Goal: Task Accomplishment & Management: Manage account settings

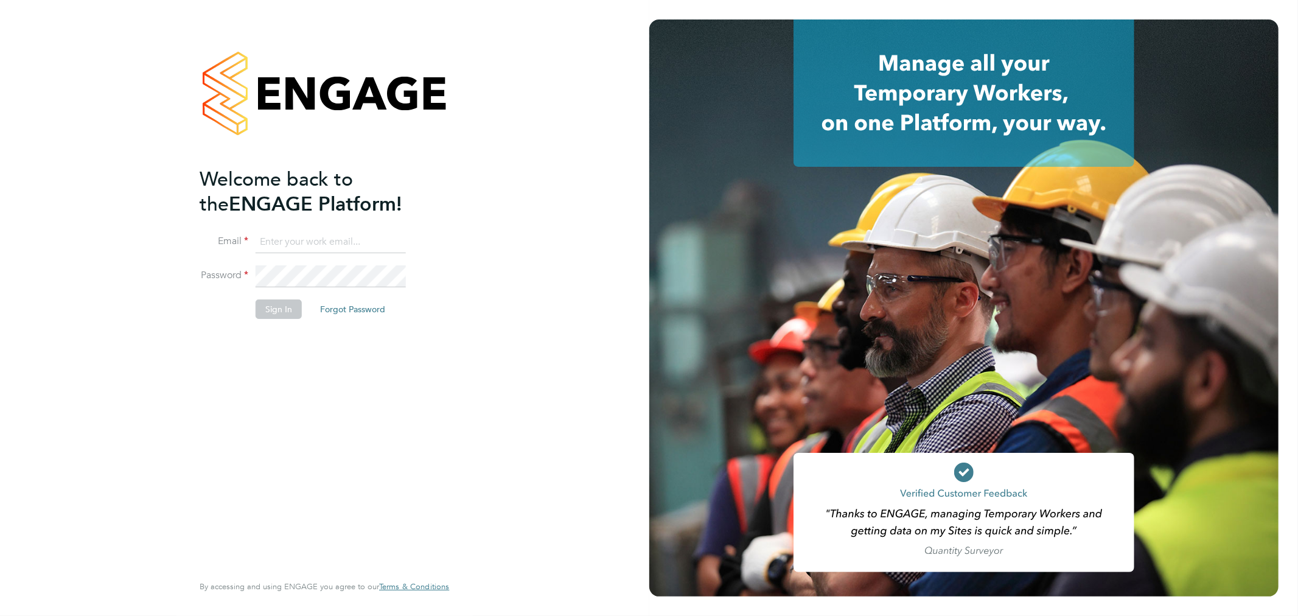
type input "Fabio.DelTurco@bluearrow.co.uk"
click at [280, 309] on button "Sign In" at bounding box center [279, 308] width 46 height 19
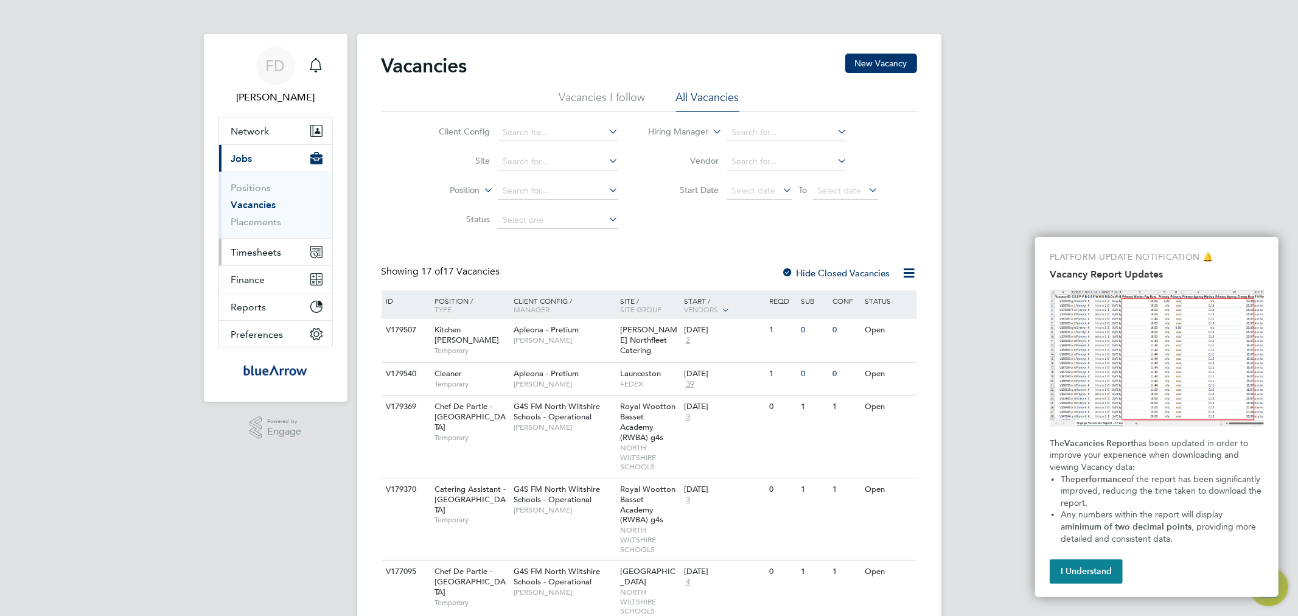
click at [265, 246] on span "Timesheets" at bounding box center [256, 252] width 51 height 12
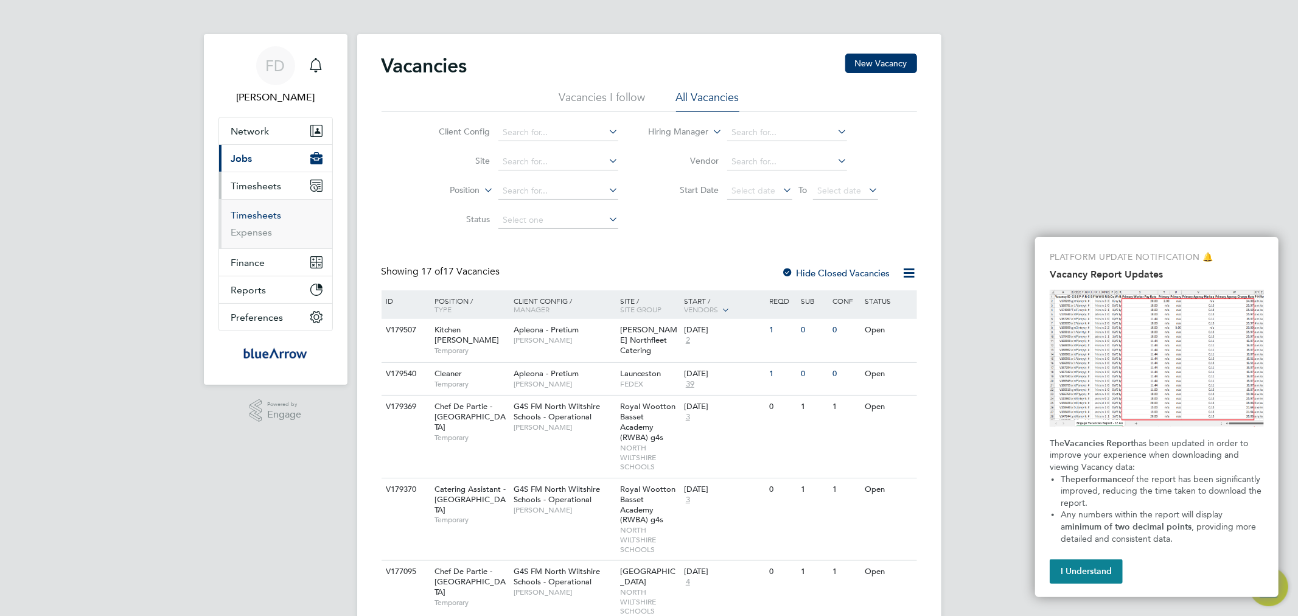
click at [267, 217] on link "Timesheets" at bounding box center [256, 215] width 51 height 12
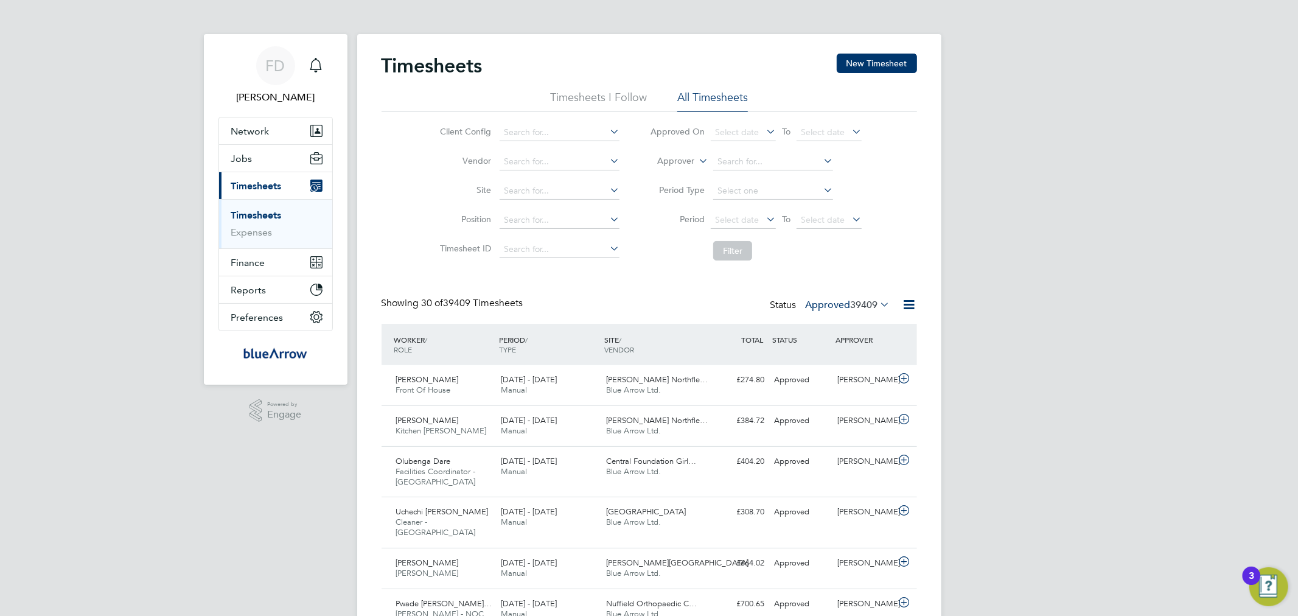
click at [861, 300] on span "39409" at bounding box center [864, 305] width 27 height 12
click at [831, 355] on li "Submitted" at bounding box center [827, 360] width 56 height 17
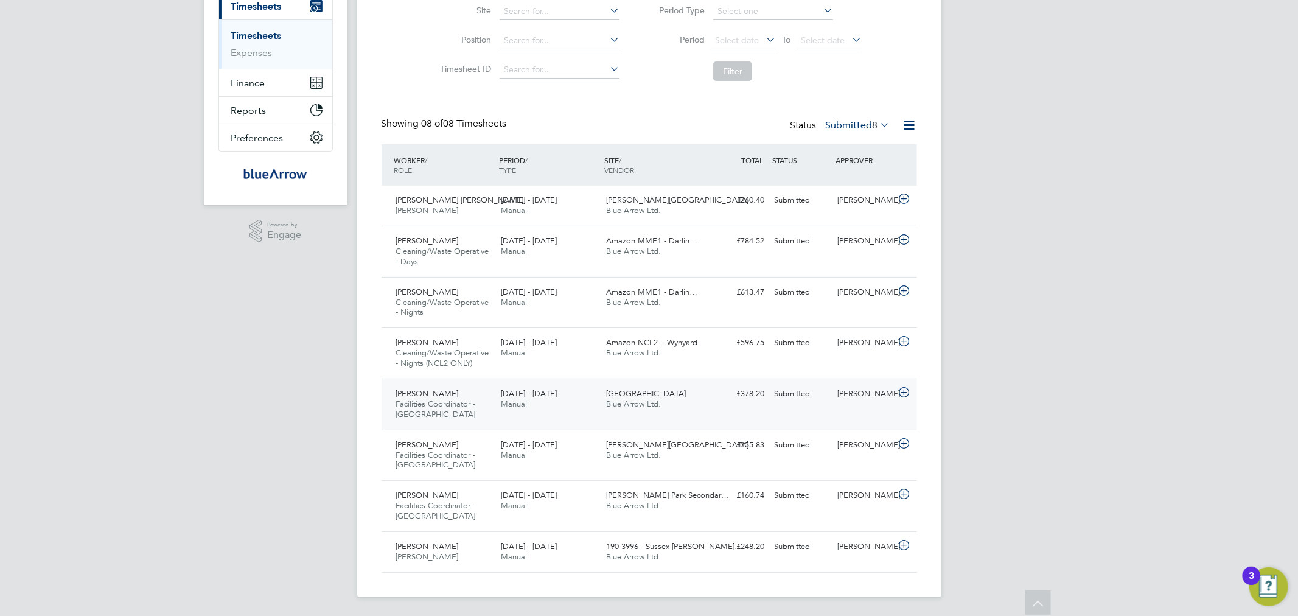
click at [630, 396] on span "[GEOGRAPHIC_DATA]" at bounding box center [646, 393] width 80 height 10
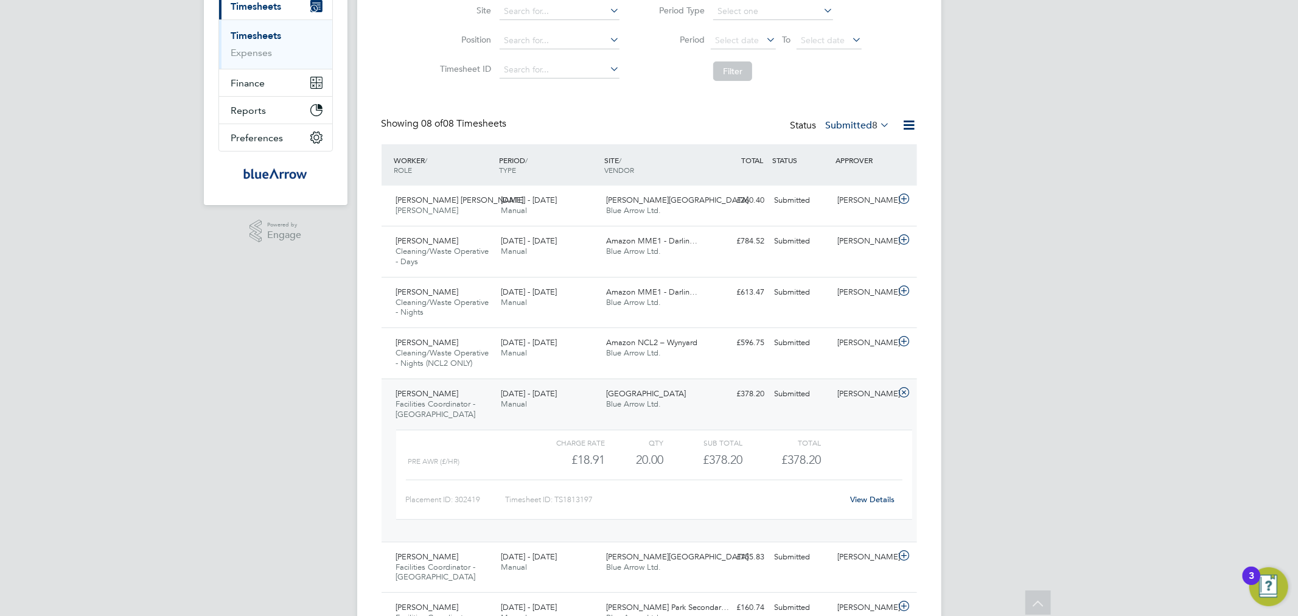
click at [888, 501] on link "View Details" at bounding box center [872, 499] width 44 height 10
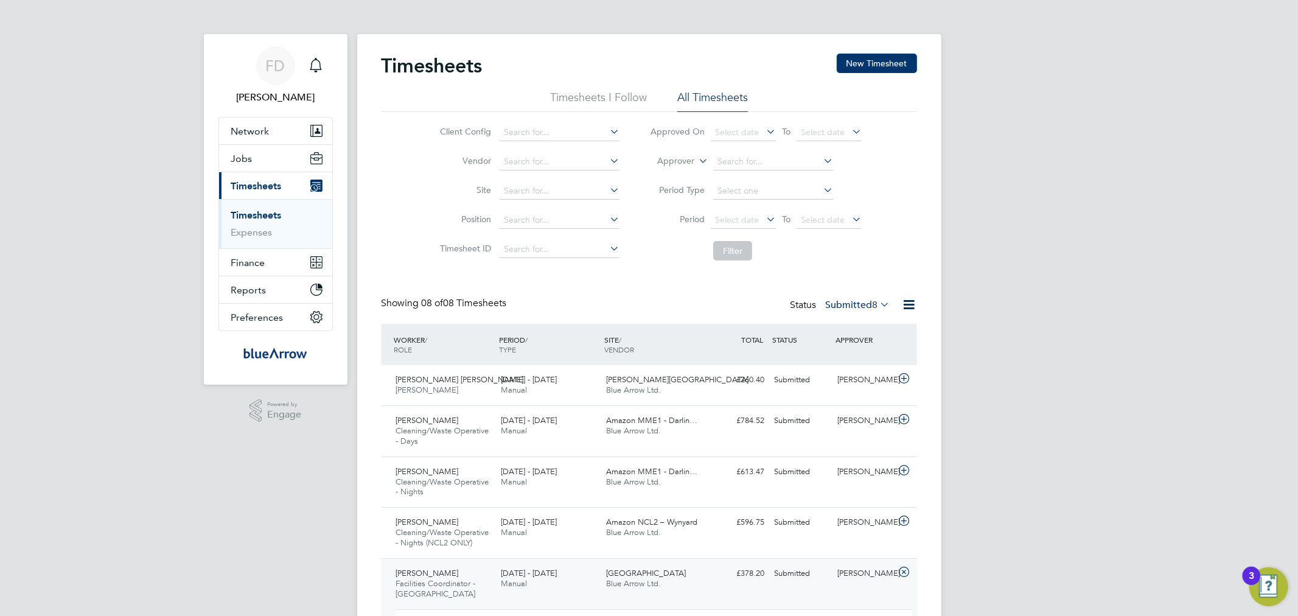
click at [864, 313] on div "Status Submitted 8" at bounding box center [841, 305] width 102 height 17
click at [865, 305] on label "Submitted 8" at bounding box center [858, 305] width 65 height 12
click at [838, 379] on li "Approved" at bounding box center [837, 377] width 56 height 17
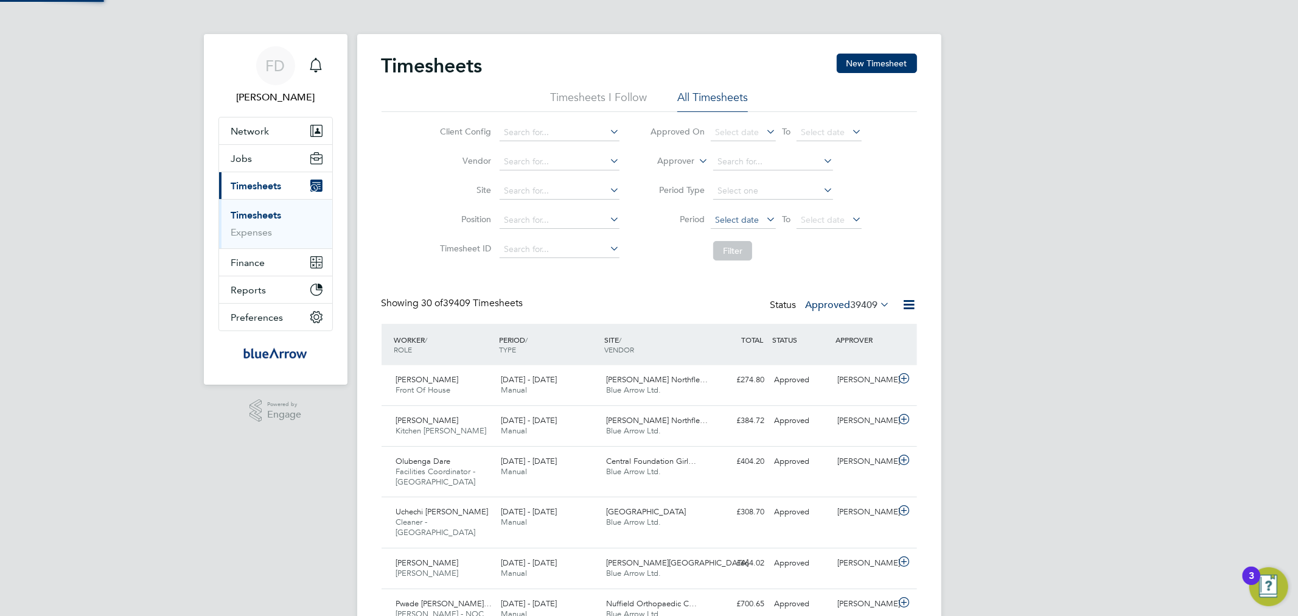
scroll to position [41, 106]
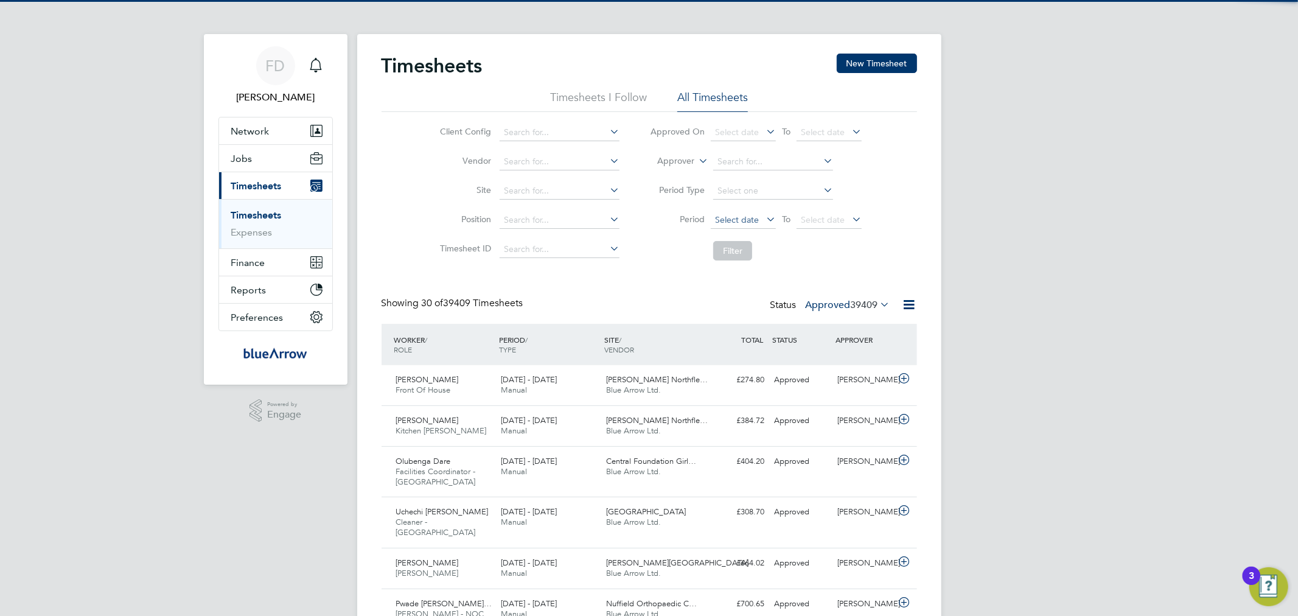
click at [738, 218] on span "Select date" at bounding box center [737, 219] width 44 height 11
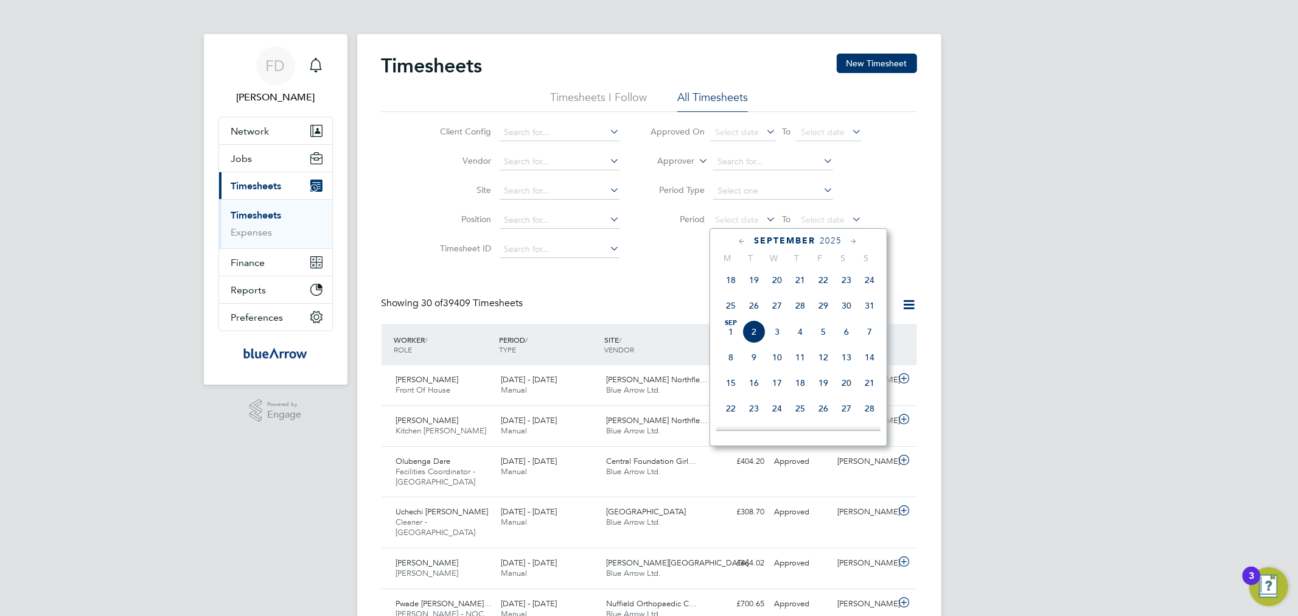
click at [735, 310] on span "25" at bounding box center [730, 305] width 23 height 23
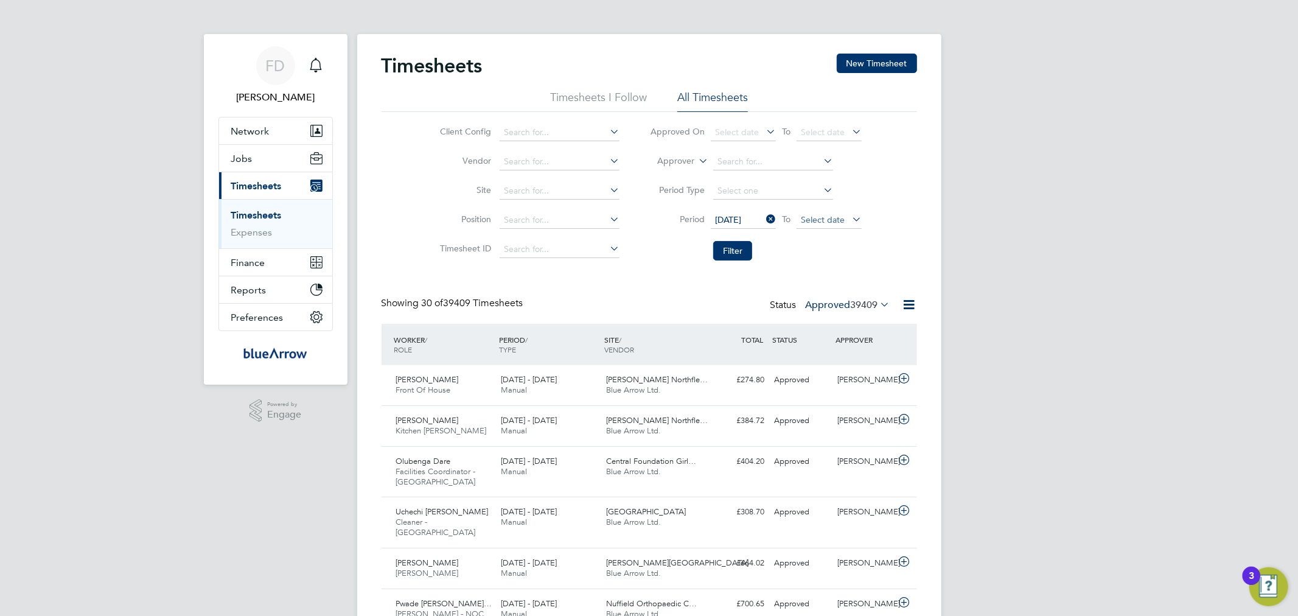
click at [846, 215] on span "Select date" at bounding box center [829, 220] width 65 height 16
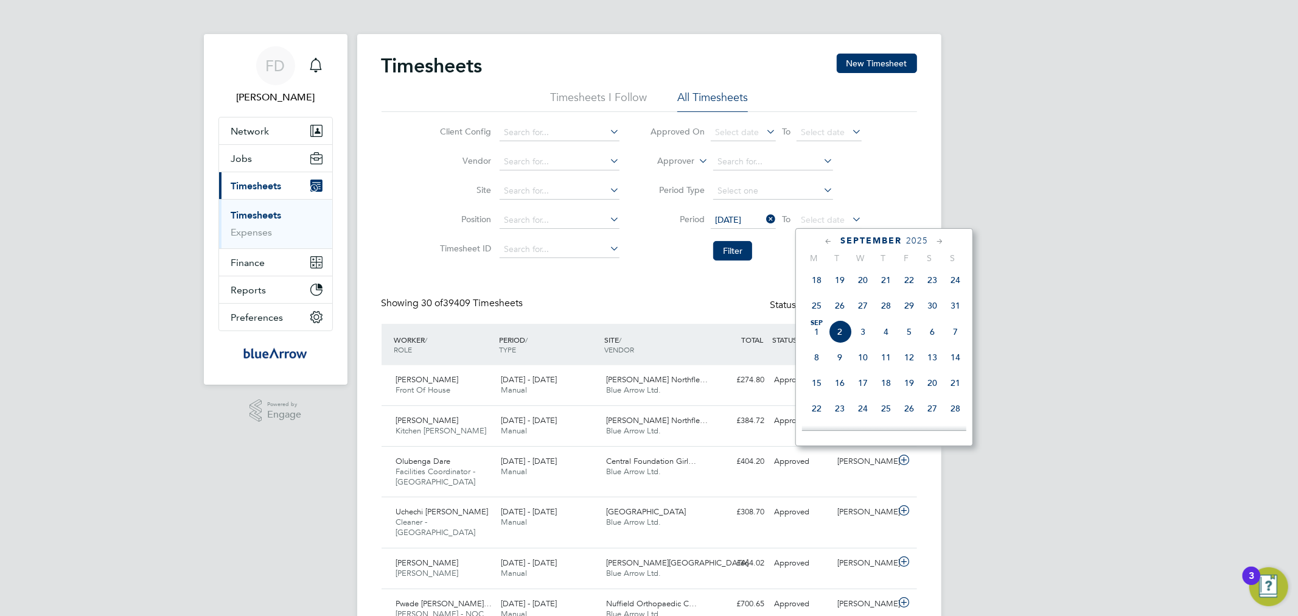
click at [948, 310] on span "31" at bounding box center [955, 305] width 23 height 23
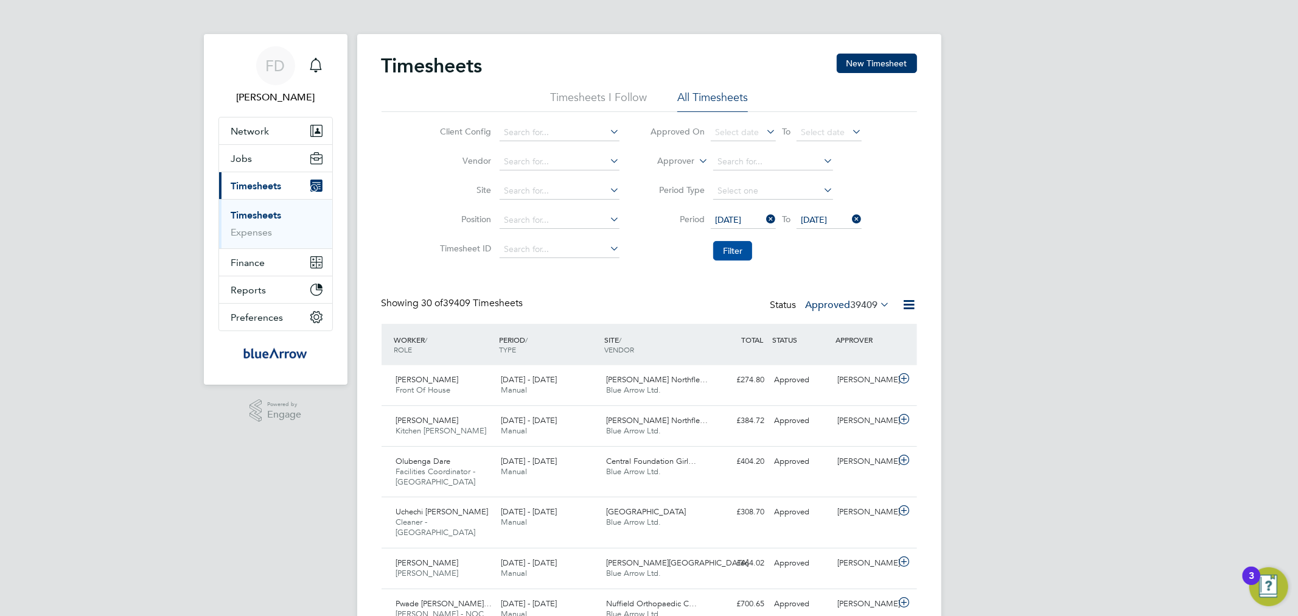
click at [734, 252] on button "Filter" at bounding box center [732, 250] width 39 height 19
click at [913, 299] on icon at bounding box center [909, 304] width 15 height 15
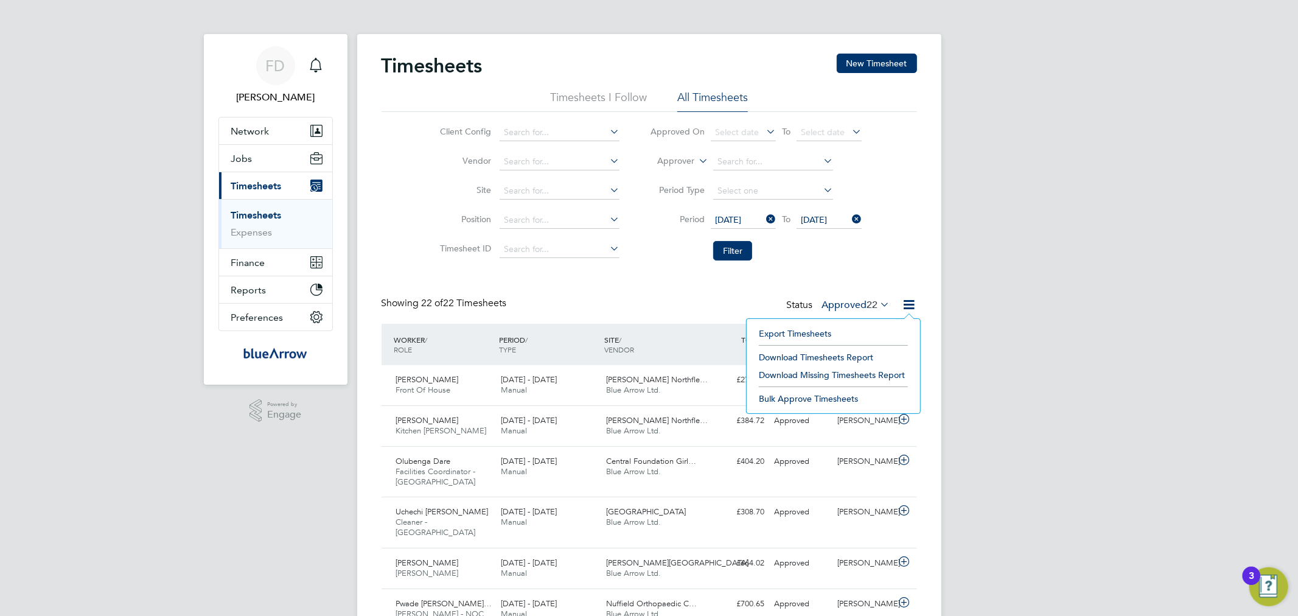
click at [831, 354] on li "Download Timesheets Report" at bounding box center [833, 357] width 161 height 17
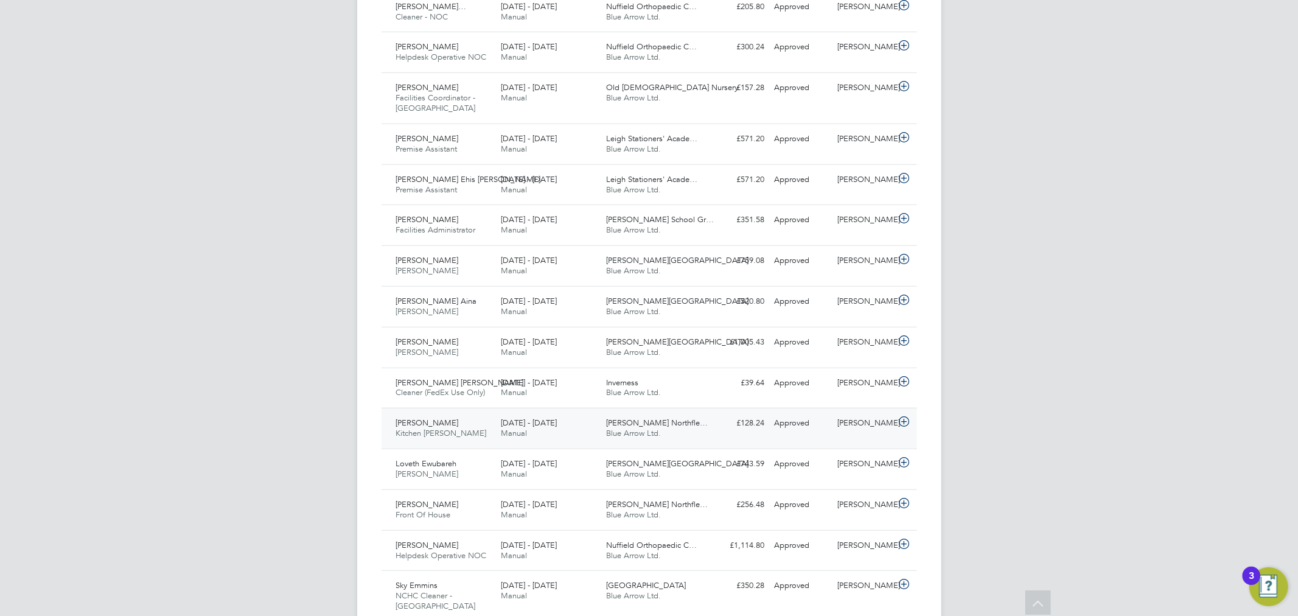
scroll to position [605, 0]
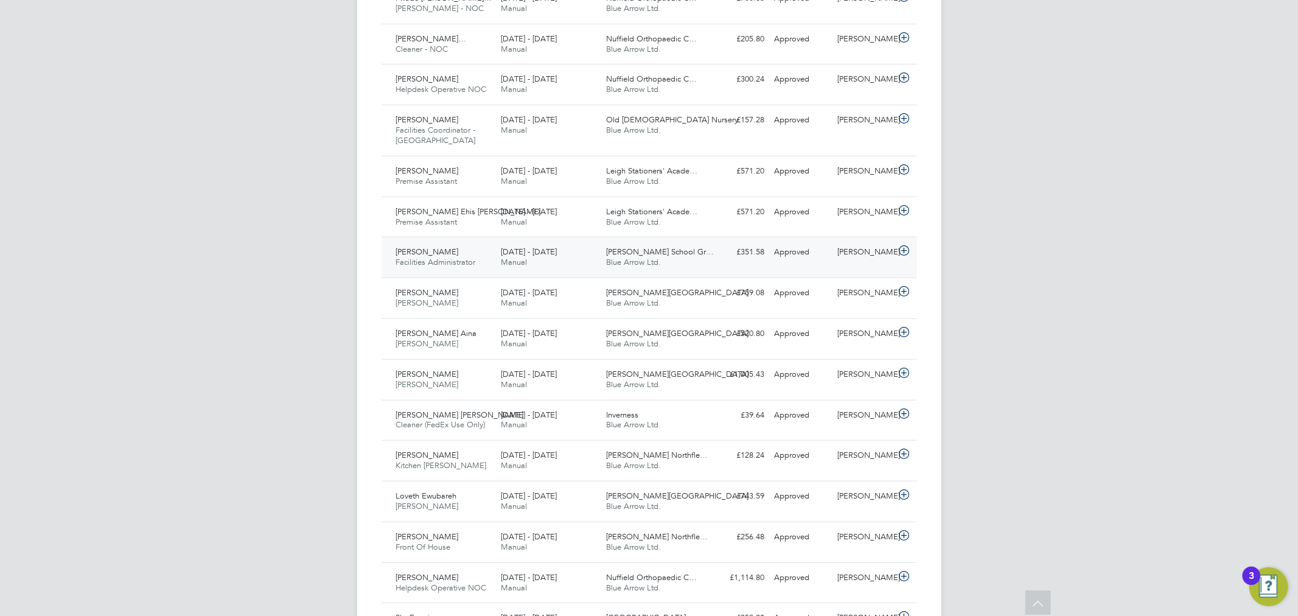
click at [503, 262] on span "Manual" at bounding box center [514, 262] width 26 height 10
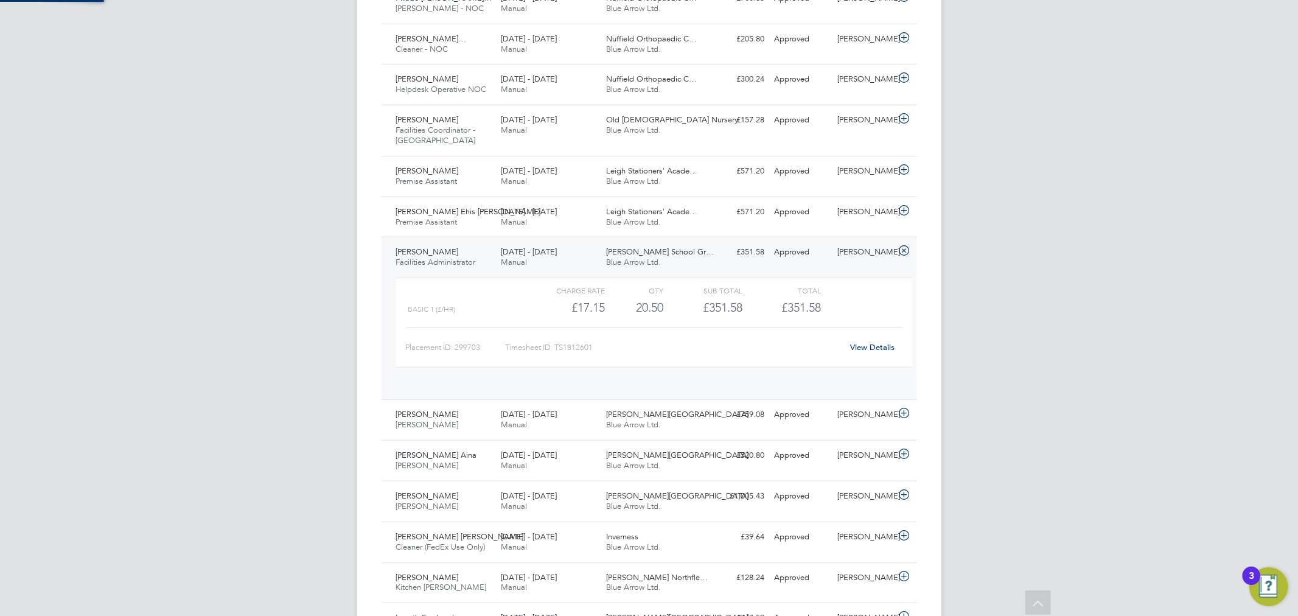
scroll to position [20, 119]
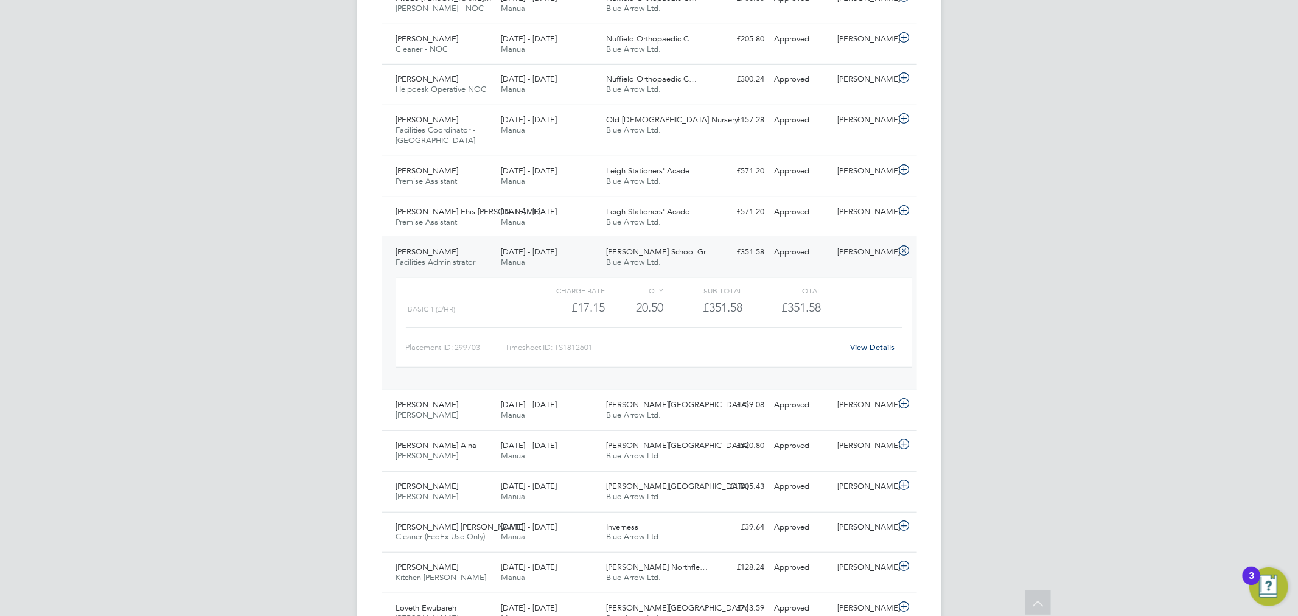
click at [875, 343] on link "View Details" at bounding box center [872, 347] width 44 height 10
click at [471, 414] on div "Justice Kofi Afordofe Porter - Churchill 25 - 31 Aug 2025" at bounding box center [443, 410] width 105 height 30
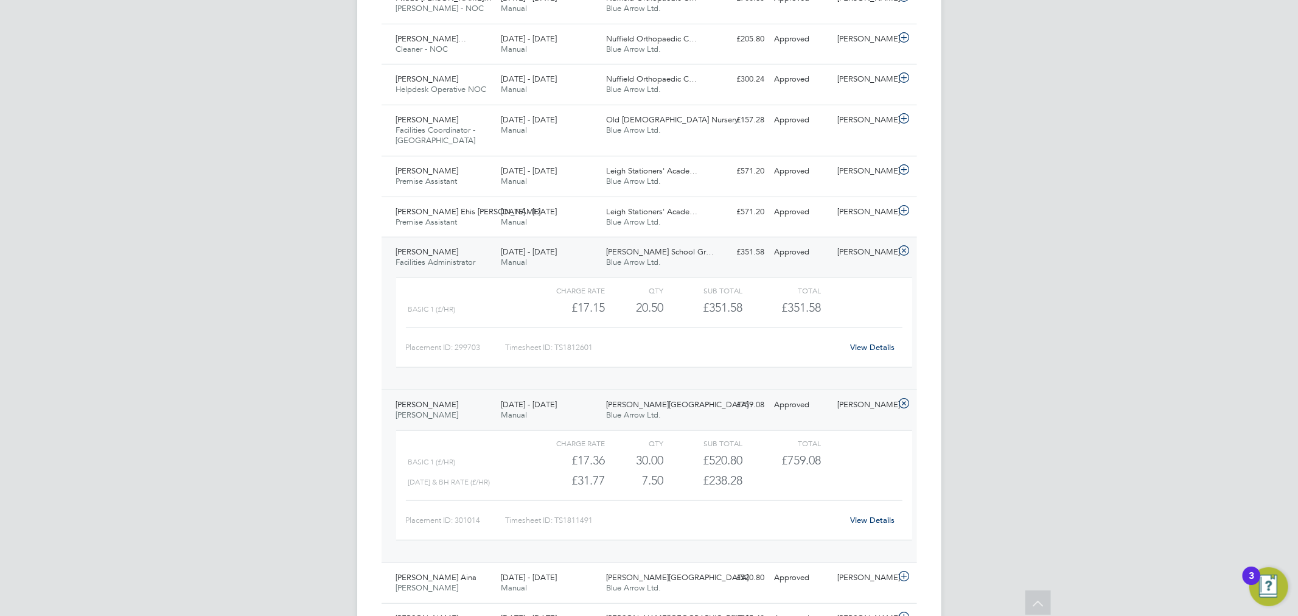
click at [883, 521] on link "View Details" at bounding box center [872, 520] width 44 height 10
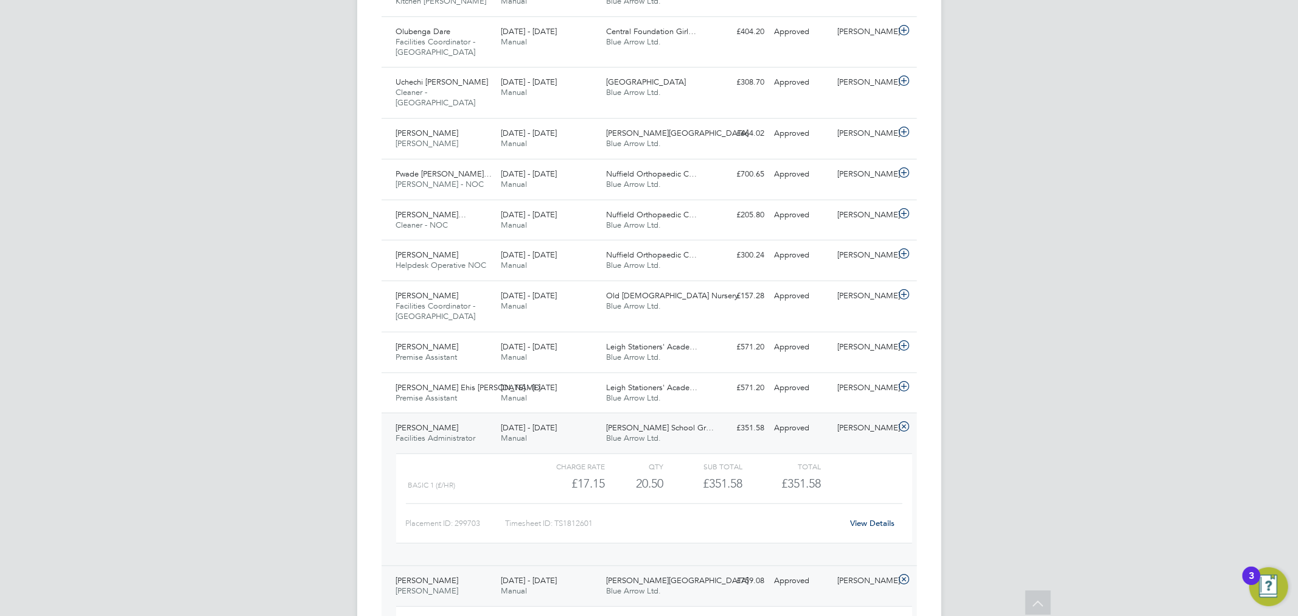
scroll to position [399, 0]
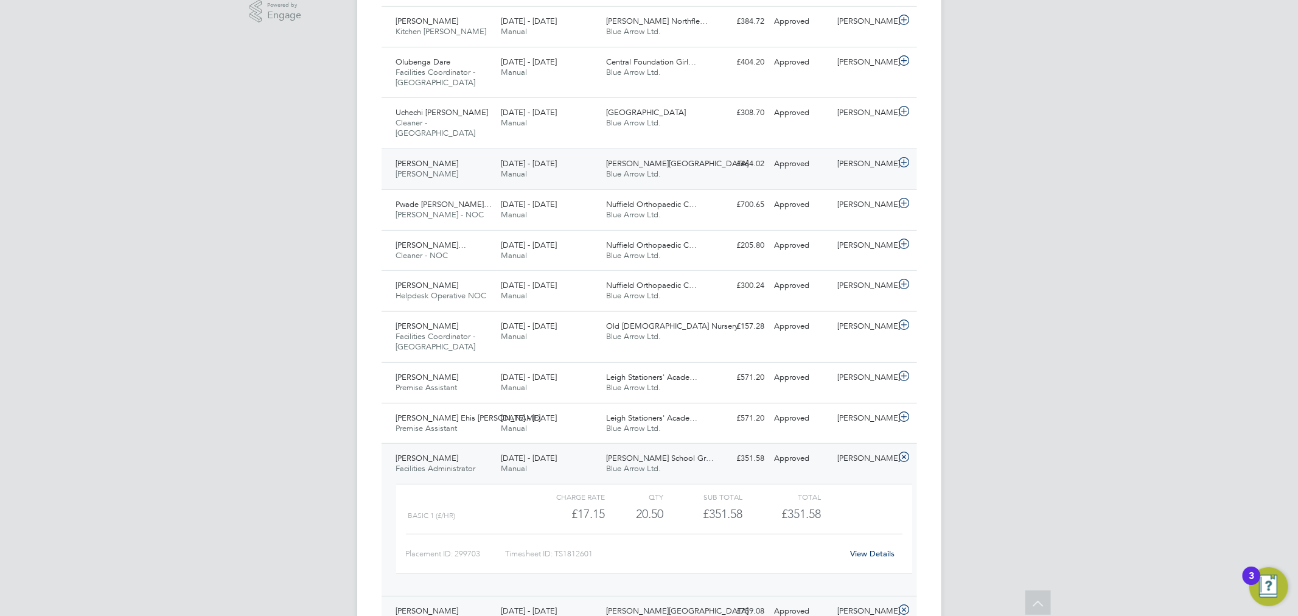
click at [461, 169] on div "Kalin Kirov Porter - Churchill 25 - 31 Aug 2025" at bounding box center [443, 169] width 105 height 30
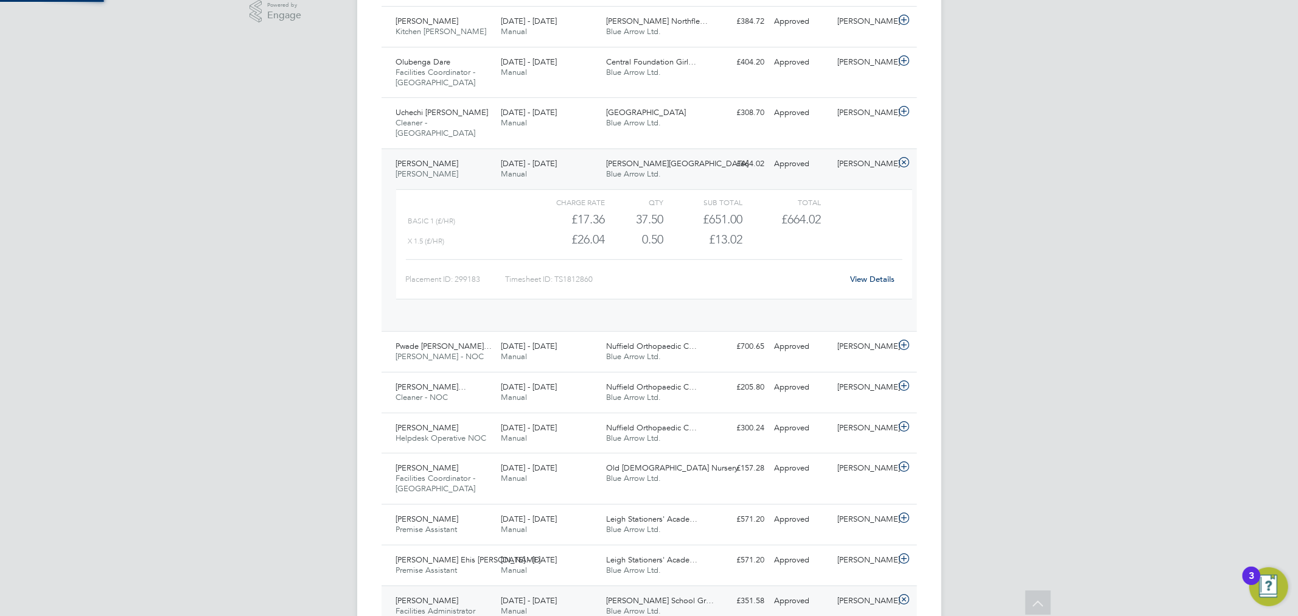
scroll to position [20, 119]
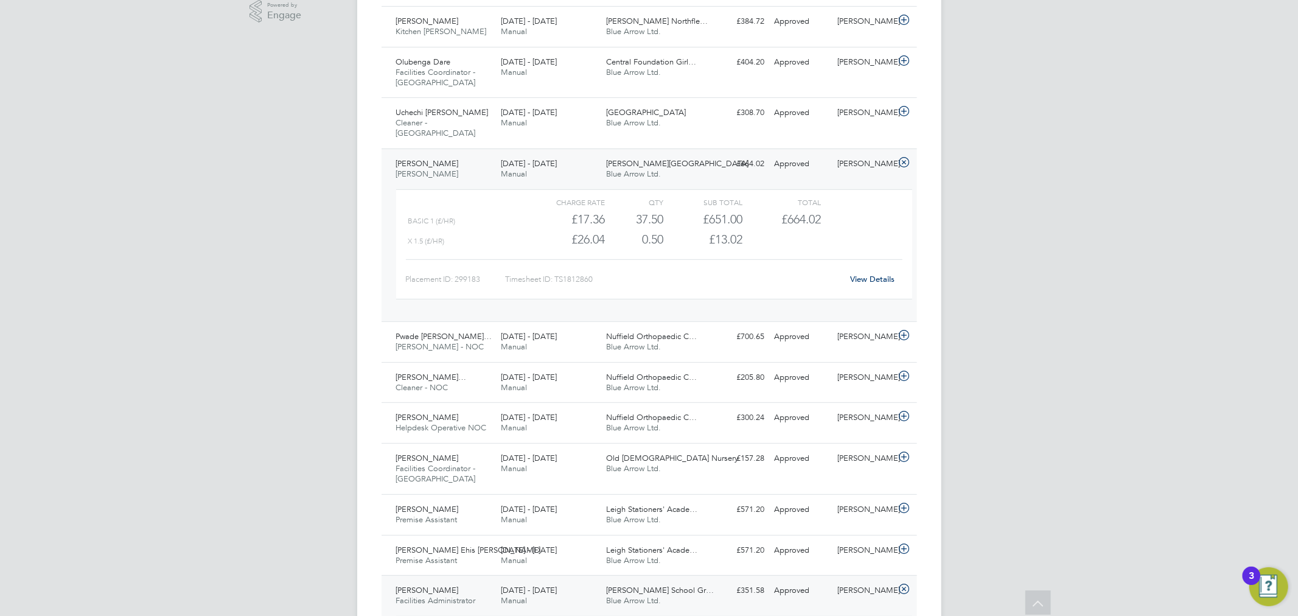
click at [884, 280] on link "View Details" at bounding box center [872, 279] width 44 height 10
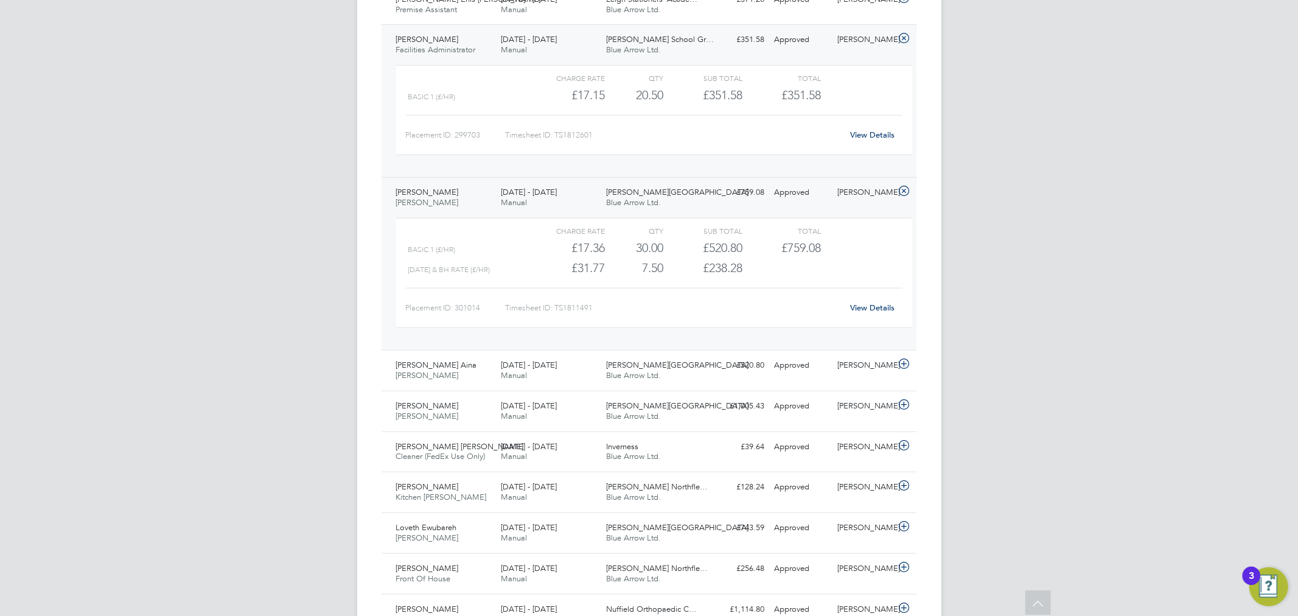
scroll to position [982, 0]
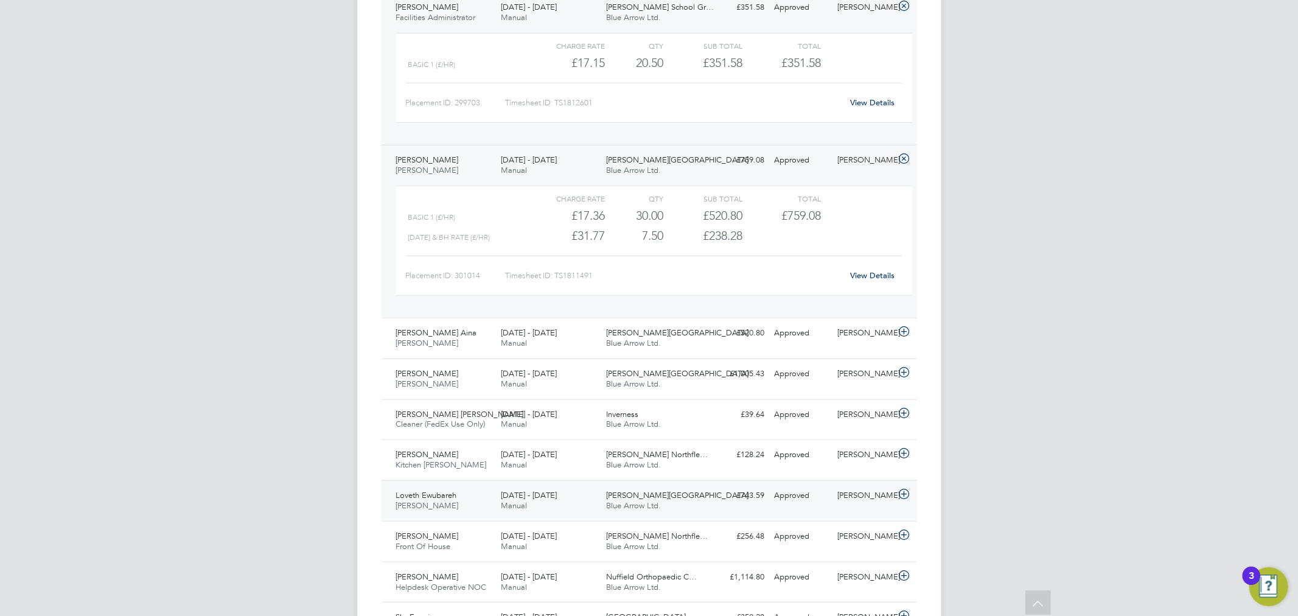
click at [429, 493] on span "Loveth Ewubareh" at bounding box center [426, 495] width 61 height 10
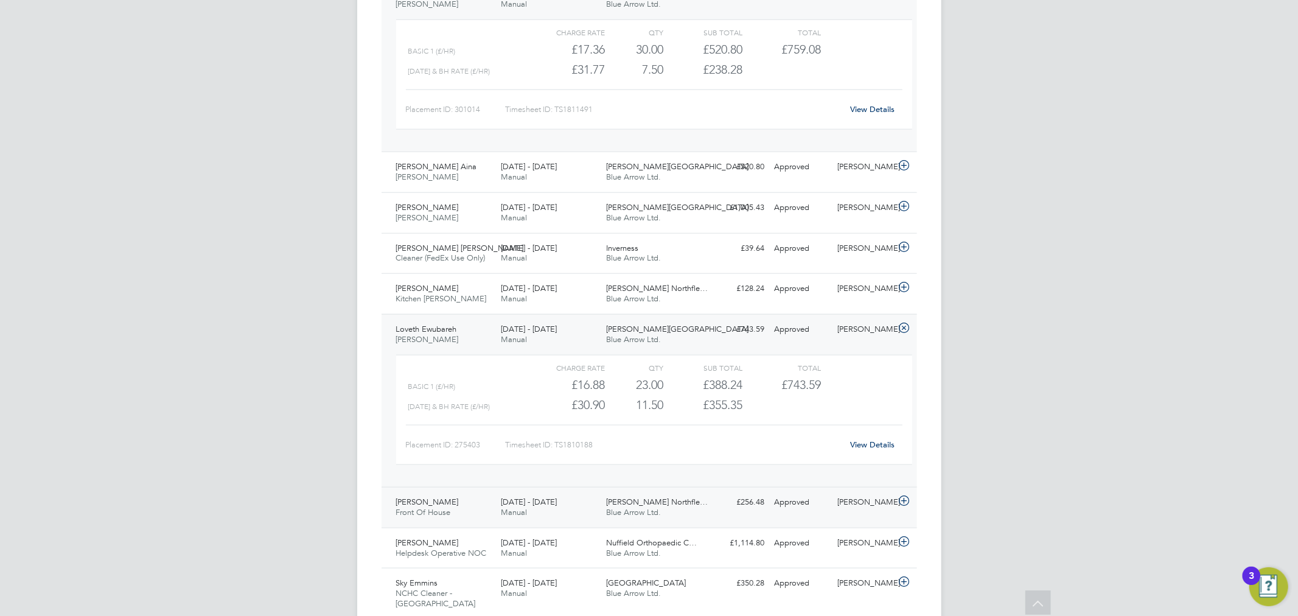
scroll to position [1208, 0]
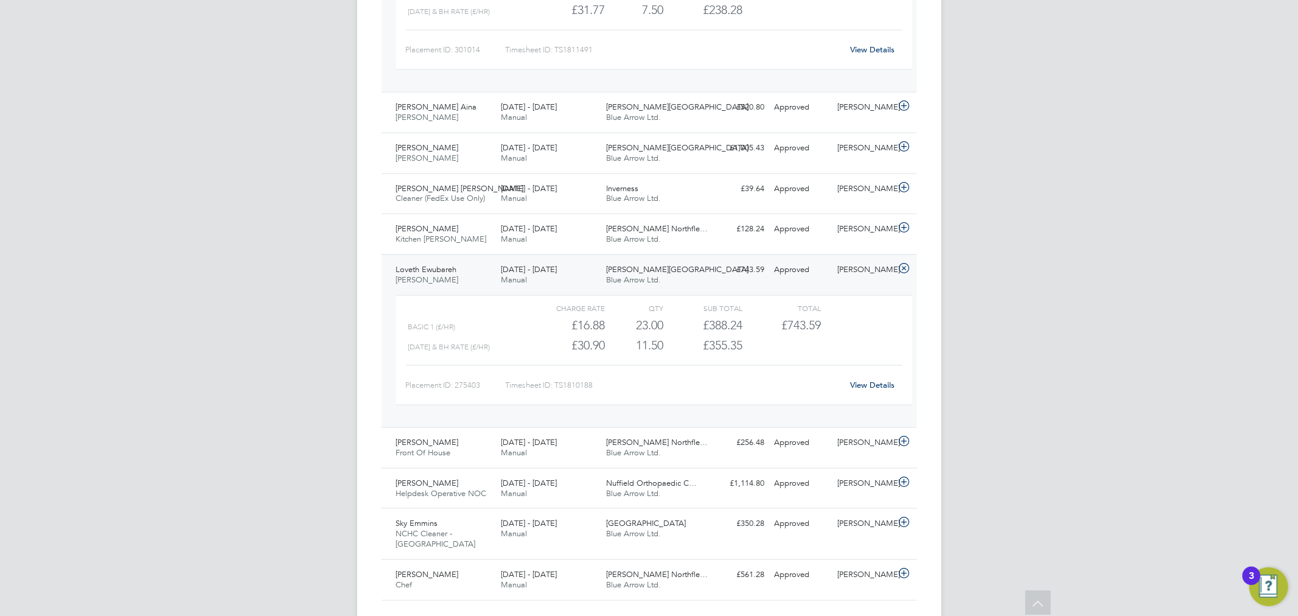
click at [756, 330] on div "£743.59" at bounding box center [781, 325] width 78 height 20
click at [871, 388] on link "View Details" at bounding box center [872, 385] width 44 height 10
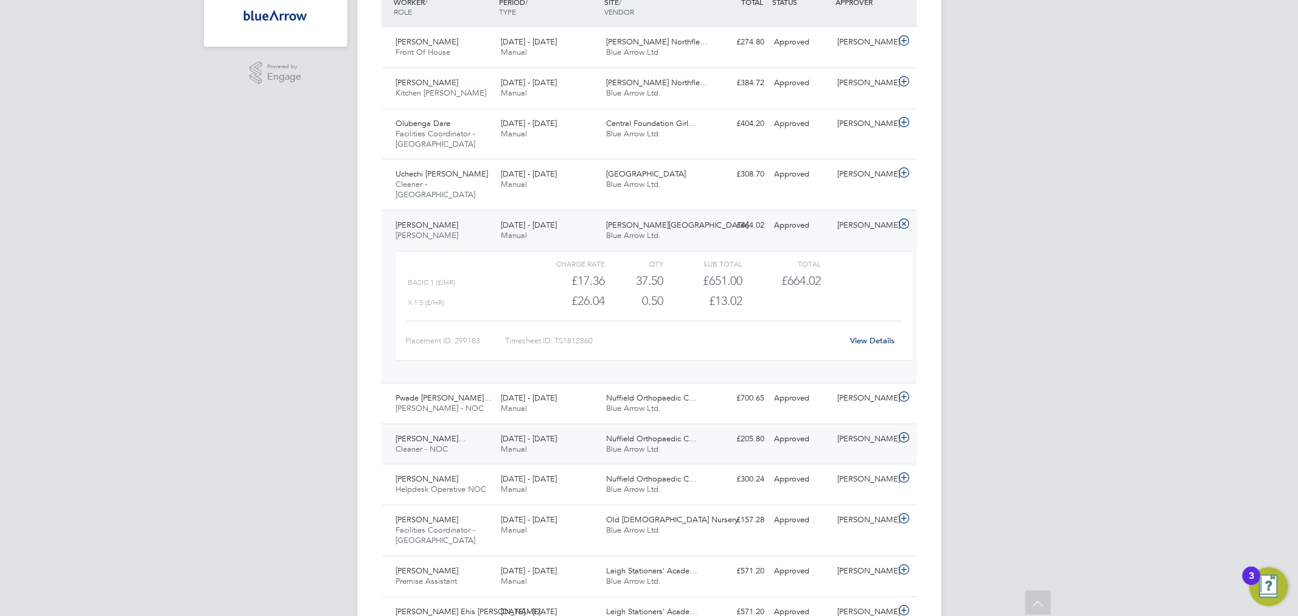
scroll to position [213, 0]
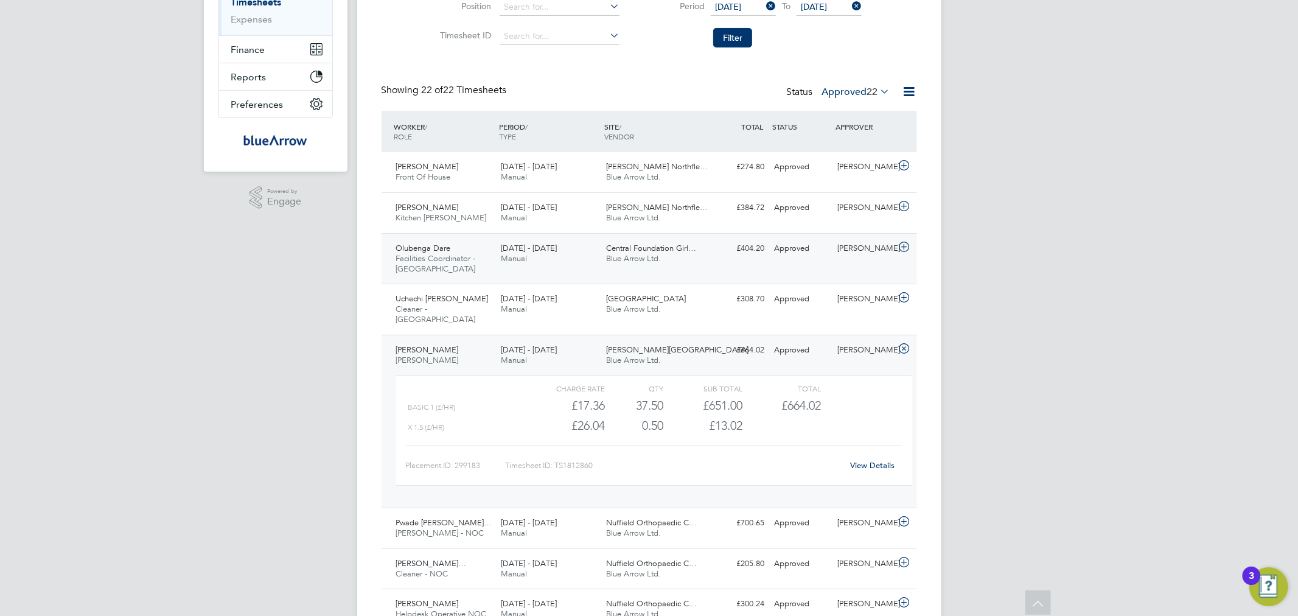
click at [439, 262] on span "Facilities Coordinator - [GEOGRAPHIC_DATA]" at bounding box center [436, 263] width 80 height 21
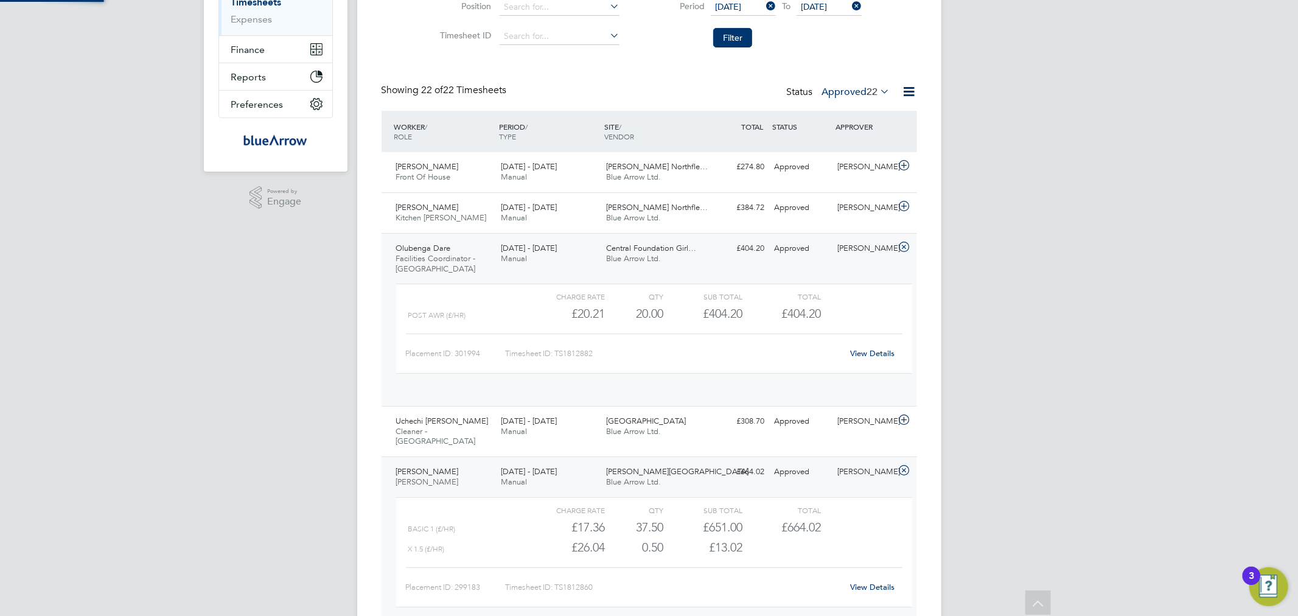
scroll to position [20, 119]
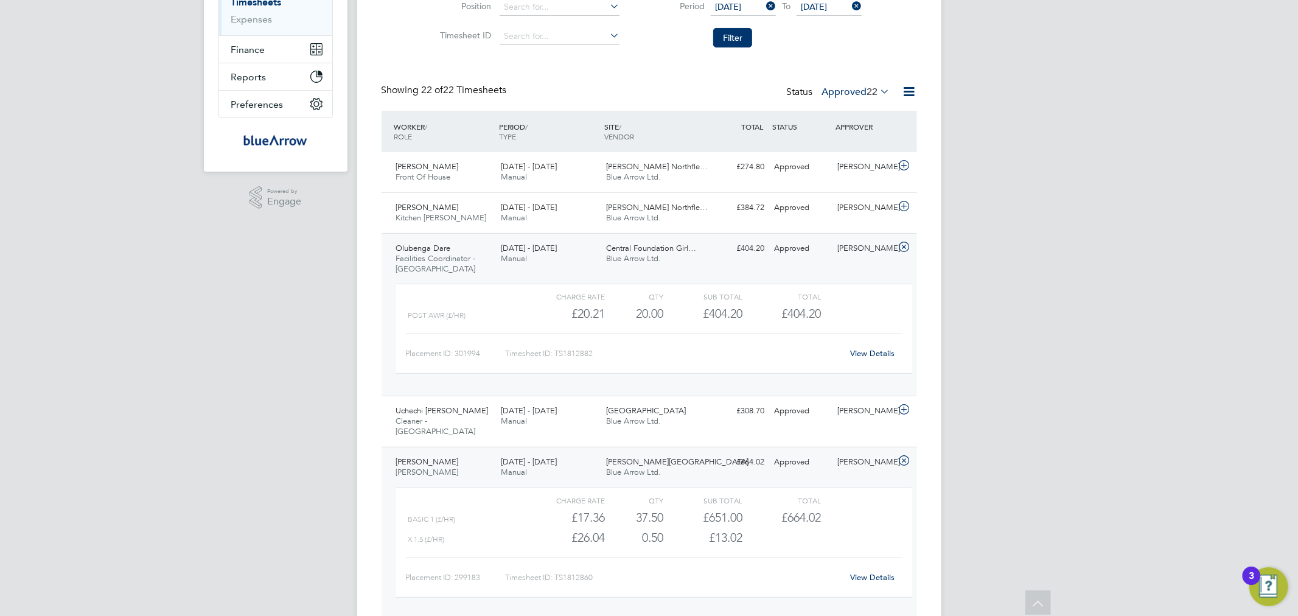
click at [887, 353] on link "View Details" at bounding box center [872, 353] width 44 height 10
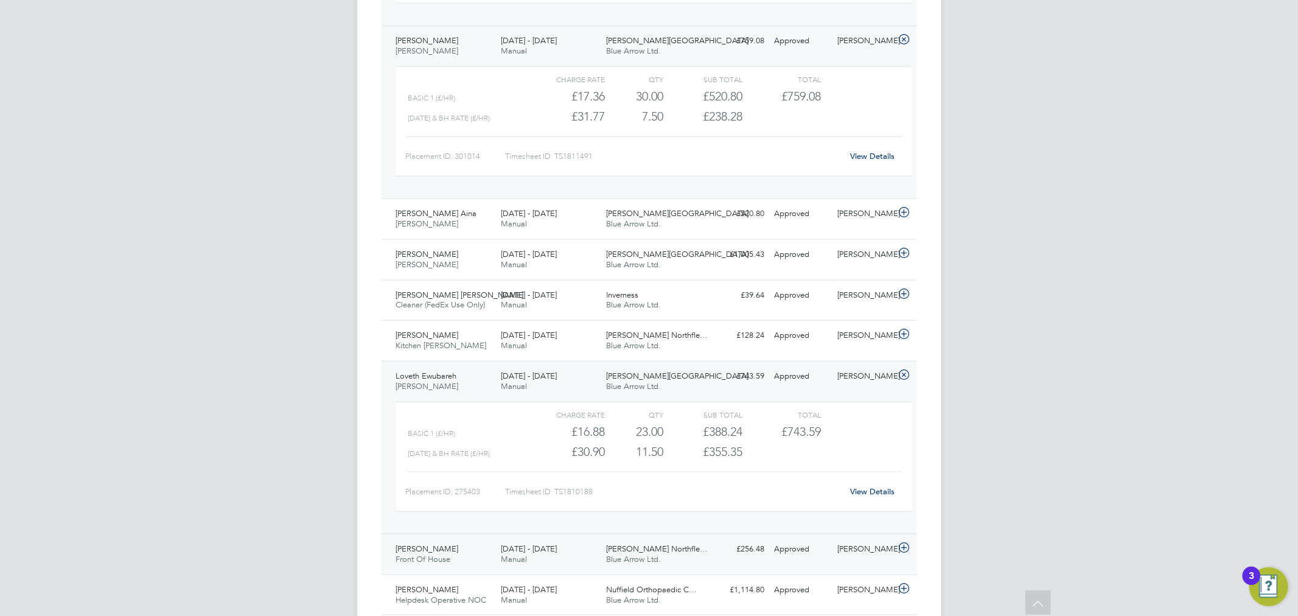
scroll to position [1339, 0]
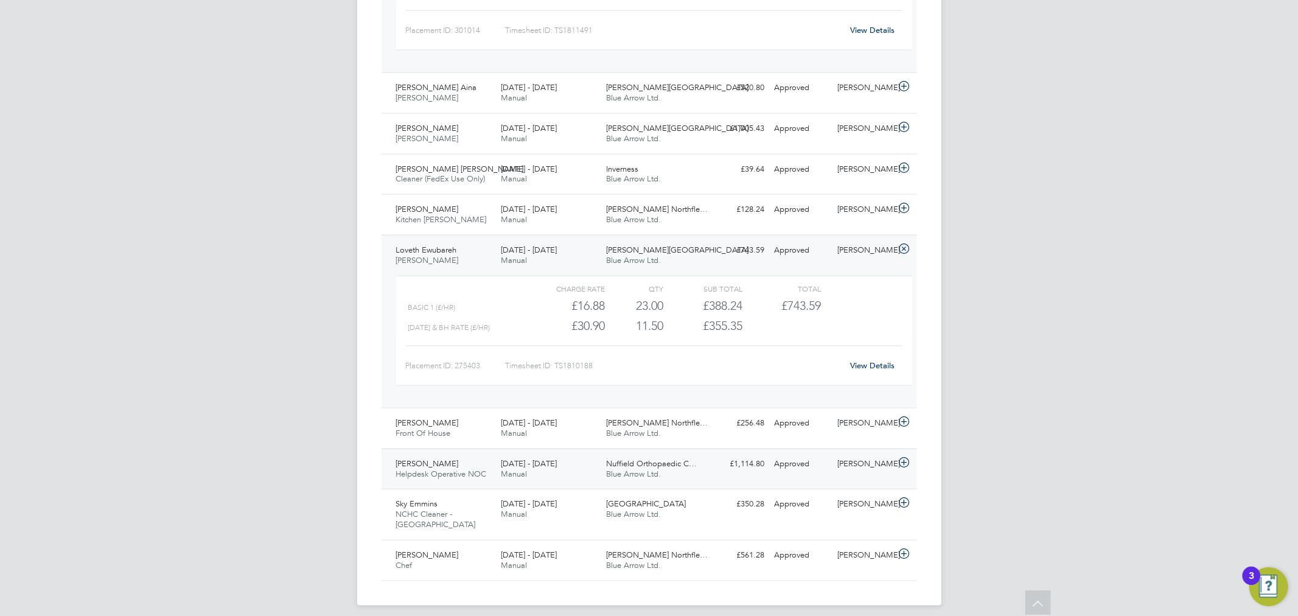
click at [461, 475] on span "Helpdesk Operative NOC" at bounding box center [441, 474] width 91 height 10
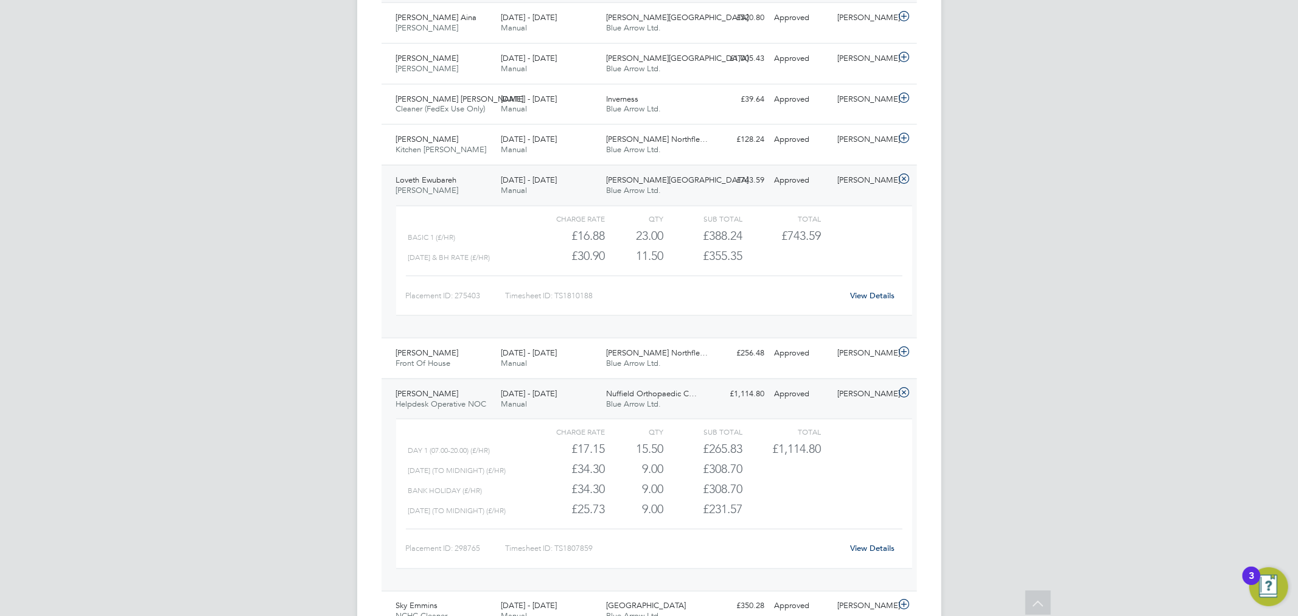
scroll to position [1452, 0]
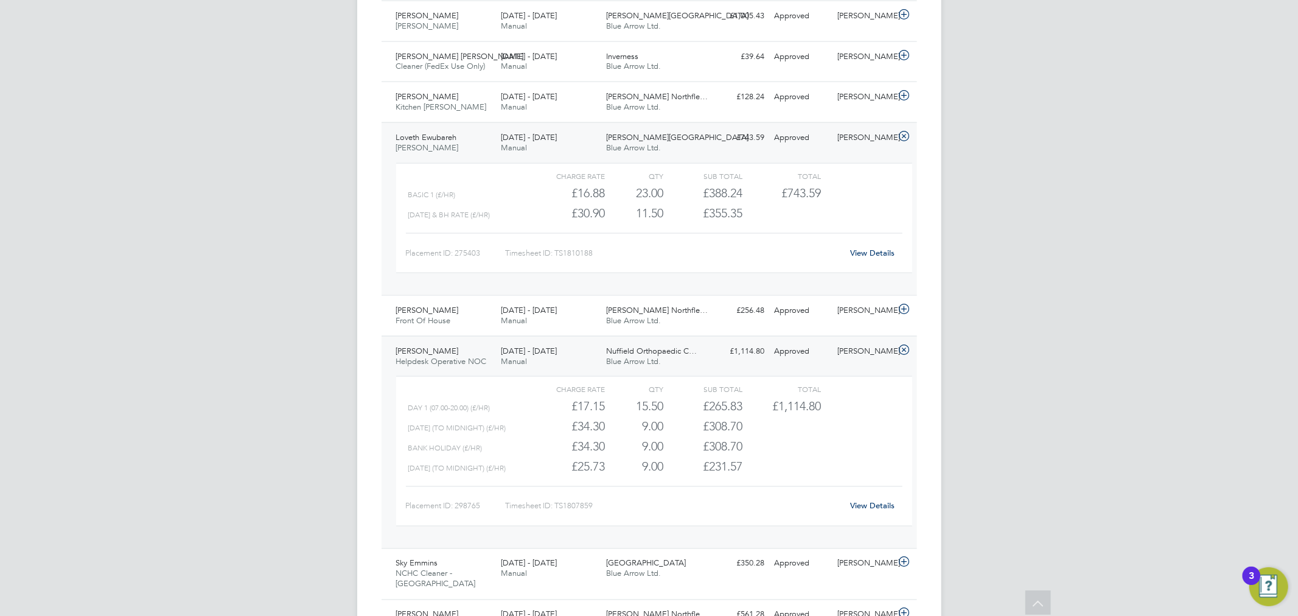
click at [625, 448] on div "9.00" at bounding box center [634, 446] width 59 height 20
click at [628, 354] on span "Nuffield Orthopaedic C…" at bounding box center [651, 351] width 91 height 10
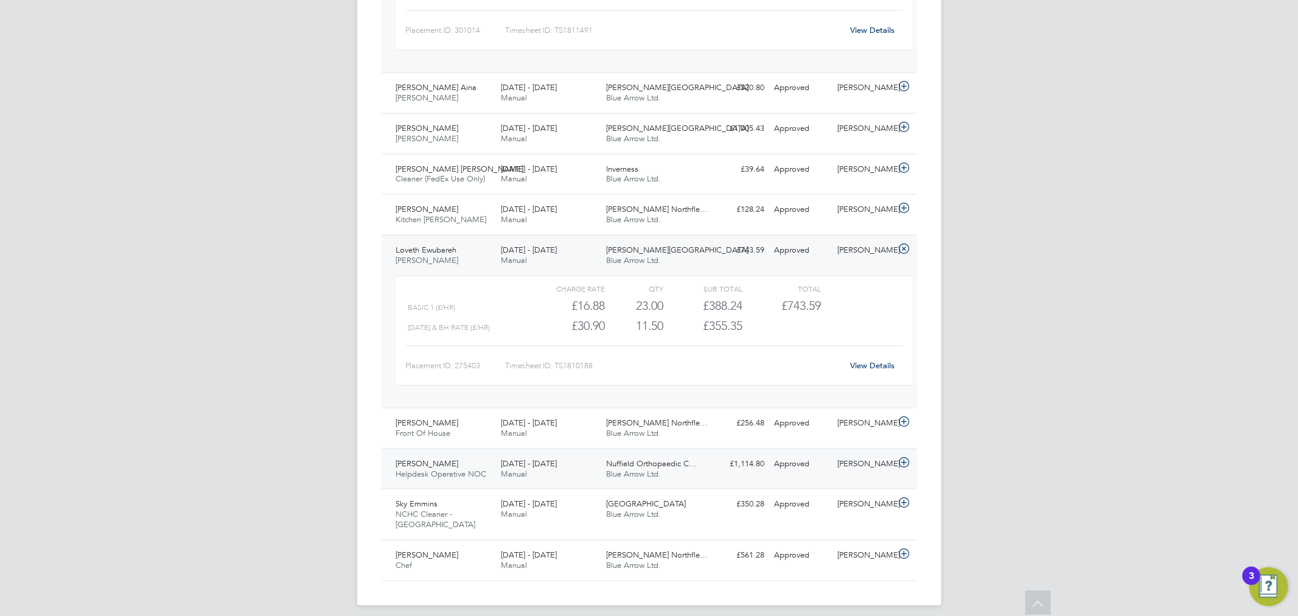
click at [633, 467] on span "Nuffield Orthopaedic C…" at bounding box center [651, 463] width 91 height 10
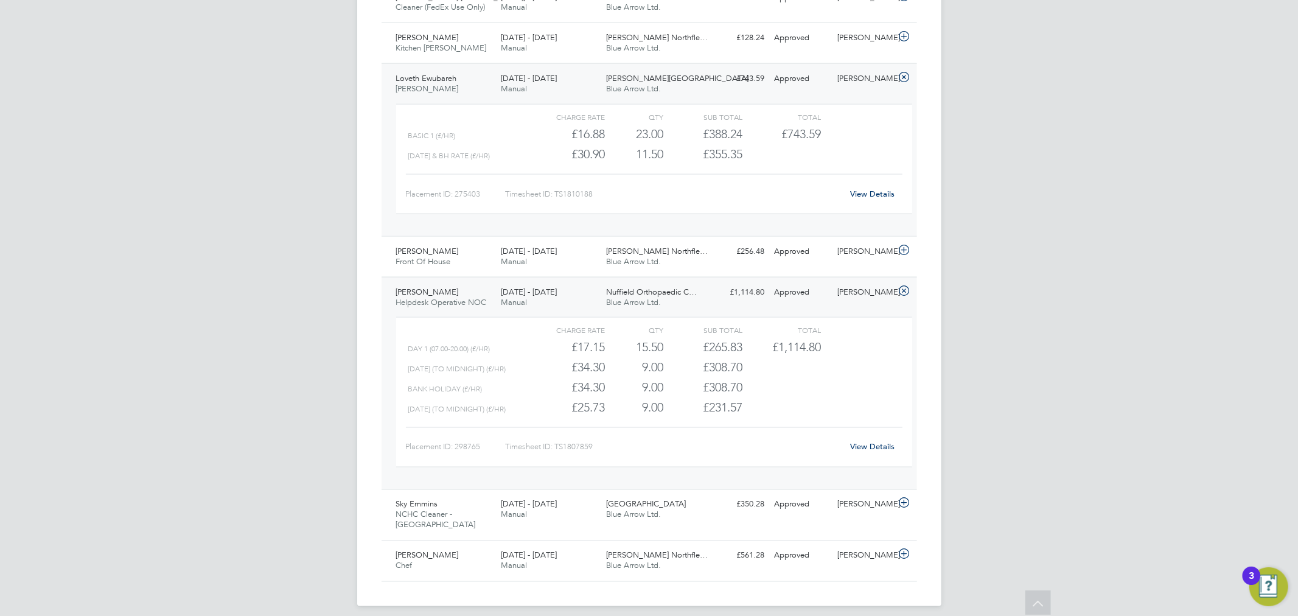
scroll to position [1512, 0]
click at [871, 445] on link "View Details" at bounding box center [872, 446] width 44 height 10
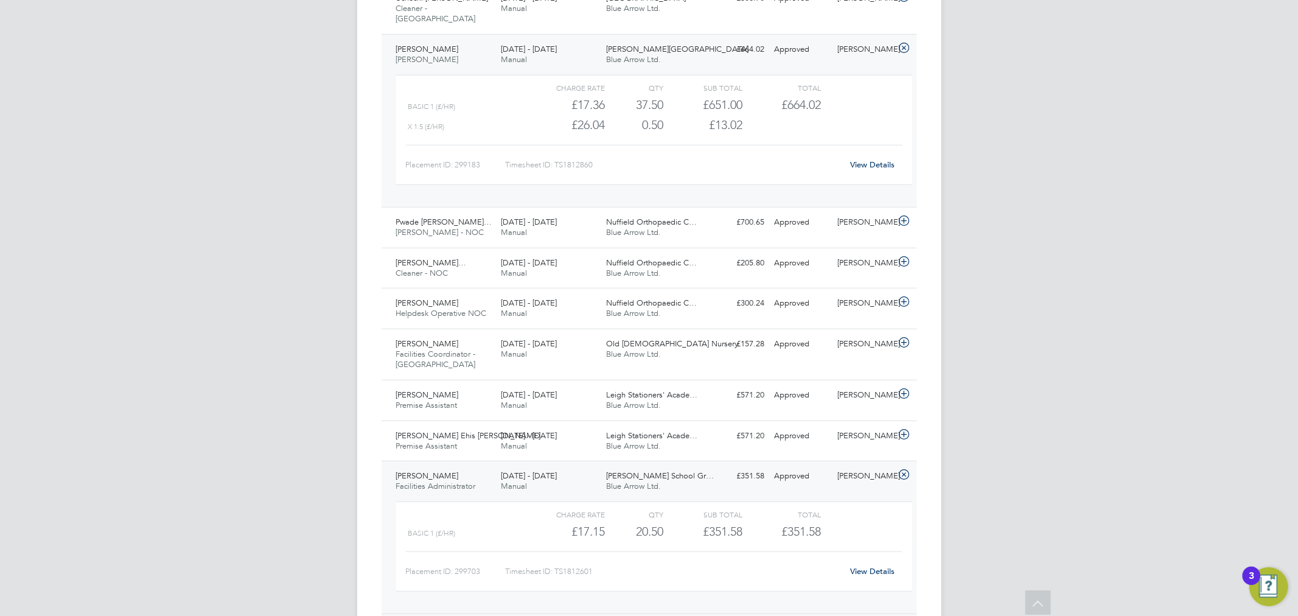
scroll to position [497, 0]
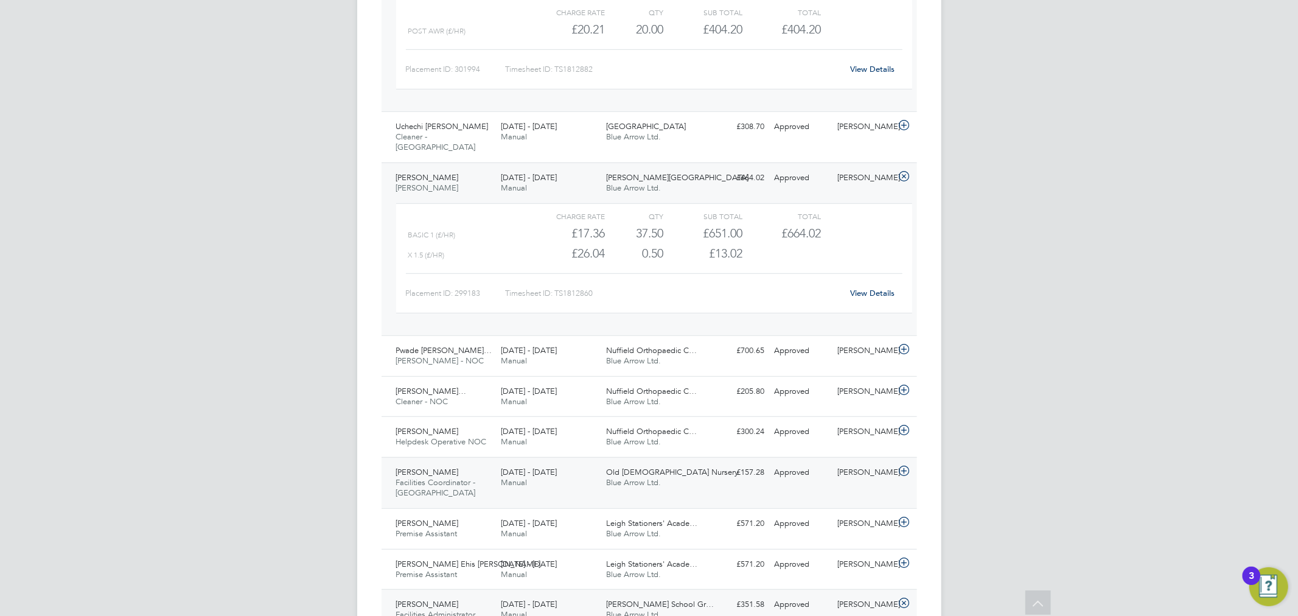
click at [444, 478] on span "Facilities Coordinator - Tower Hamlets" at bounding box center [436, 487] width 80 height 21
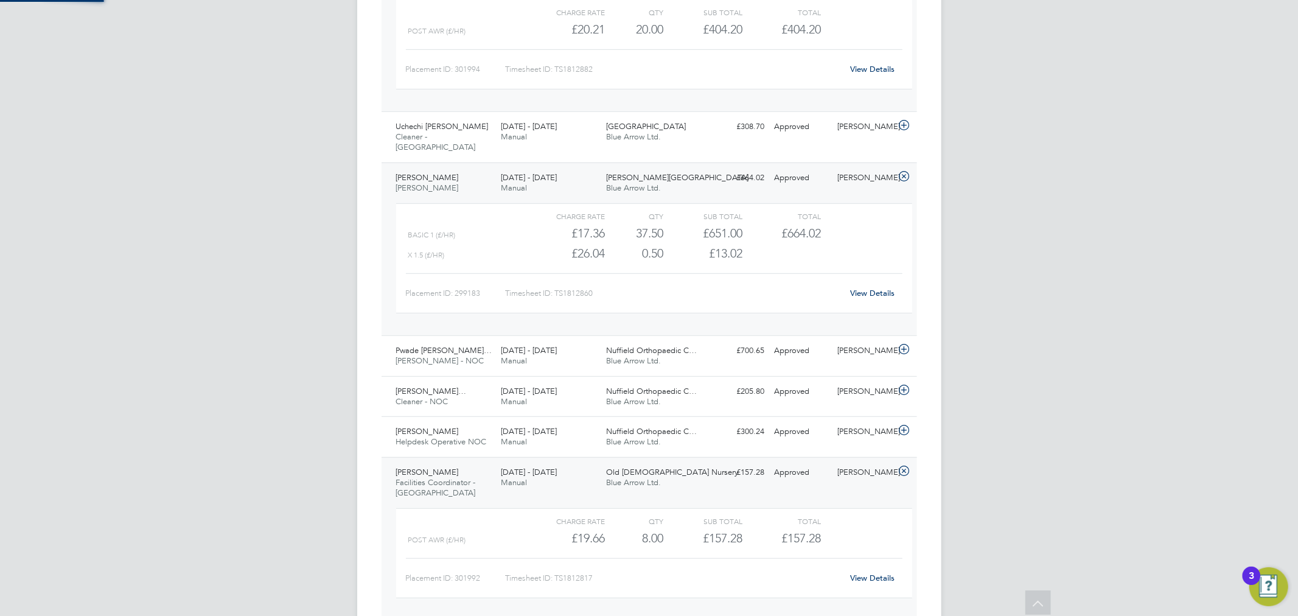
scroll to position [20, 119]
click at [876, 575] on link "View Details" at bounding box center [872, 578] width 44 height 10
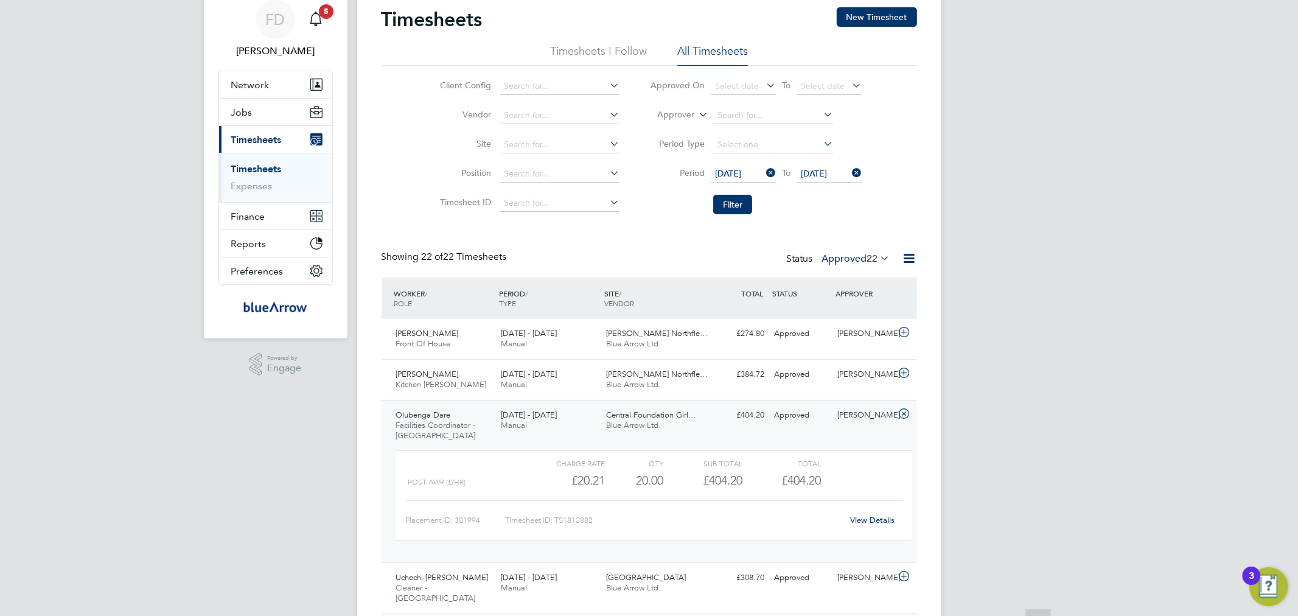
scroll to position [0, 0]
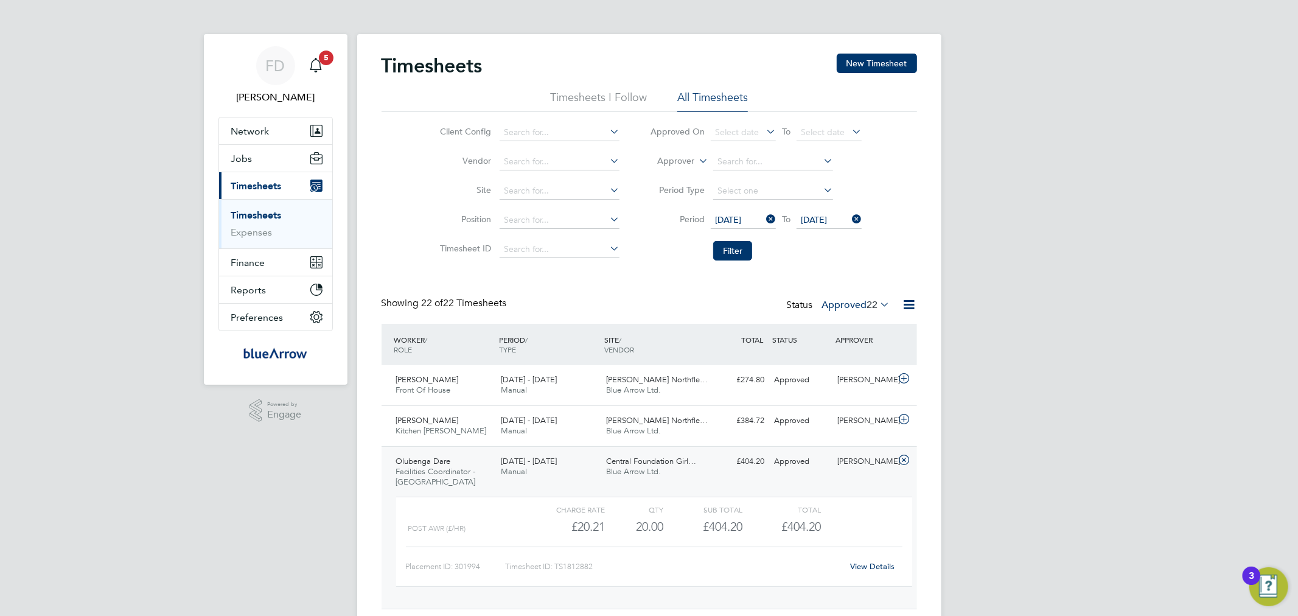
click at [861, 297] on div "Status Approved 22" at bounding box center [840, 305] width 106 height 17
click at [863, 303] on label "Approved 22" at bounding box center [856, 305] width 68 height 12
click at [851, 359] on li "Submitted" at bounding box center [849, 360] width 56 height 17
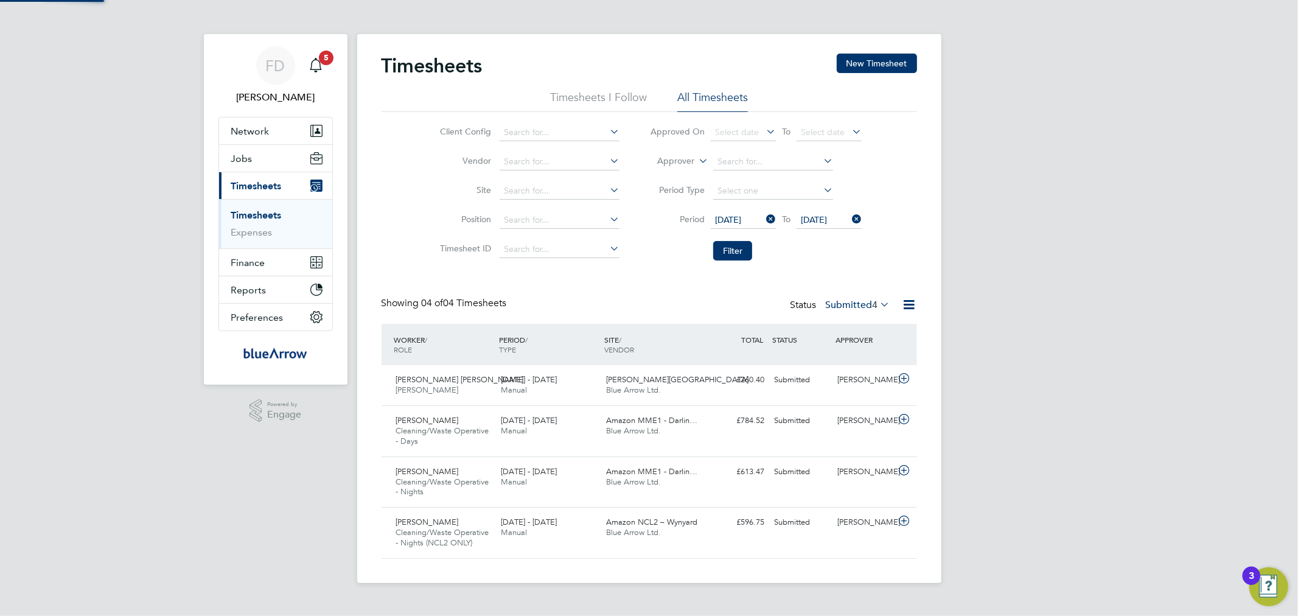
scroll to position [41, 106]
click at [876, 303] on span "4" at bounding box center [875, 305] width 5 height 12
click at [691, 309] on div "Showing 04 of 04 Timesheets Status Submitted 4" at bounding box center [649, 310] width 535 height 27
click at [881, 57] on button "New Timesheet" at bounding box center [877, 63] width 80 height 19
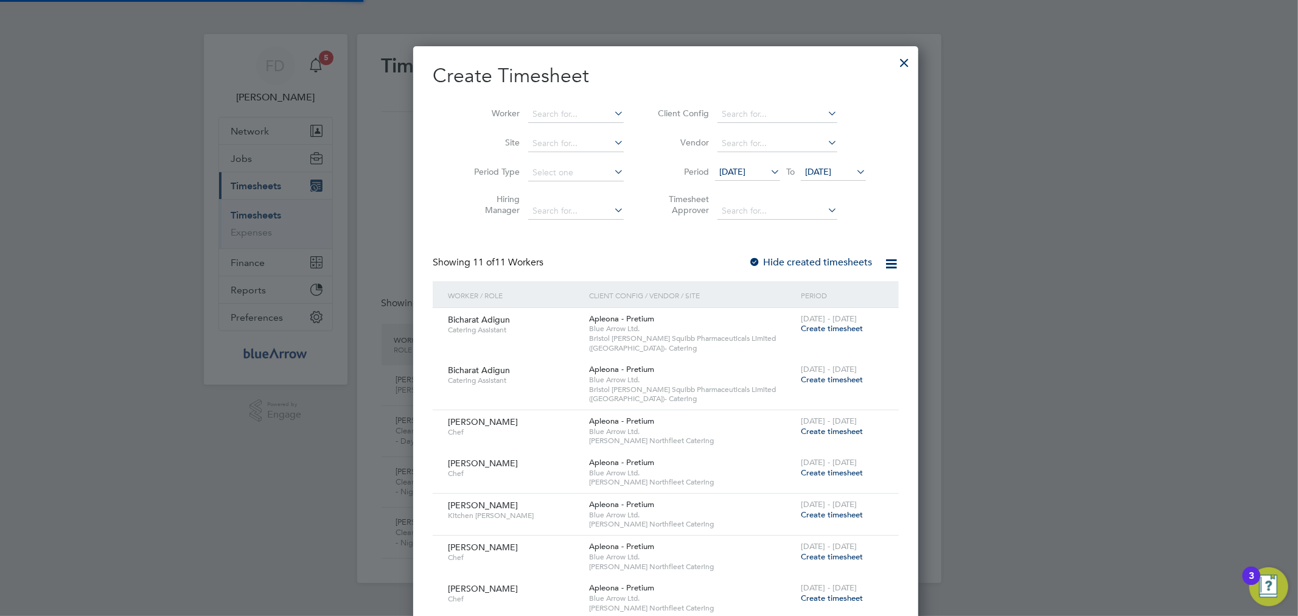
scroll to position [1142, 471]
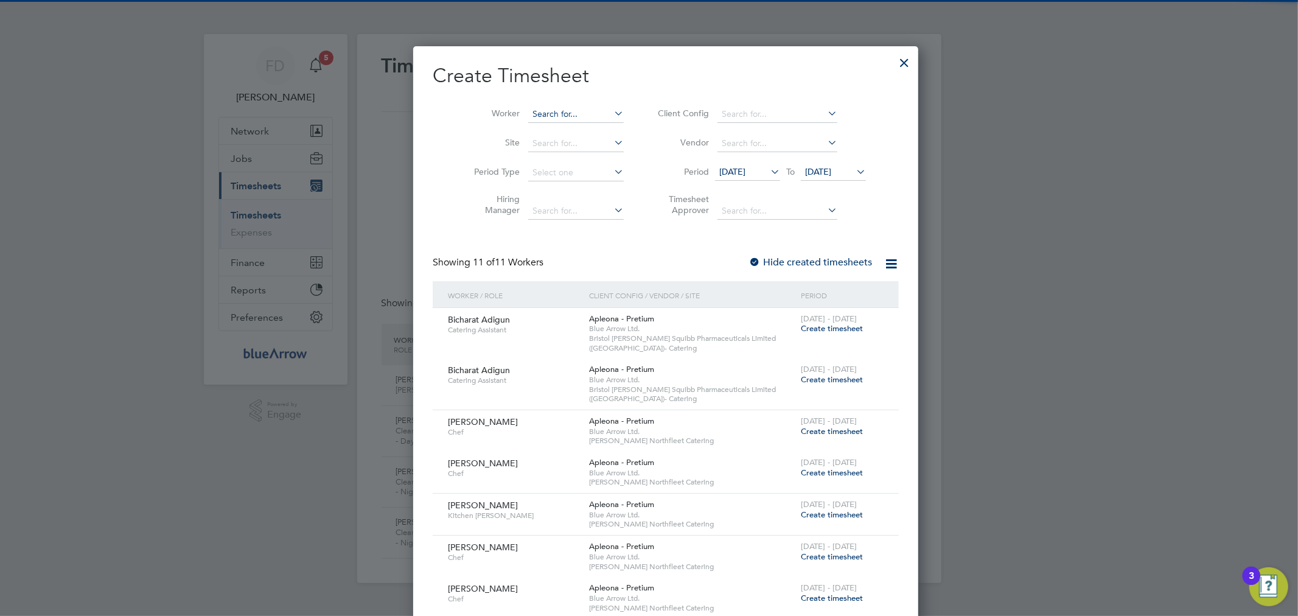
click at [551, 107] on input at bounding box center [576, 114] width 96 height 17
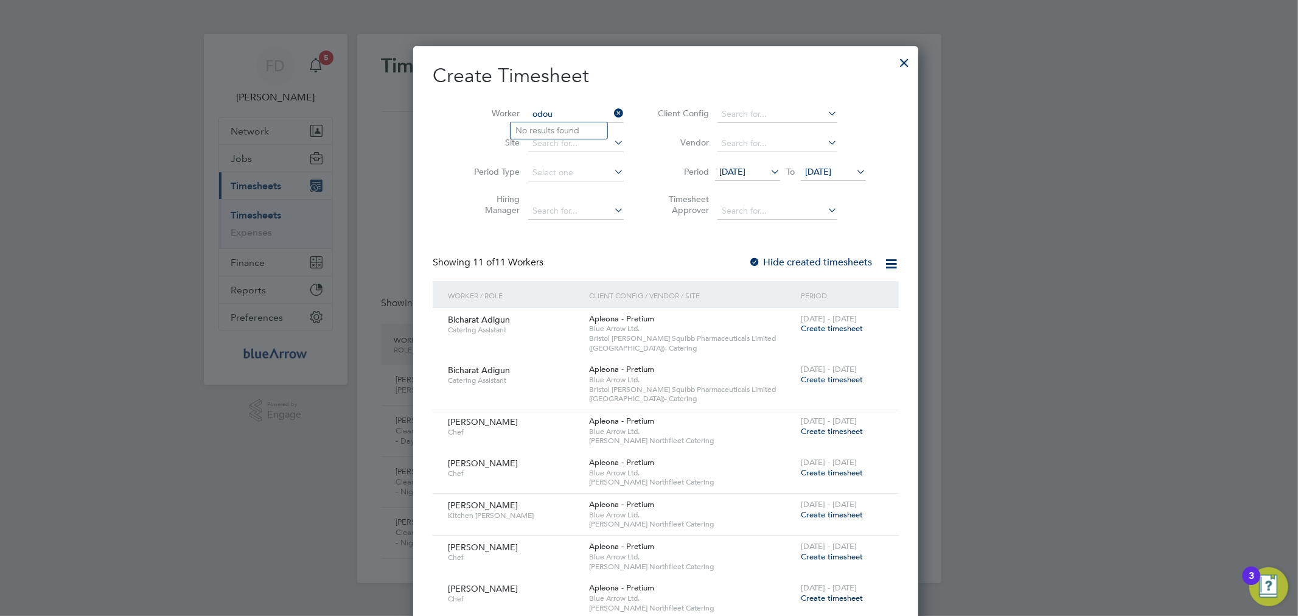
click at [528, 110] on input "odou" at bounding box center [576, 114] width 96 height 17
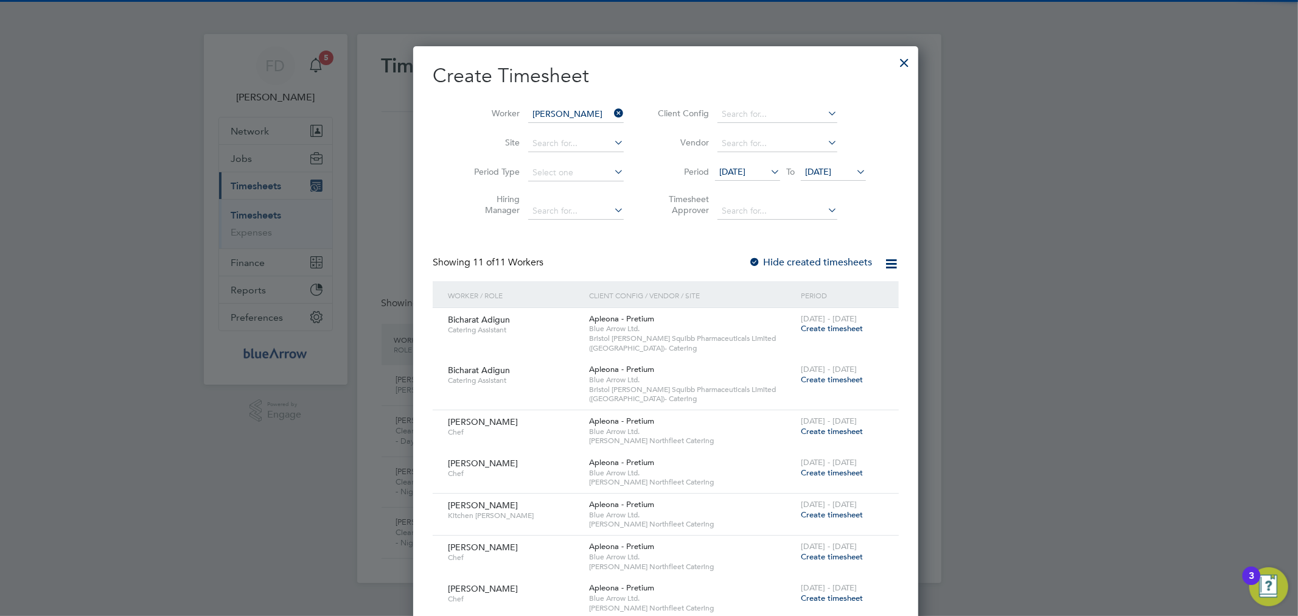
click at [577, 129] on li "Modou Korota" at bounding box center [564, 130] width 106 height 16
type input "Modou Korota"
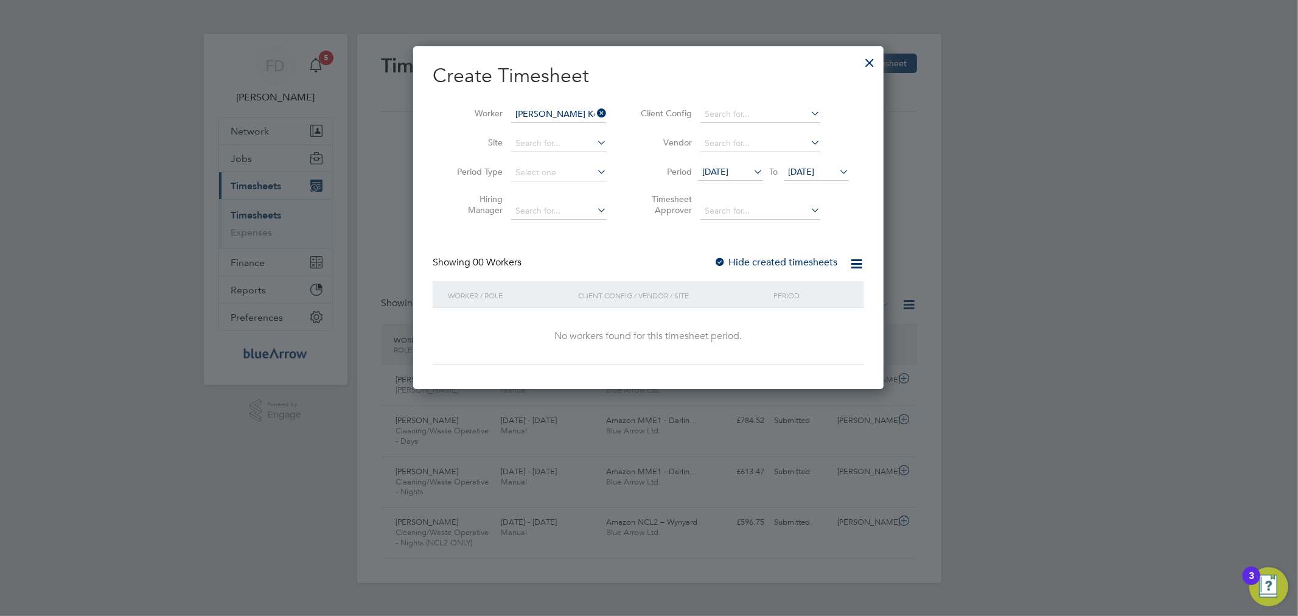
scroll to position [343, 471]
click at [725, 262] on div at bounding box center [720, 263] width 12 height 12
click at [819, 177] on span "26 Aug 2025" at bounding box center [816, 172] width 65 height 16
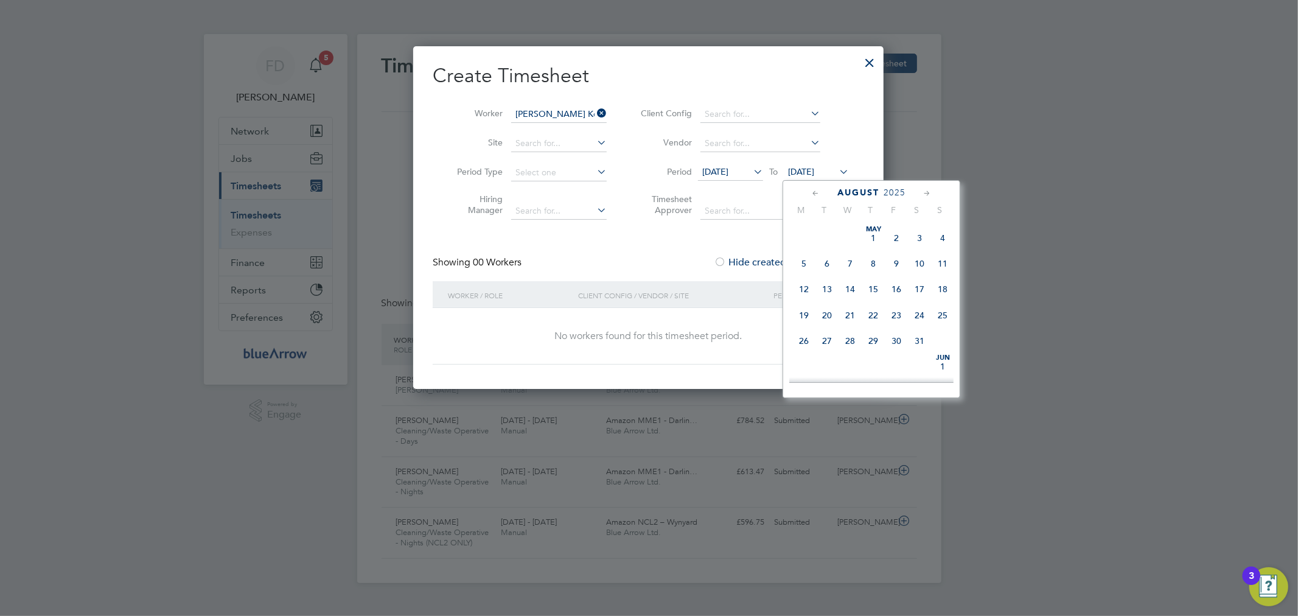
scroll to position [469, 0]
click at [926, 340] on span "13" at bounding box center [919, 333] width 23 height 23
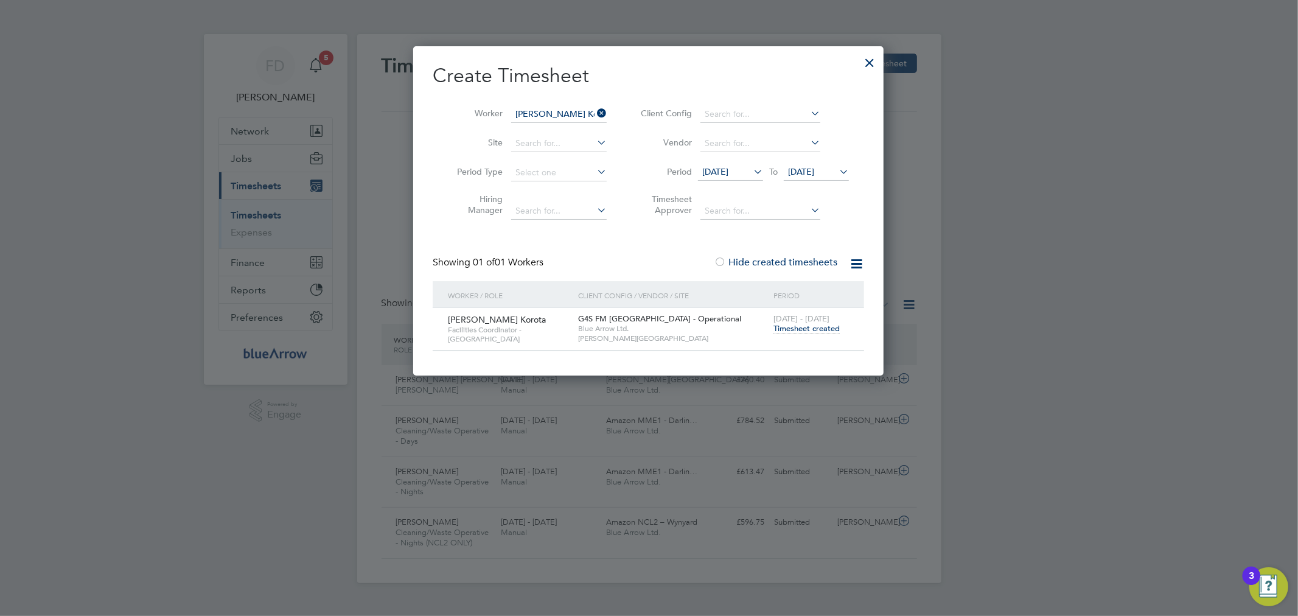
click at [812, 327] on span "Timesheet created" at bounding box center [806, 328] width 66 height 11
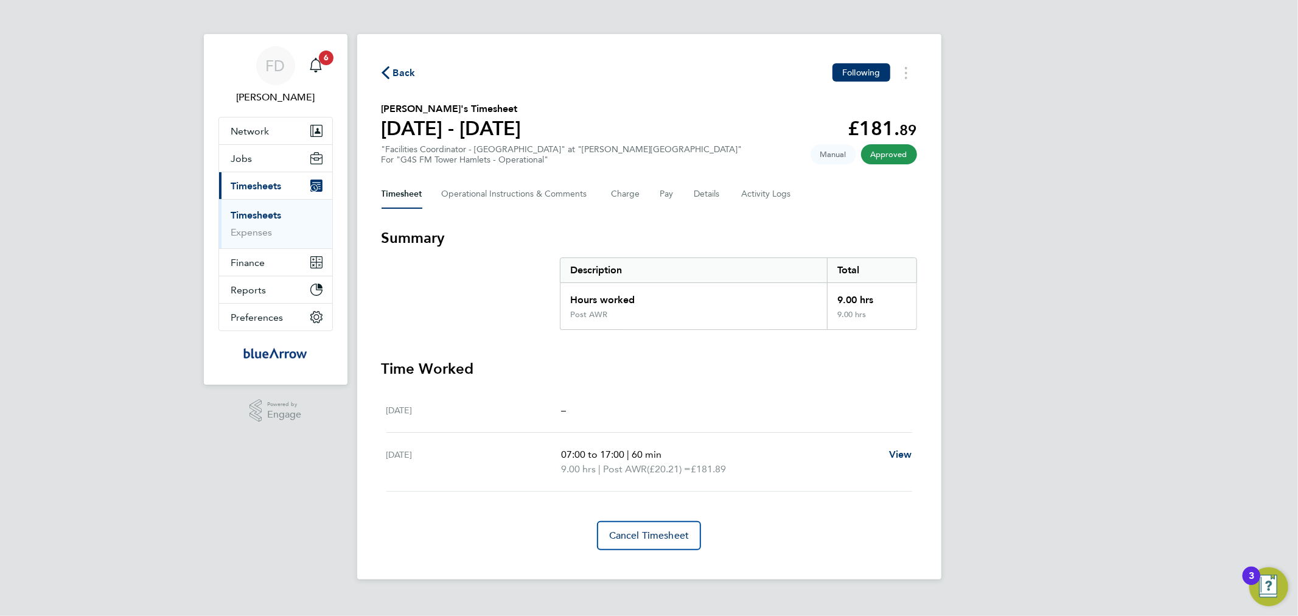
click at [388, 63] on div "Back Following" at bounding box center [649, 72] width 535 height 19
click at [398, 69] on span "Back" at bounding box center [404, 73] width 23 height 15
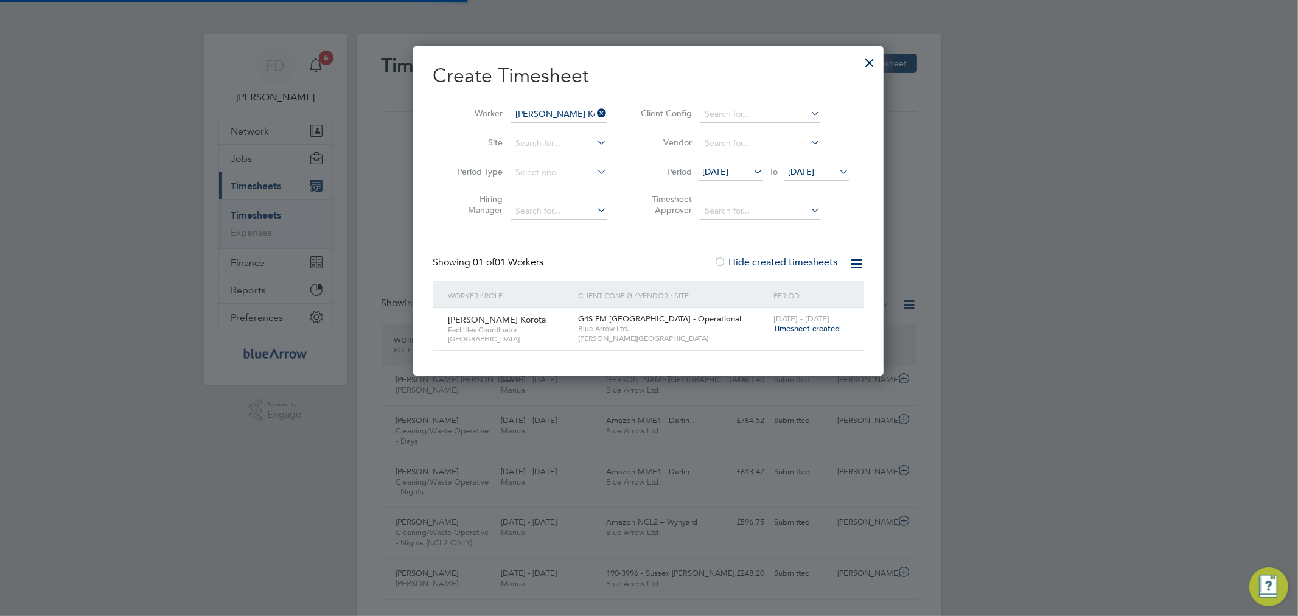
scroll to position [30, 106]
click at [560, 113] on input at bounding box center [559, 114] width 96 height 17
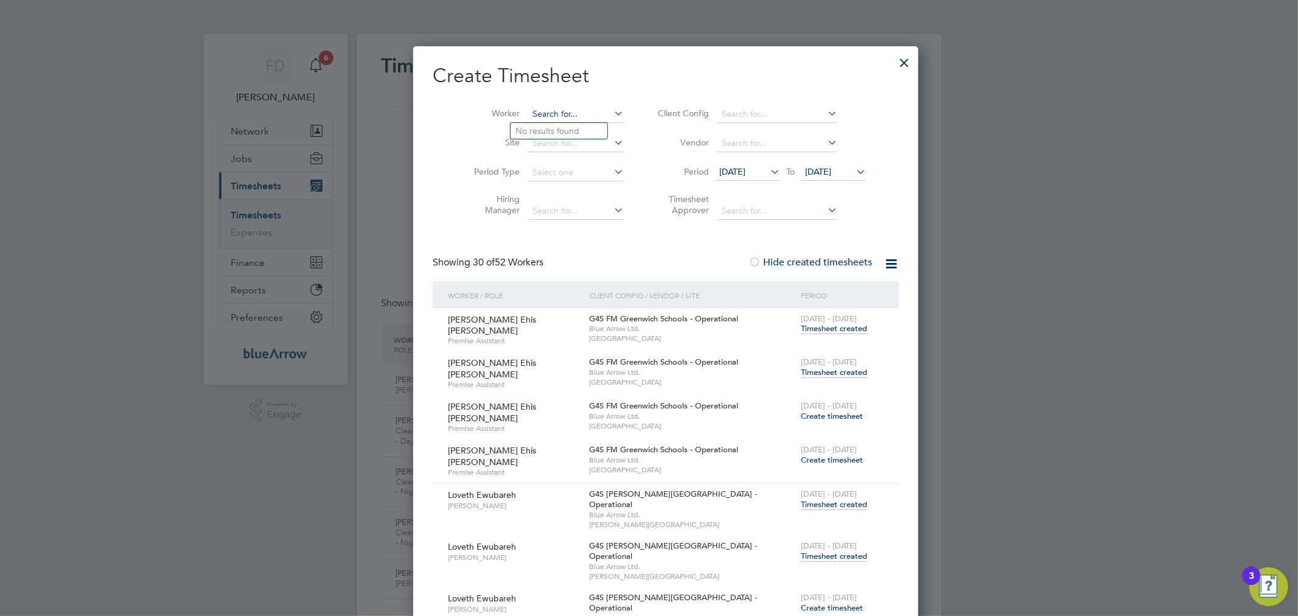
scroll to position [4133, 471]
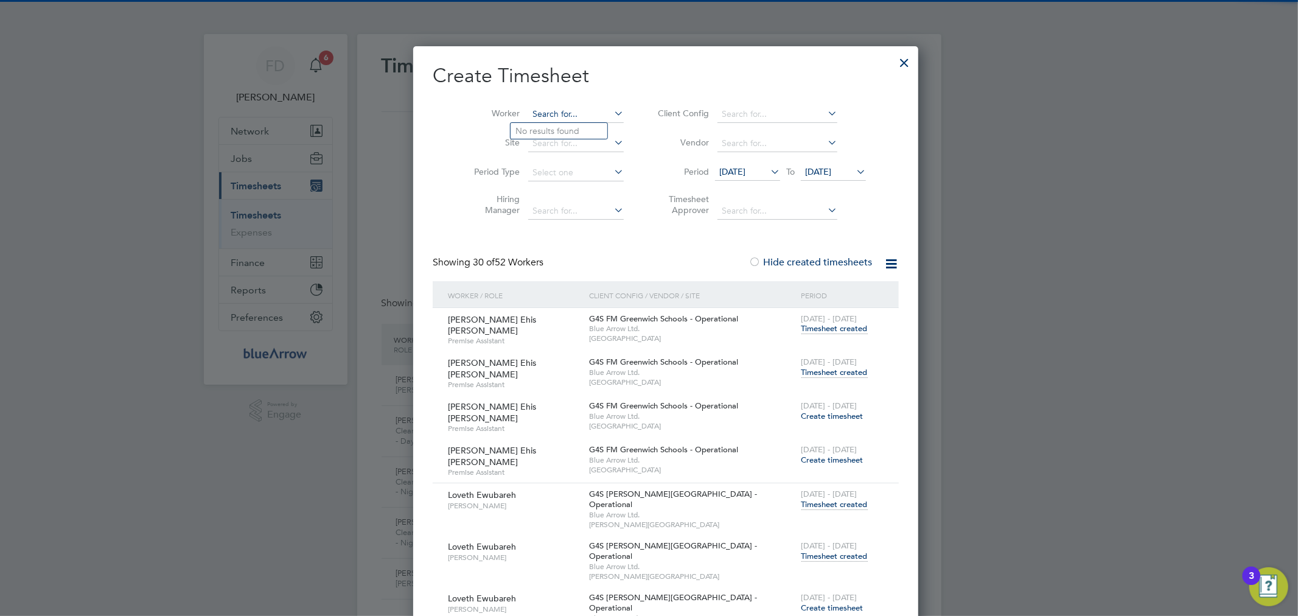
paste input "Robert Okofor"
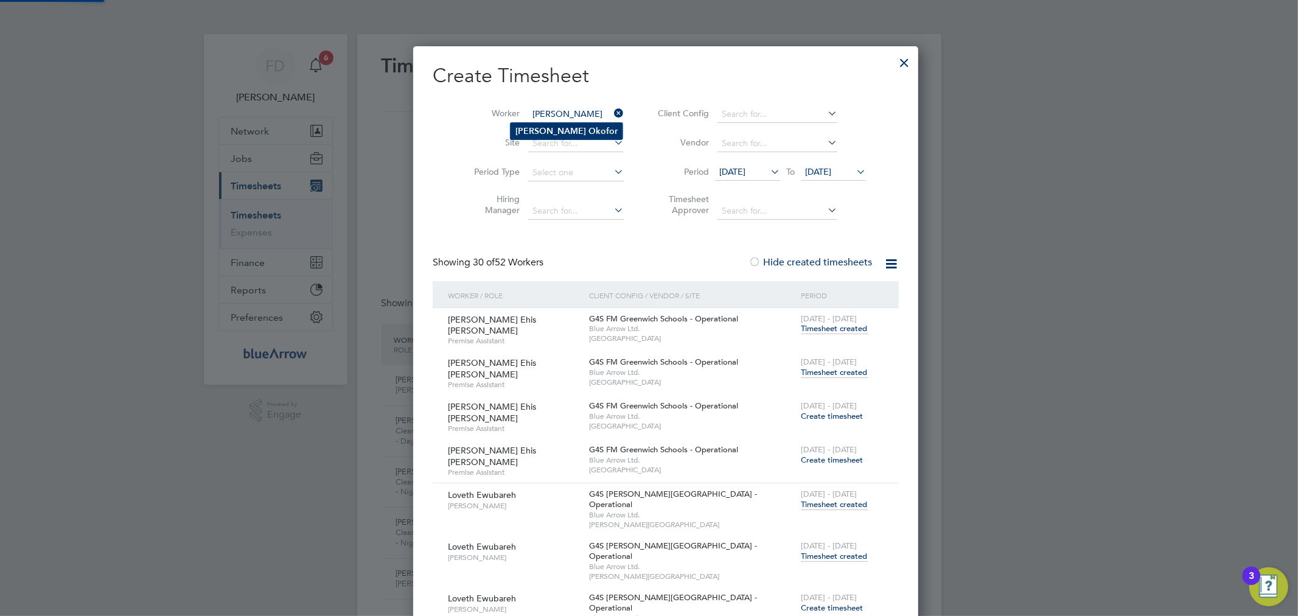
type input "Robert Okofor"
click at [588, 134] on b "Okofor" at bounding box center [602, 131] width 29 height 10
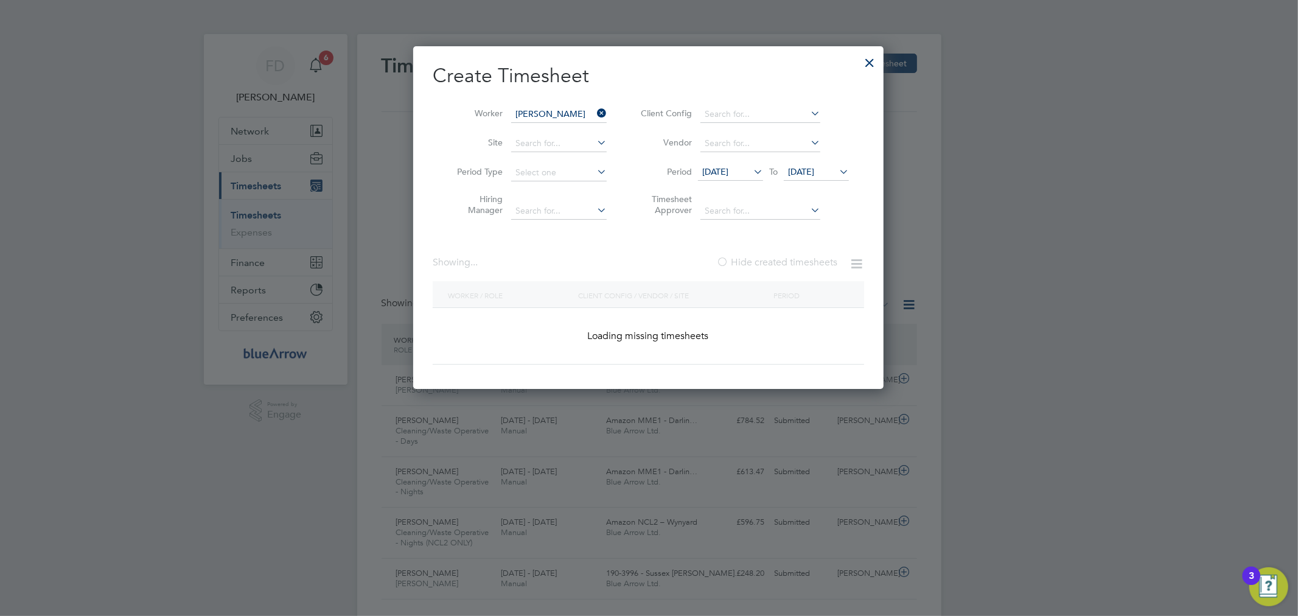
scroll to position [414, 471]
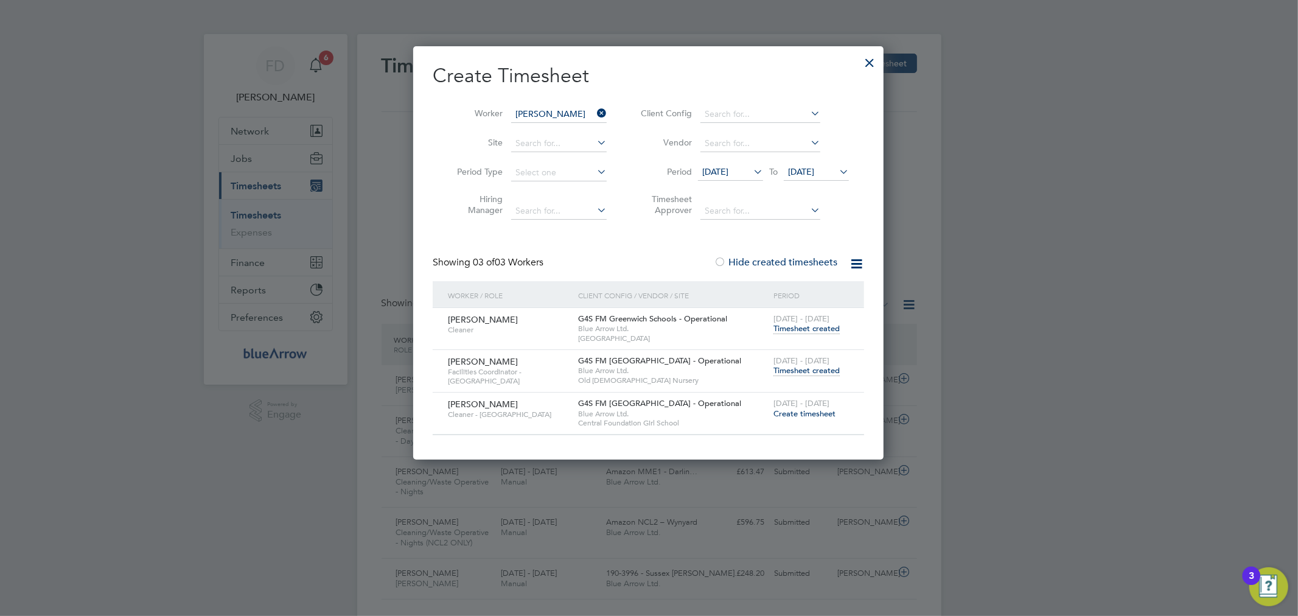
click at [832, 368] on span "Timesheet created" at bounding box center [806, 370] width 66 height 11
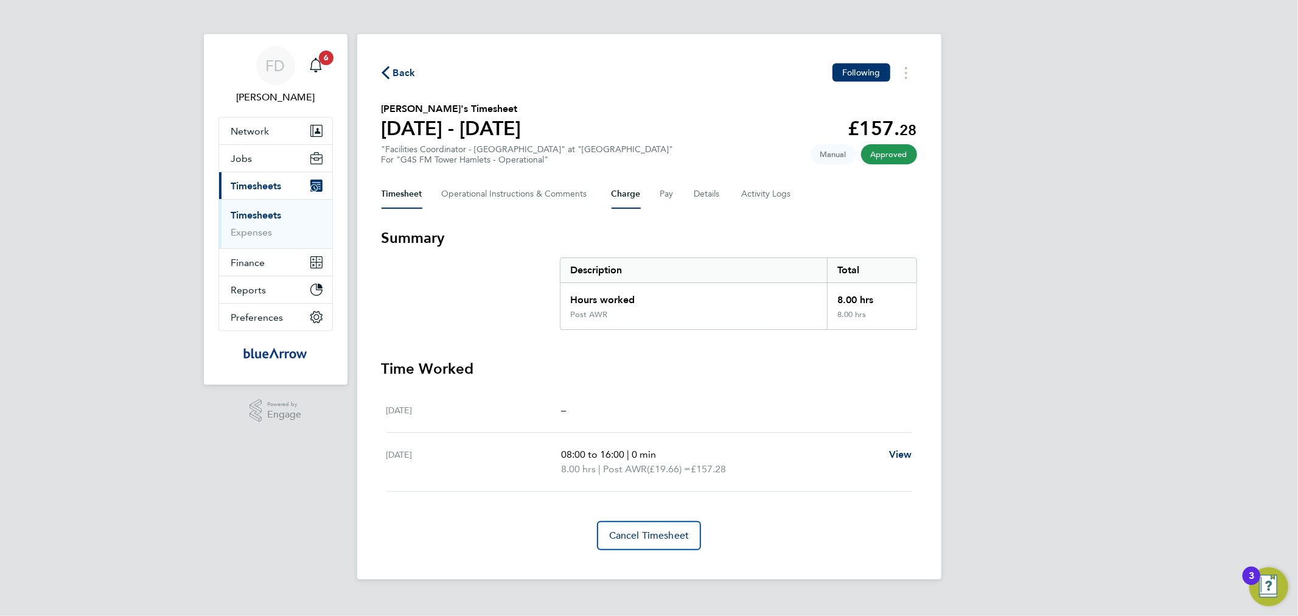
click at [619, 196] on button "Charge" at bounding box center [626, 194] width 29 height 29
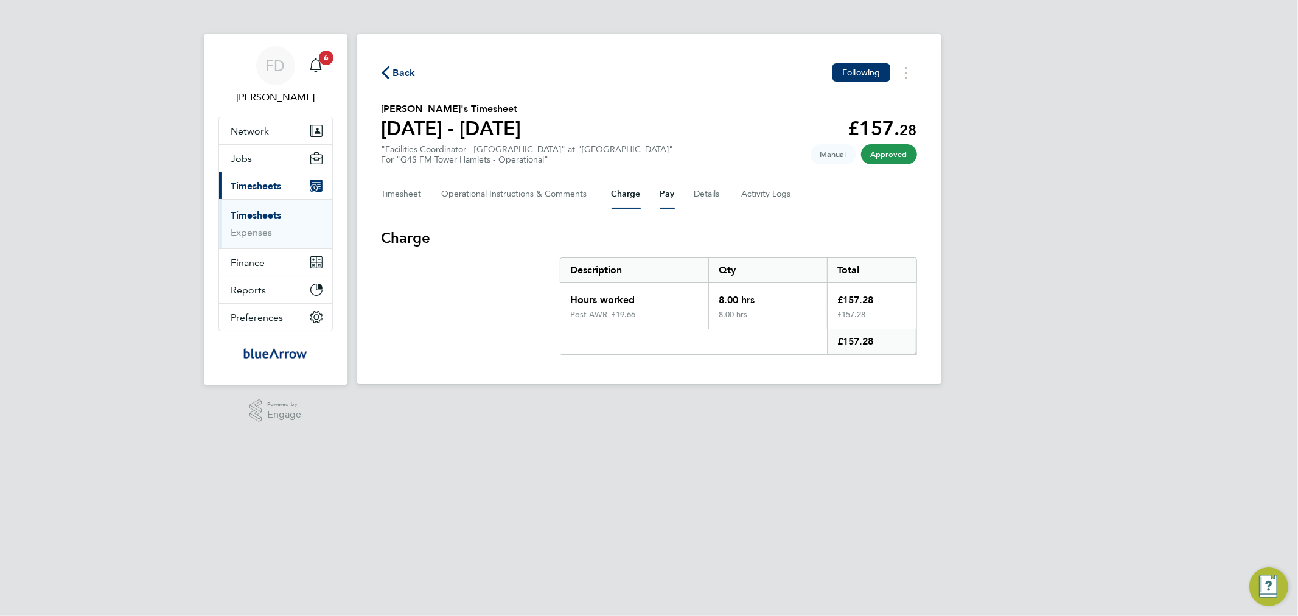
click at [660, 192] on button "Pay" at bounding box center [667, 194] width 15 height 29
click at [631, 190] on button "Charge" at bounding box center [626, 194] width 29 height 29
click at [770, 403] on html "FD Fabio Del Turco Notifications 6 Applications: Network Team Members Businesse…" at bounding box center [649, 201] width 1298 height 403
click at [319, 65] on icon "Main navigation" at bounding box center [316, 65] width 15 height 15
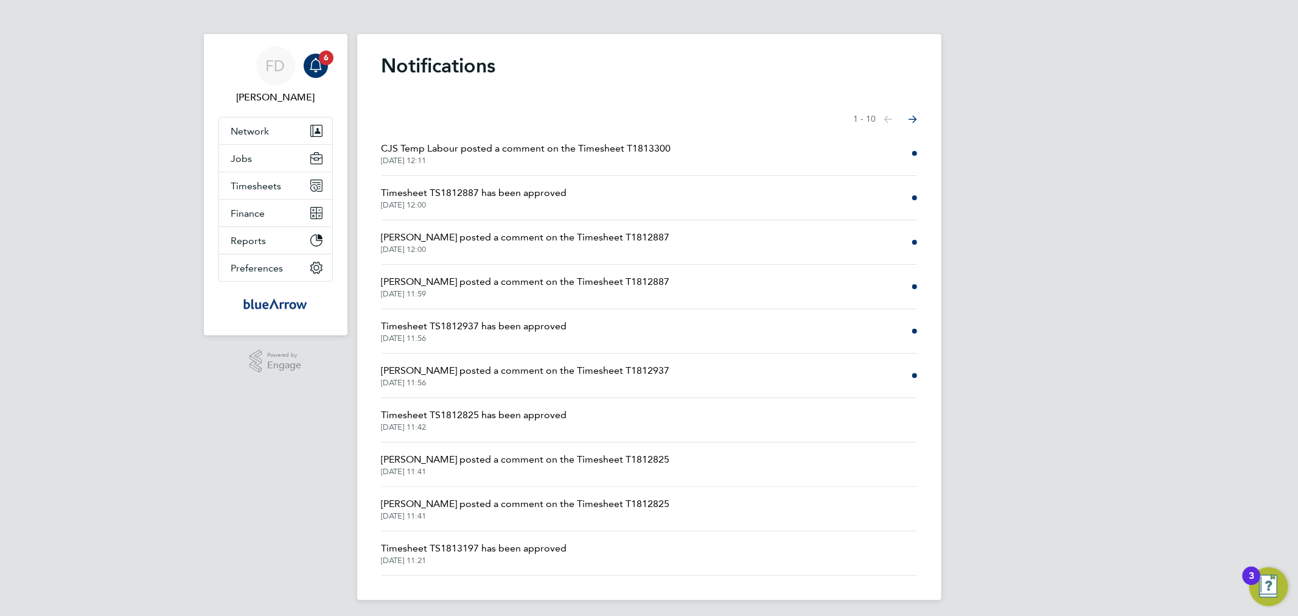
click at [455, 204] on span "02 Sep 2025, 12:00" at bounding box center [475, 205] width 186 height 10
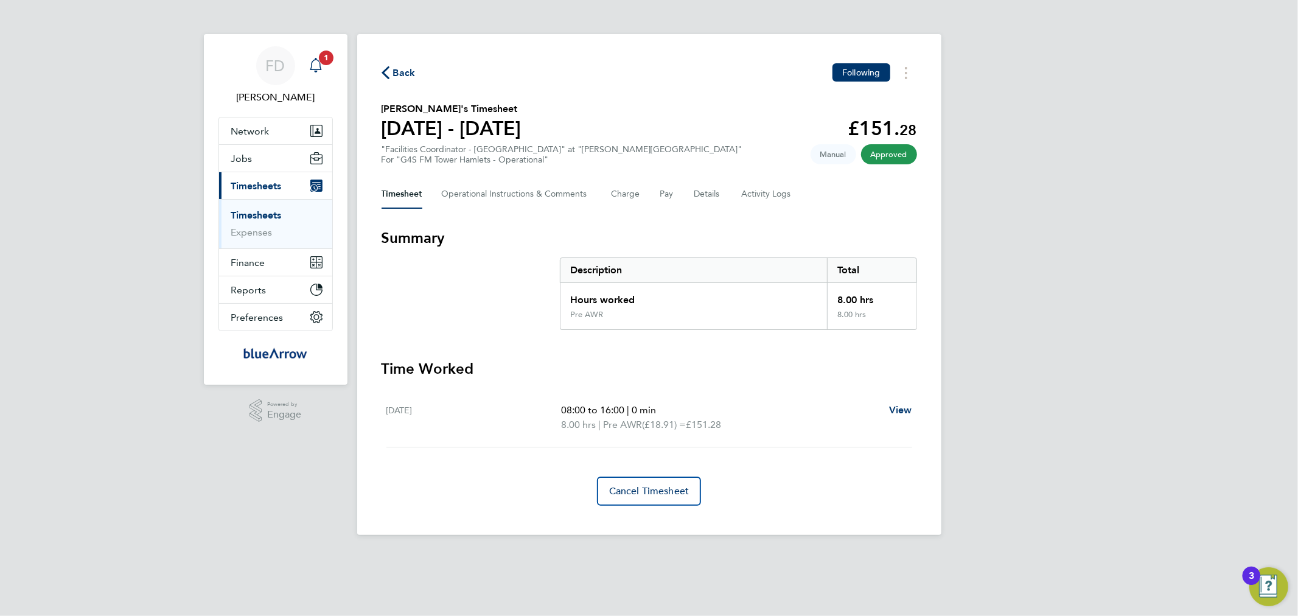
click at [314, 65] on icon "Main navigation" at bounding box center [316, 65] width 15 height 15
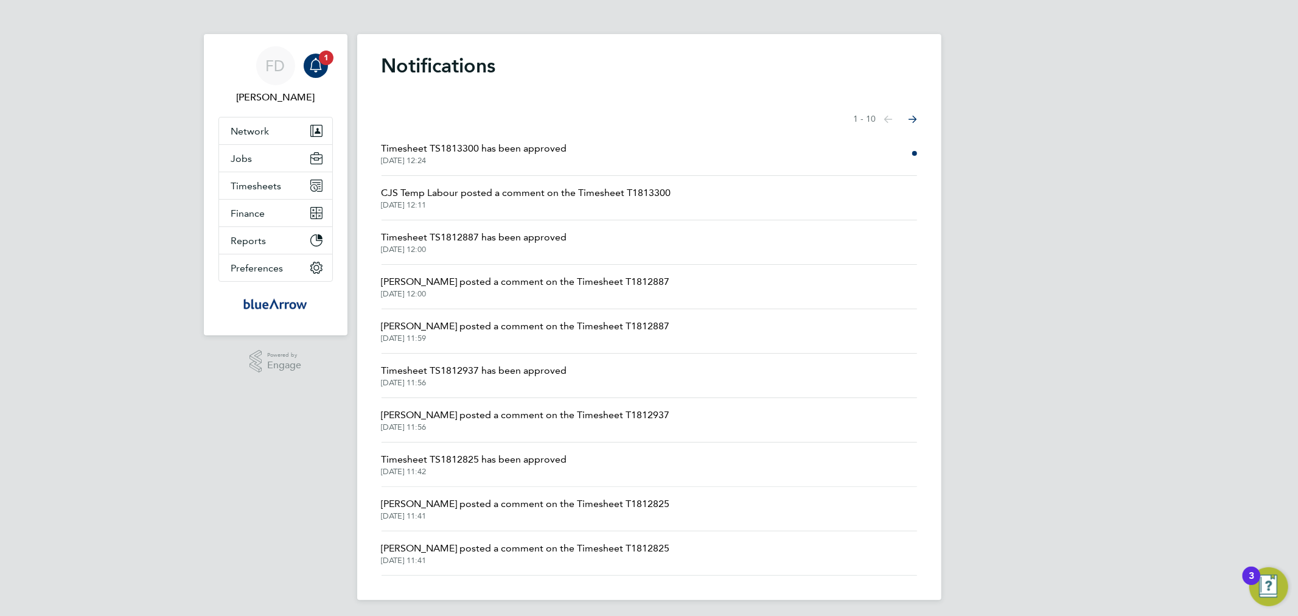
click at [496, 168] on li "Timesheet TS1813300 has been approved 02 Sep 2025, 12:24" at bounding box center [649, 153] width 535 height 44
click at [488, 155] on span "Timesheet TS1813300 has been approved" at bounding box center [475, 148] width 186 height 15
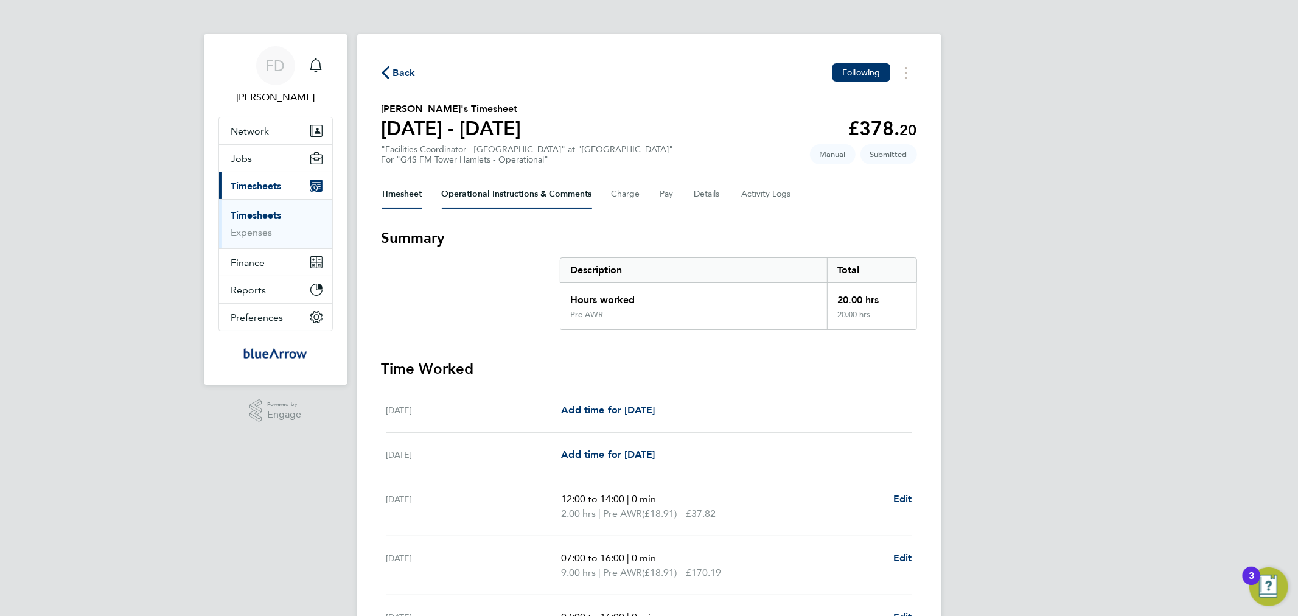
click at [552, 197] on Comments-tab "Operational Instructions & Comments" at bounding box center [517, 194] width 150 height 29
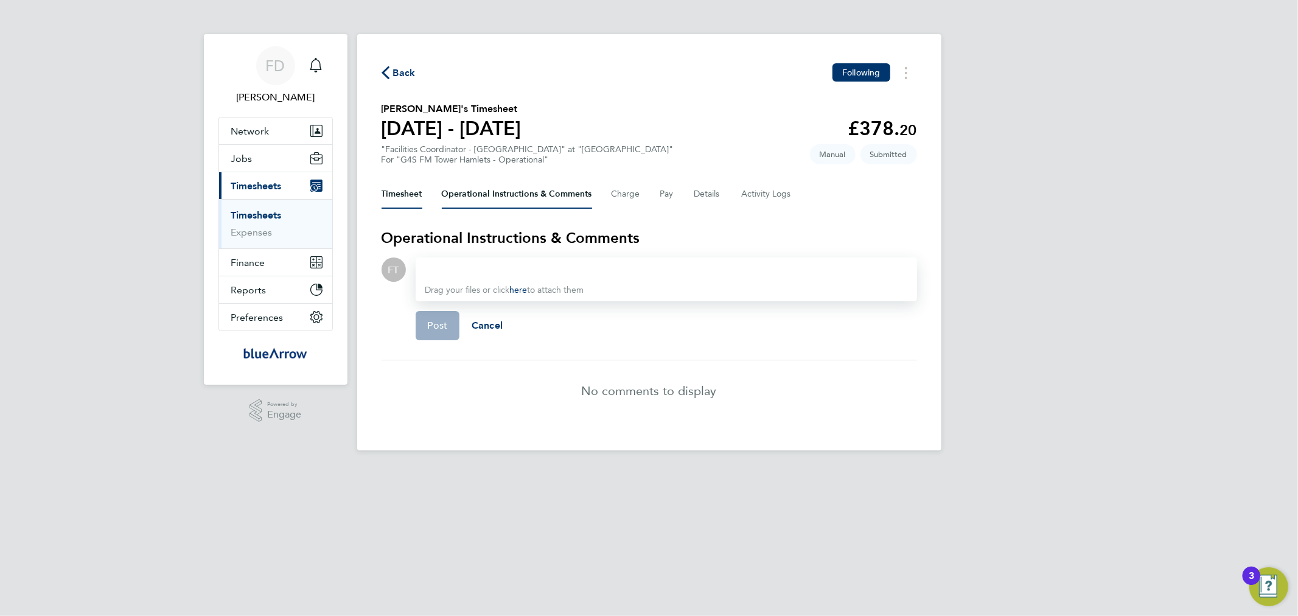
click at [422, 194] on button "Timesheet" at bounding box center [402, 194] width 41 height 29
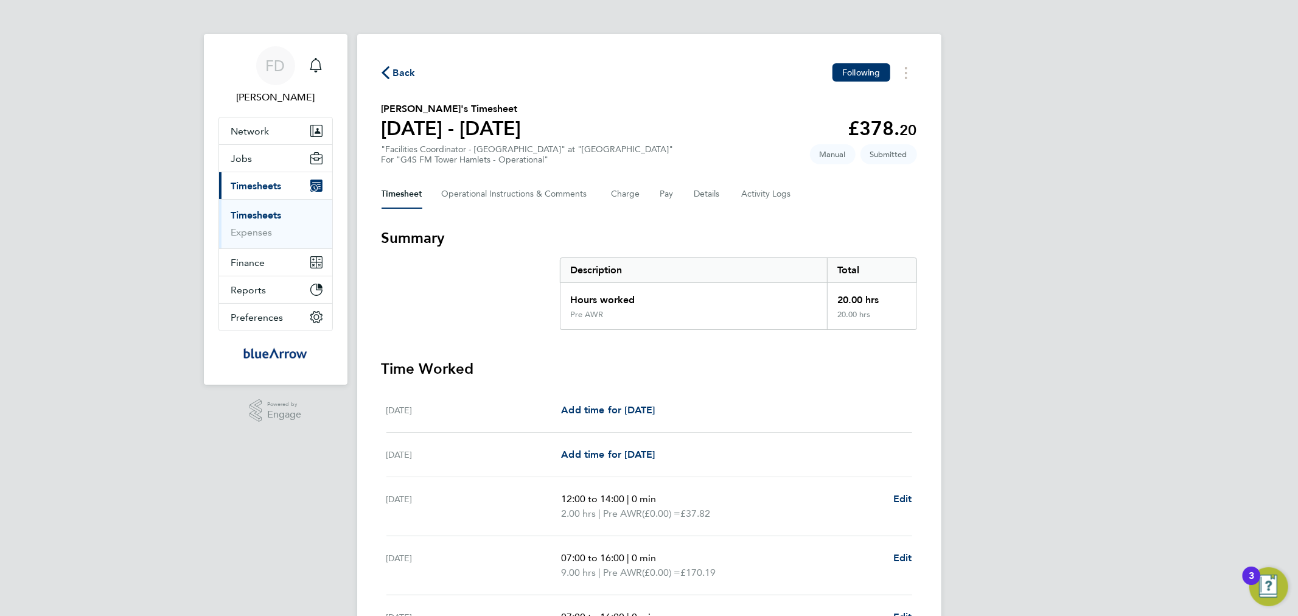
click at [408, 73] on span "Back" at bounding box center [404, 73] width 23 height 15
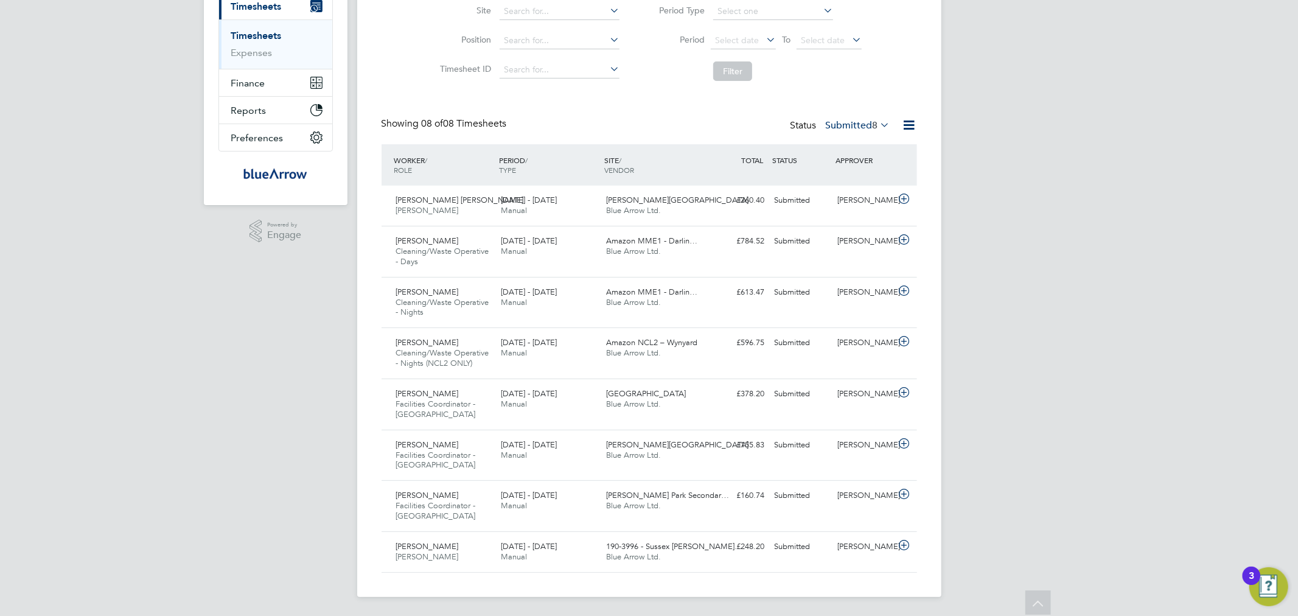
click at [270, 406] on div "FD Fabio Del Turco Notifications Applications: Network Team Members Businesses …" at bounding box center [649, 218] width 1298 height 796
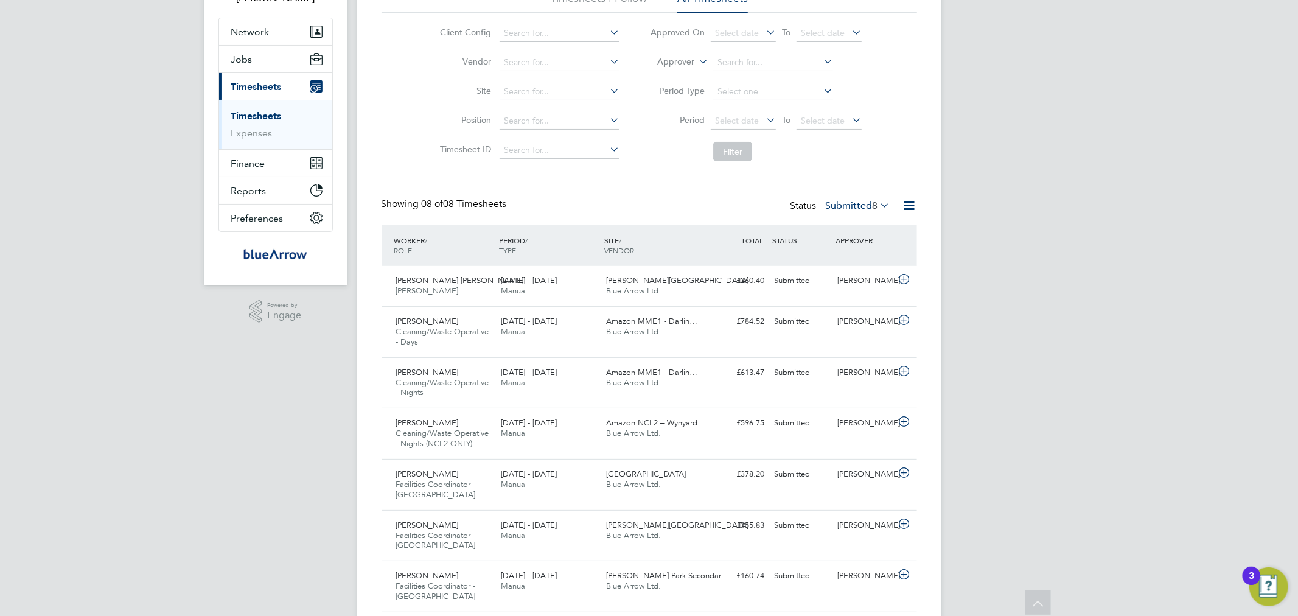
scroll to position [67, 0]
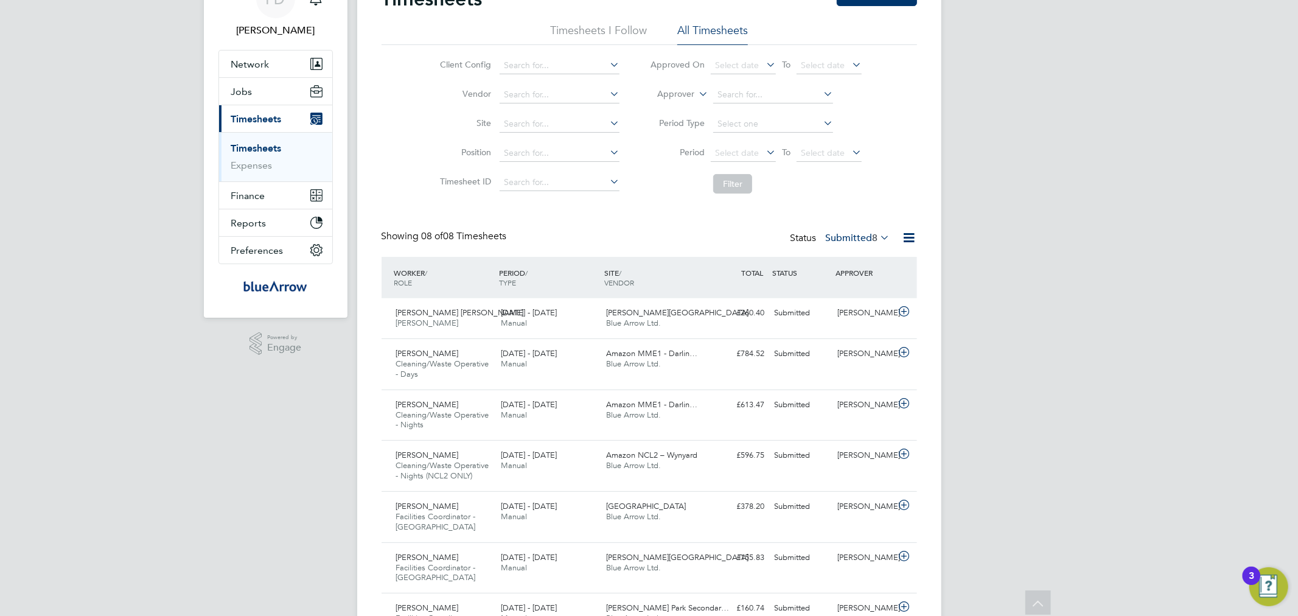
click at [910, 241] on icon at bounding box center [909, 237] width 15 height 15
click at [1025, 377] on div "FD Fabio Del Turco Notifications Applications: Network Team Members Businesses …" at bounding box center [649, 331] width 1298 height 796
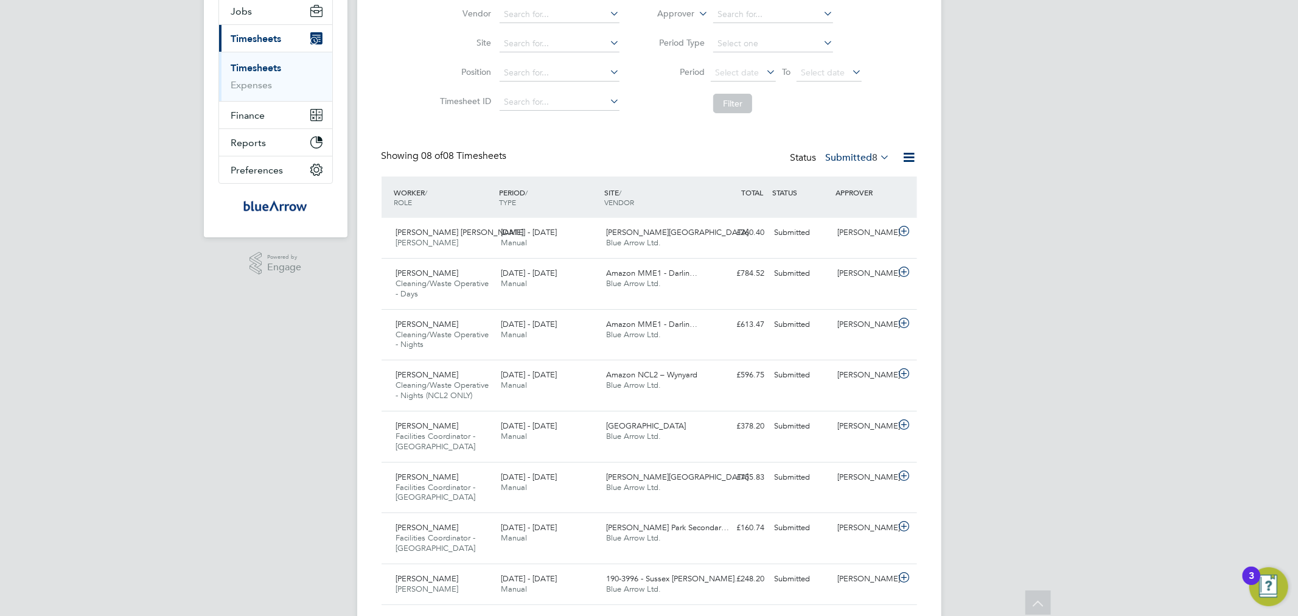
scroll to position [180, 0]
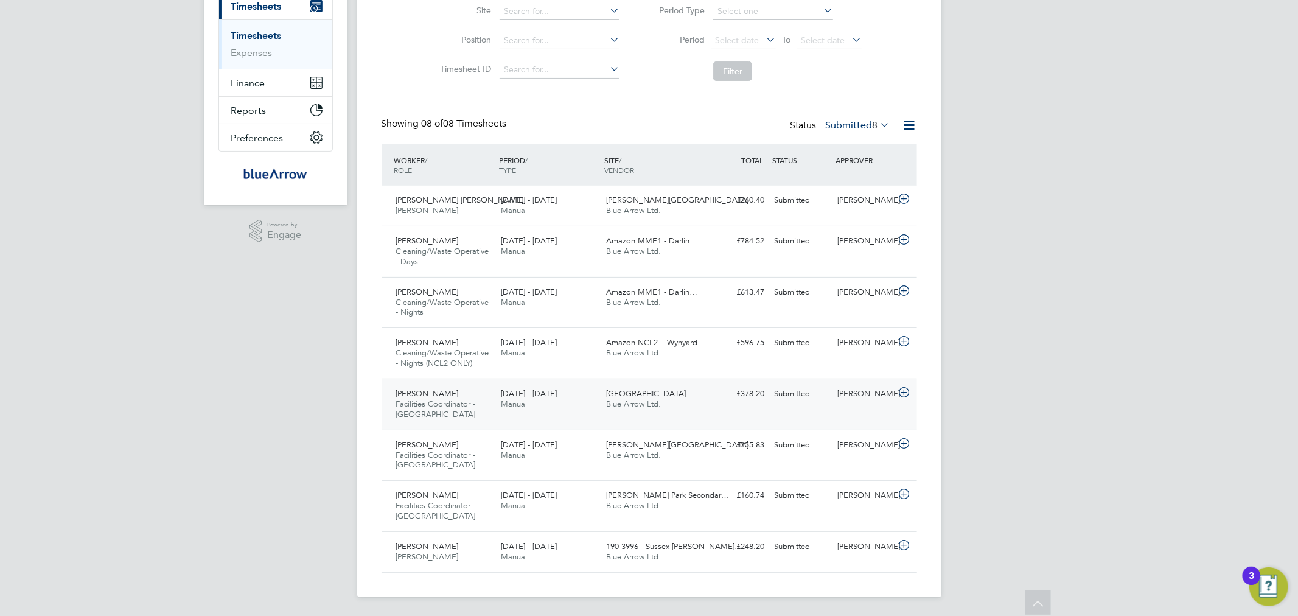
click at [879, 400] on div "[PERSON_NAME]" at bounding box center [863, 394] width 63 height 20
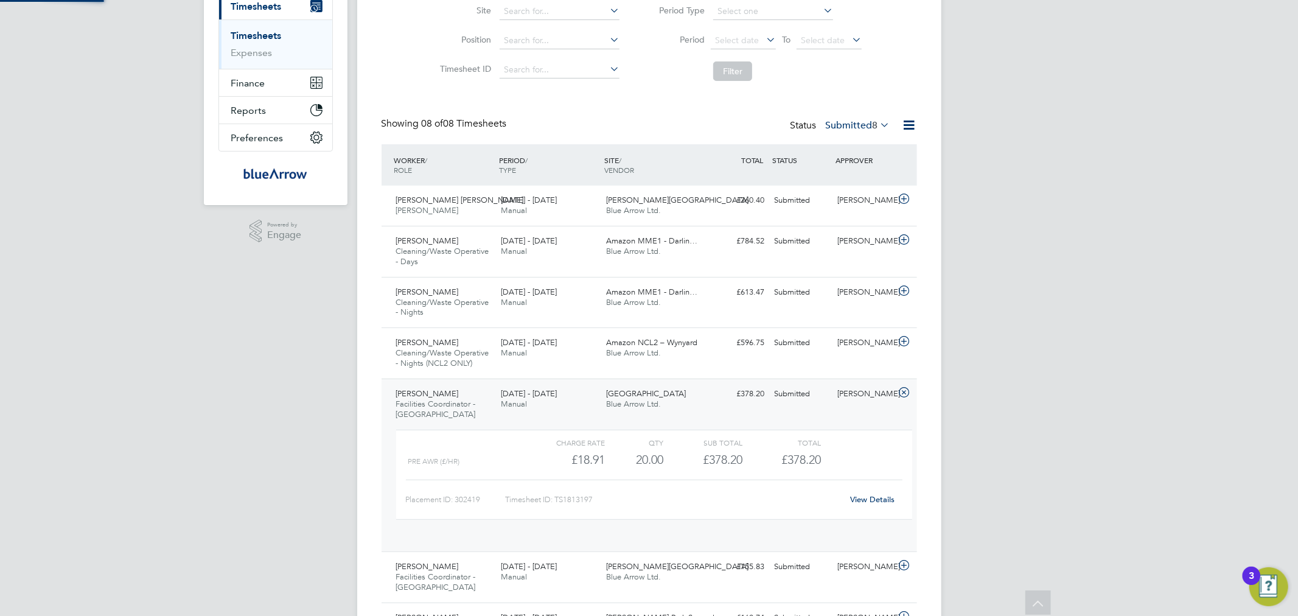
scroll to position [20, 119]
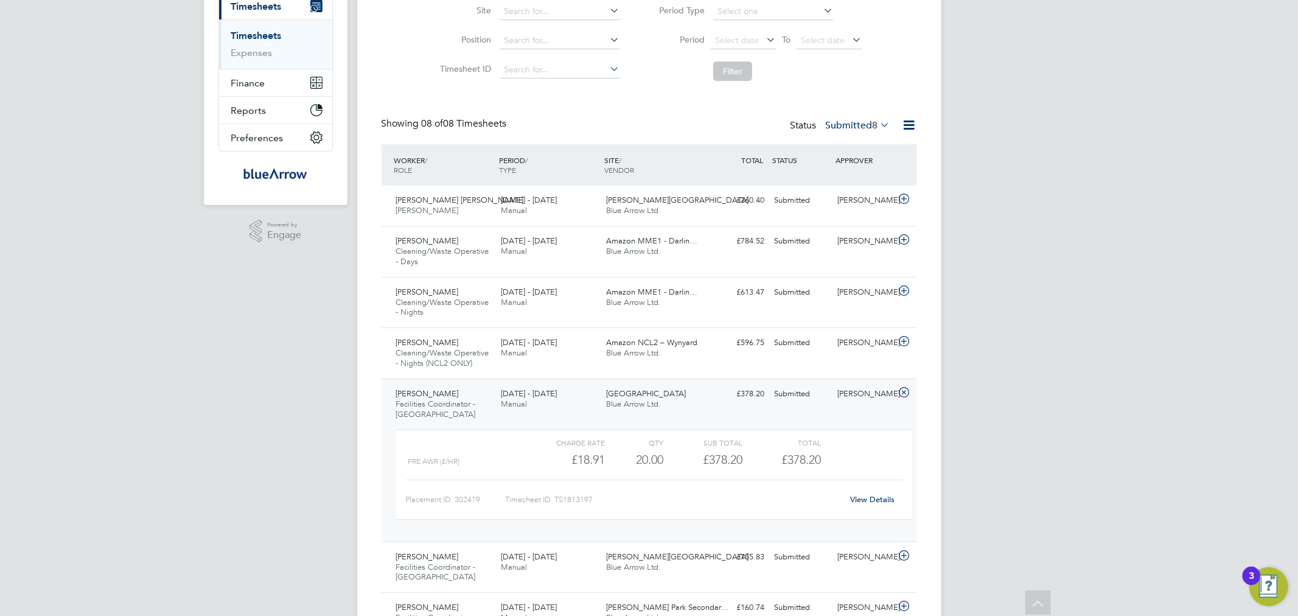
click at [854, 495] on link "View Details" at bounding box center [872, 499] width 44 height 10
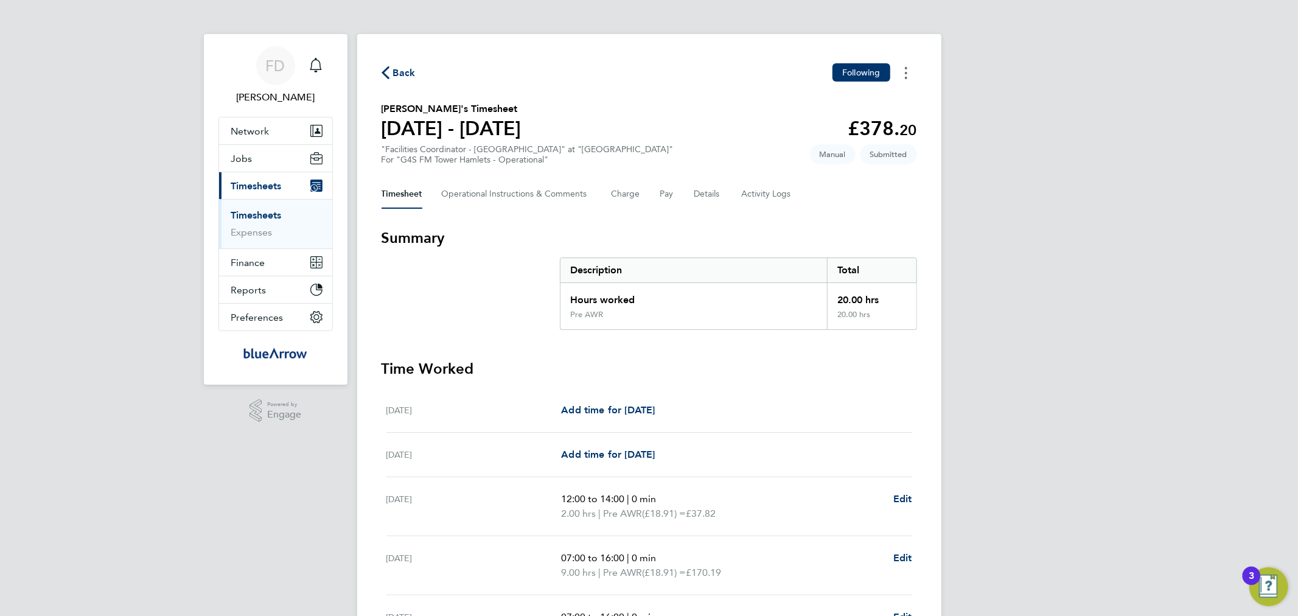
click at [910, 70] on button "Timesheets Menu" at bounding box center [906, 72] width 22 height 19
click at [675, 106] on section "Michael Ejionye's Timesheet 25 - 31 Aug 2025 £378. 20 "Facilities Coordinator -…" at bounding box center [649, 133] width 535 height 63
click at [761, 197] on Logs-tab "Activity Logs" at bounding box center [767, 194] width 51 height 29
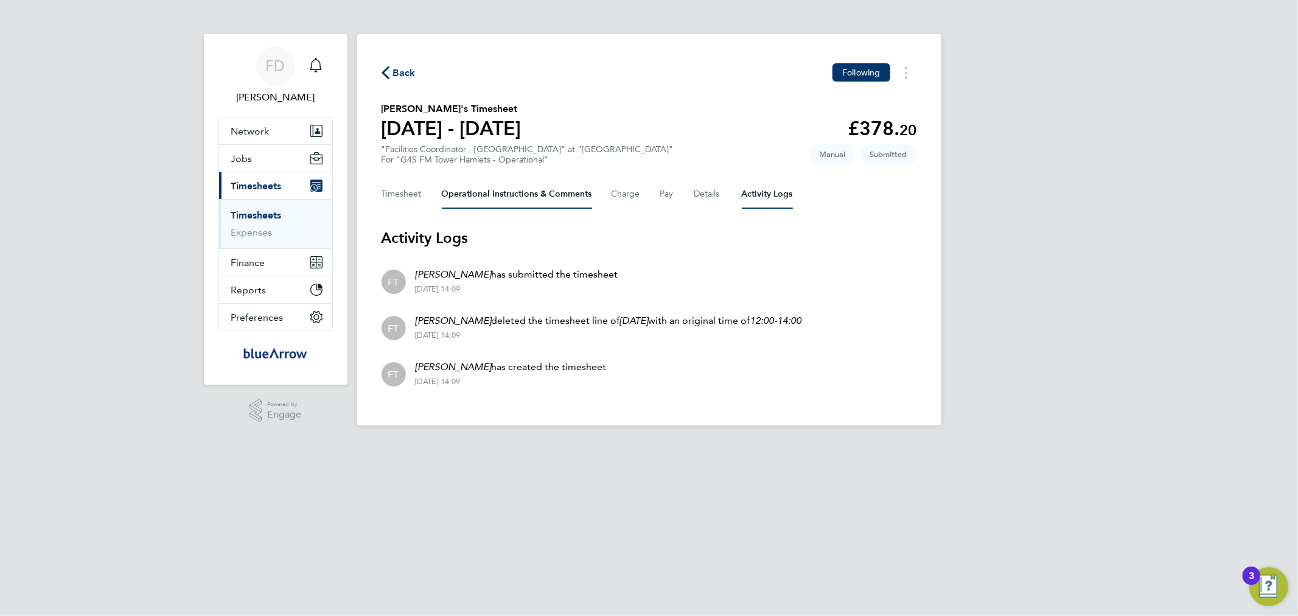
click at [448, 187] on Comments-tab "Operational Instructions & Comments" at bounding box center [517, 194] width 150 height 29
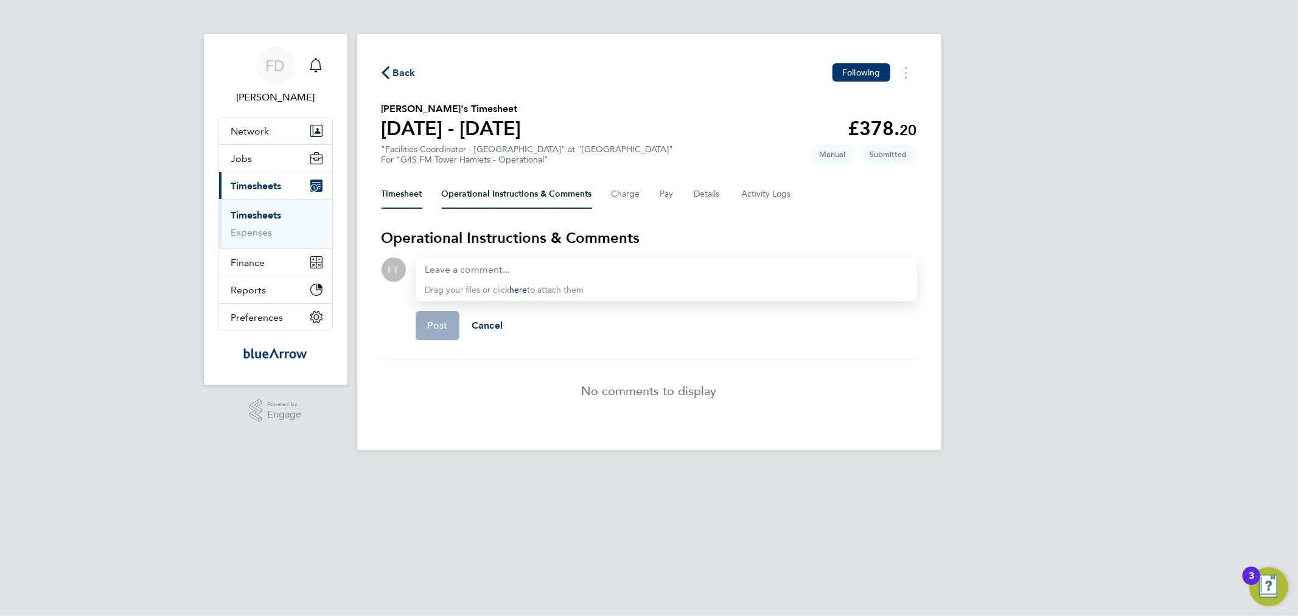
click at [388, 192] on button "Timesheet" at bounding box center [402, 194] width 41 height 29
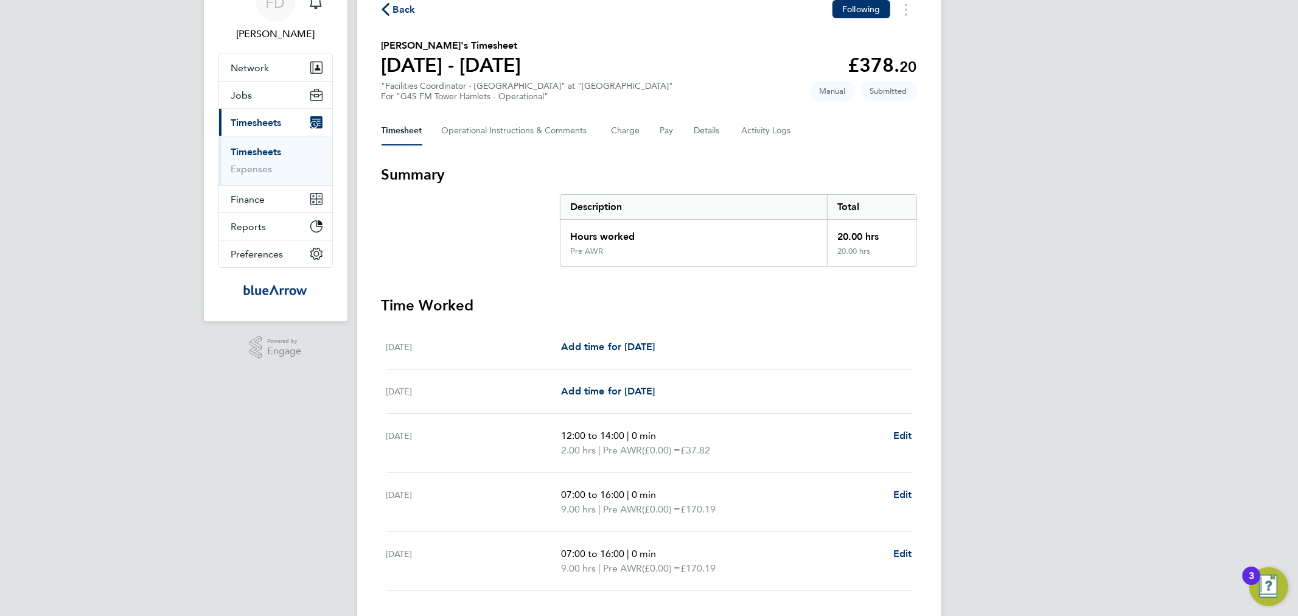
scroll to position [30, 0]
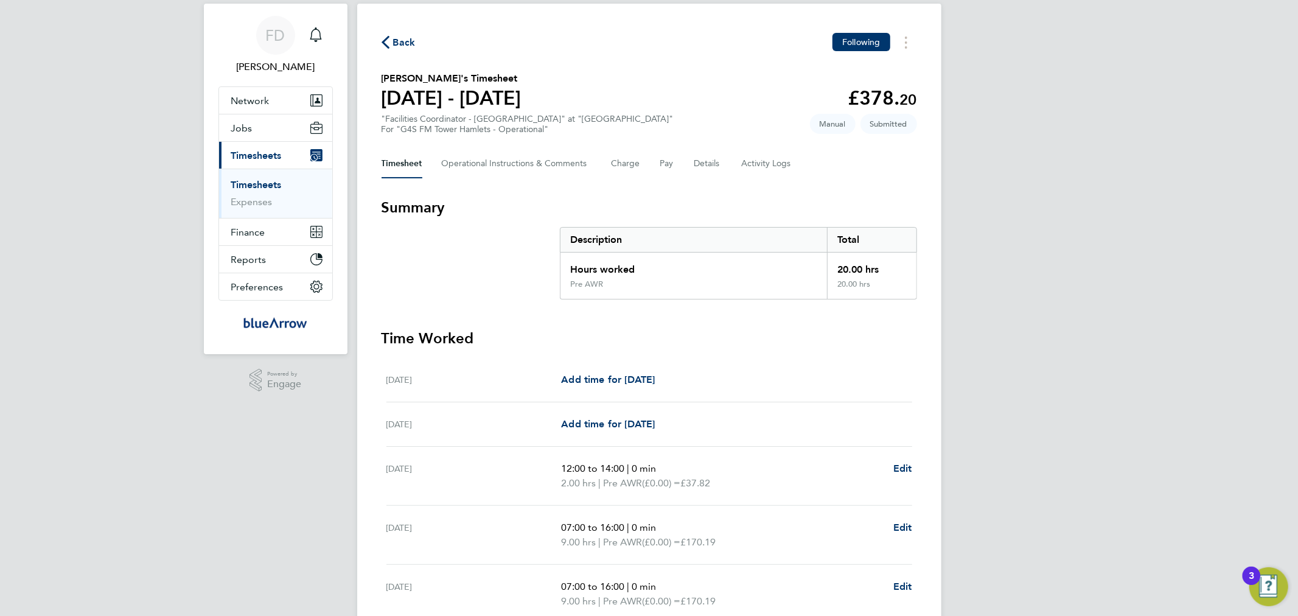
click at [437, 268] on section "Summary Description Total Hours worked 20.00 hrs Pre AWR 20.00 hrs" at bounding box center [649, 249] width 535 height 102
click at [485, 167] on Comments-tab "Operational Instructions & Comments" at bounding box center [517, 163] width 150 height 29
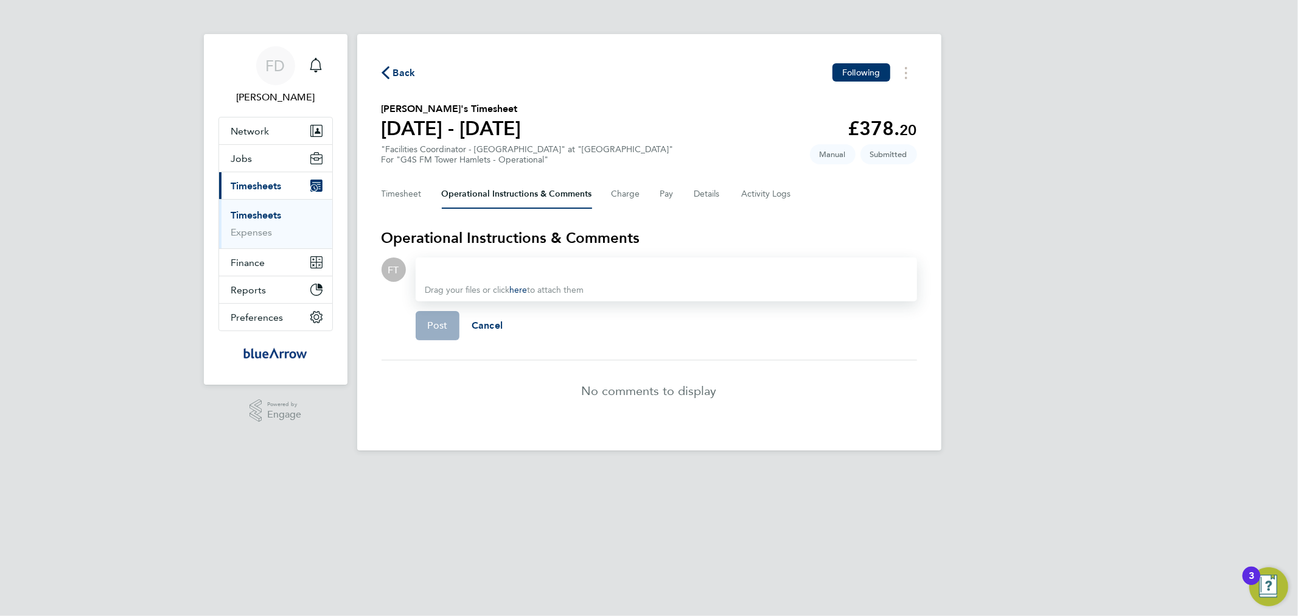
click at [487, 264] on div at bounding box center [666, 269] width 482 height 15
click at [183, 155] on div "FD Fabio Del Turco Notifications Applications: Network Team Members Businesses …" at bounding box center [649, 235] width 1298 height 470
click at [483, 257] on div "Drag your files or click here to attach them" at bounding box center [666, 279] width 501 height 44
click at [489, 265] on div at bounding box center [666, 269] width 482 height 15
click at [416, 276] on div "Drag your files or click here to attach them" at bounding box center [666, 279] width 501 height 44
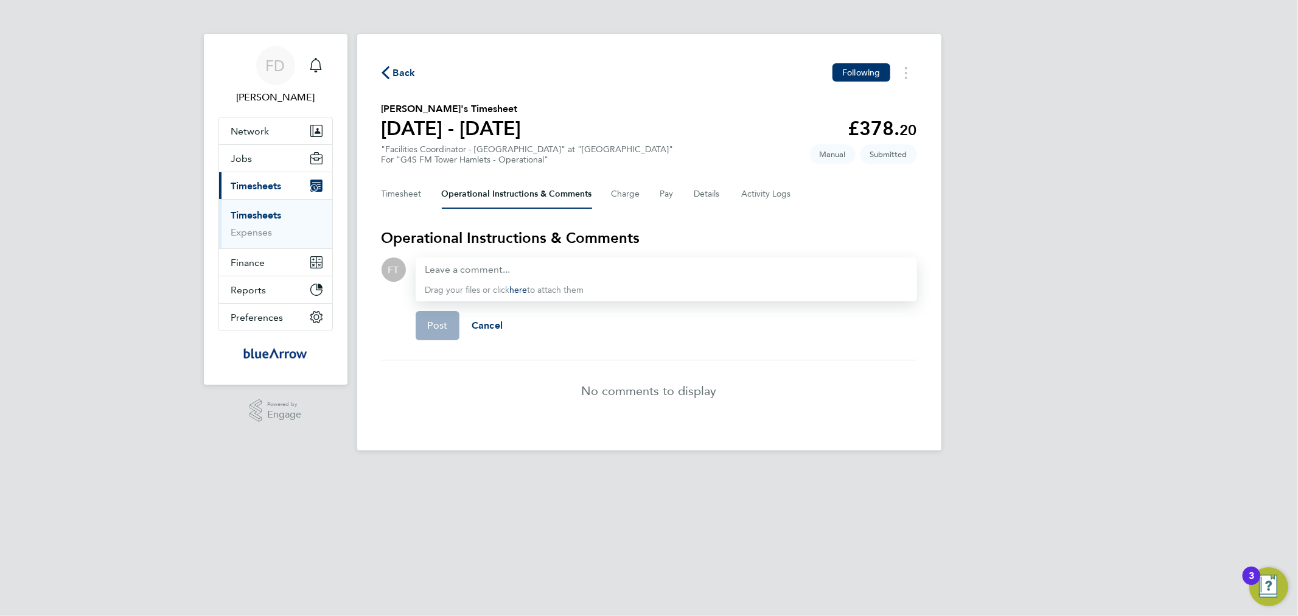
click at [440, 268] on div at bounding box center [666, 269] width 482 height 15
click at [441, 268] on div at bounding box center [666, 269] width 482 height 15
click at [495, 295] on p "Derek Aamponsah" at bounding box center [534, 295] width 151 height 15
click at [436, 323] on span "Post" at bounding box center [438, 325] width 20 height 12
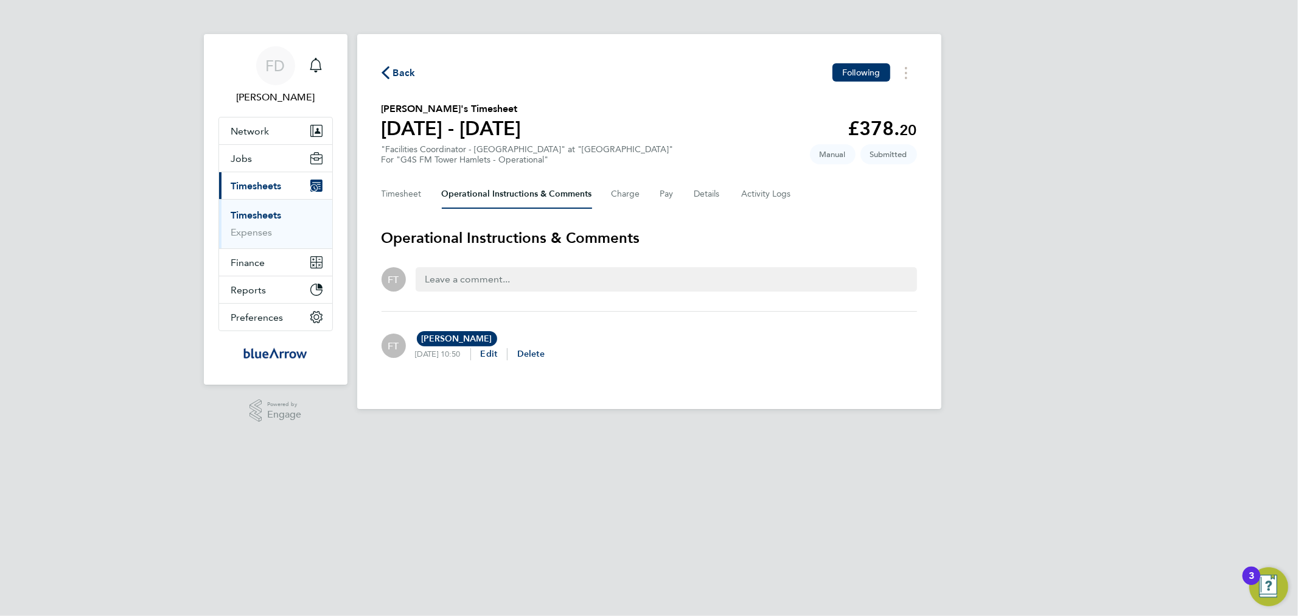
click at [408, 75] on span "Back" at bounding box center [404, 73] width 23 height 15
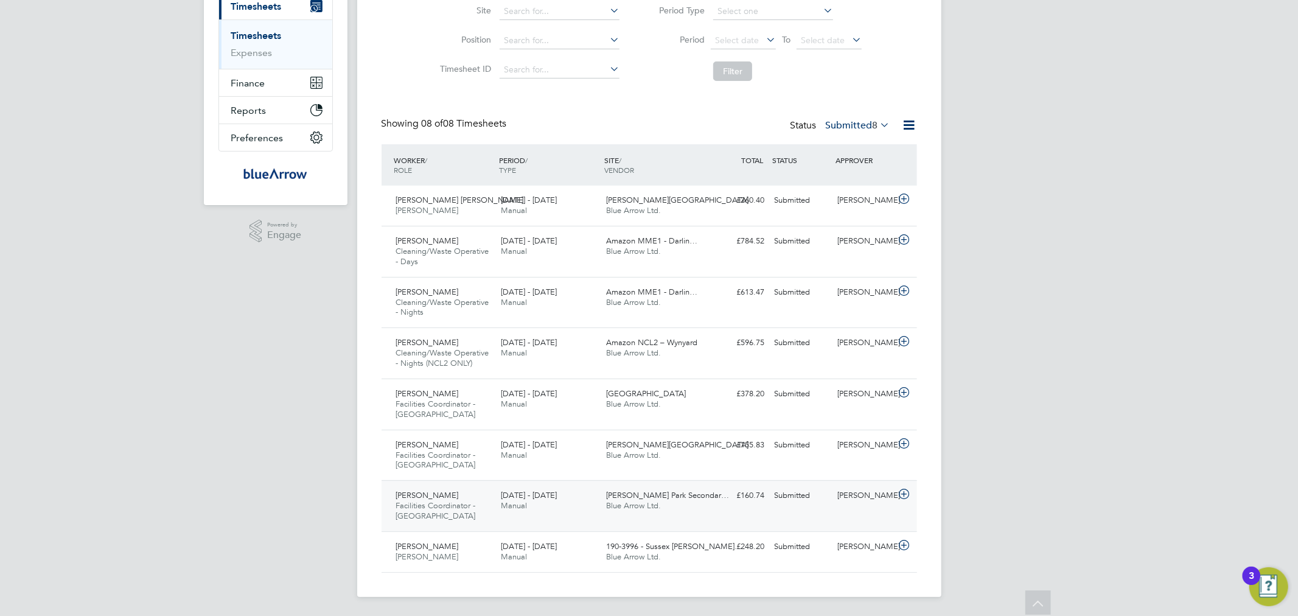
click at [736, 508] on div "Kikelomo Ladipo-Shonoiki Facilities Coordinator - Tower Hamlets 25 - 31 Aug 202…" at bounding box center [649, 505] width 535 height 51
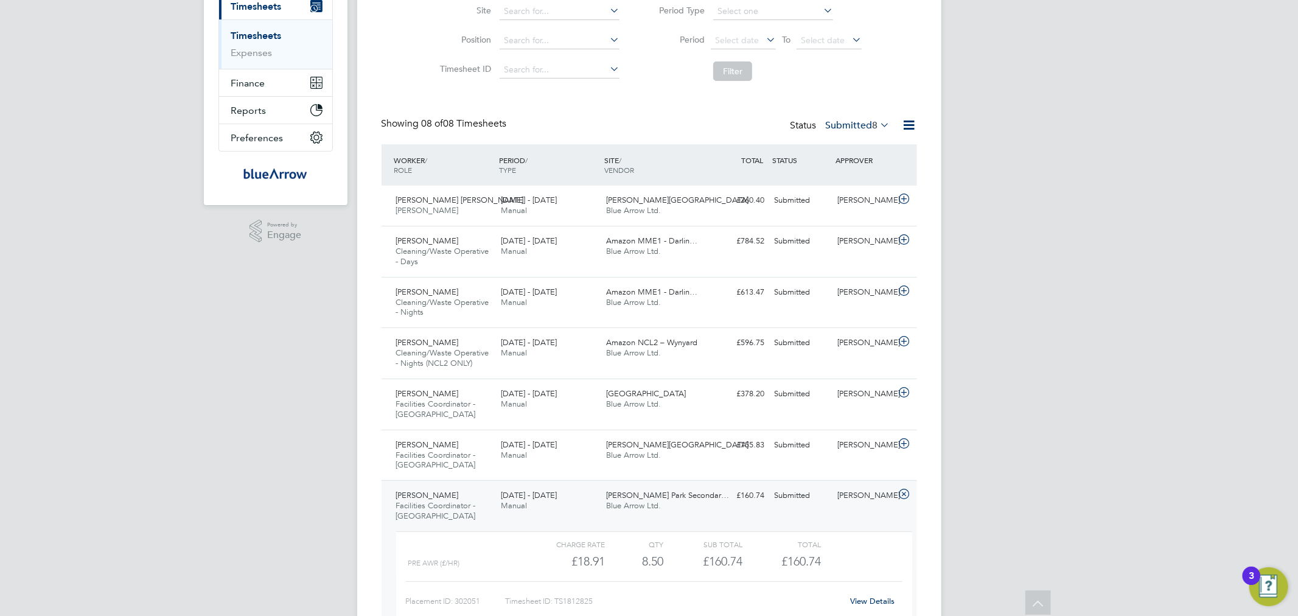
click at [868, 596] on link "View Details" at bounding box center [872, 601] width 44 height 10
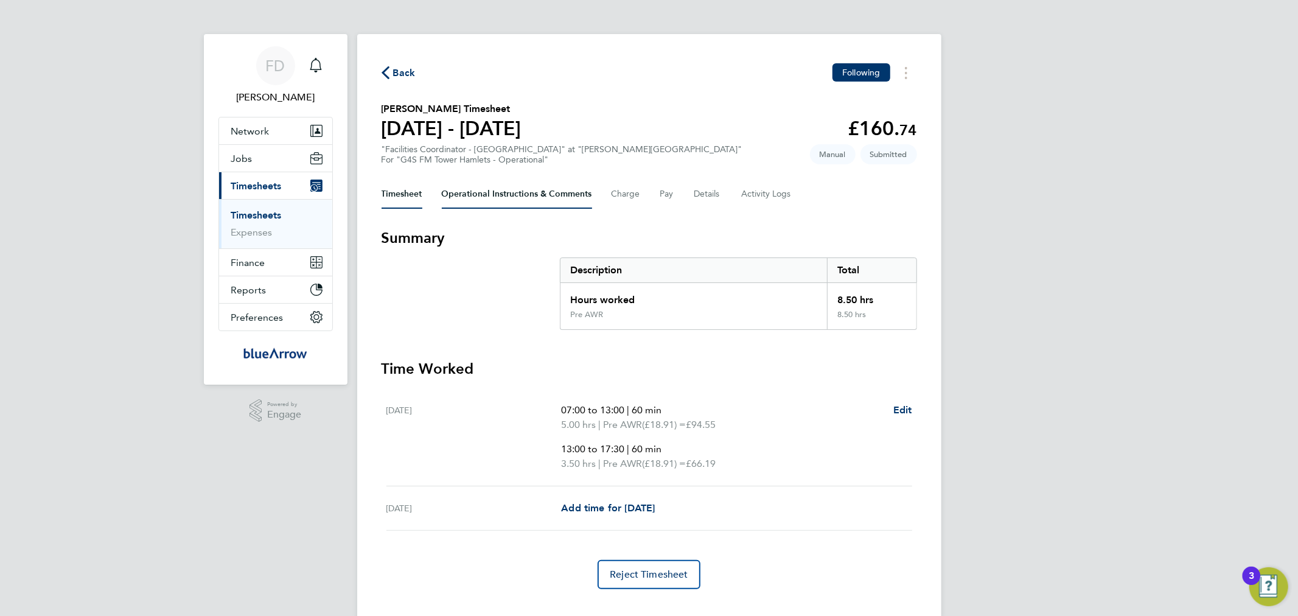
click at [488, 191] on Comments-tab "Operational Instructions & Comments" at bounding box center [517, 194] width 150 height 29
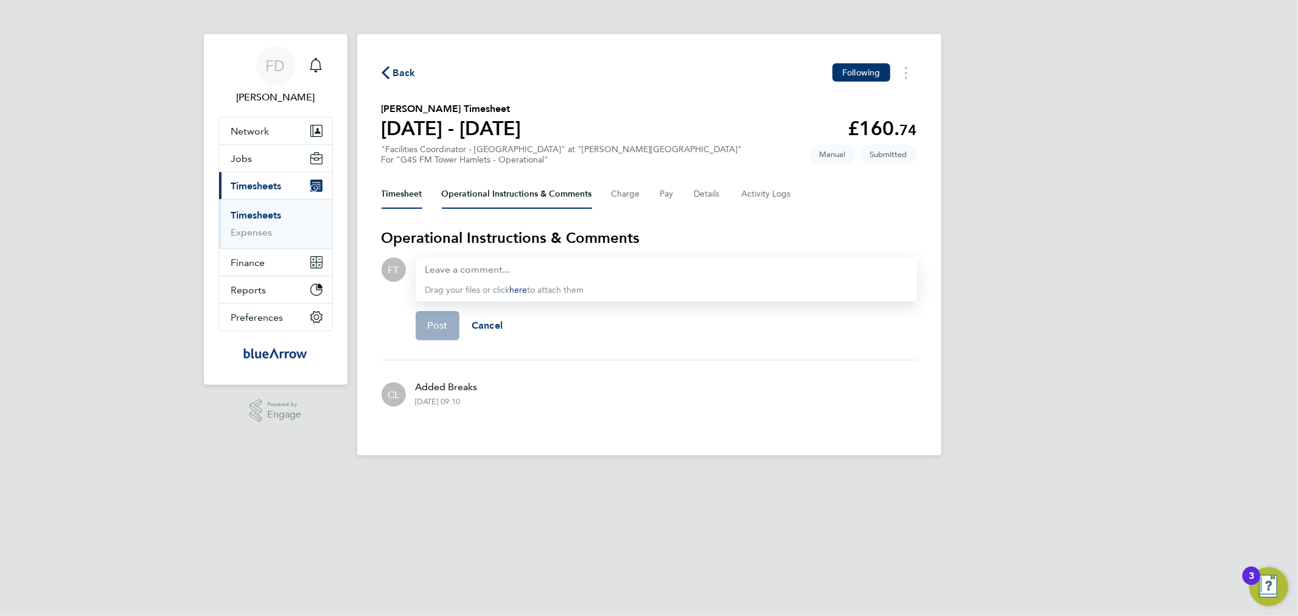
click at [410, 203] on button "Timesheet" at bounding box center [402, 194] width 41 height 29
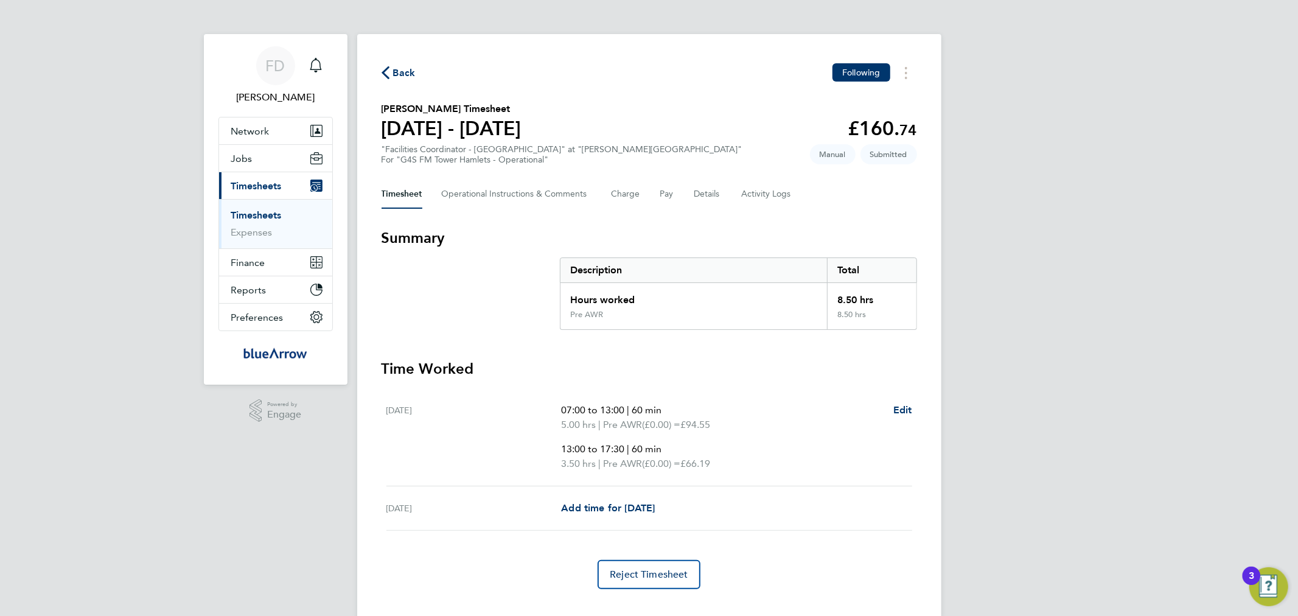
click at [383, 79] on icon "button" at bounding box center [386, 72] width 8 height 13
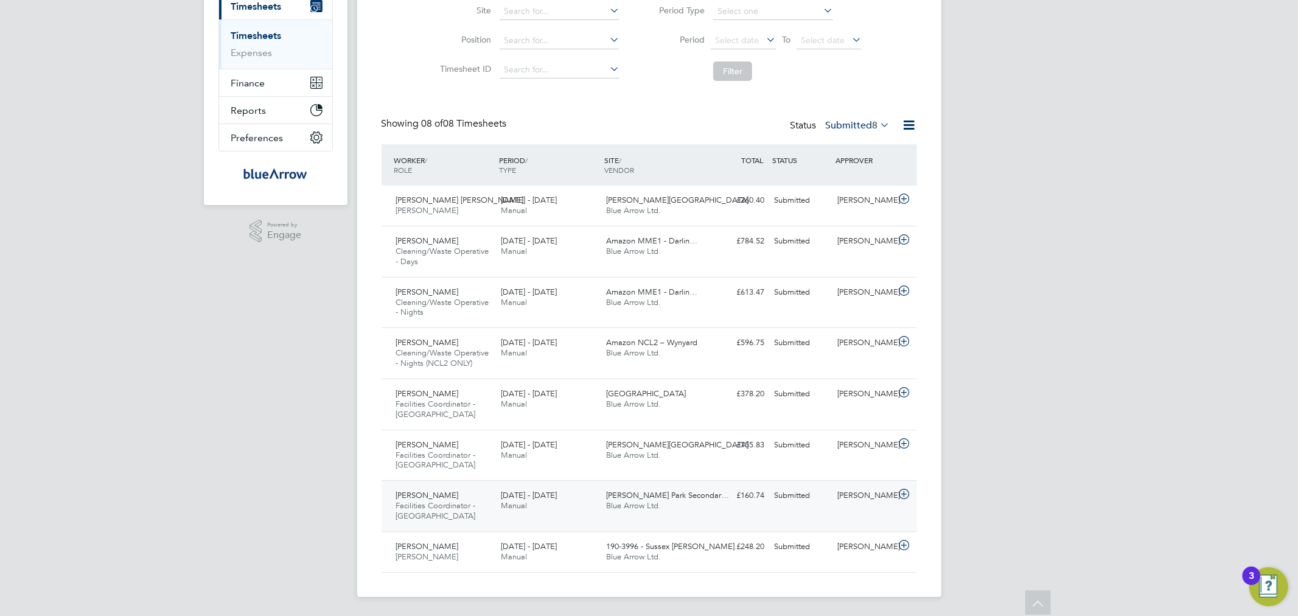
click at [459, 510] on div "[PERSON_NAME] Facilities Coordinator - [GEOGRAPHIC_DATA] [DATE] - [DATE]" at bounding box center [443, 506] width 105 height 41
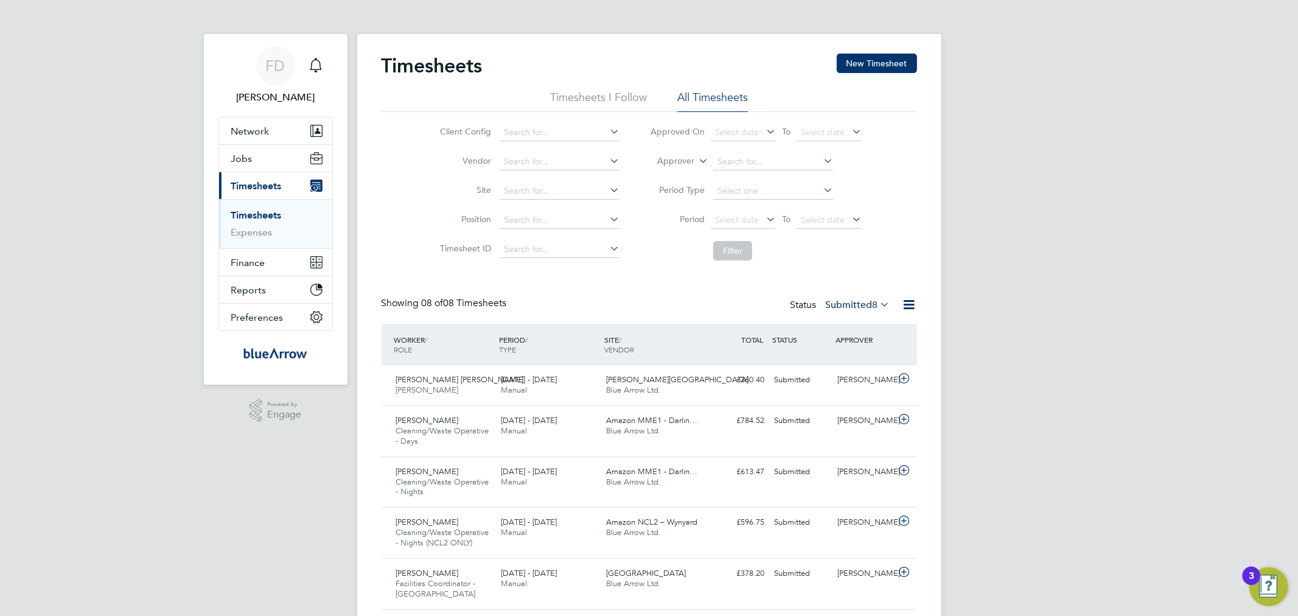
click at [268, 216] on link "Timesheets" at bounding box center [256, 215] width 51 height 12
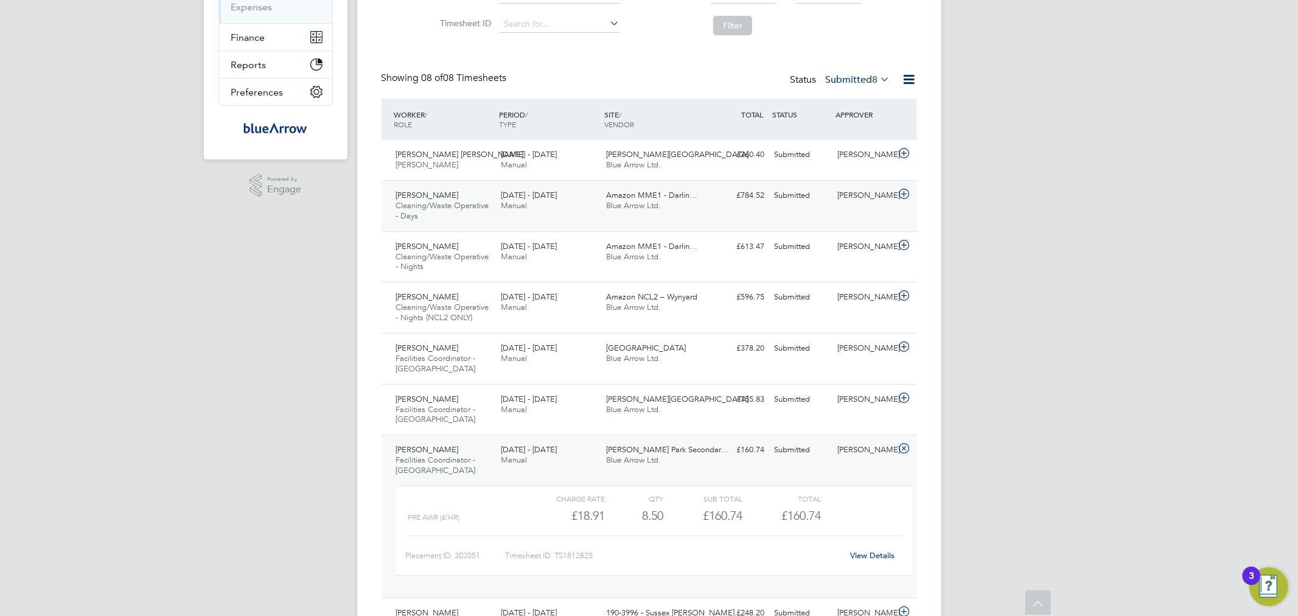
click at [487, 219] on div "Prosper Letsu Cleaning/Waste Operative - Days 23 - 29 Aug 2025" at bounding box center [443, 206] width 105 height 41
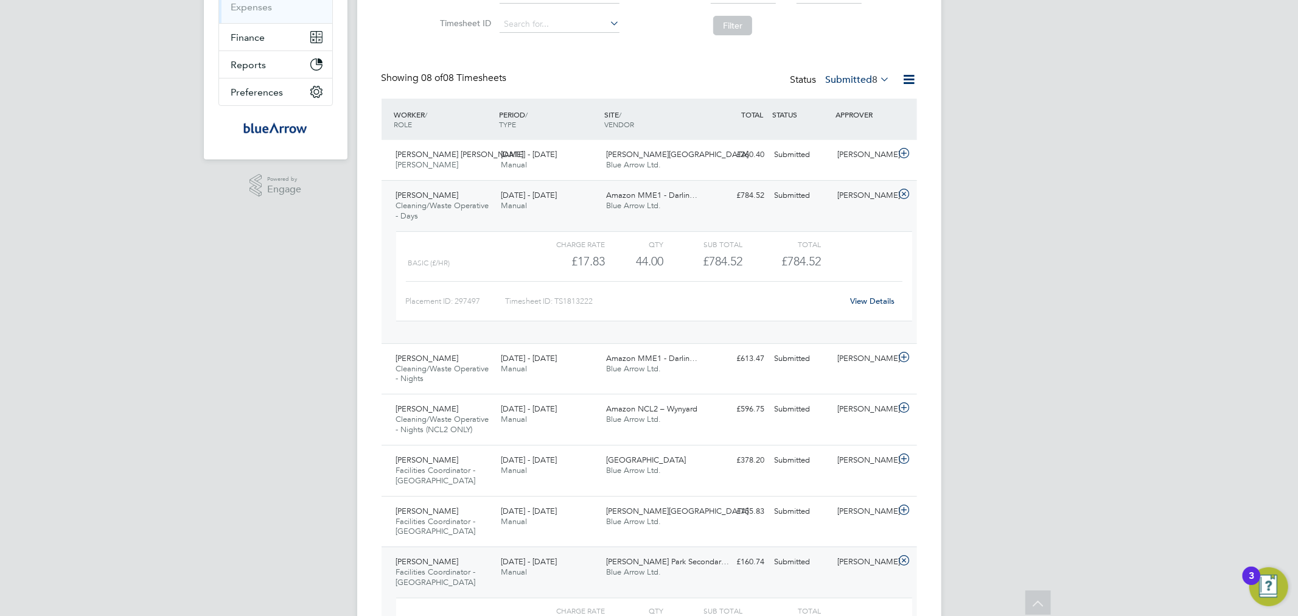
click at [872, 299] on link "View Details" at bounding box center [872, 301] width 44 height 10
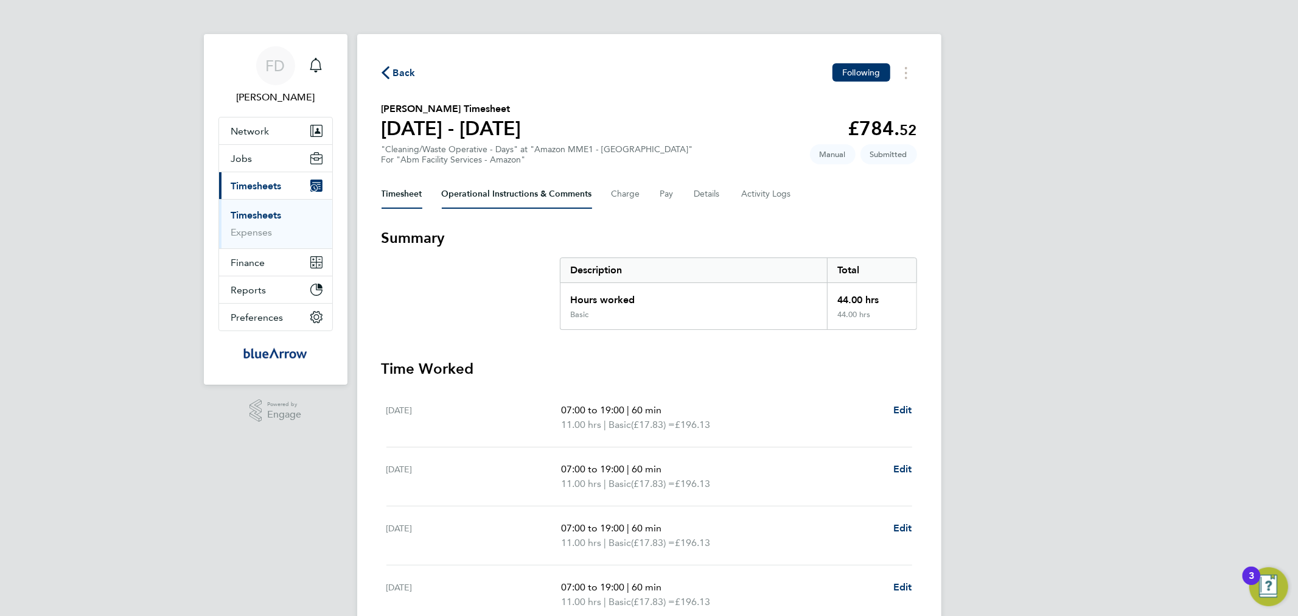
click at [545, 196] on Comments-tab "Operational Instructions & Comments" at bounding box center [517, 194] width 150 height 29
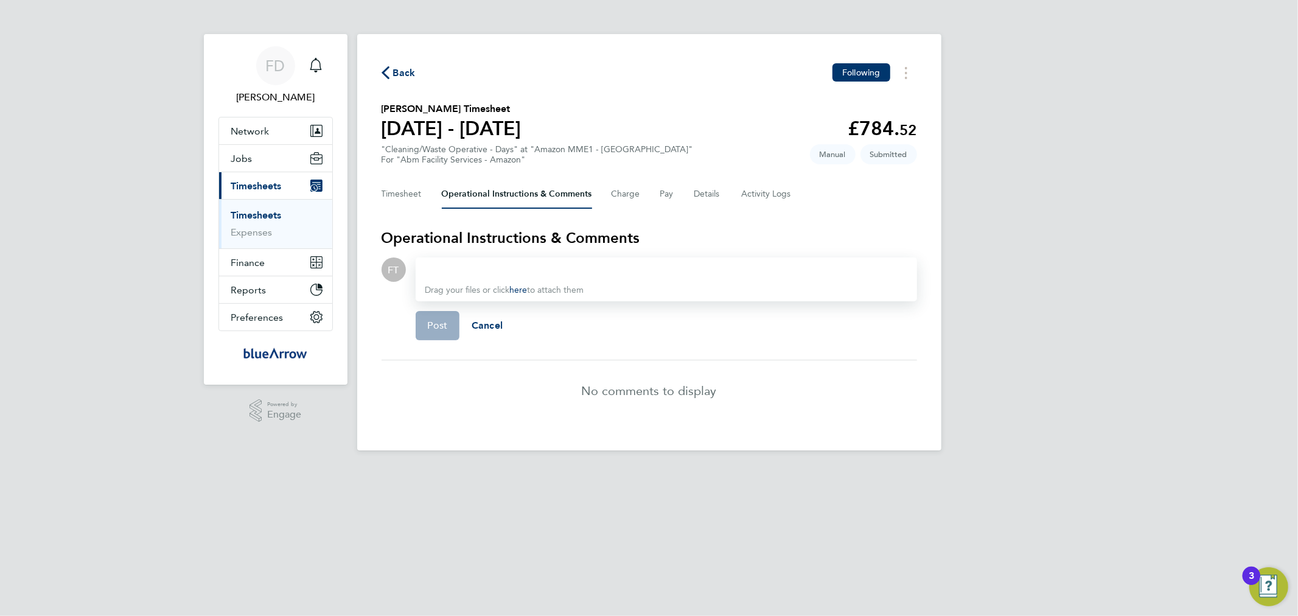
click at [535, 262] on div at bounding box center [666, 269] width 482 height 15
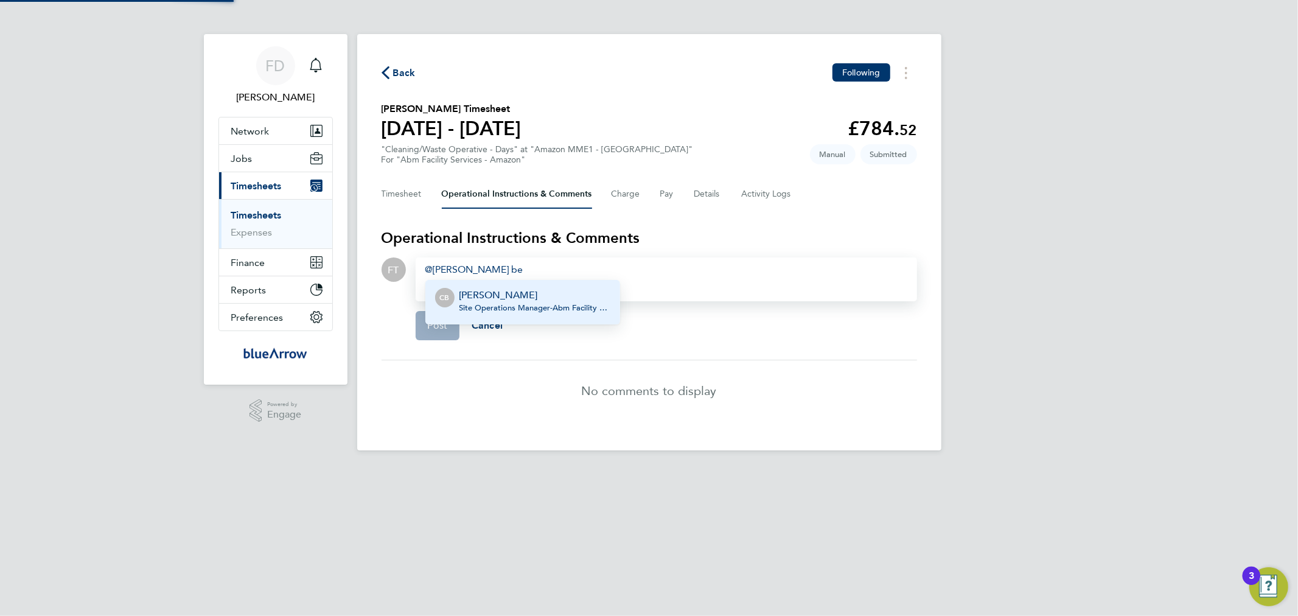
click at [512, 314] on div "Craig Bennett Site Operations Manager - Abm Facility Services Uk Limited" at bounding box center [534, 302] width 151 height 29
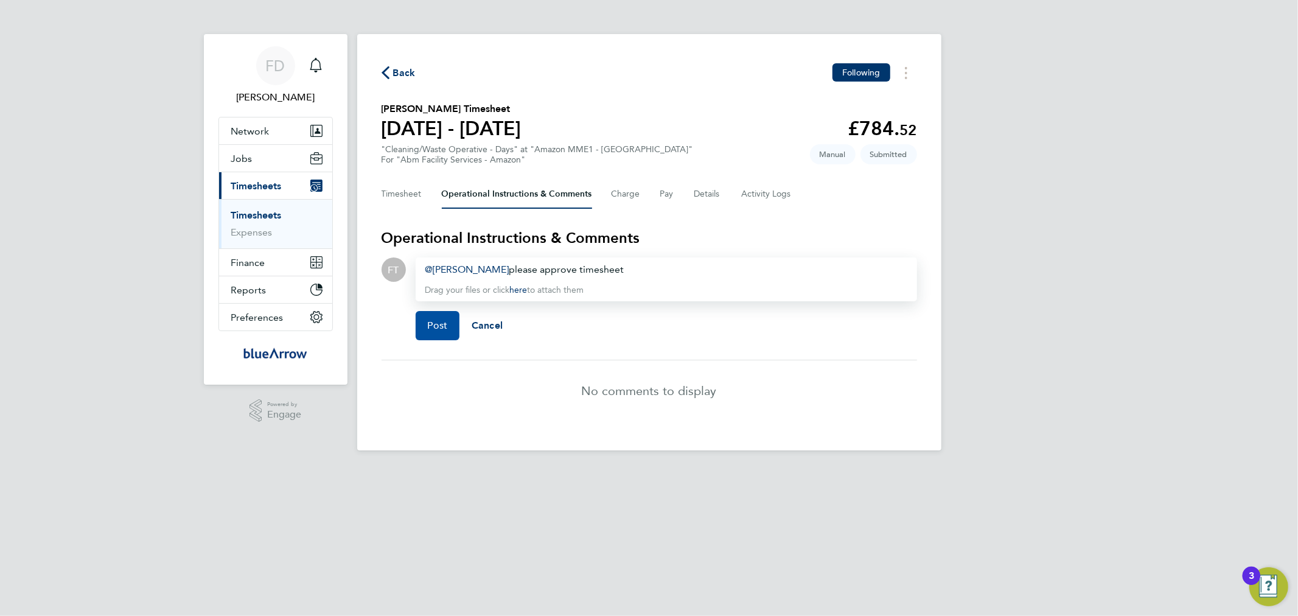
click at [428, 326] on span "Post" at bounding box center [438, 325] width 20 height 12
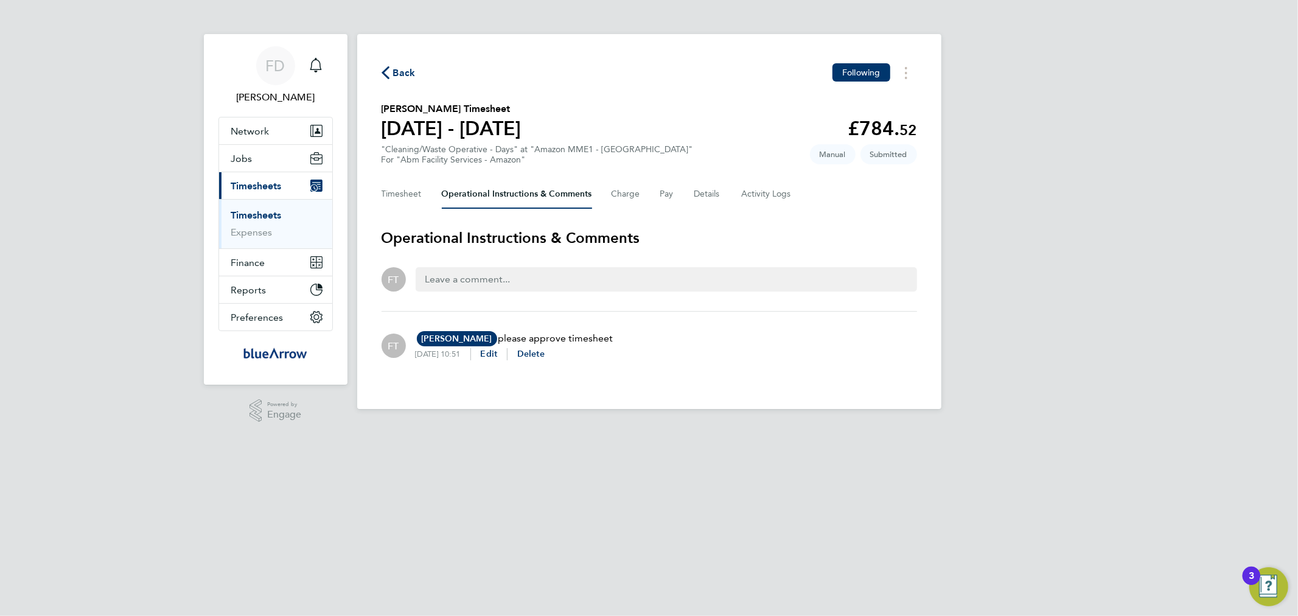
click at [400, 80] on span "Back" at bounding box center [404, 73] width 23 height 15
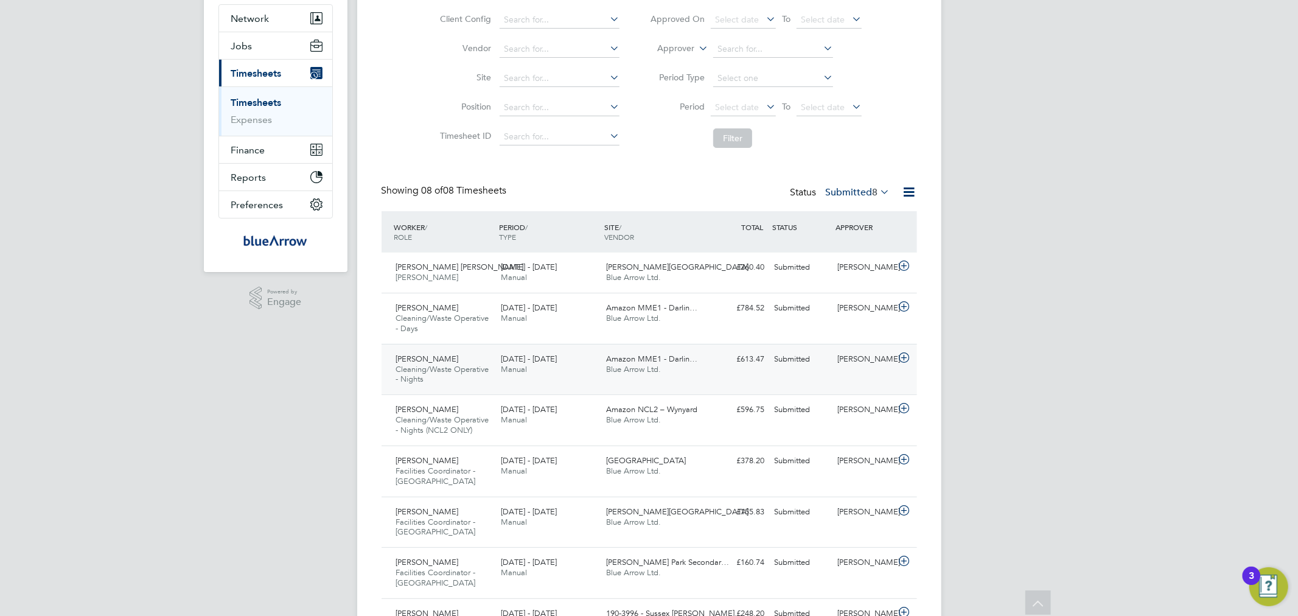
click at [842, 365] on div "[PERSON_NAME]" at bounding box center [863, 359] width 63 height 20
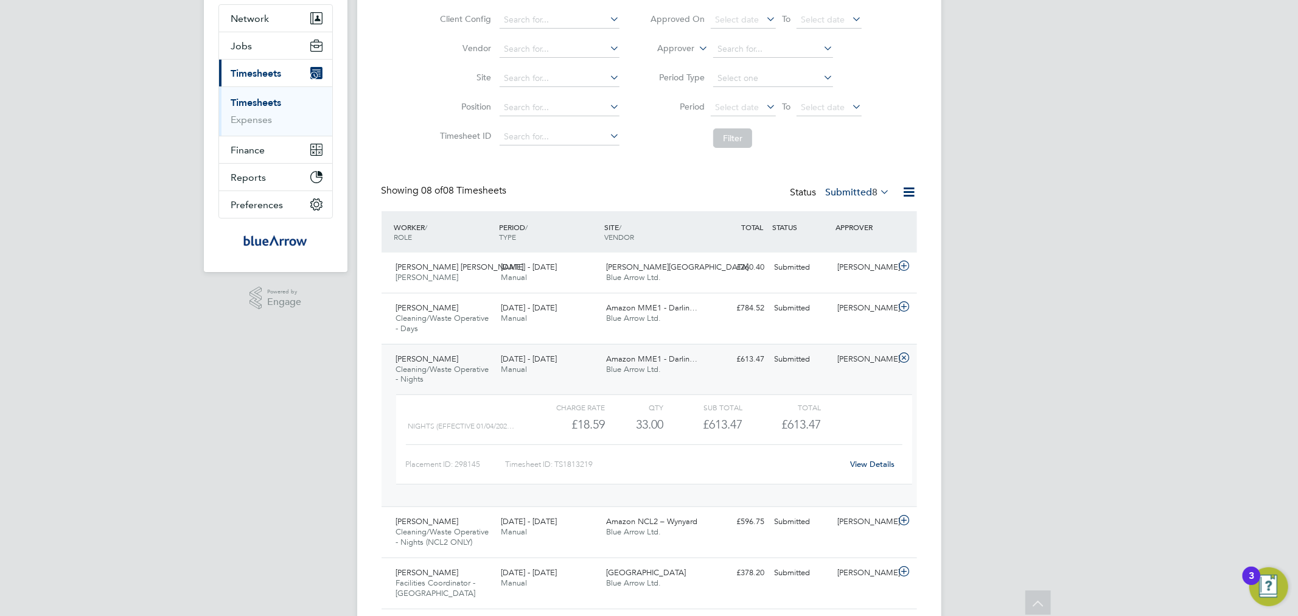
click at [864, 461] on link "View Details" at bounding box center [872, 464] width 44 height 10
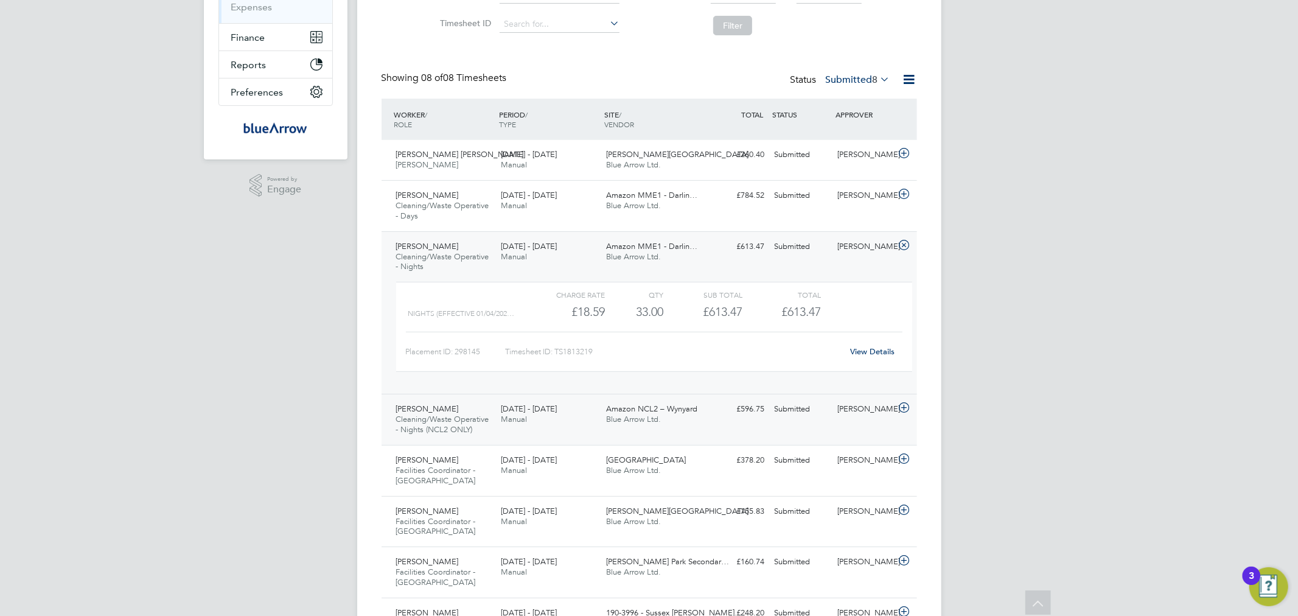
click at [716, 417] on div "£596.75 Submitted" at bounding box center [737, 409] width 63 height 20
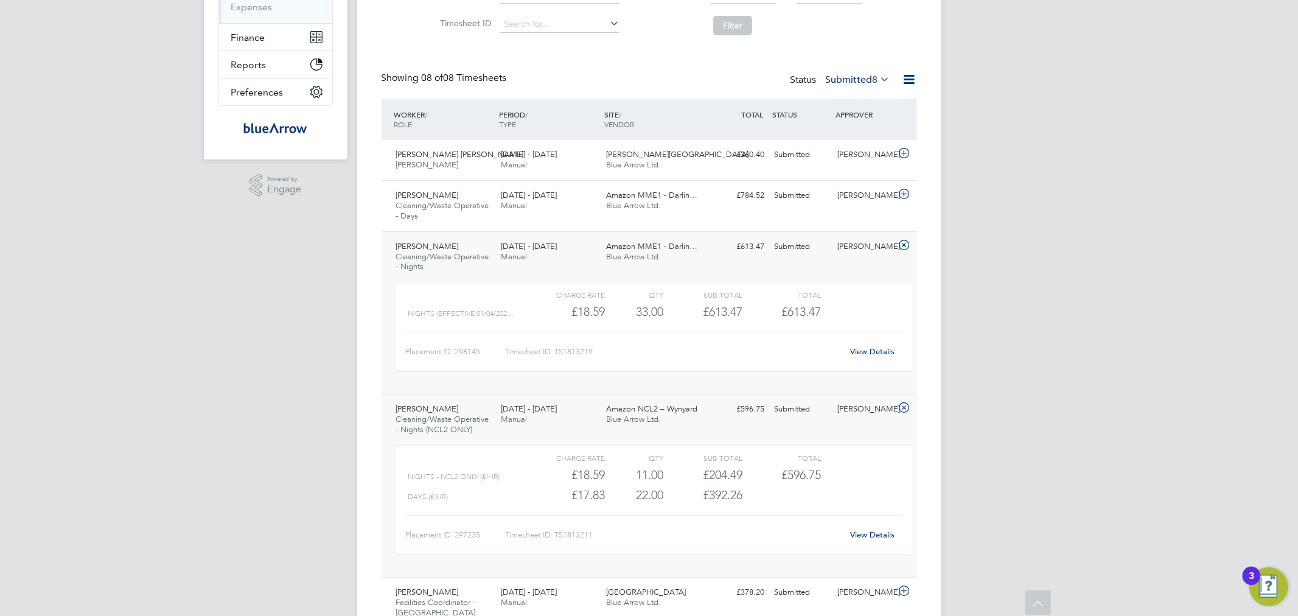
click at [860, 536] on link "View Details" at bounding box center [872, 534] width 44 height 10
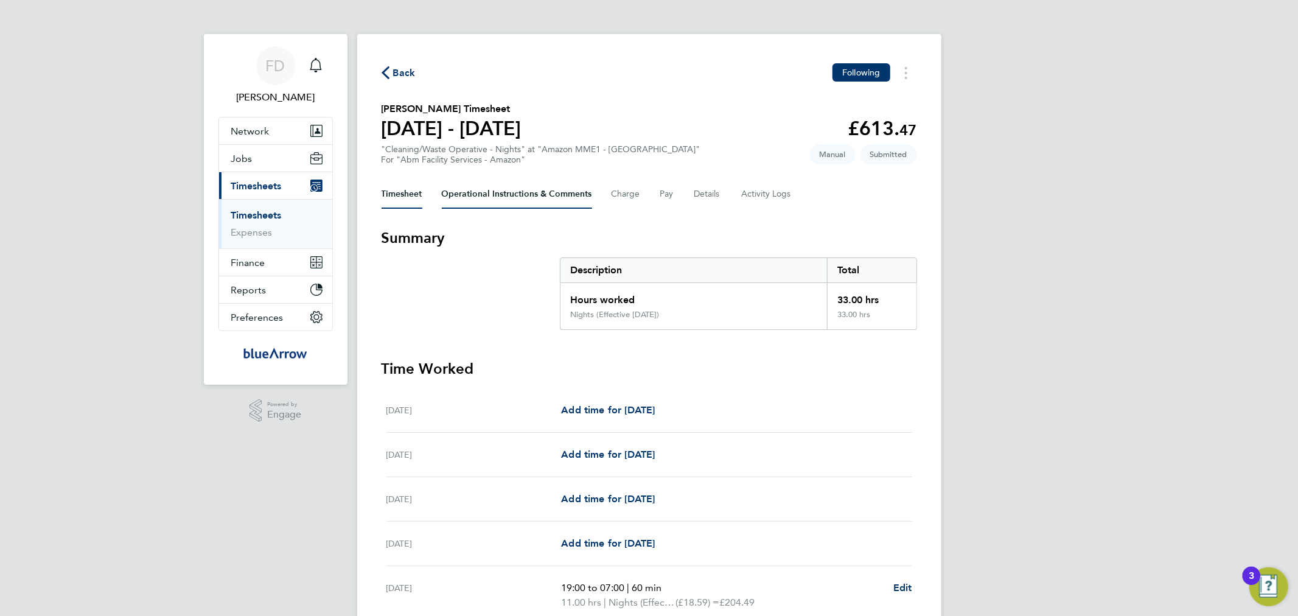
click at [524, 194] on Comments-tab "Operational Instructions & Comments" at bounding box center [517, 194] width 150 height 29
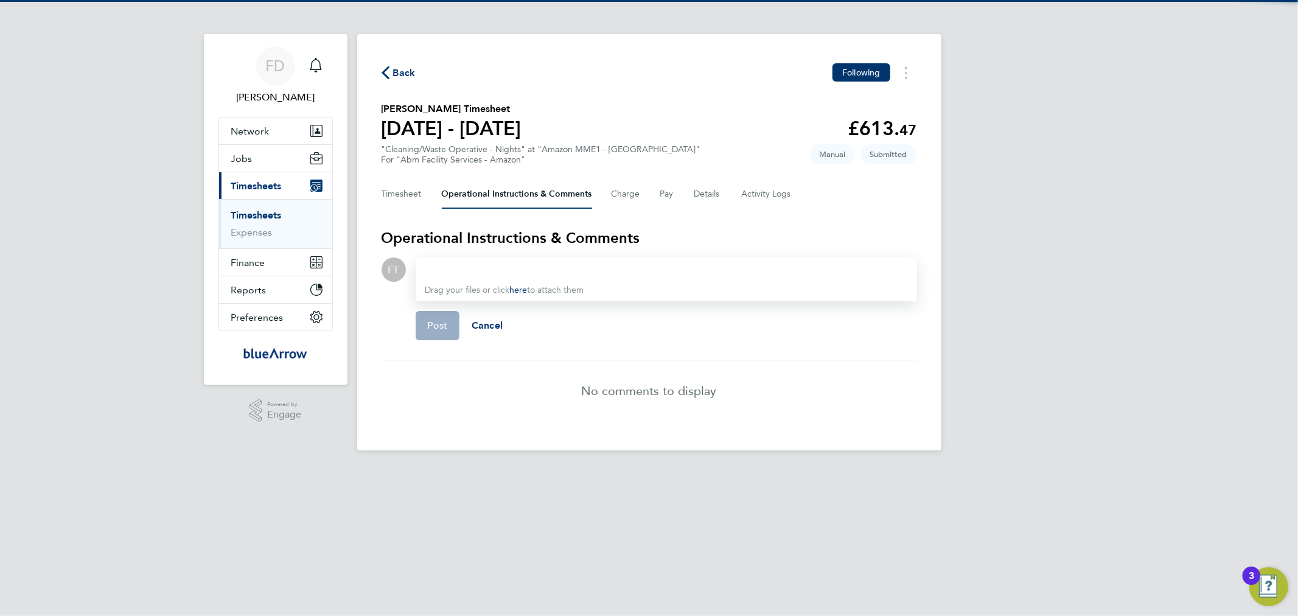
click at [507, 263] on div at bounding box center [666, 269] width 482 height 15
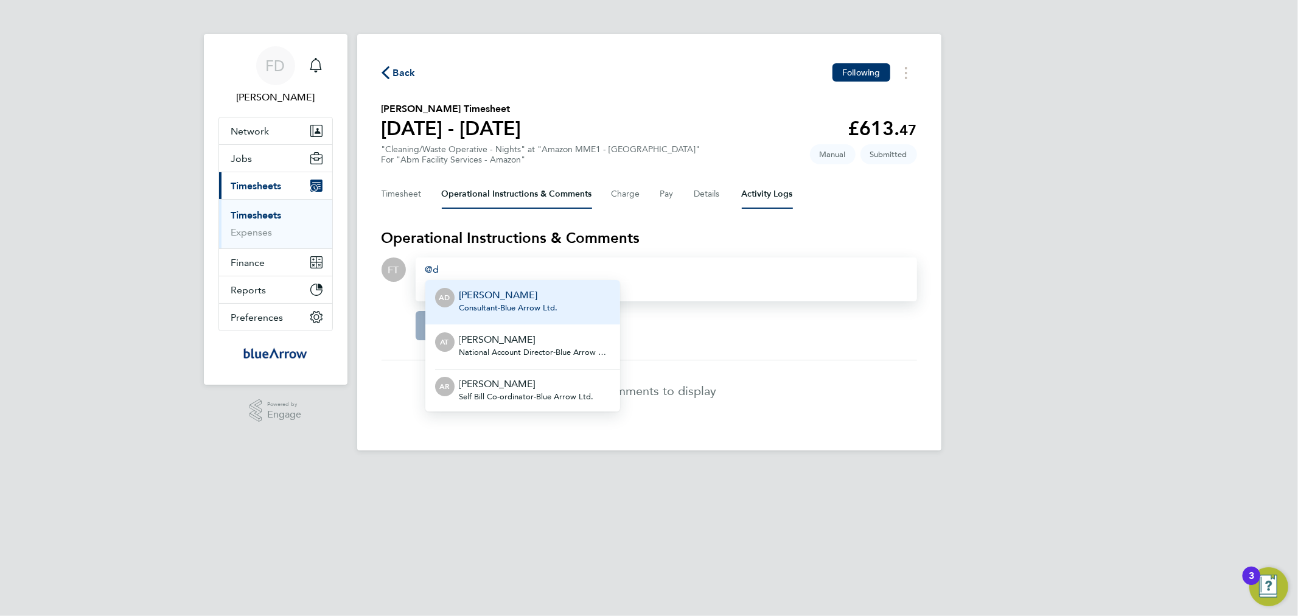
click at [779, 190] on Logs-tab "Activity Logs" at bounding box center [767, 194] width 51 height 29
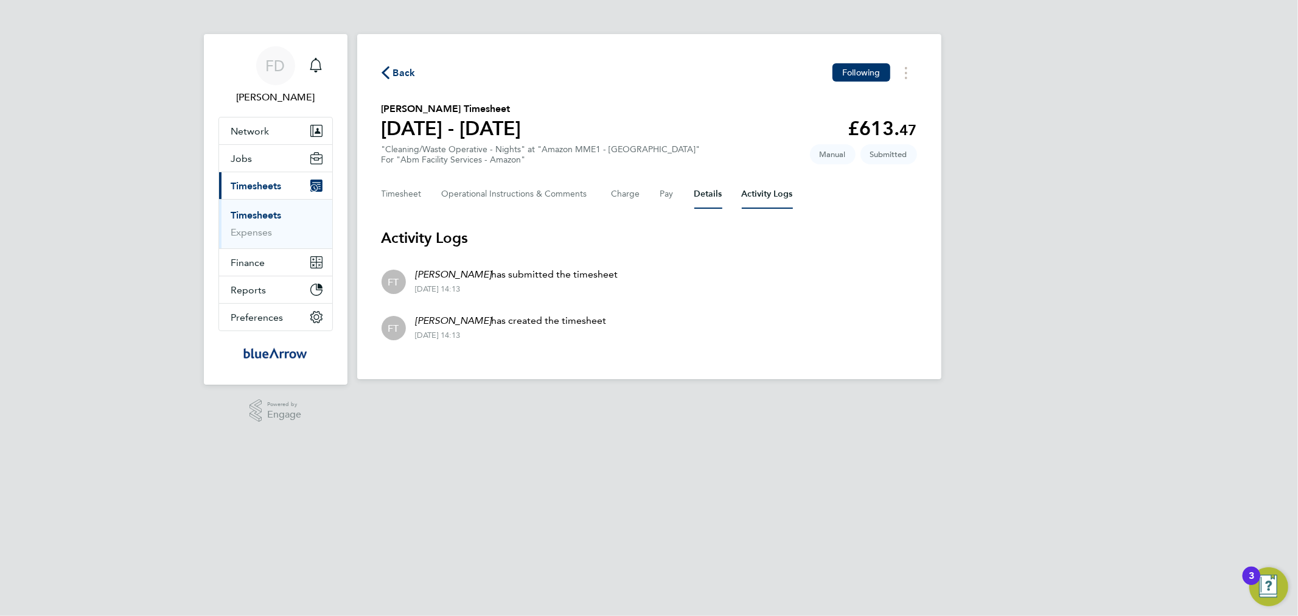
drag, startPoint x: 716, startPoint y: 192, endPoint x: 708, endPoint y: 197, distance: 8.5
click at [711, 192] on button "Details" at bounding box center [708, 194] width 28 height 29
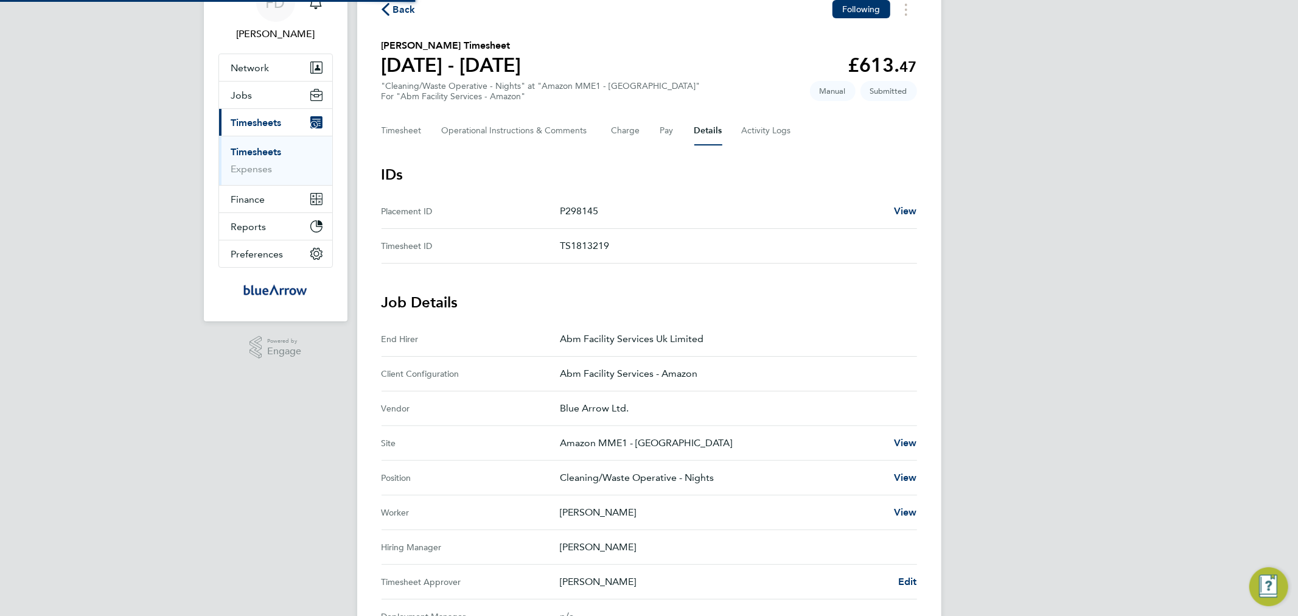
scroll to position [113, 0]
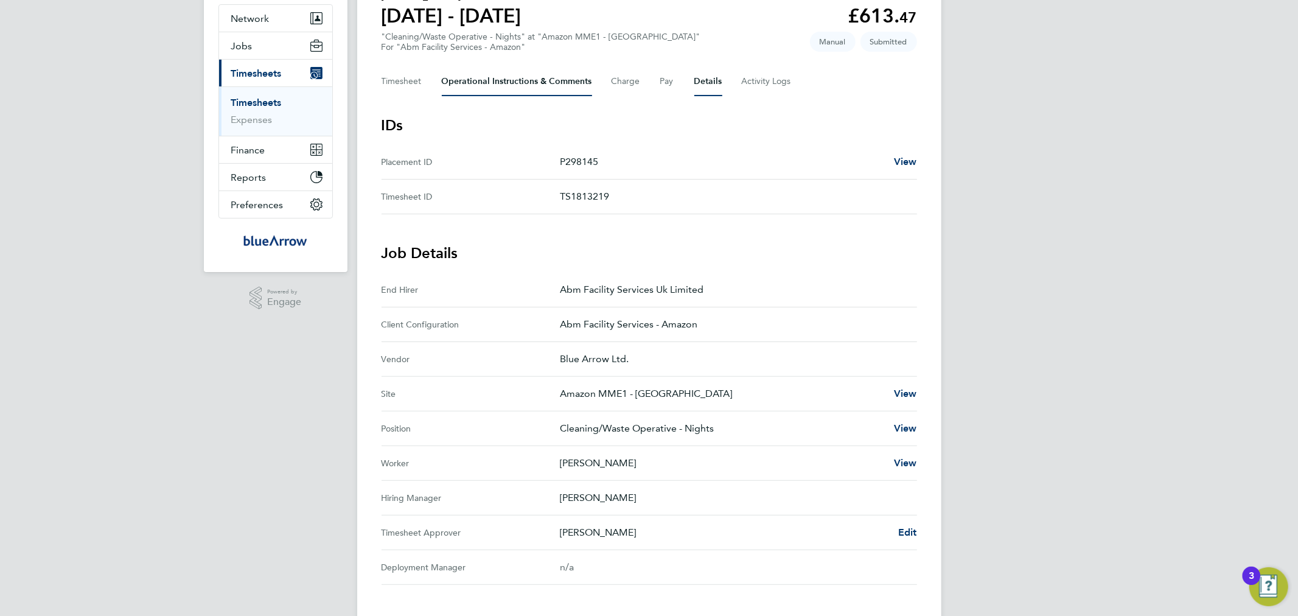
click at [473, 80] on Comments-tab "Operational Instructions & Comments" at bounding box center [517, 81] width 150 height 29
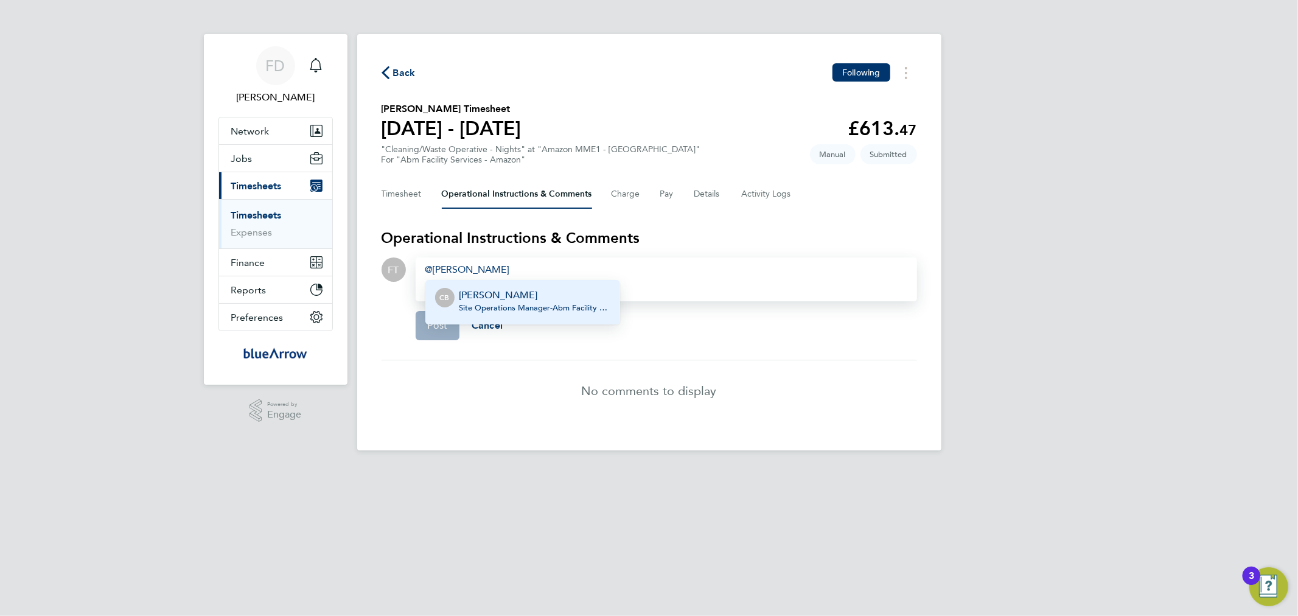
click at [562, 299] on p "[PERSON_NAME]" at bounding box center [534, 295] width 151 height 15
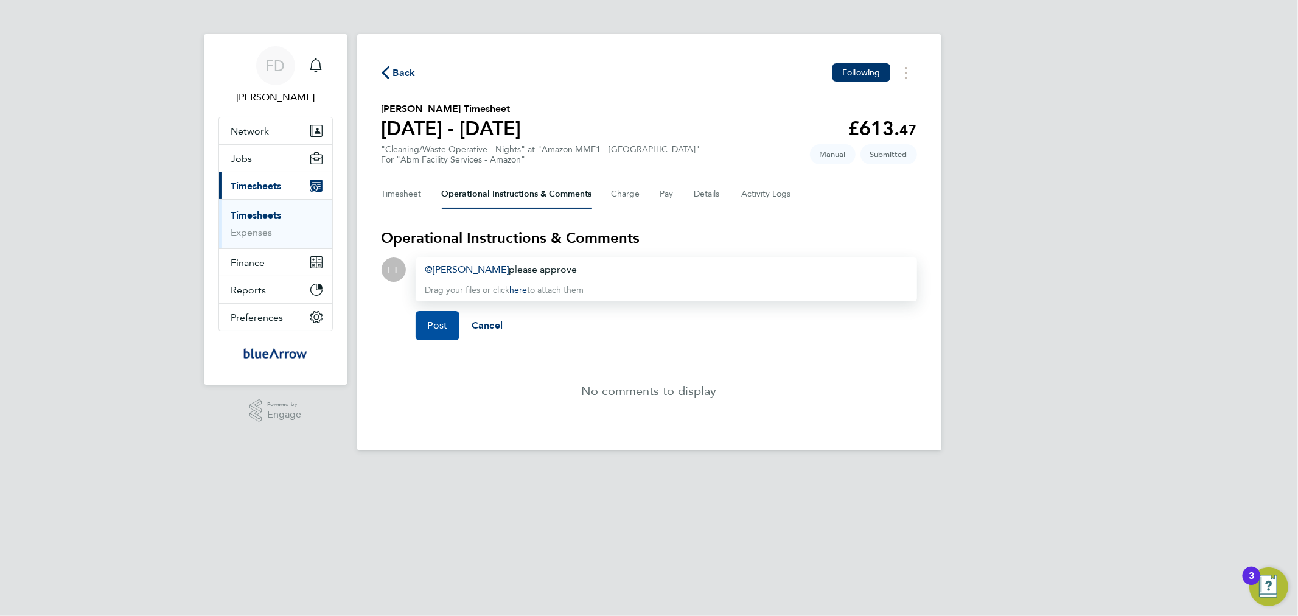
click at [448, 324] on button "Post" at bounding box center [438, 325] width 44 height 29
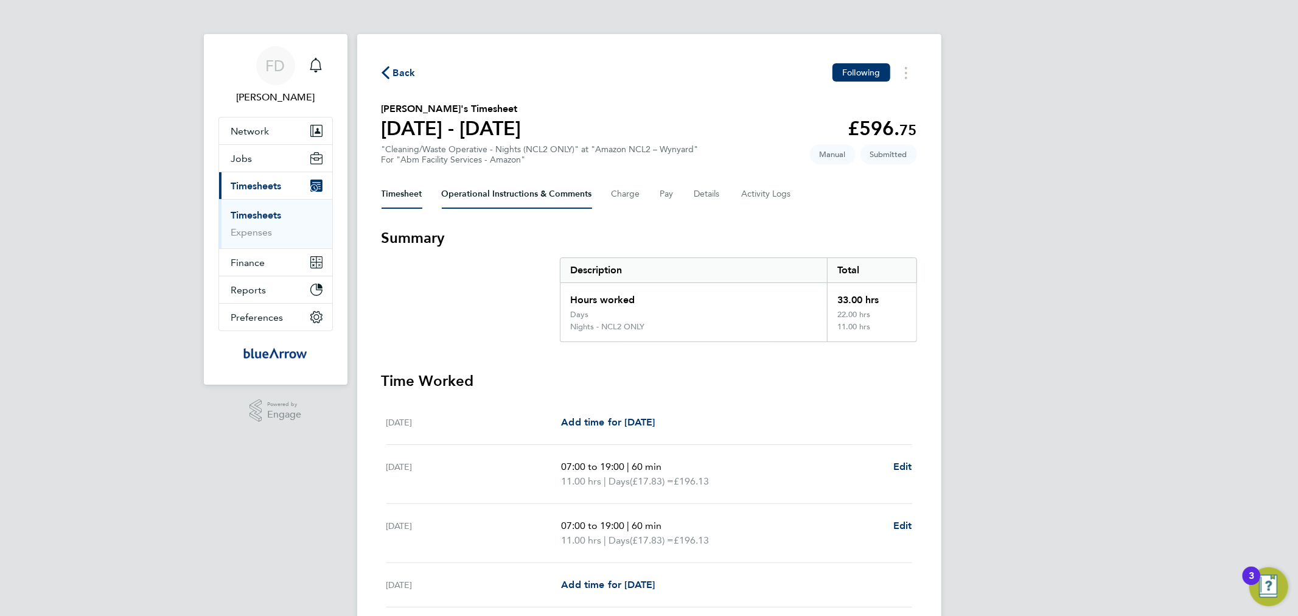
click at [513, 202] on Comments-tab "Operational Instructions & Comments" at bounding box center [517, 194] width 150 height 29
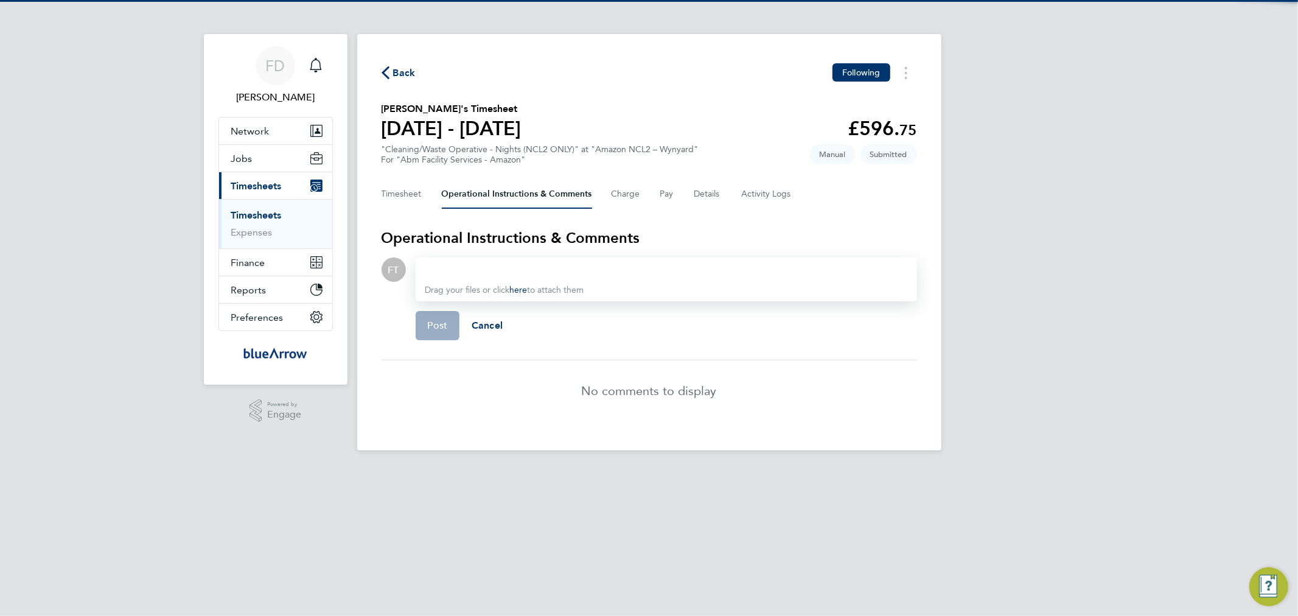
click at [533, 277] on div "Drag your files or click here to attach them" at bounding box center [666, 279] width 501 height 44
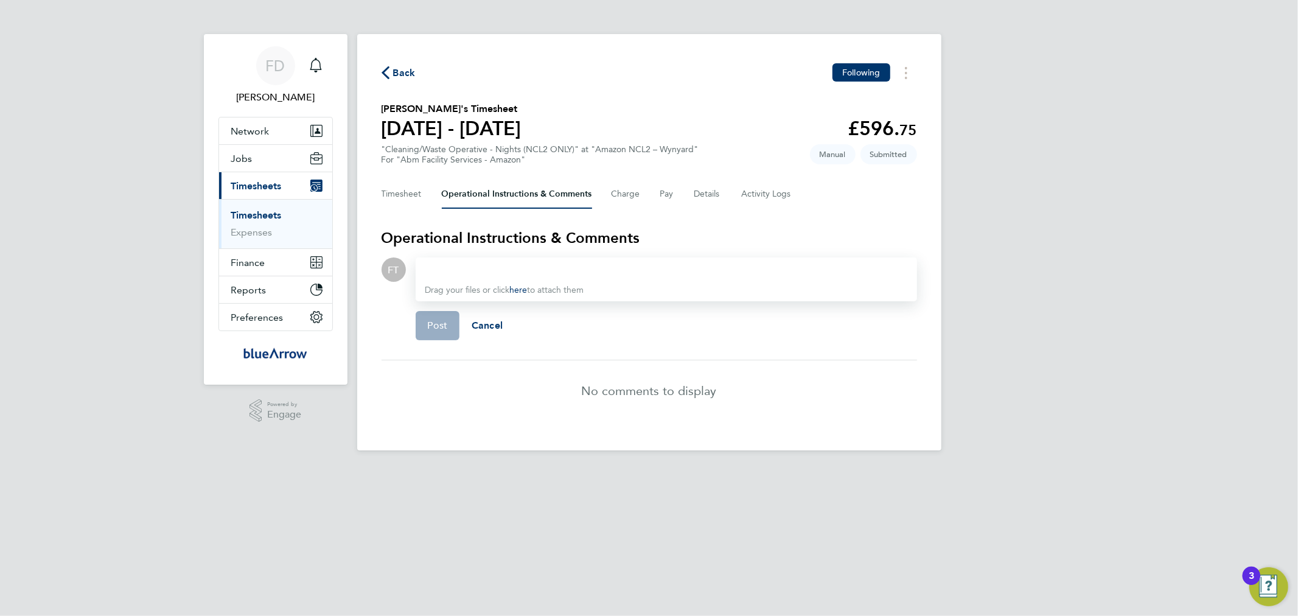
click at [531, 273] on div at bounding box center [666, 269] width 482 height 15
click at [531, 272] on div at bounding box center [666, 269] width 482 height 15
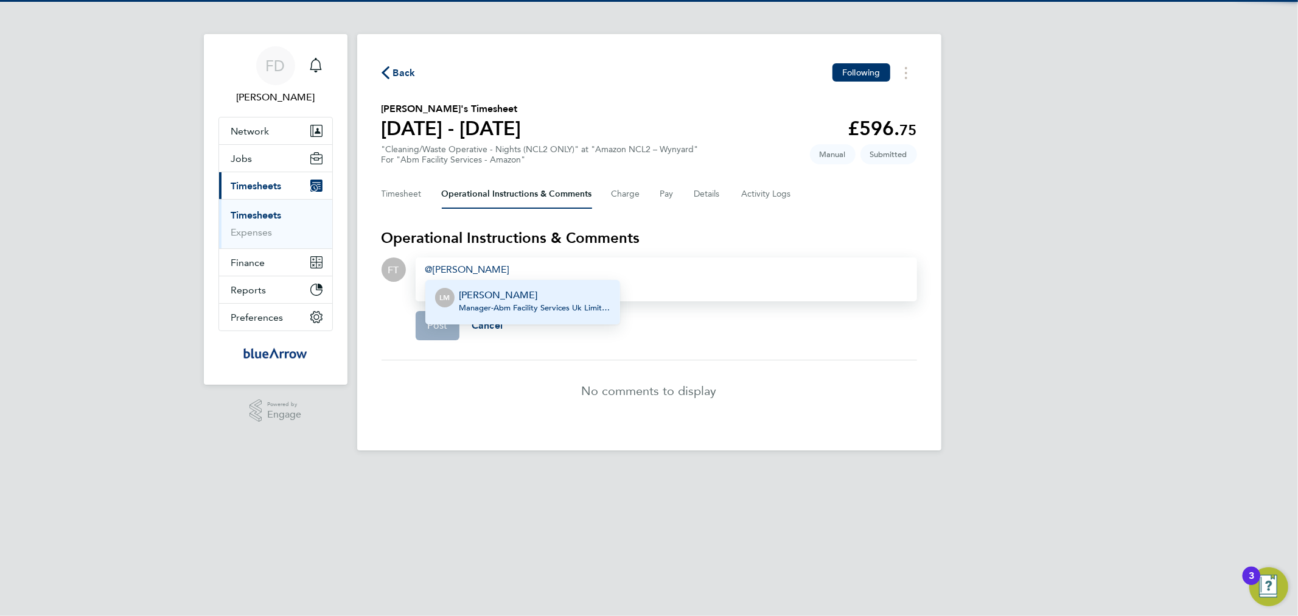
click at [544, 314] on div "Lynne Morgan Manager - Abm Facility Services Uk Limited" at bounding box center [534, 302] width 151 height 29
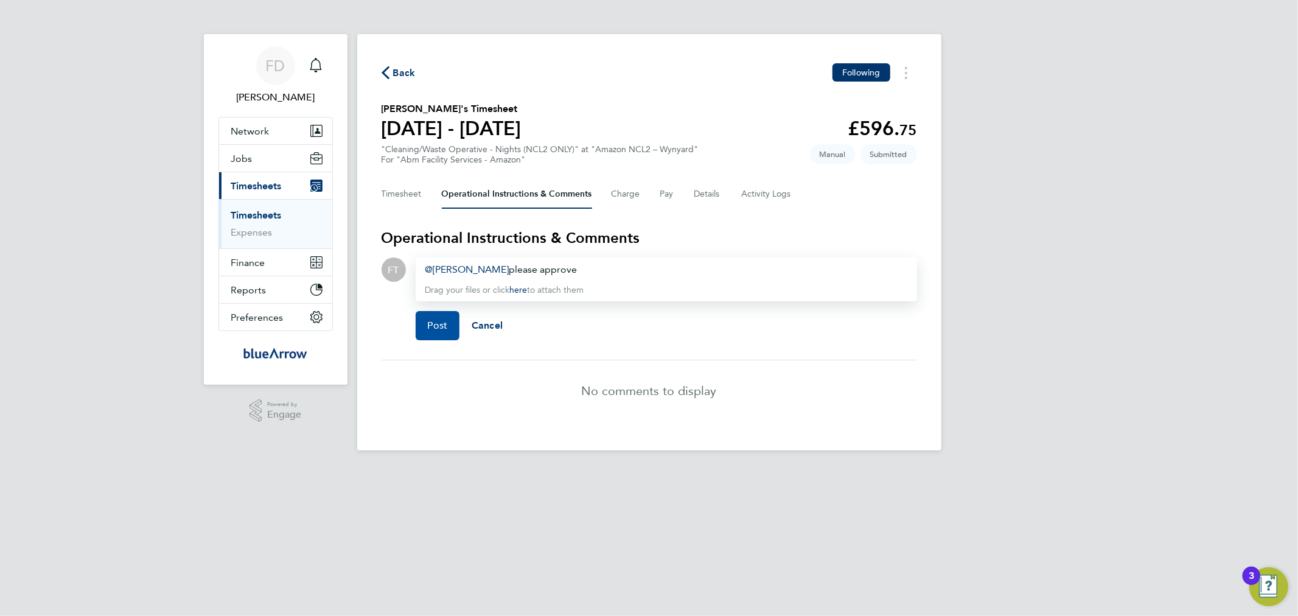
click at [429, 326] on span "Post" at bounding box center [438, 325] width 20 height 12
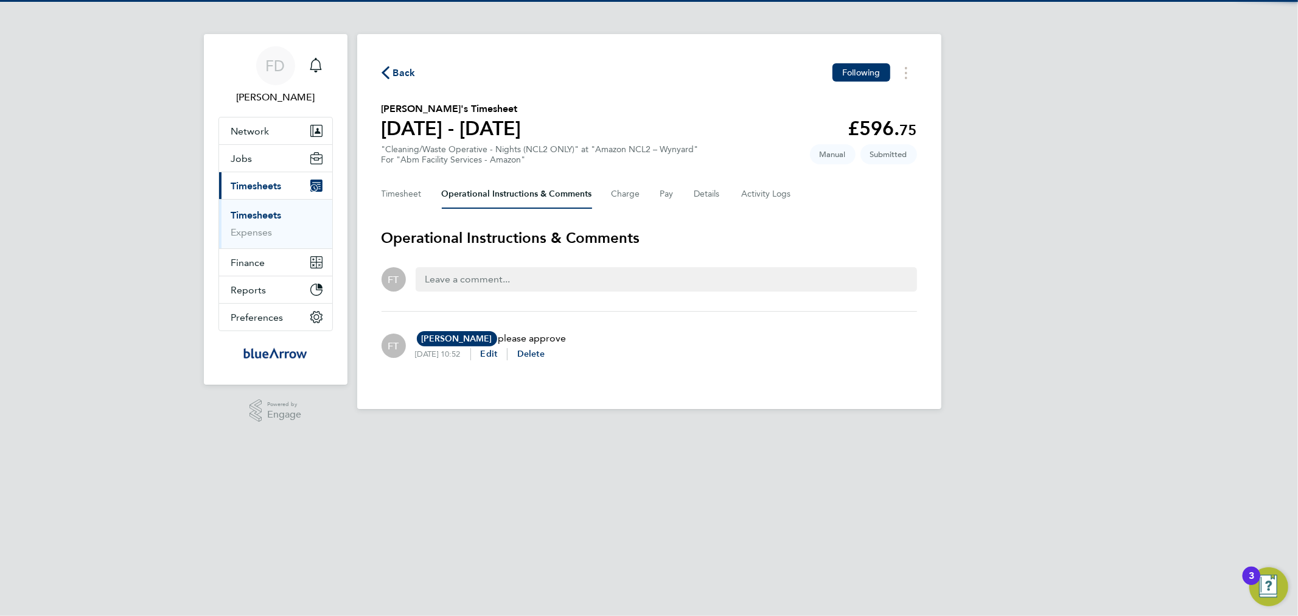
click at [403, 75] on span "Back" at bounding box center [404, 73] width 23 height 15
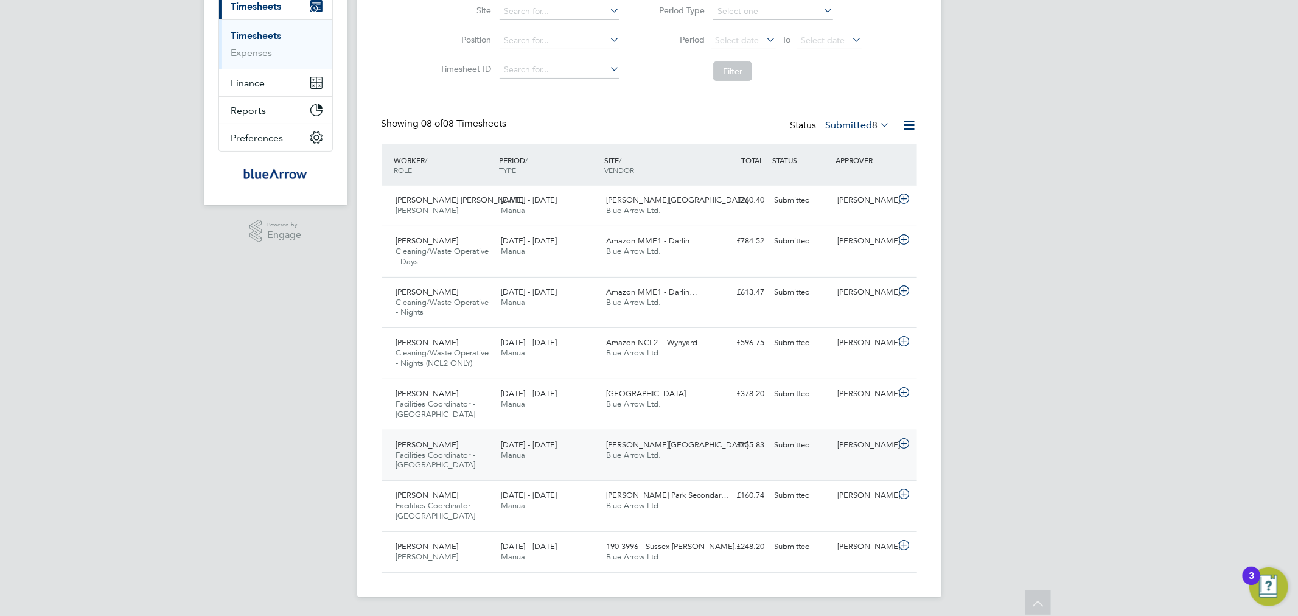
click at [849, 454] on div "Lilingxi Chen" at bounding box center [863, 445] width 63 height 20
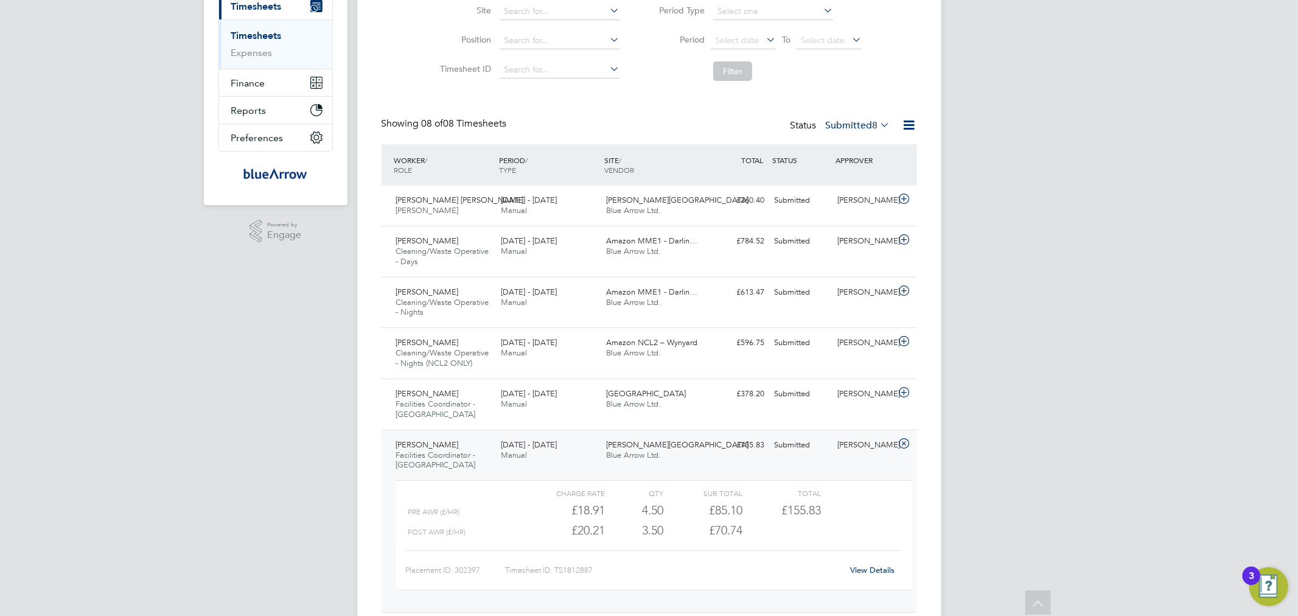
click at [859, 570] on link "View Details" at bounding box center [872, 570] width 44 height 10
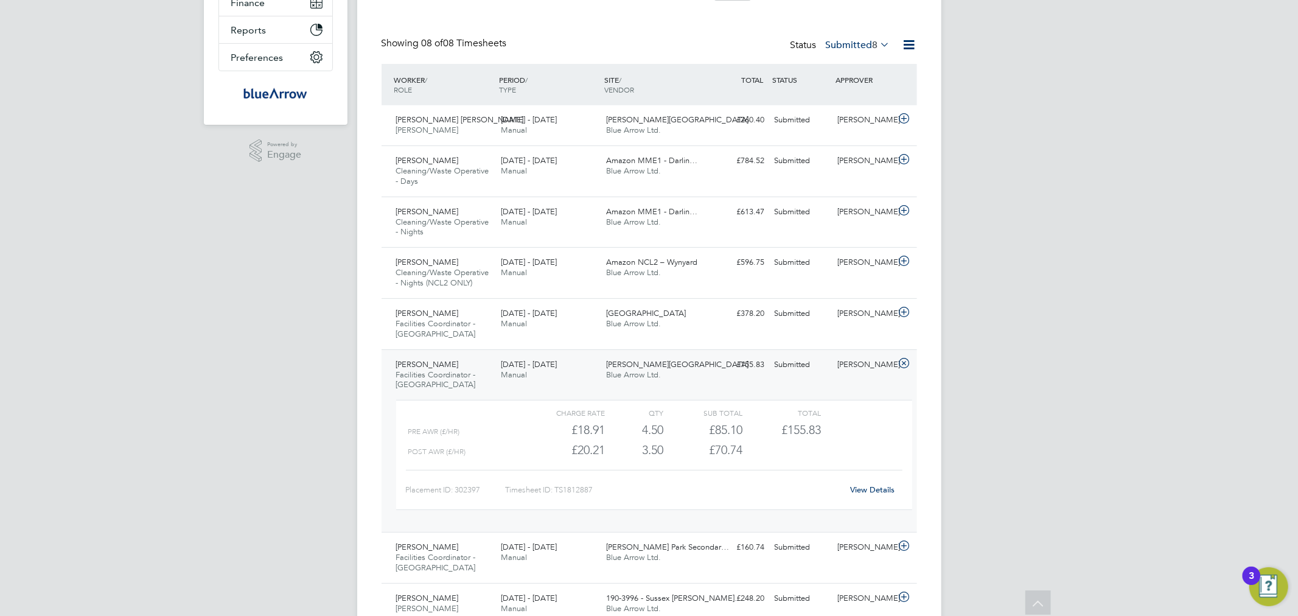
scroll to position [293, 0]
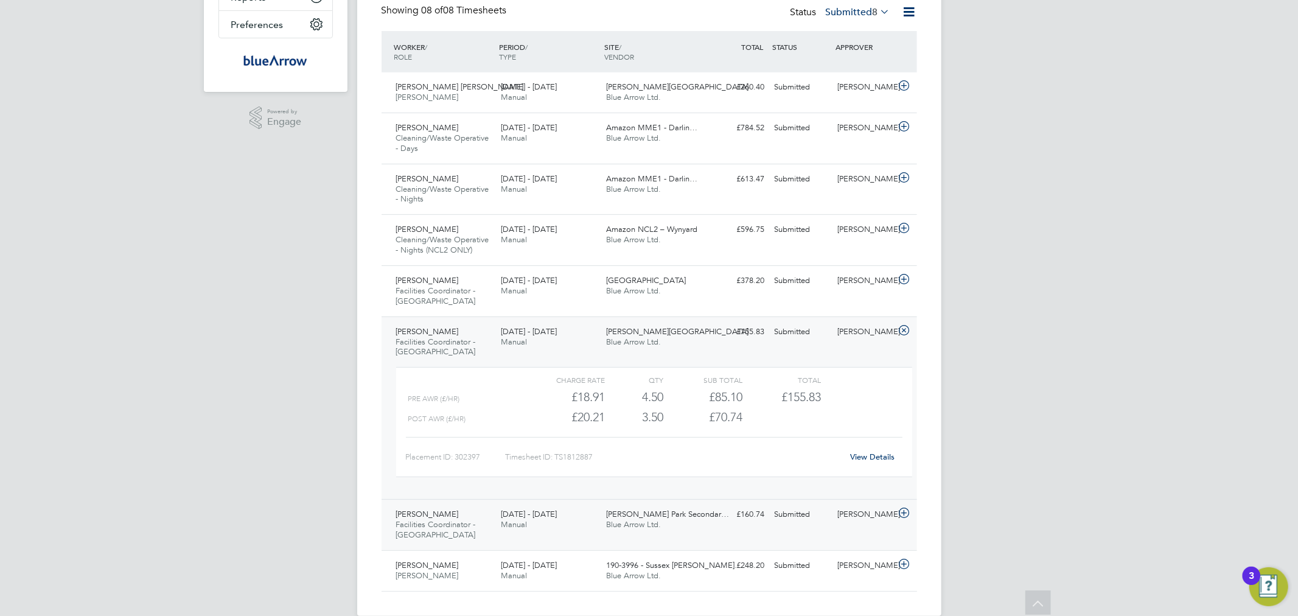
click at [638, 509] on span "Langdon Park Secondar…" at bounding box center [667, 514] width 123 height 10
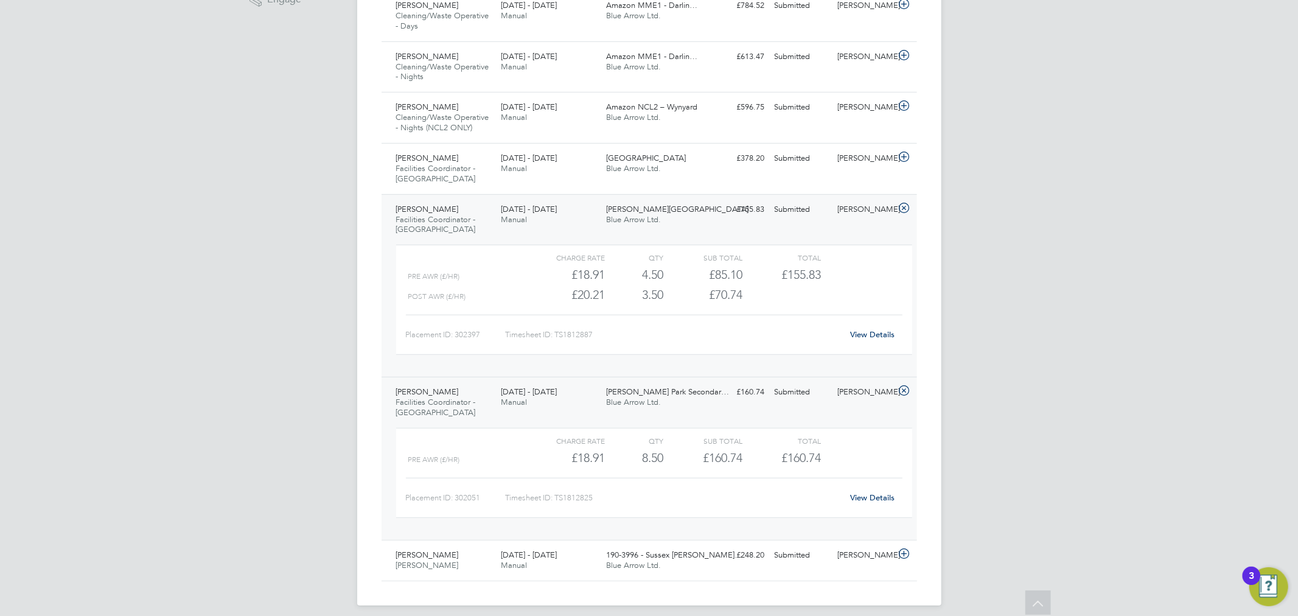
scroll to position [424, 0]
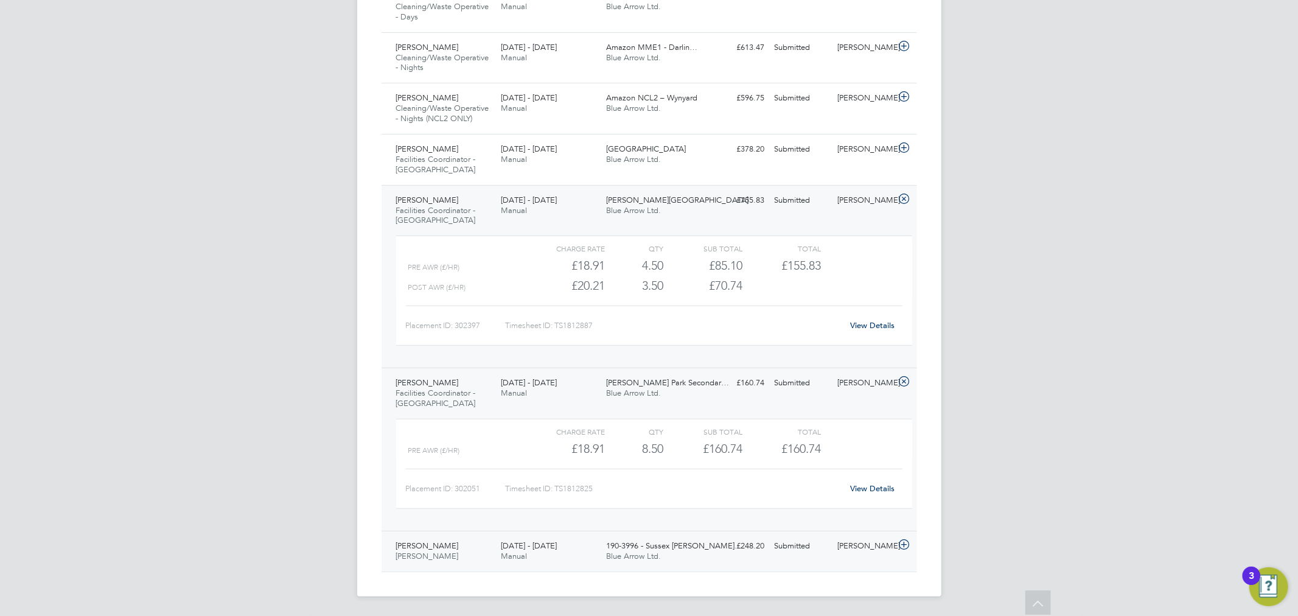
click at [671, 540] on span "190-3996 - Sussex Crick…" at bounding box center [674, 545] width 136 height 10
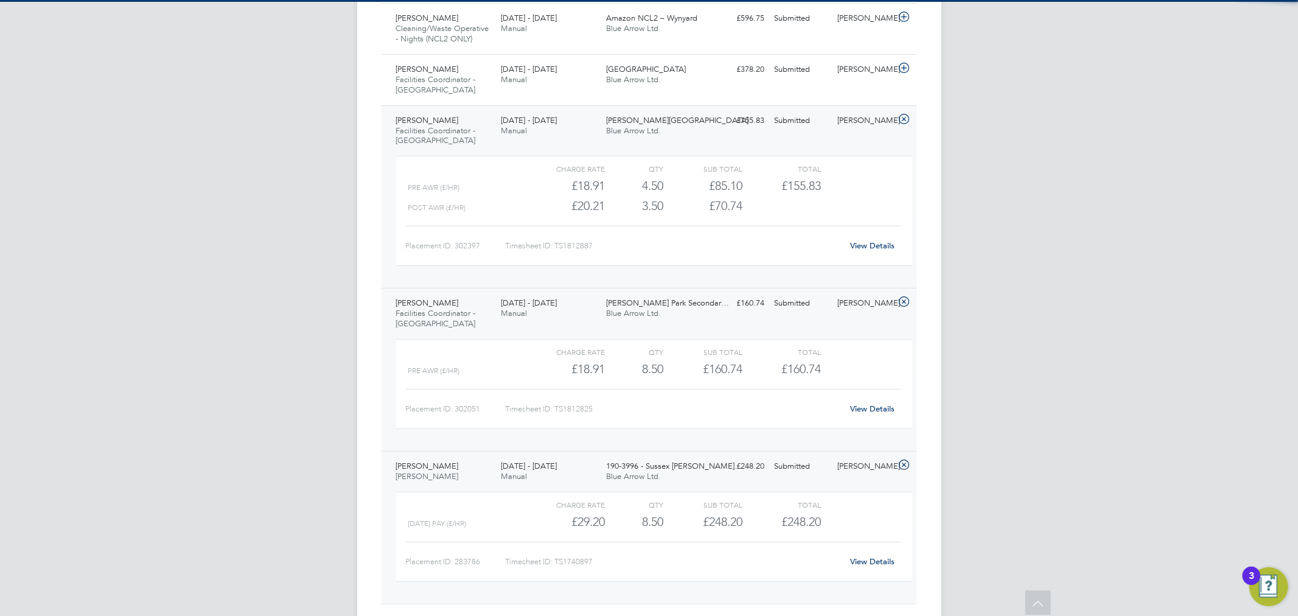
scroll to position [537, 0]
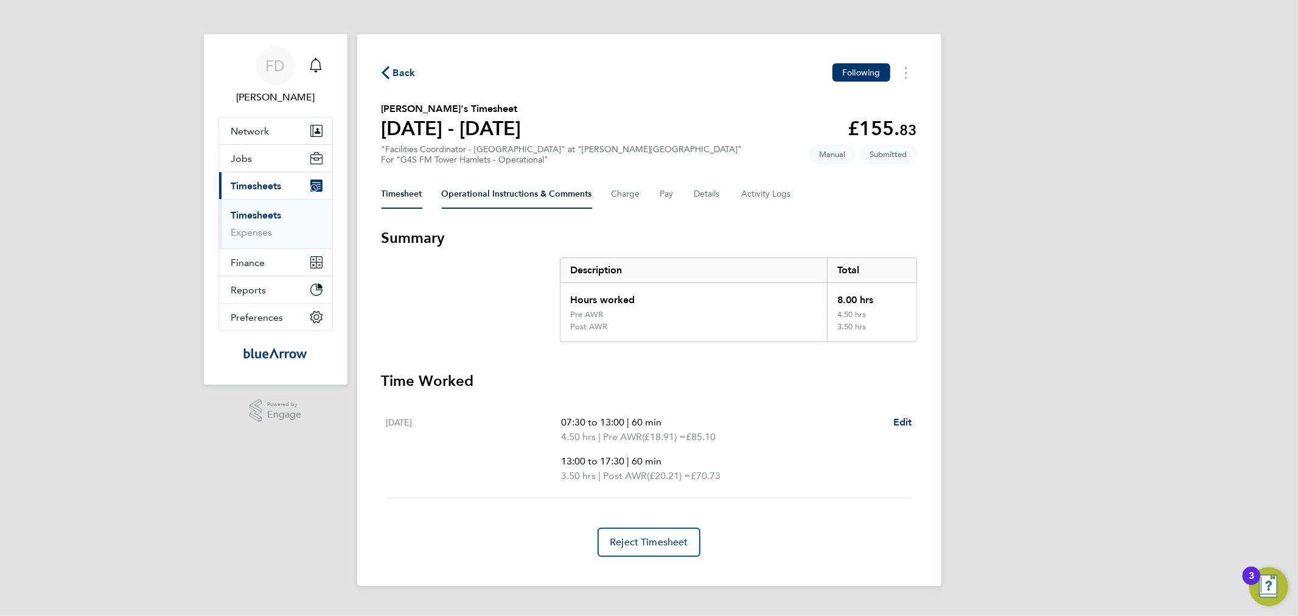
click at [535, 197] on Comments-tab "Operational Instructions & Comments" at bounding box center [517, 194] width 150 height 29
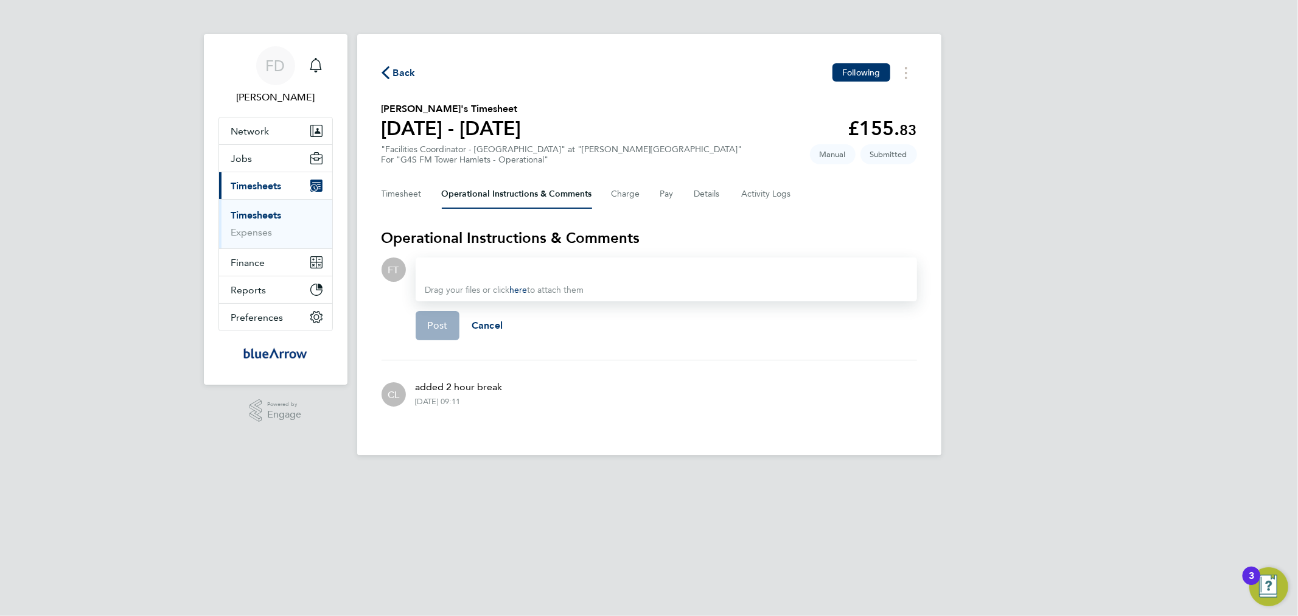
click at [531, 269] on div at bounding box center [666, 269] width 482 height 15
click at [400, 203] on button "Timesheet" at bounding box center [402, 194] width 41 height 29
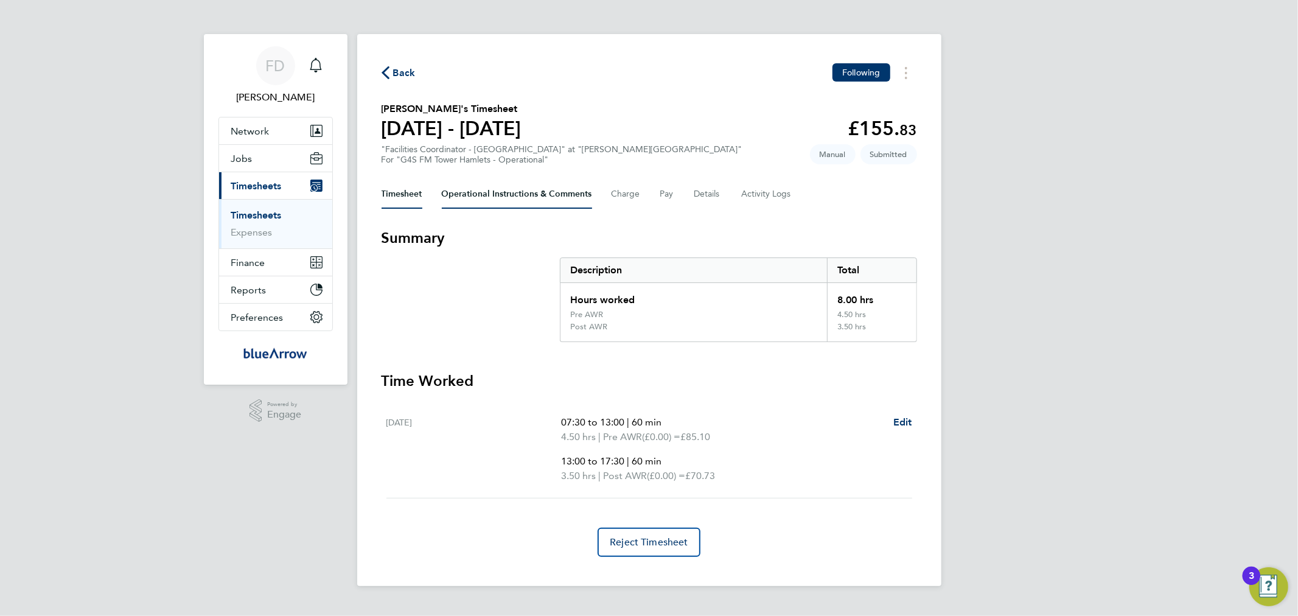
click at [505, 192] on Comments-tab "Operational Instructions & Comments" at bounding box center [517, 194] width 150 height 29
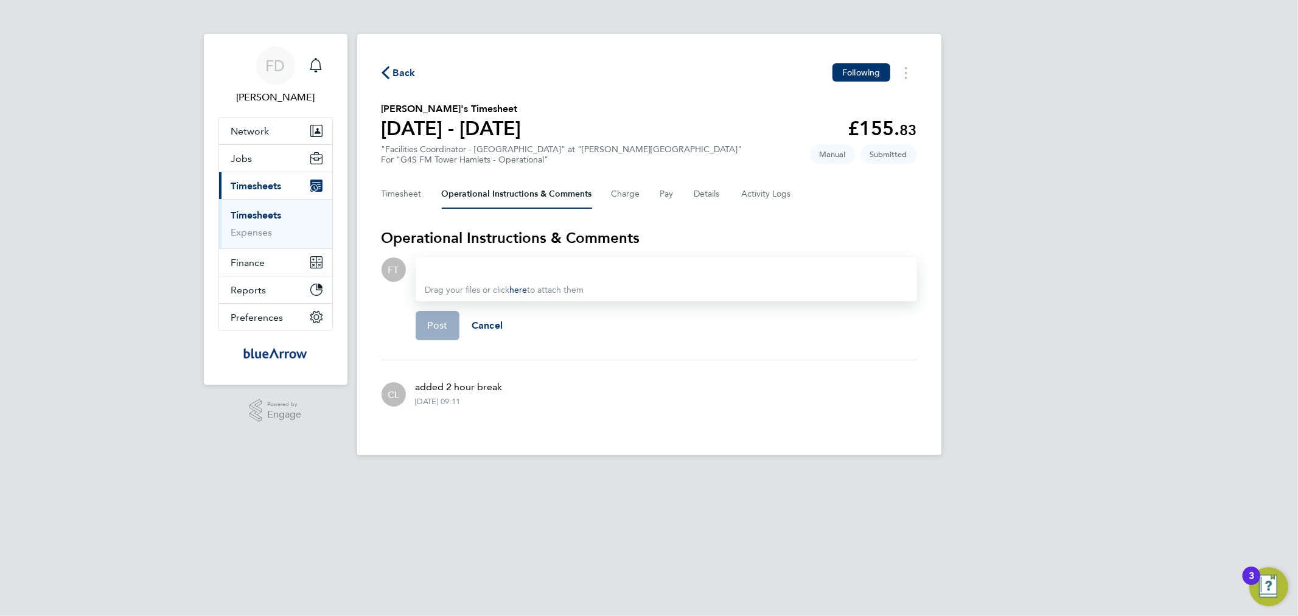
click at [459, 267] on div at bounding box center [666, 269] width 482 height 15
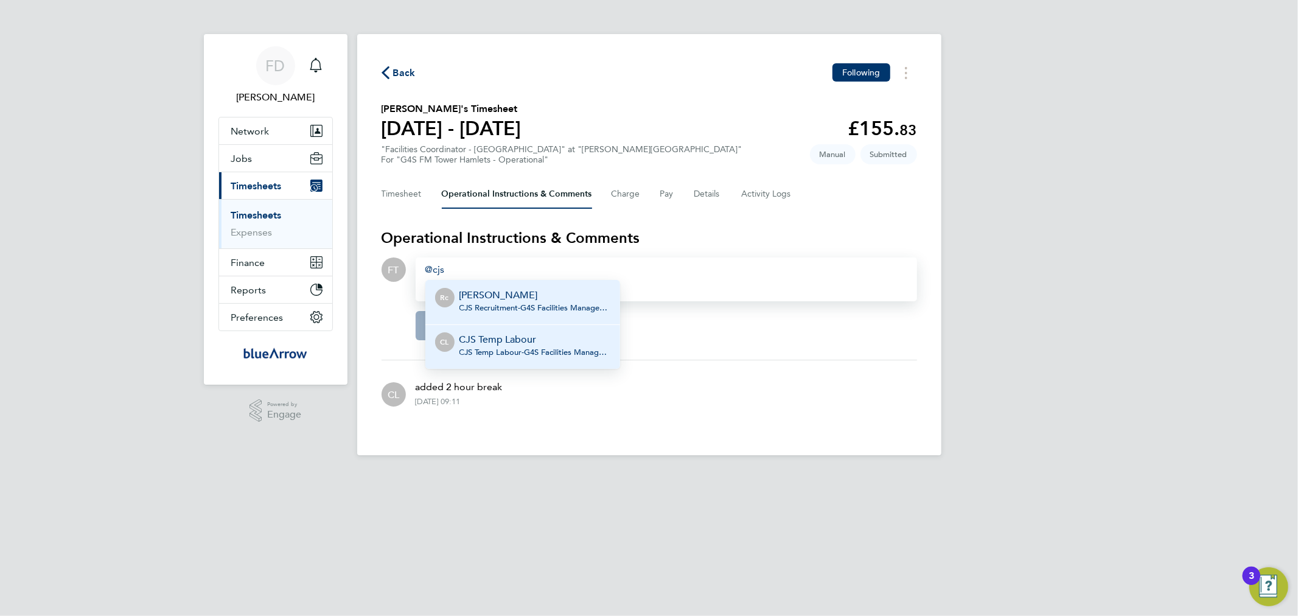
click at [499, 347] on span "CJS Temp Labour - G4S Facilities Management (Uk) Limited" at bounding box center [534, 352] width 151 height 10
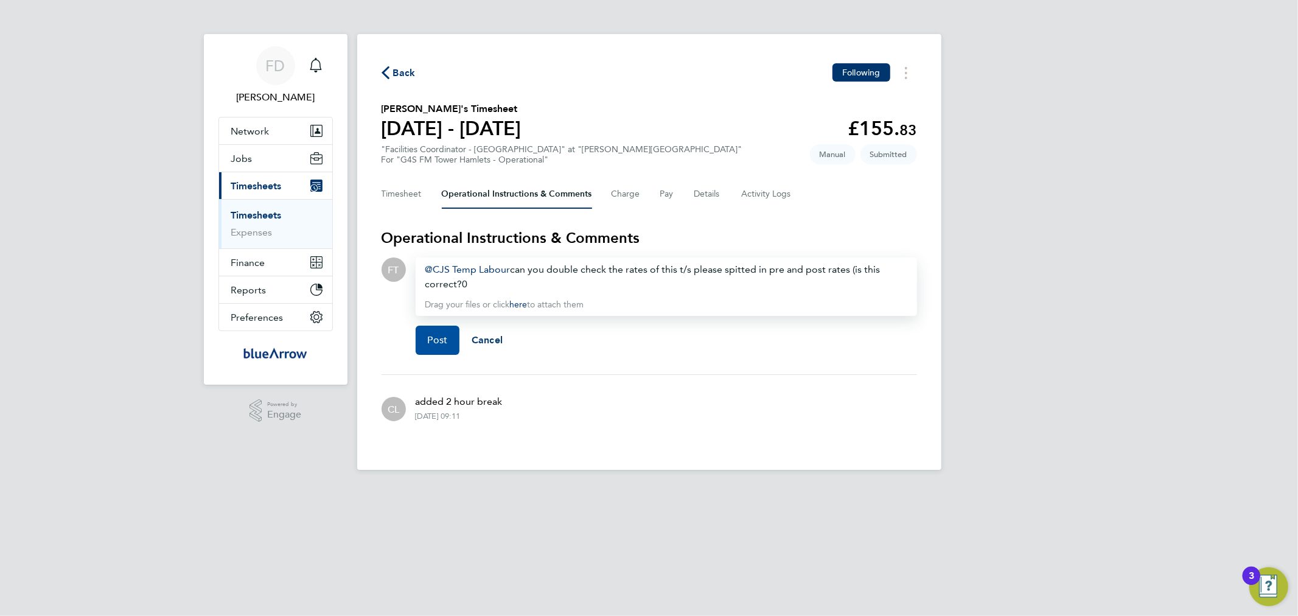
click at [430, 338] on span "Post" at bounding box center [438, 340] width 20 height 12
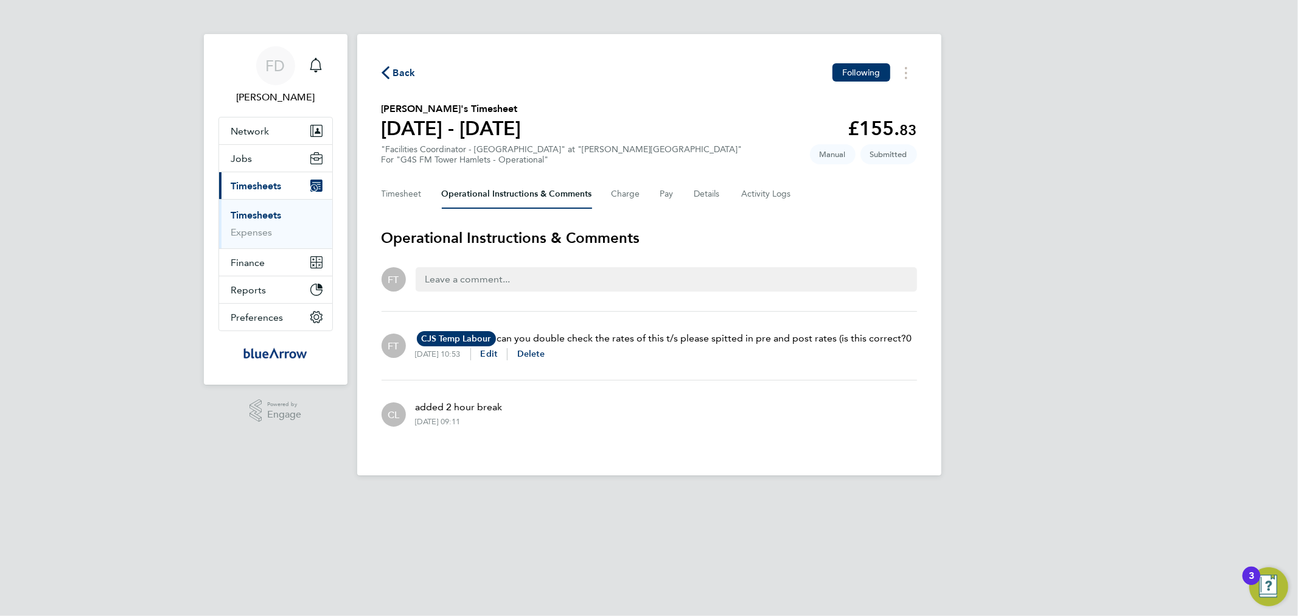
click at [695, 399] on div "CL added 2 hour break 02 Sep 2025, 09:11" at bounding box center [649, 413] width 535 height 46
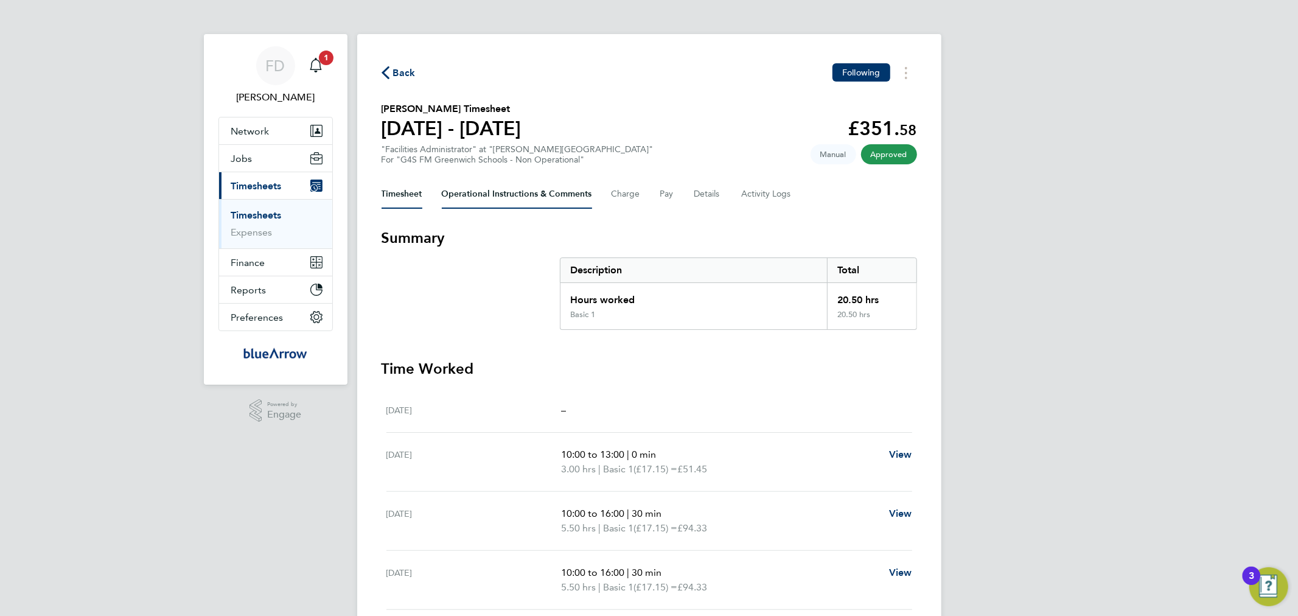
click at [521, 194] on Comments-tab "Operational Instructions & Comments" at bounding box center [517, 194] width 150 height 29
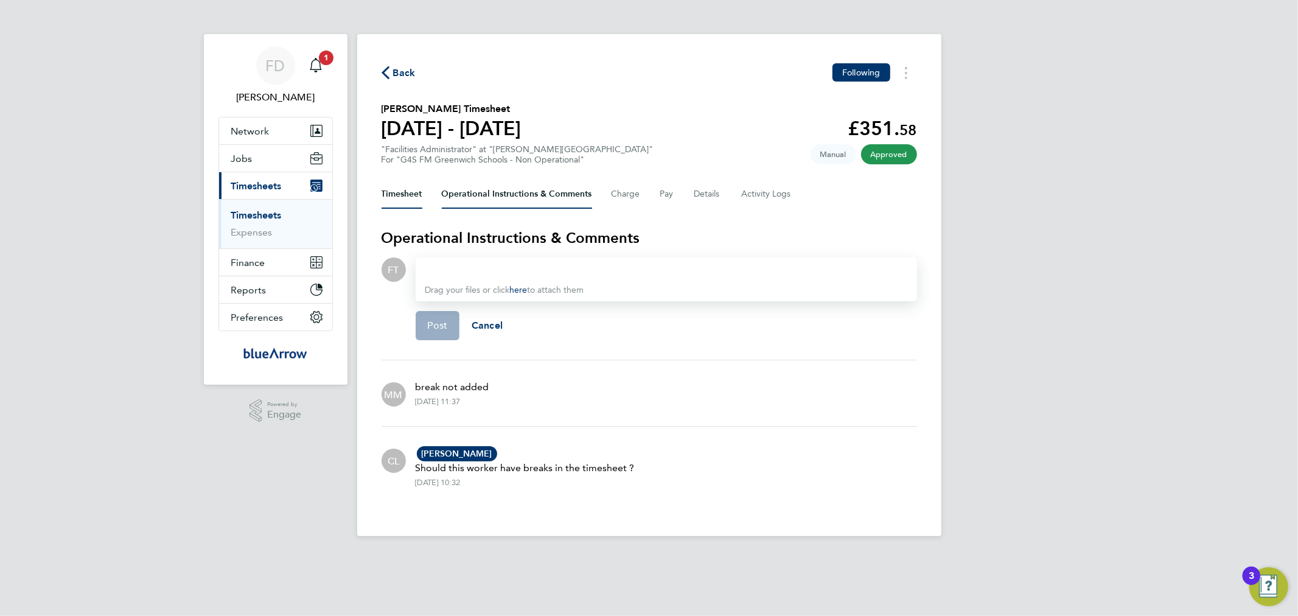
click at [413, 192] on button "Timesheet" at bounding box center [402, 194] width 41 height 29
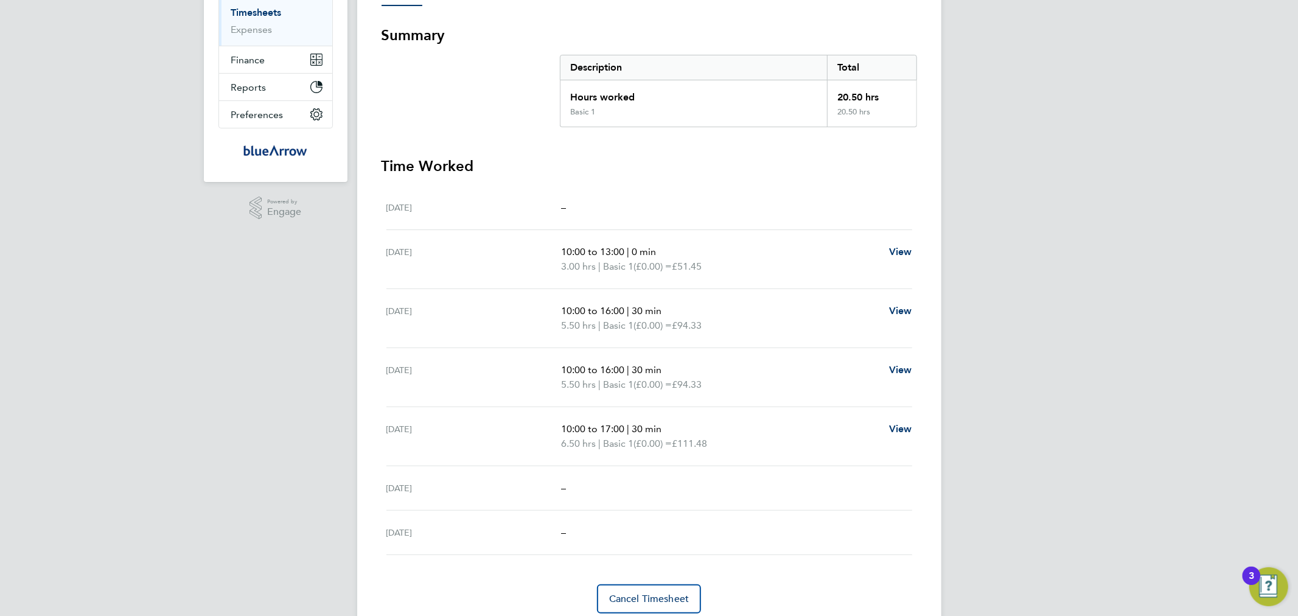
scroll to position [225, 0]
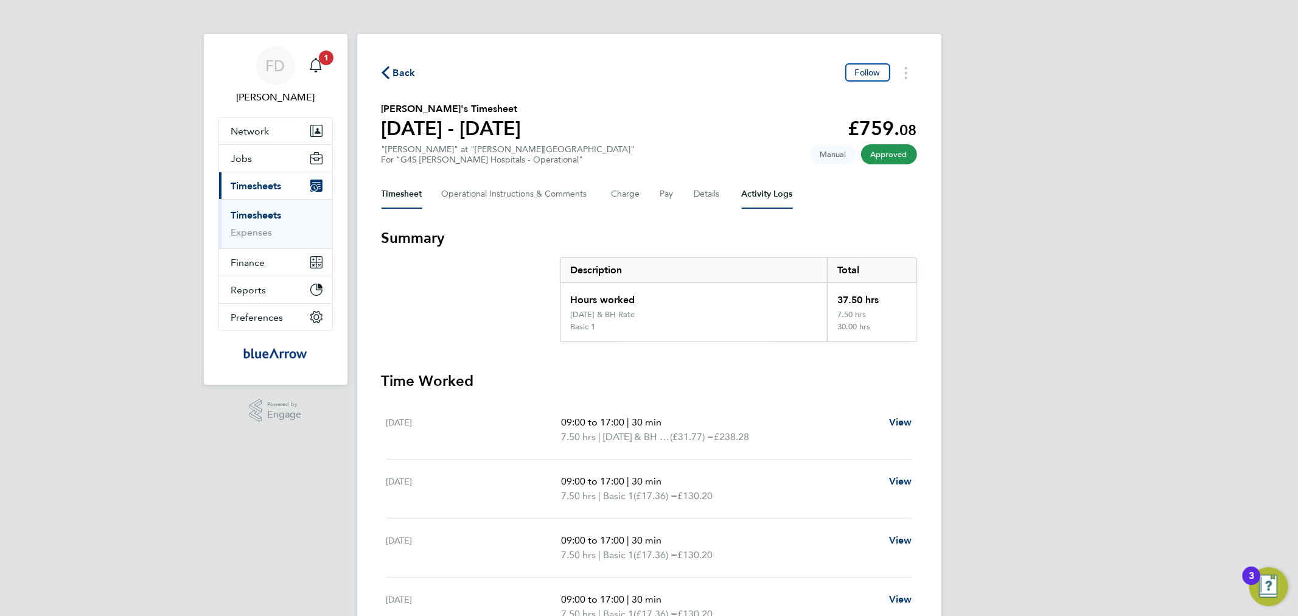
click at [759, 197] on Logs-tab "Activity Logs" at bounding box center [767, 194] width 51 height 29
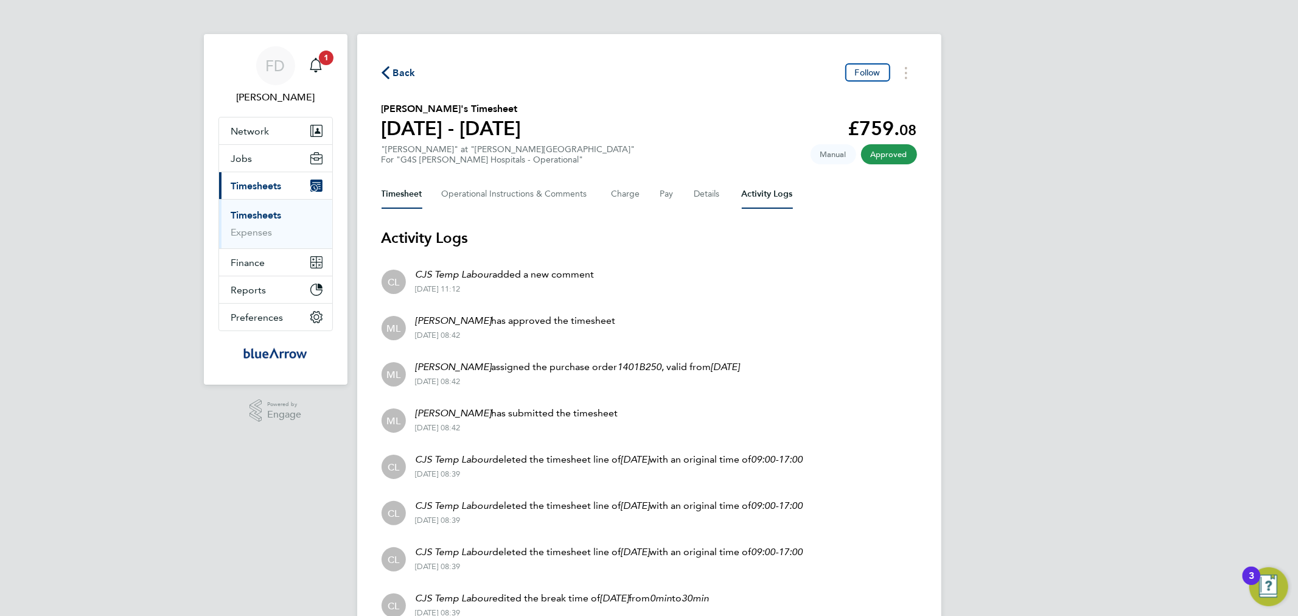
click at [394, 196] on button "Timesheet" at bounding box center [402, 194] width 41 height 29
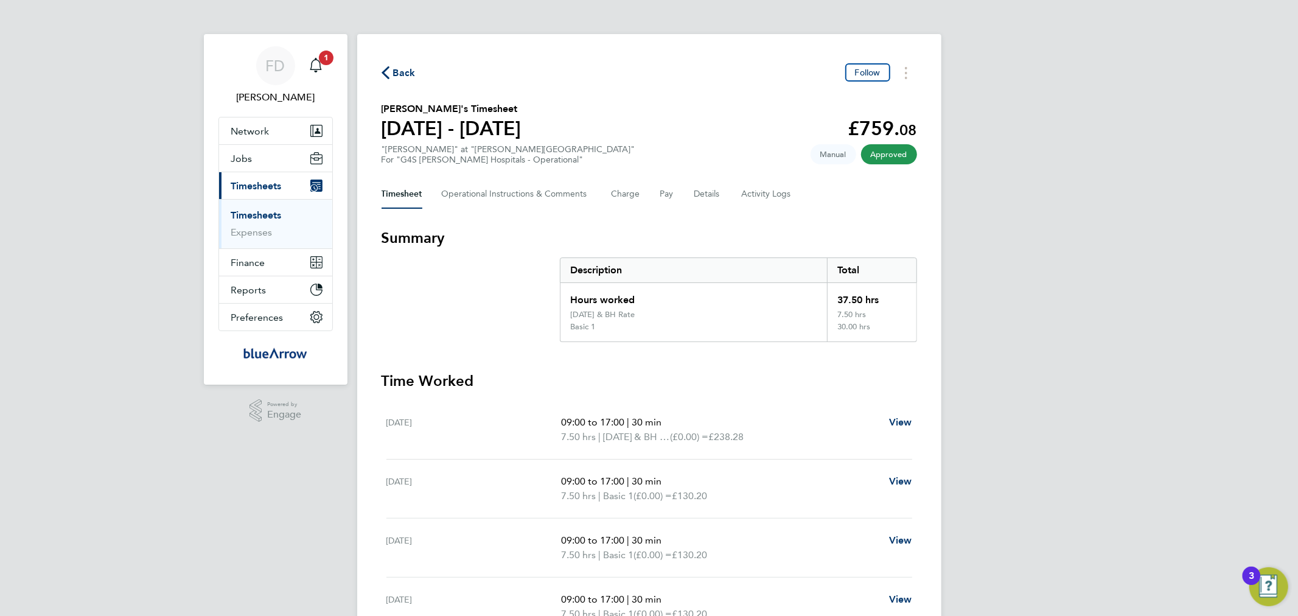
scroll to position [113, 0]
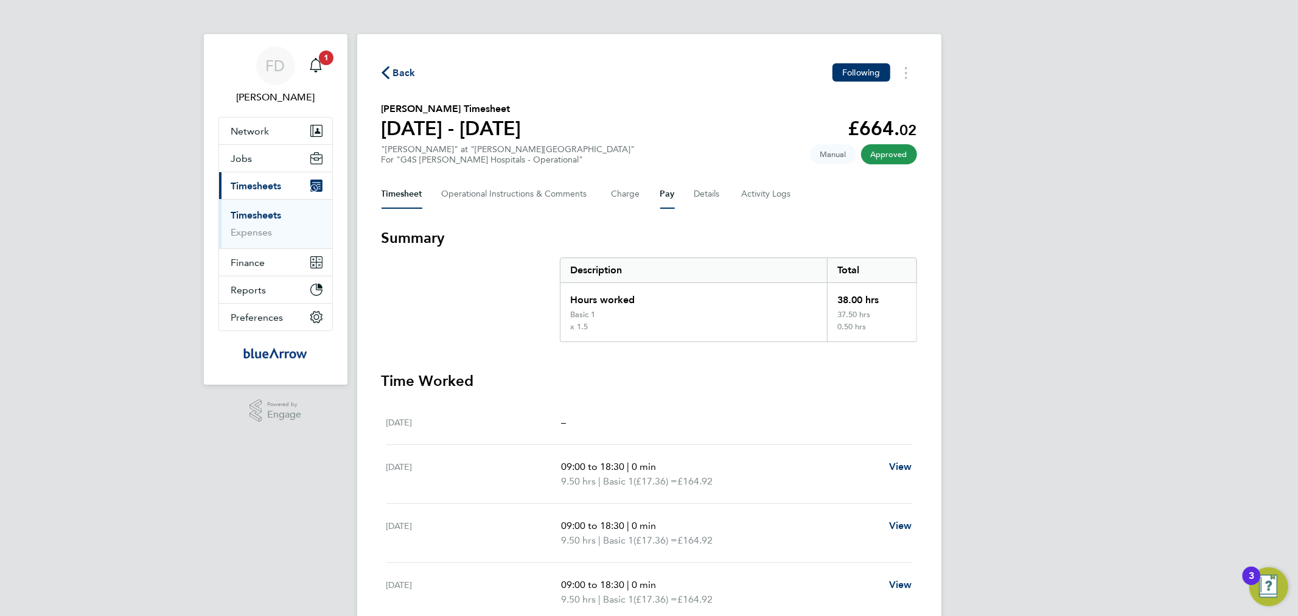
click at [661, 192] on button "Pay" at bounding box center [667, 194] width 15 height 29
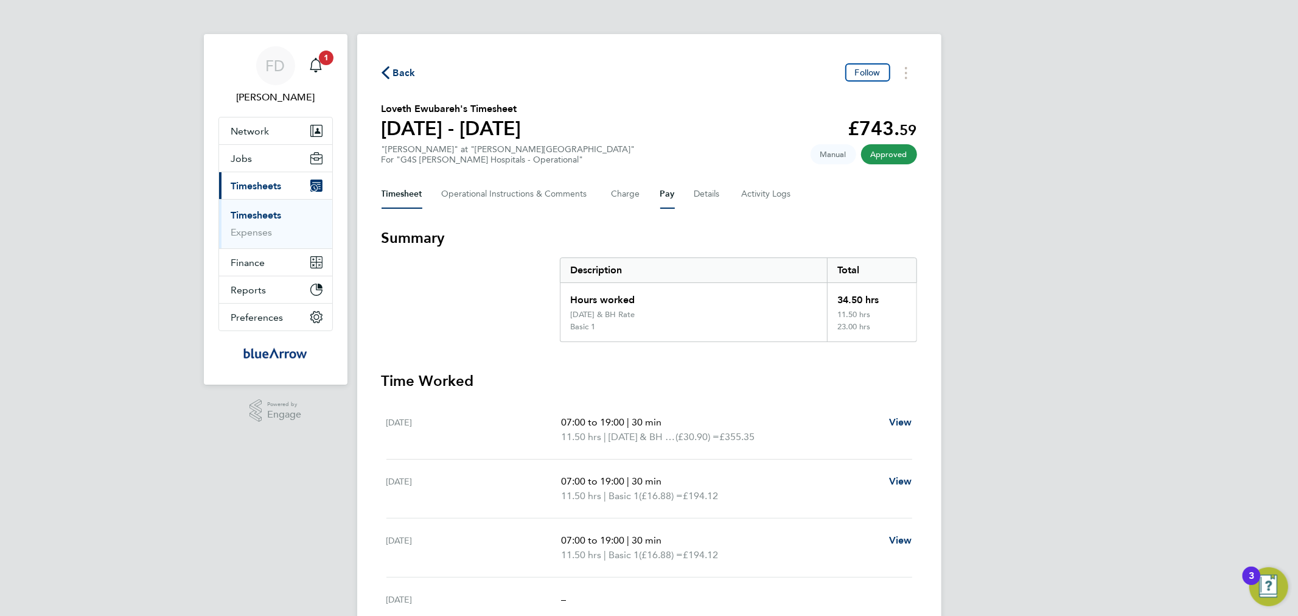
click at [662, 192] on button "Pay" at bounding box center [667, 194] width 15 height 29
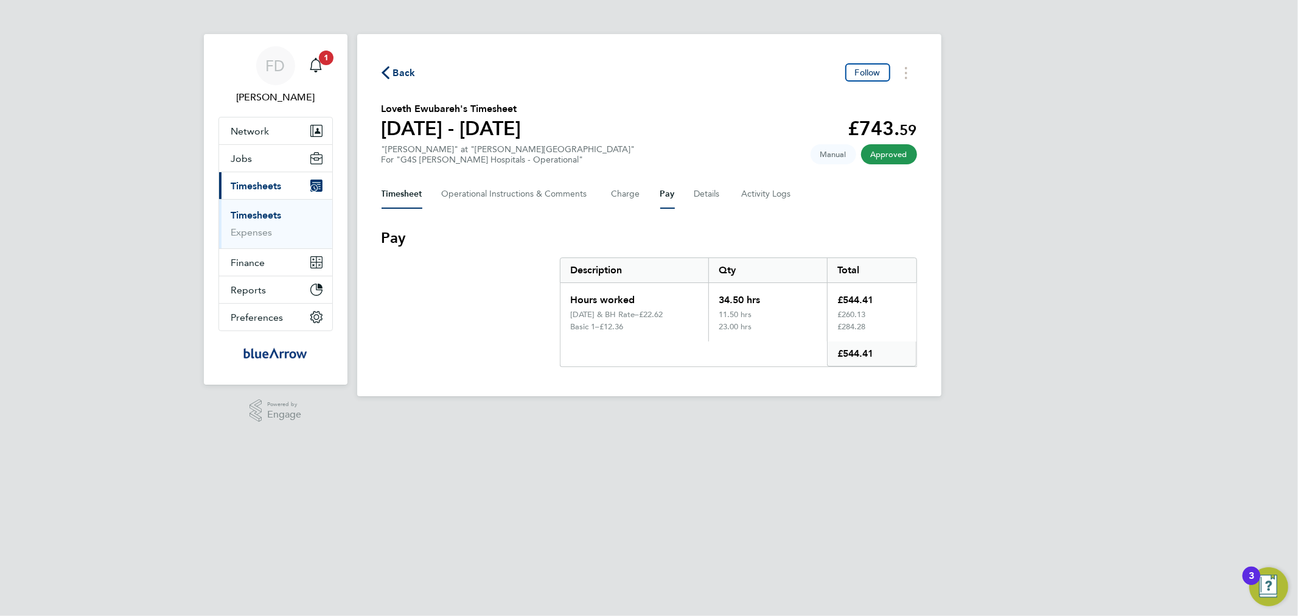
click at [405, 195] on button "Timesheet" at bounding box center [402, 194] width 41 height 29
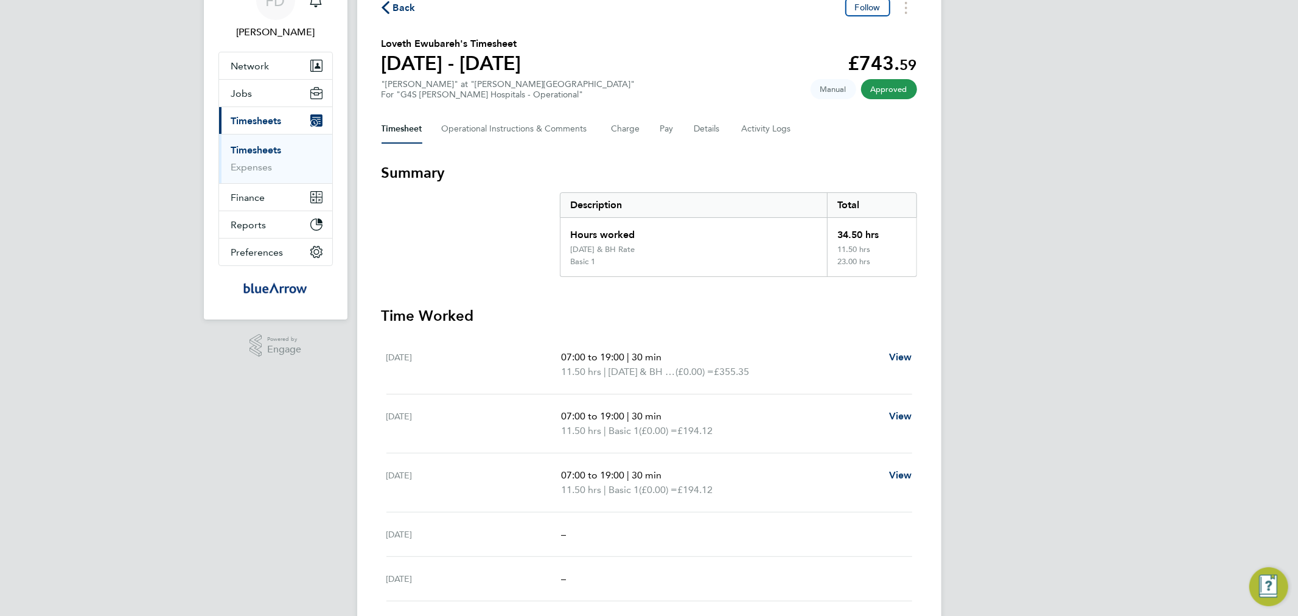
scroll to position [113, 0]
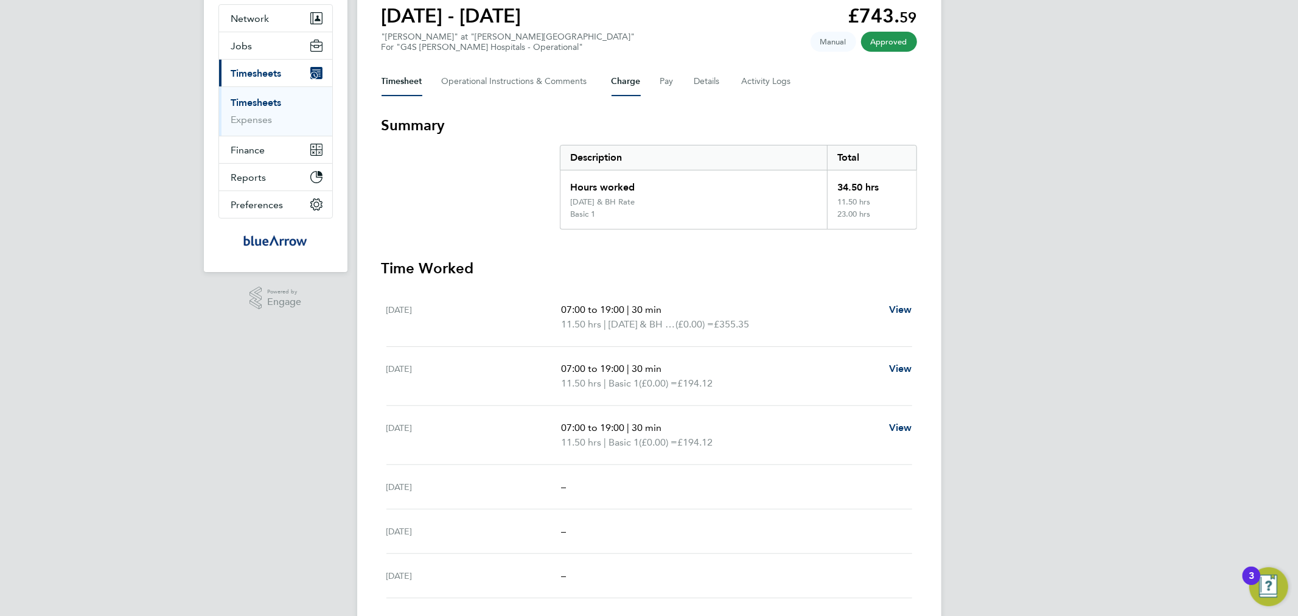
click at [638, 78] on button "Charge" at bounding box center [626, 81] width 29 height 29
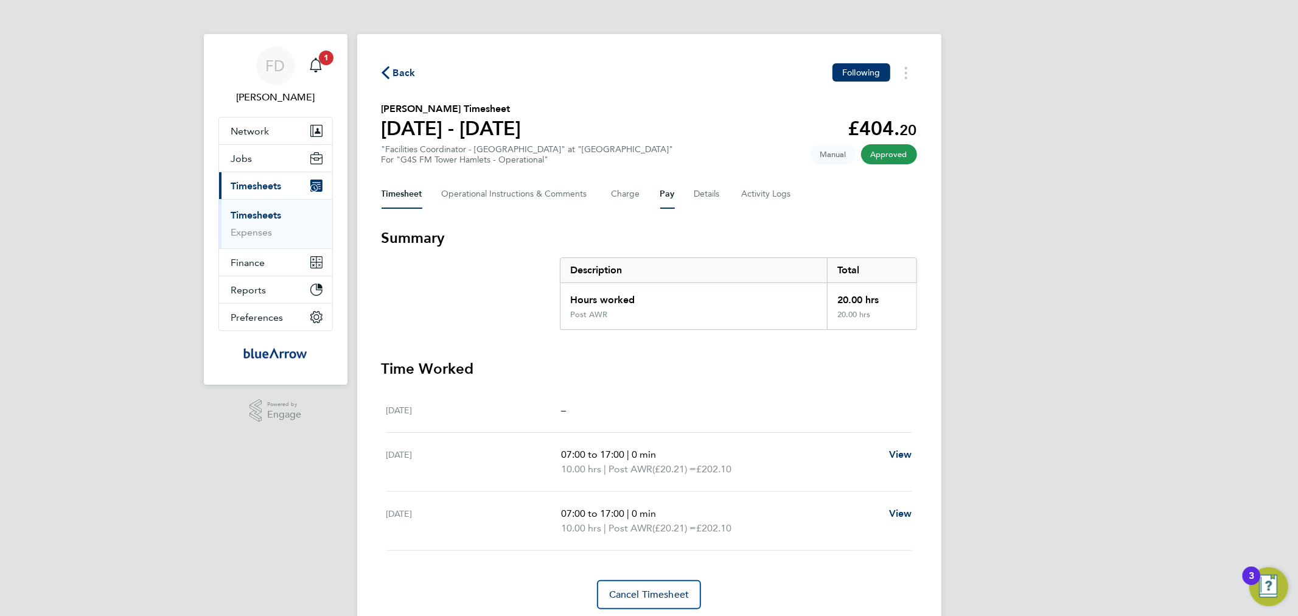
click at [660, 190] on button "Pay" at bounding box center [667, 194] width 15 height 29
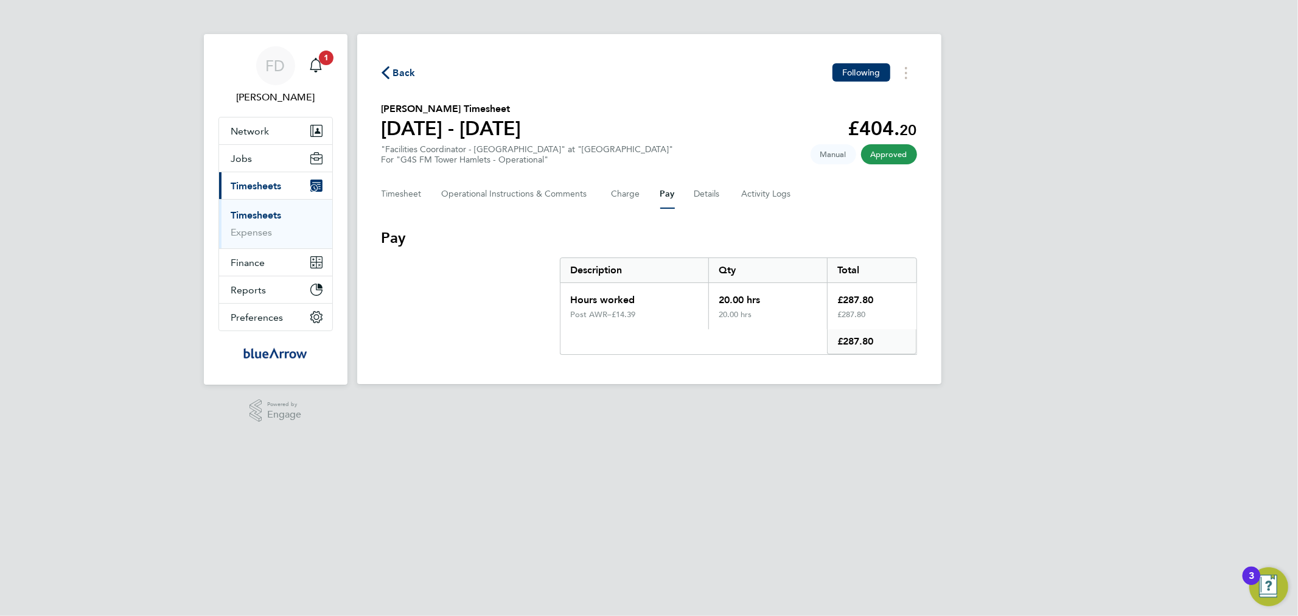
click at [1062, 368] on div "FD Fabio Del Turco Notifications 1 Applications: Network Team Members Businesse…" at bounding box center [649, 201] width 1298 height 403
click at [411, 194] on button "Timesheet" at bounding box center [402, 194] width 41 height 29
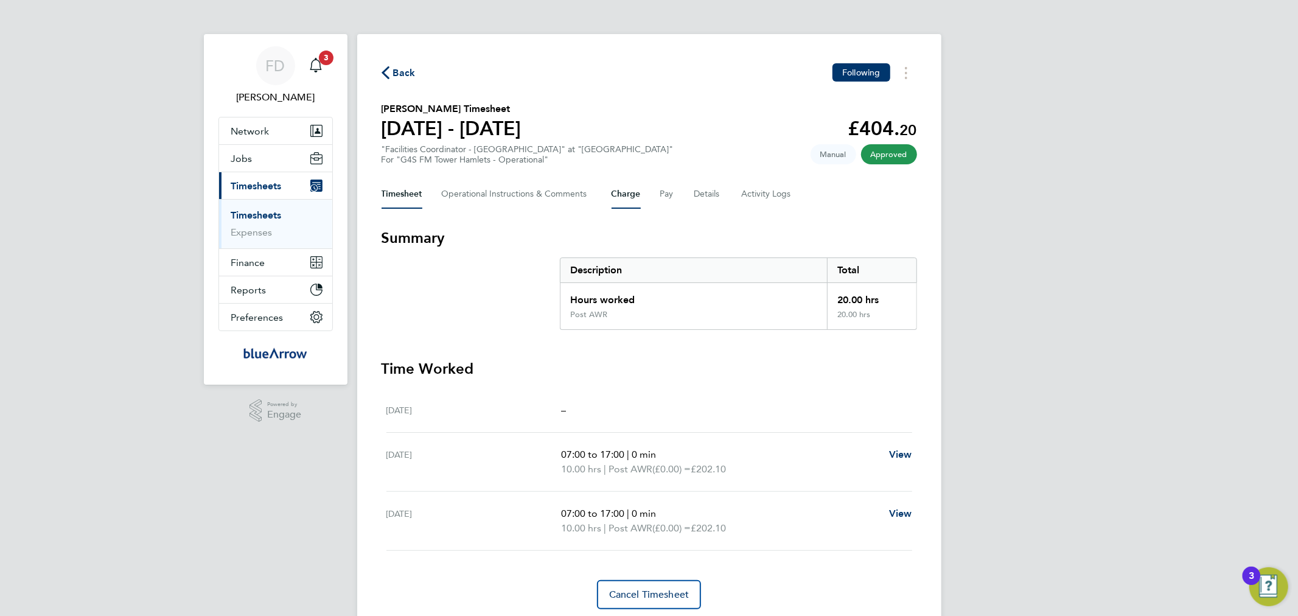
click at [623, 197] on button "Charge" at bounding box center [626, 194] width 29 height 29
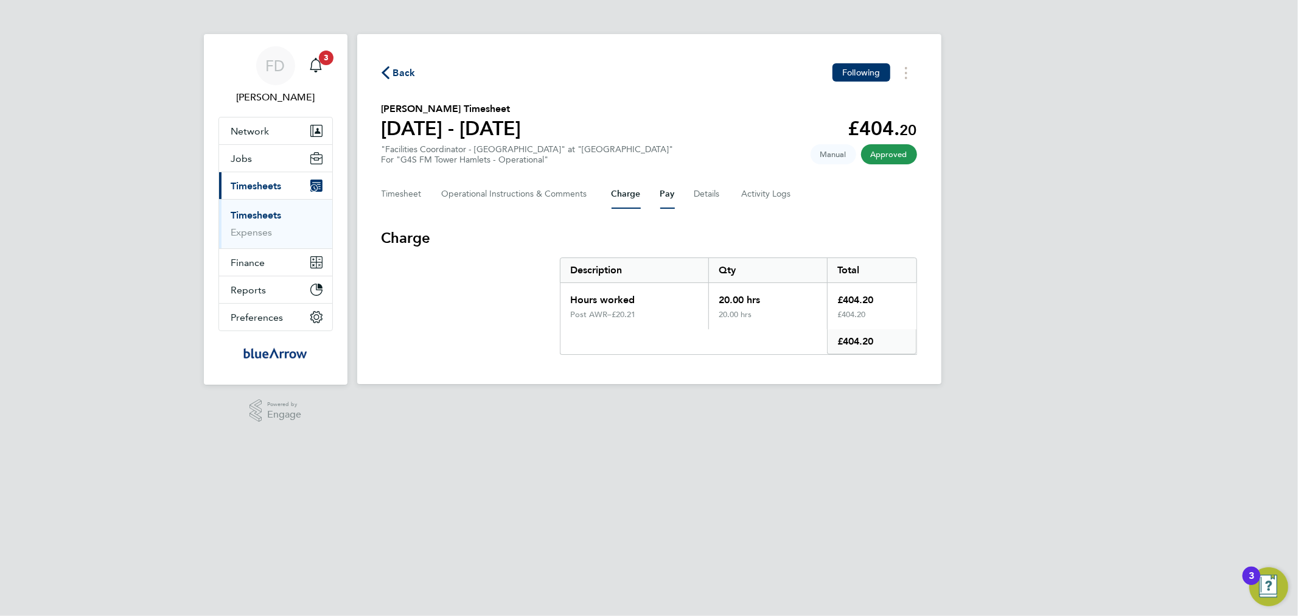
click at [666, 193] on button "Pay" at bounding box center [667, 194] width 15 height 29
drag, startPoint x: 682, startPoint y: 148, endPoint x: 383, endPoint y: 147, distance: 298.8
click at [383, 147] on section "Olubenga Dare's Timesheet 25 - 31 Aug 2025 £404. 20 "Facilities Coordinator - T…" at bounding box center [649, 133] width 535 height 63
copy div ""Facilities Coordinator - Tower Hamlets" at "Central Foundation Girl School""
click at [621, 190] on button "Charge" at bounding box center [626, 194] width 29 height 29
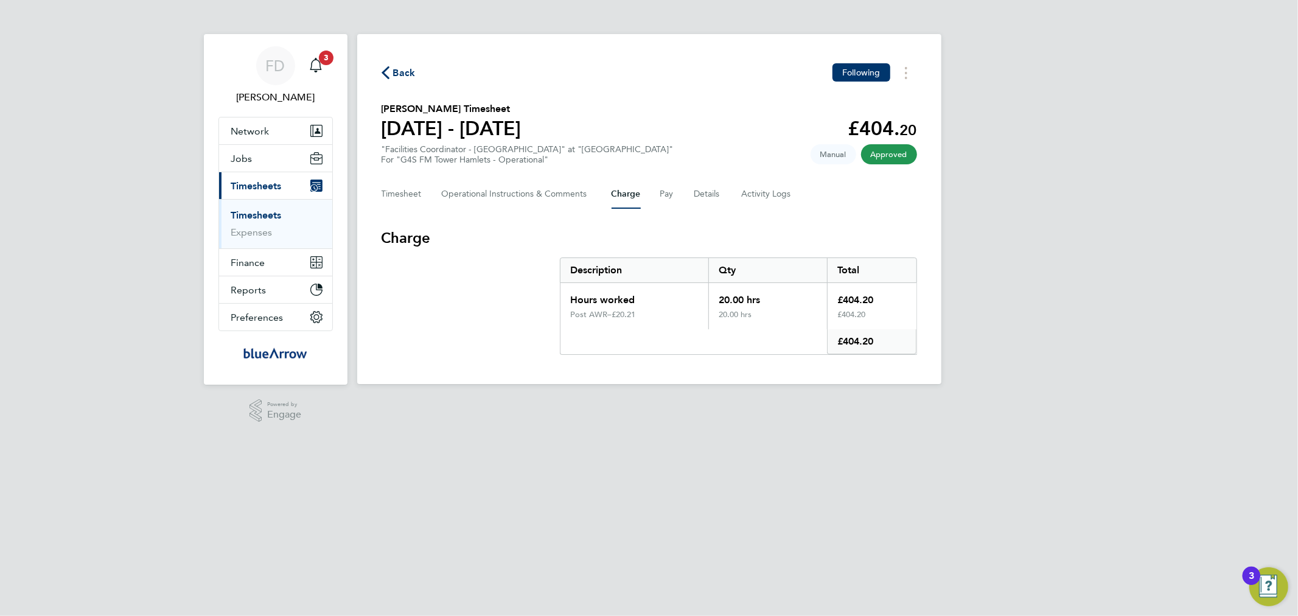
click at [403, 68] on span "Back" at bounding box center [404, 73] width 23 height 15
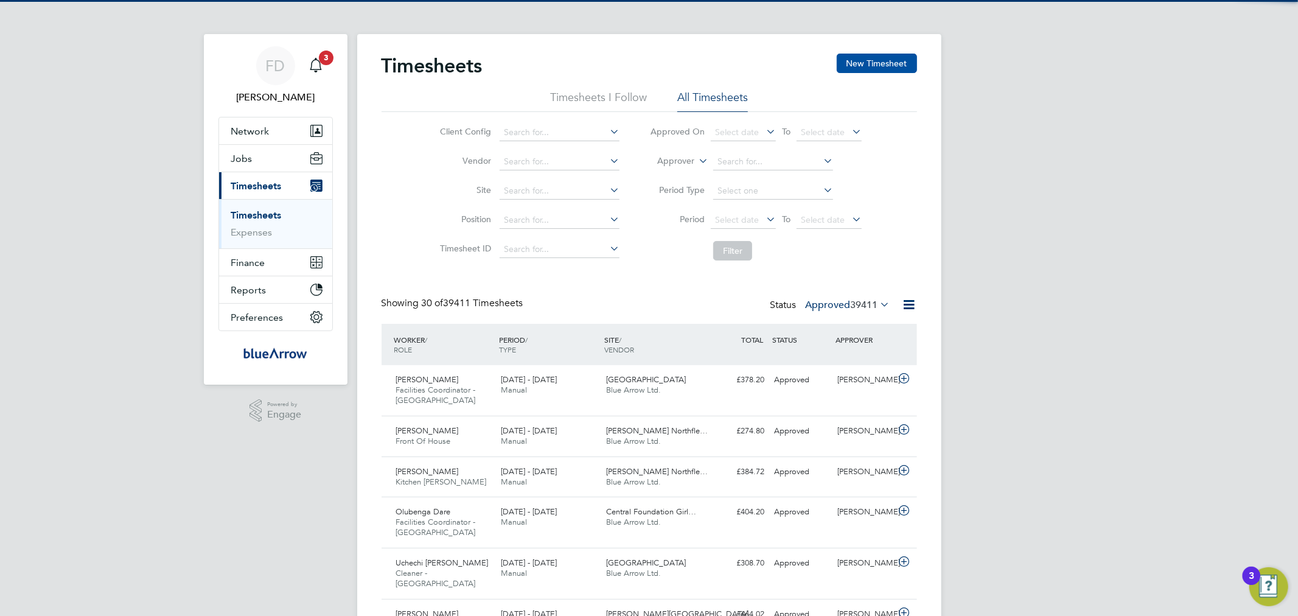
click at [873, 64] on button "New Timesheet" at bounding box center [877, 63] width 80 height 19
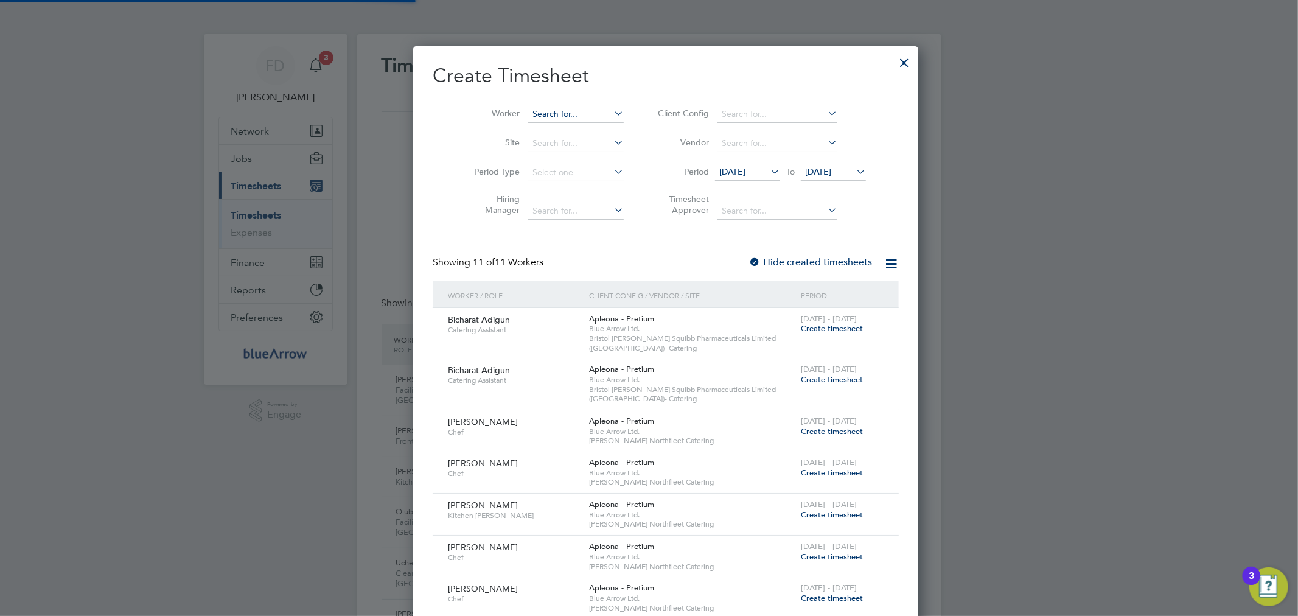
click at [539, 106] on input at bounding box center [576, 114] width 96 height 17
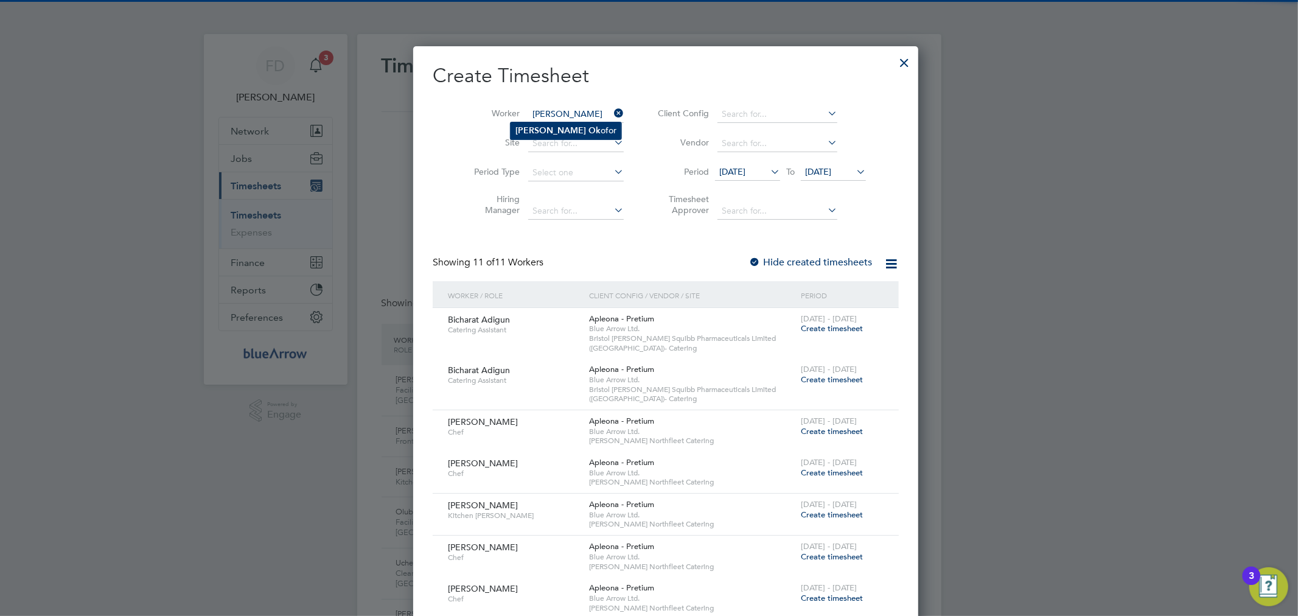
click at [588, 130] on b "Ok" at bounding box center [594, 130] width 12 height 10
type input "[PERSON_NAME]"
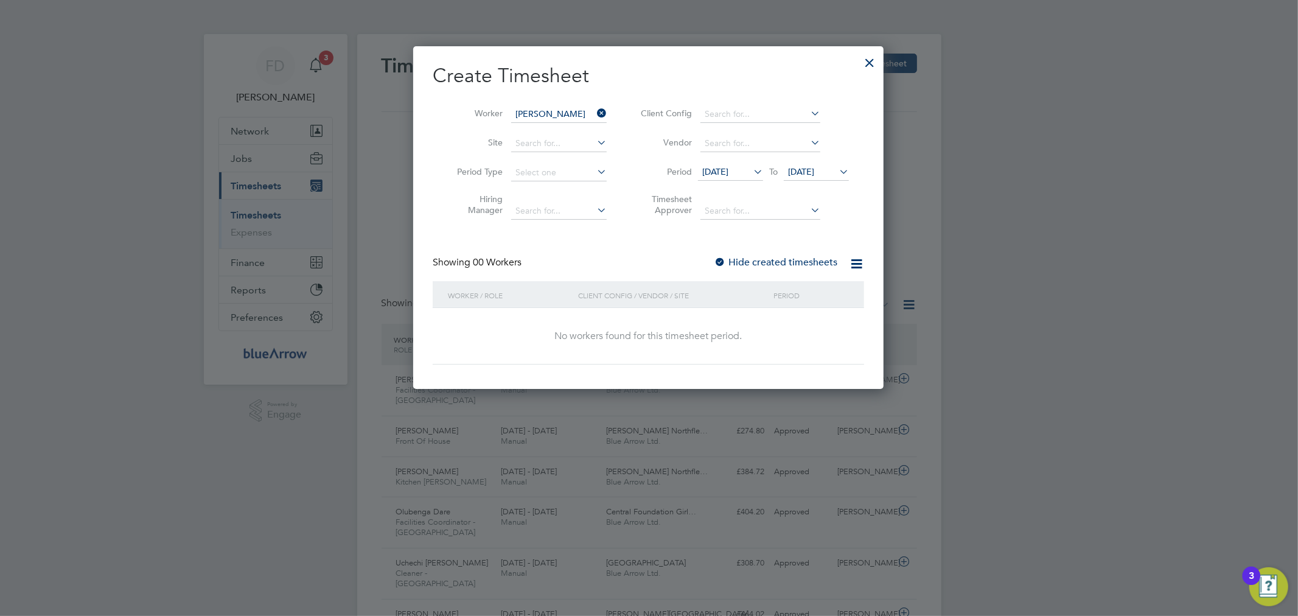
click at [721, 262] on div at bounding box center [720, 263] width 12 height 12
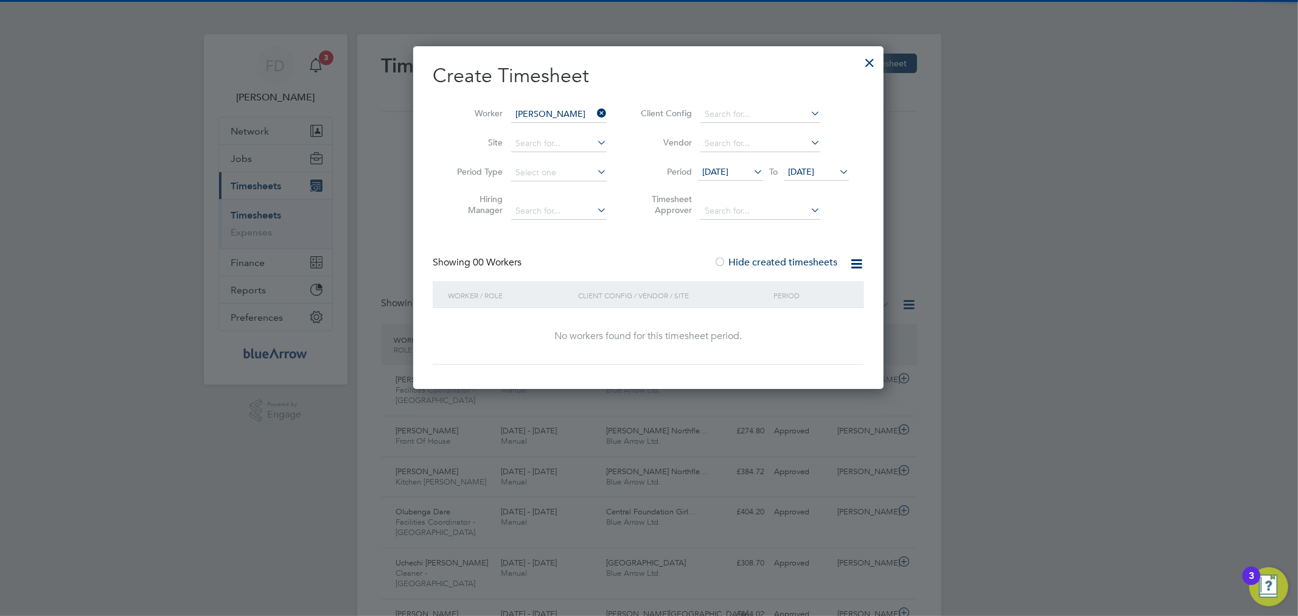
click at [814, 175] on span "26 Aug 2025" at bounding box center [801, 171] width 26 height 11
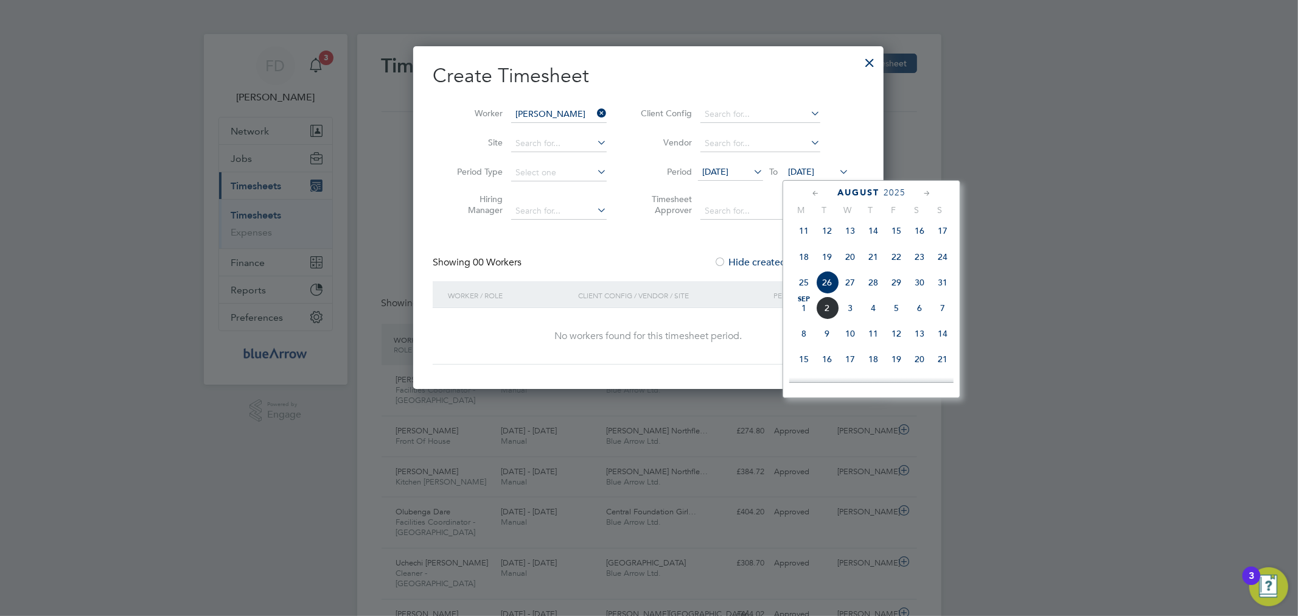
click at [897, 339] on span "12" at bounding box center [896, 333] width 23 height 23
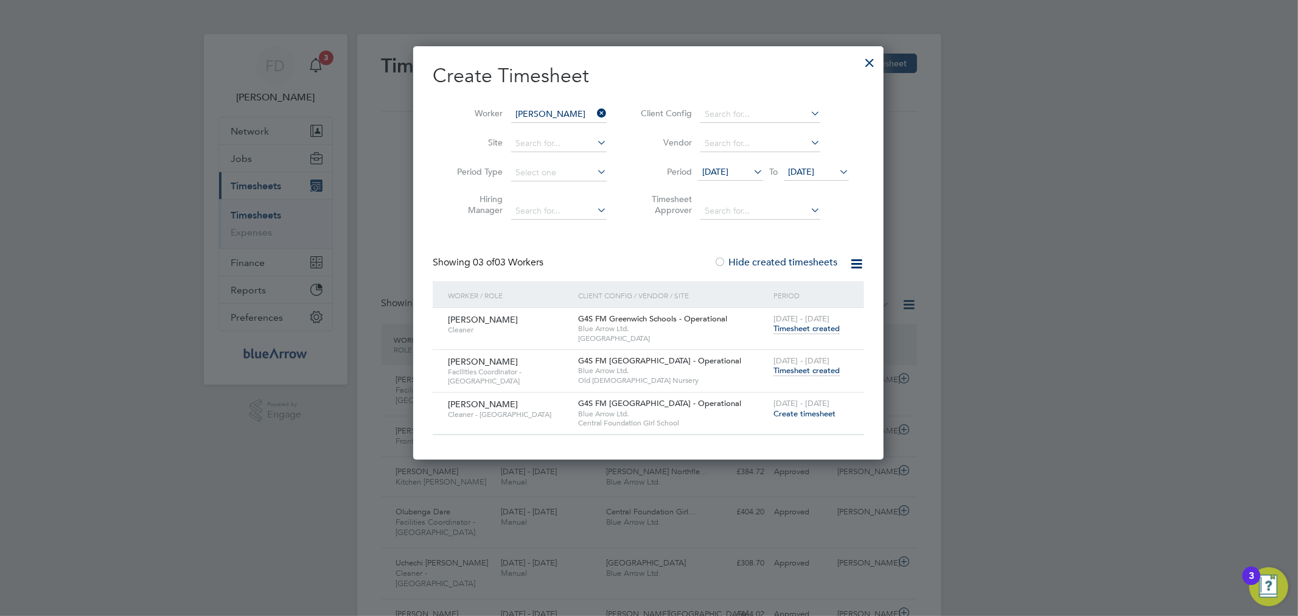
click at [825, 371] on span "Timesheet created" at bounding box center [806, 370] width 66 height 11
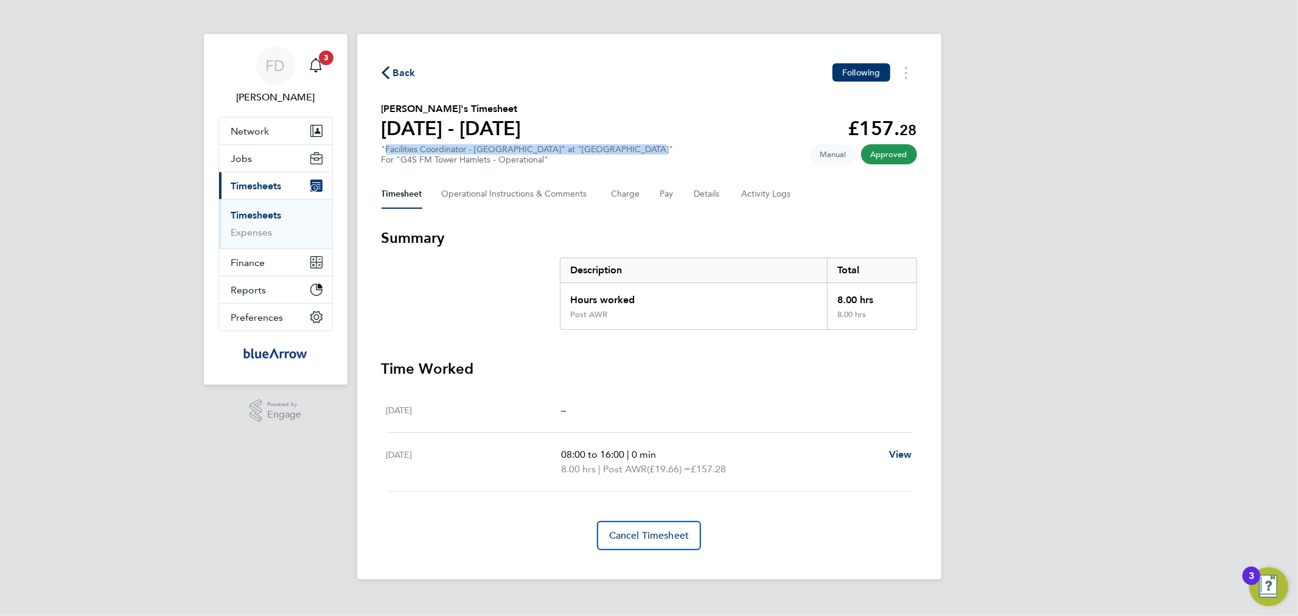
drag, startPoint x: 636, startPoint y: 144, endPoint x: 382, endPoint y: 146, distance: 255.0
click at [382, 146] on section "Robert Okofor's Timesheet 25 - 31 Aug 2025 £157. 28 "Facilities Coordinator - T…" at bounding box center [649, 133] width 535 height 63
copy div ""Facilities Coordinator - [GEOGRAPHIC_DATA]" at "[GEOGRAPHIC_DATA]""
click at [319, 69] on icon "Main navigation" at bounding box center [316, 65] width 15 height 15
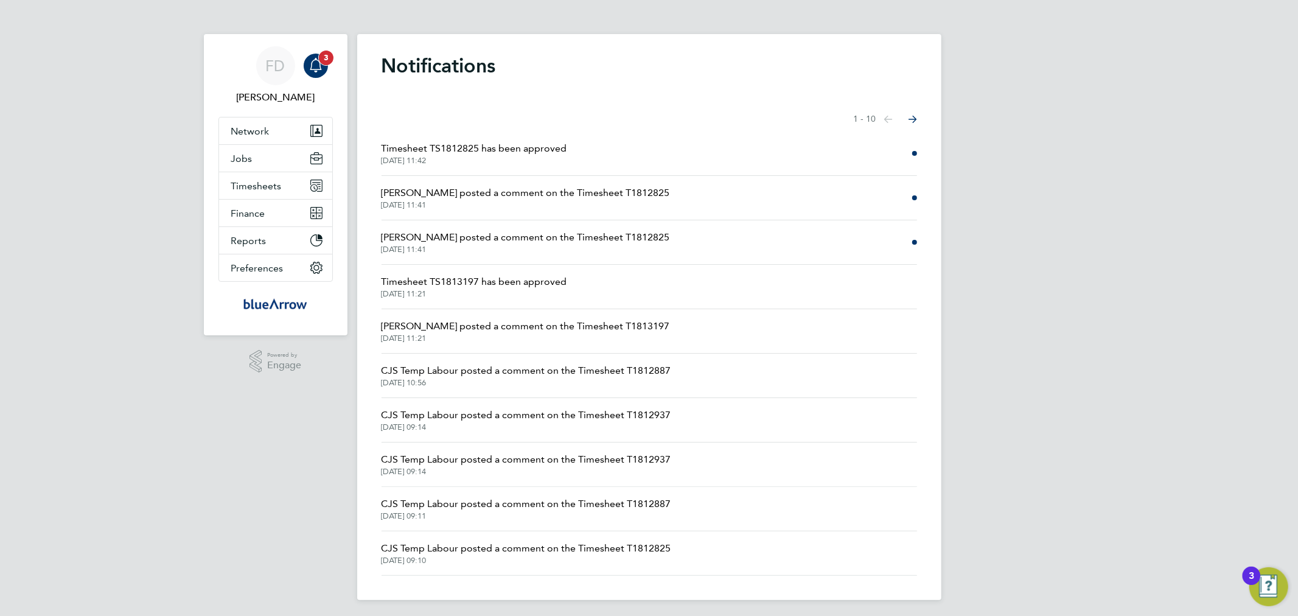
click at [323, 58] on span "3" at bounding box center [326, 58] width 15 height 15
click at [557, 235] on span "Lilingxi Chen posted a comment on the Timesheet T1812825" at bounding box center [526, 237] width 288 height 15
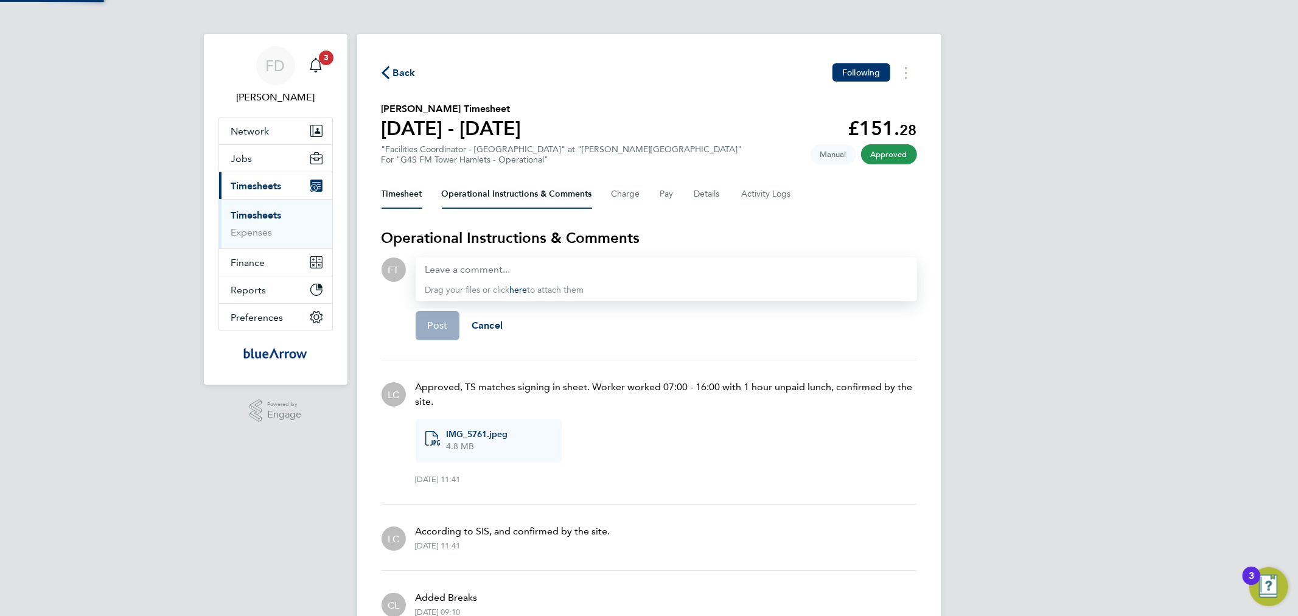
click at [406, 201] on button "Timesheet" at bounding box center [402, 194] width 41 height 29
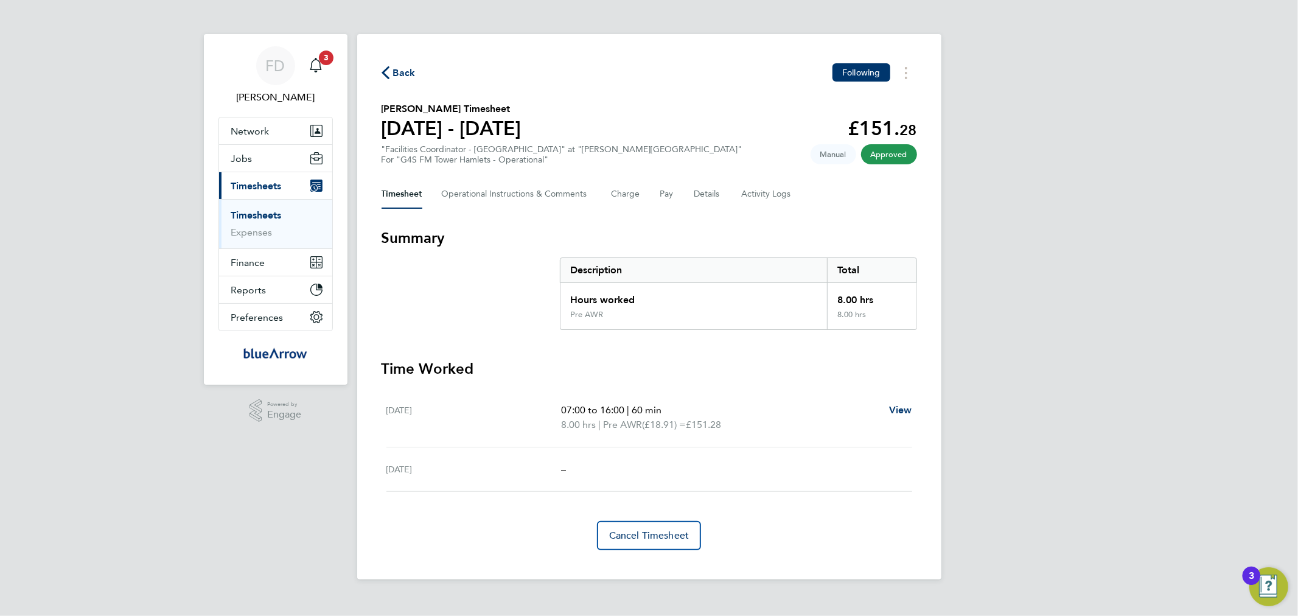
click at [398, 74] on span "Back" at bounding box center [404, 73] width 23 height 15
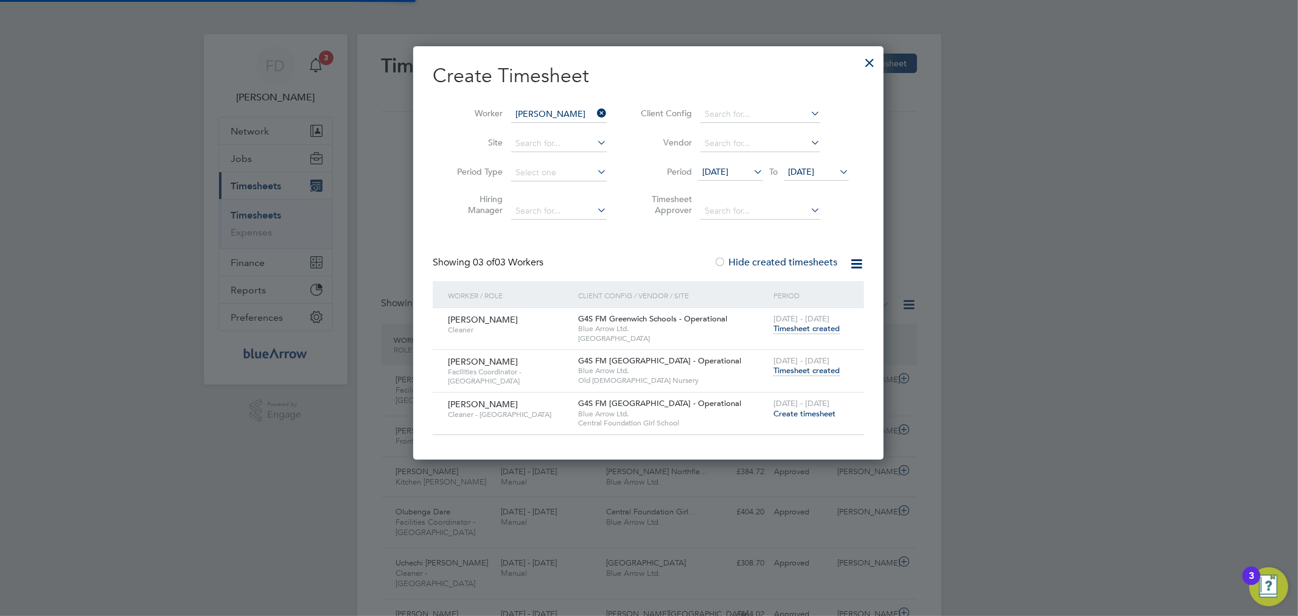
scroll to position [30, 106]
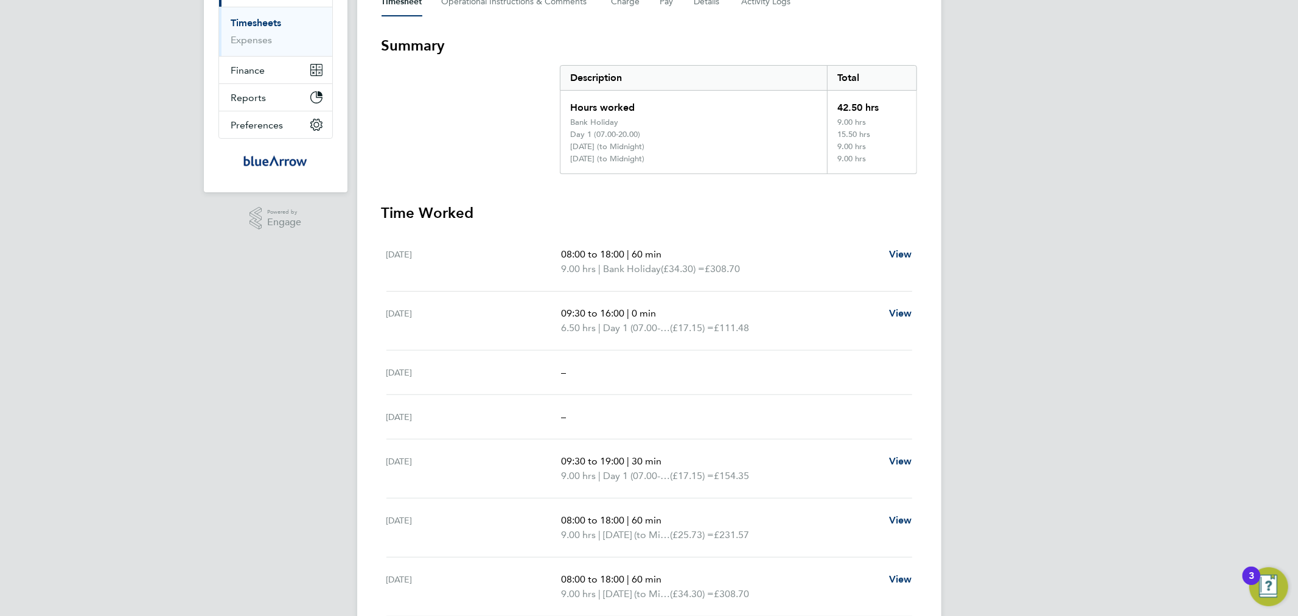
scroll to position [225, 0]
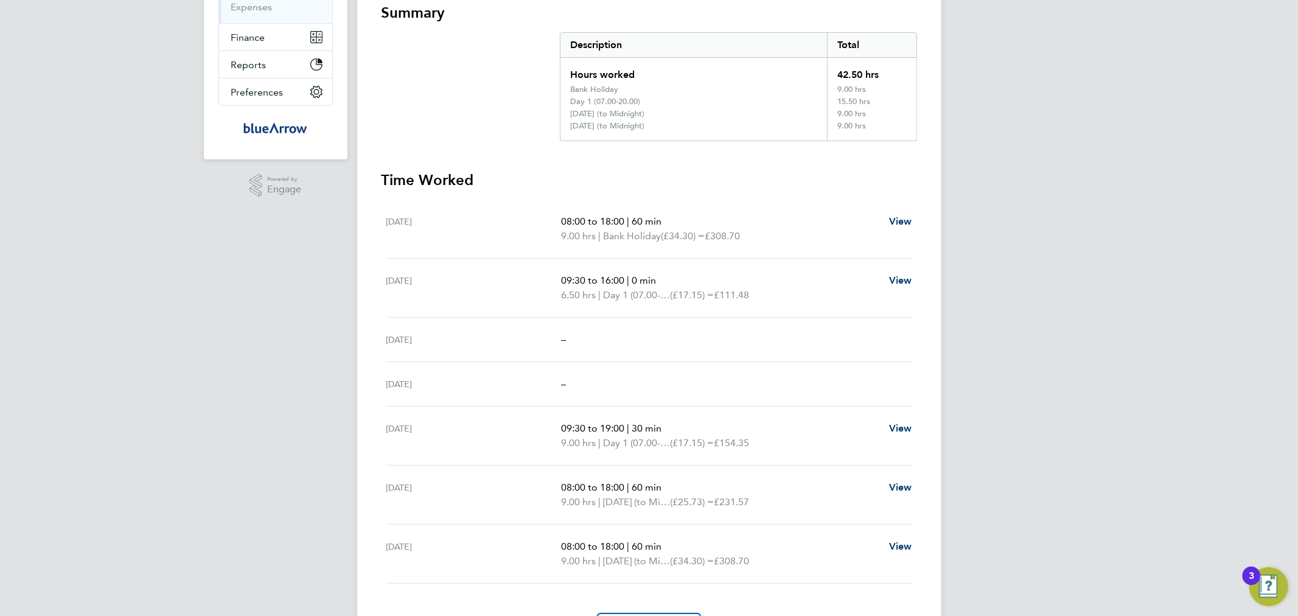
click at [1090, 299] on div "FD [PERSON_NAME] Notifications 1 Applications: Network Team Members Businesses …" at bounding box center [649, 233] width 1298 height 916
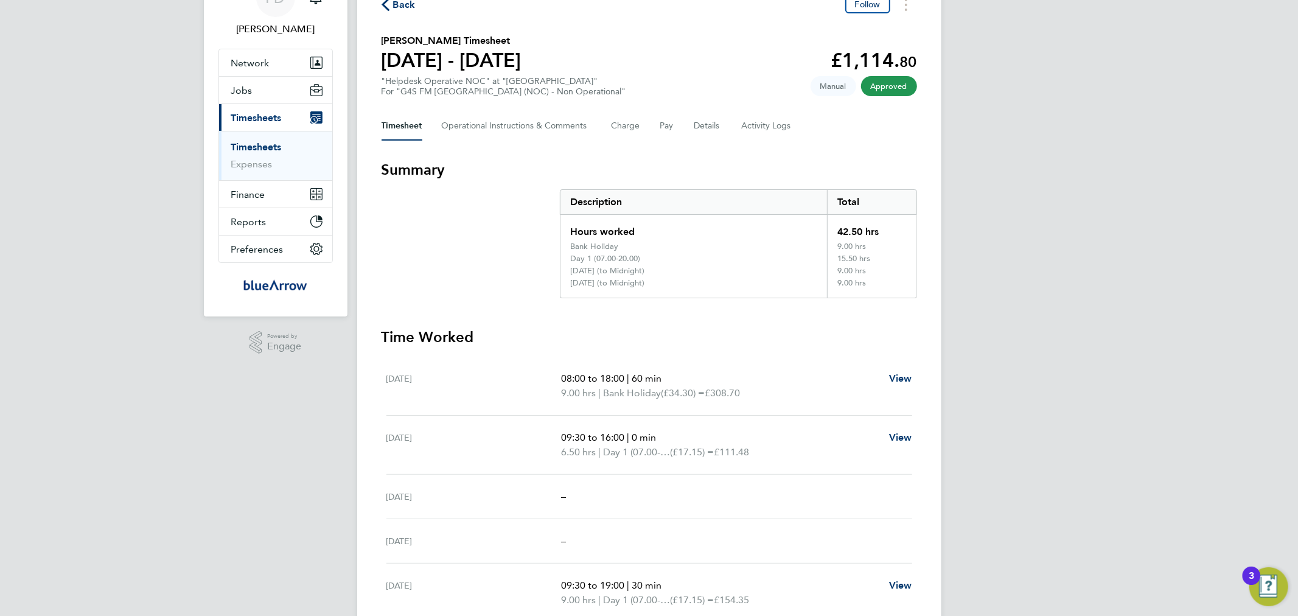
scroll to position [0, 0]
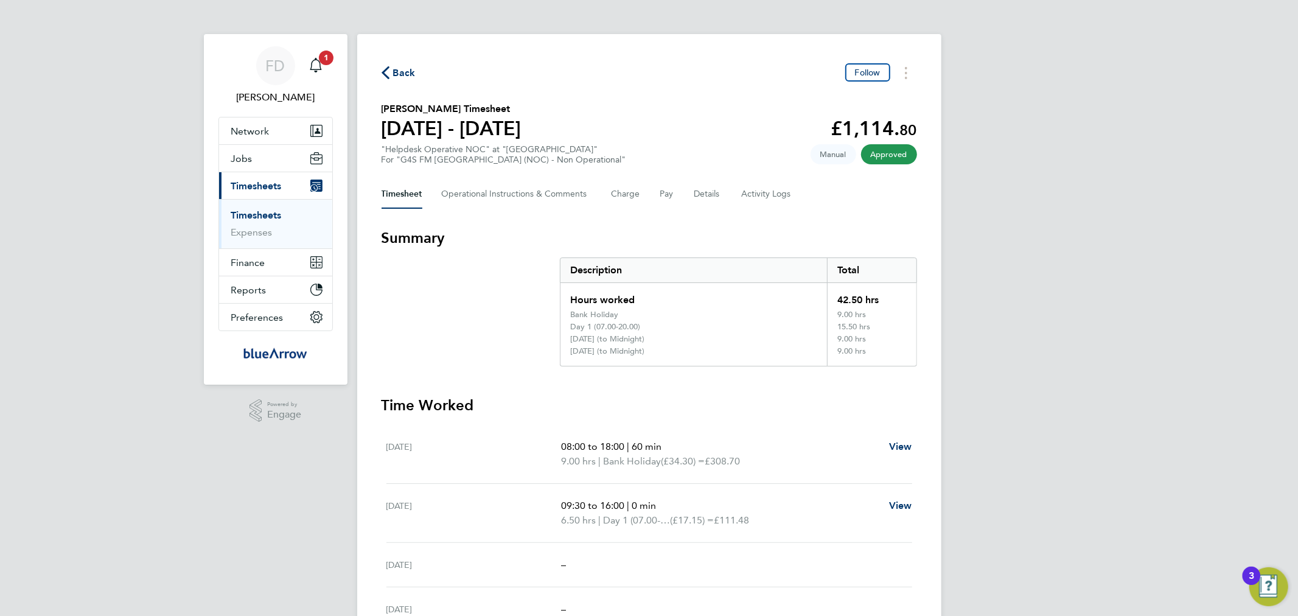
click at [398, 71] on span "Back" at bounding box center [404, 73] width 23 height 15
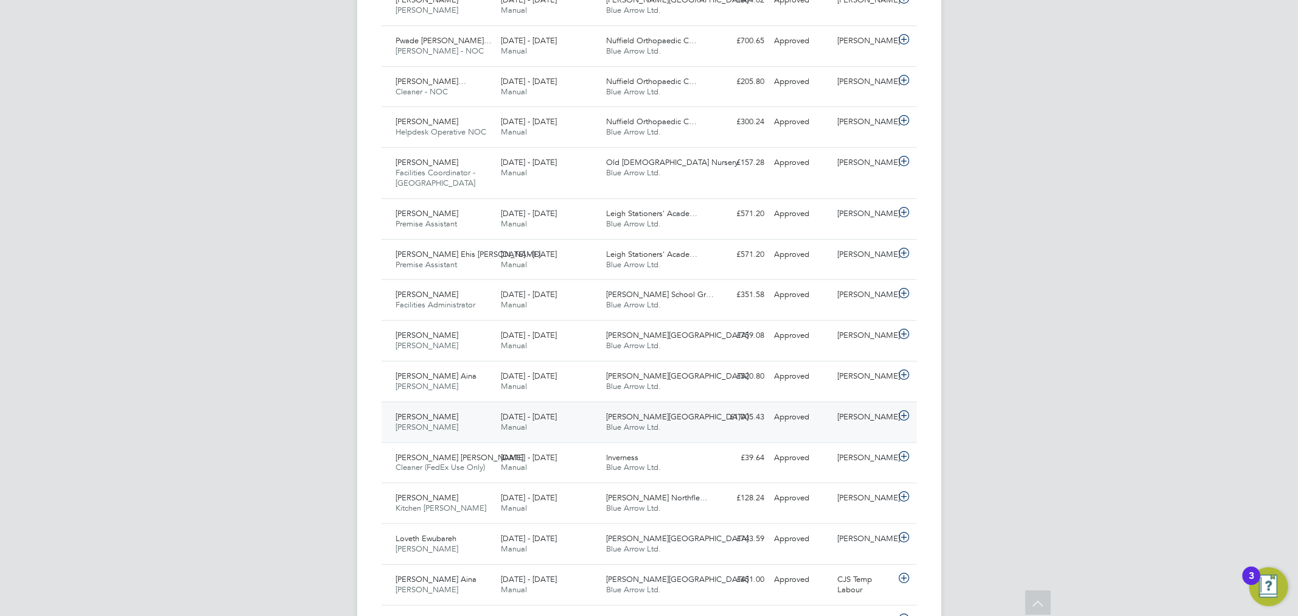
click at [507, 325] on span "Manual" at bounding box center [514, 427] width 26 height 10
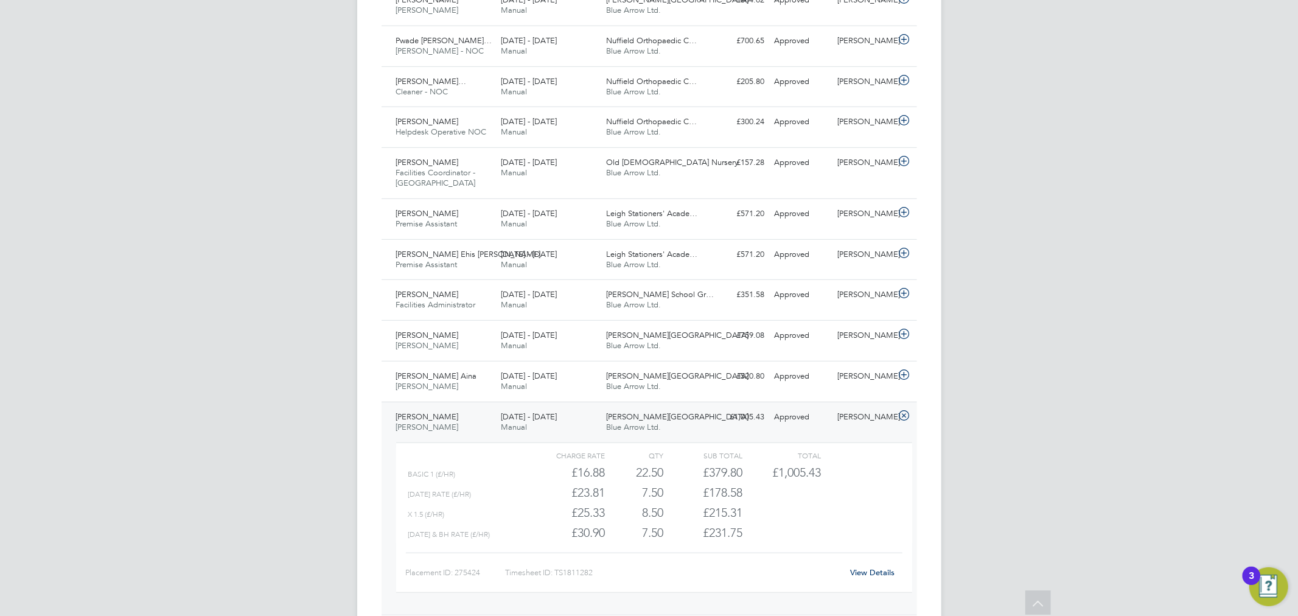
click at [871, 325] on link "View Details" at bounding box center [872, 572] width 44 height 10
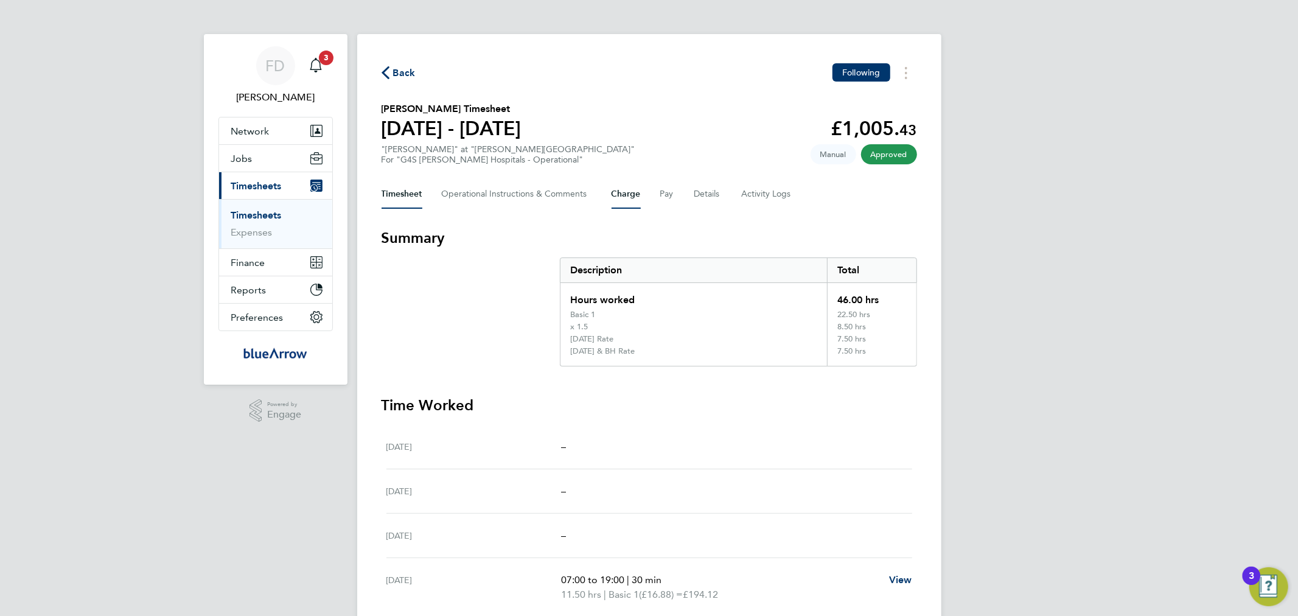
click at [631, 194] on button "Charge" at bounding box center [626, 194] width 29 height 29
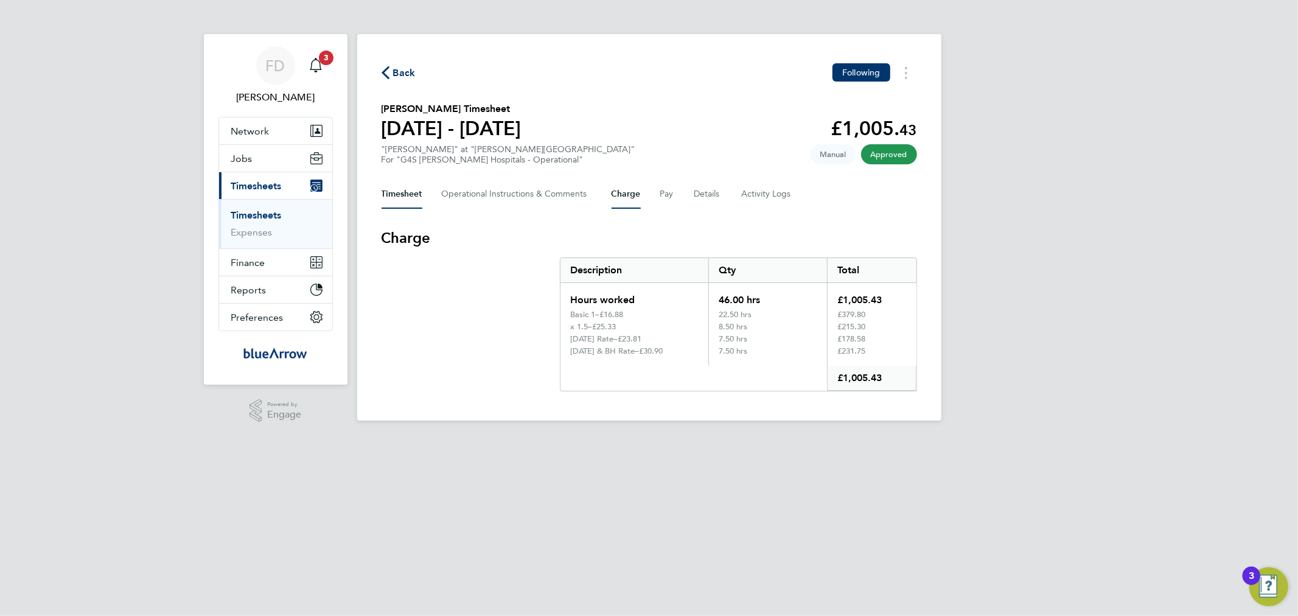
click at [396, 187] on button "Timesheet" at bounding box center [402, 194] width 41 height 29
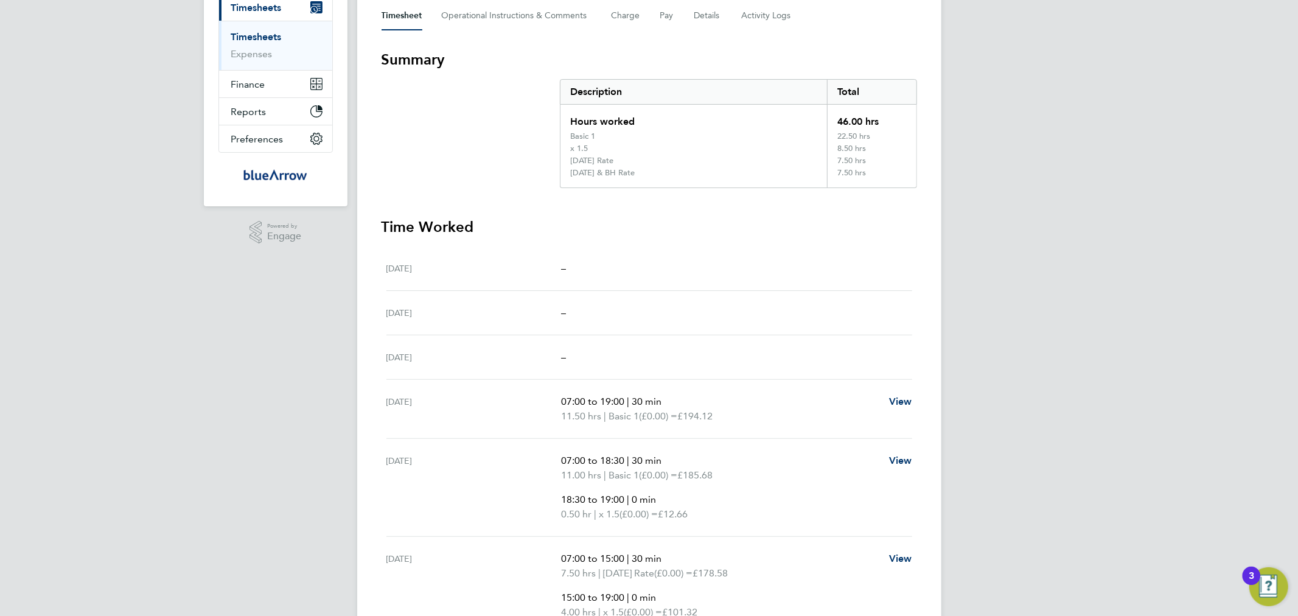
scroll to position [175, 0]
click at [624, 27] on button "Charge" at bounding box center [626, 19] width 29 height 29
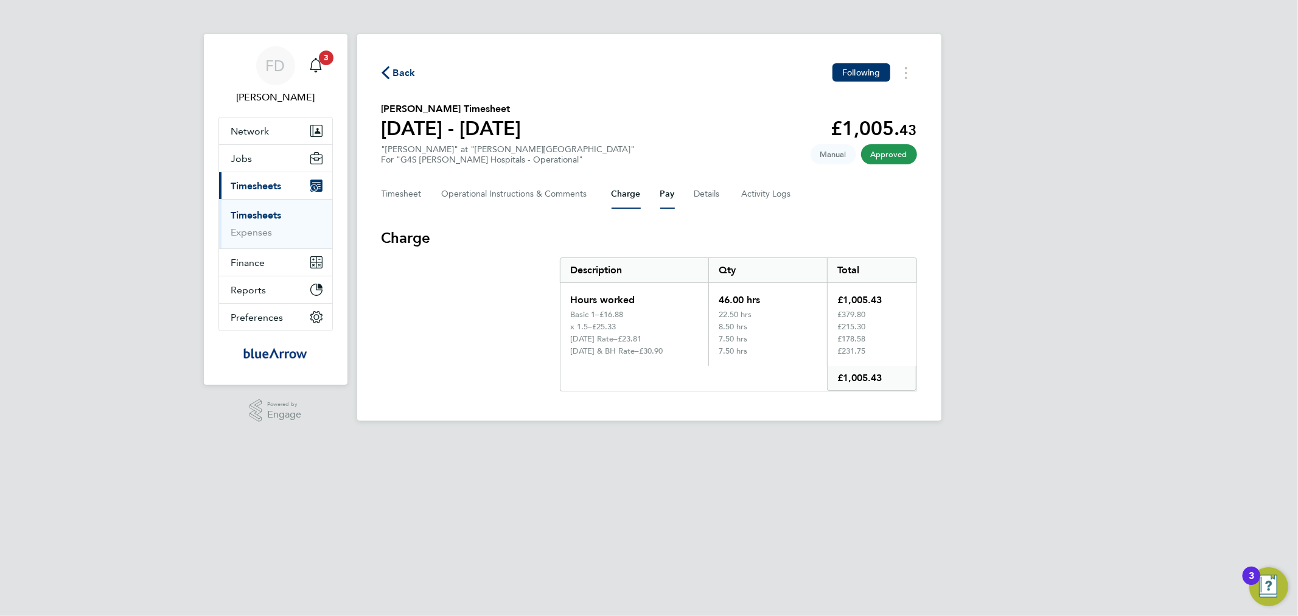
click at [670, 195] on button "Pay" at bounding box center [667, 194] width 15 height 29
click at [630, 200] on button "Charge" at bounding box center [626, 194] width 29 height 29
click at [417, 197] on button "Timesheet" at bounding box center [402, 194] width 41 height 29
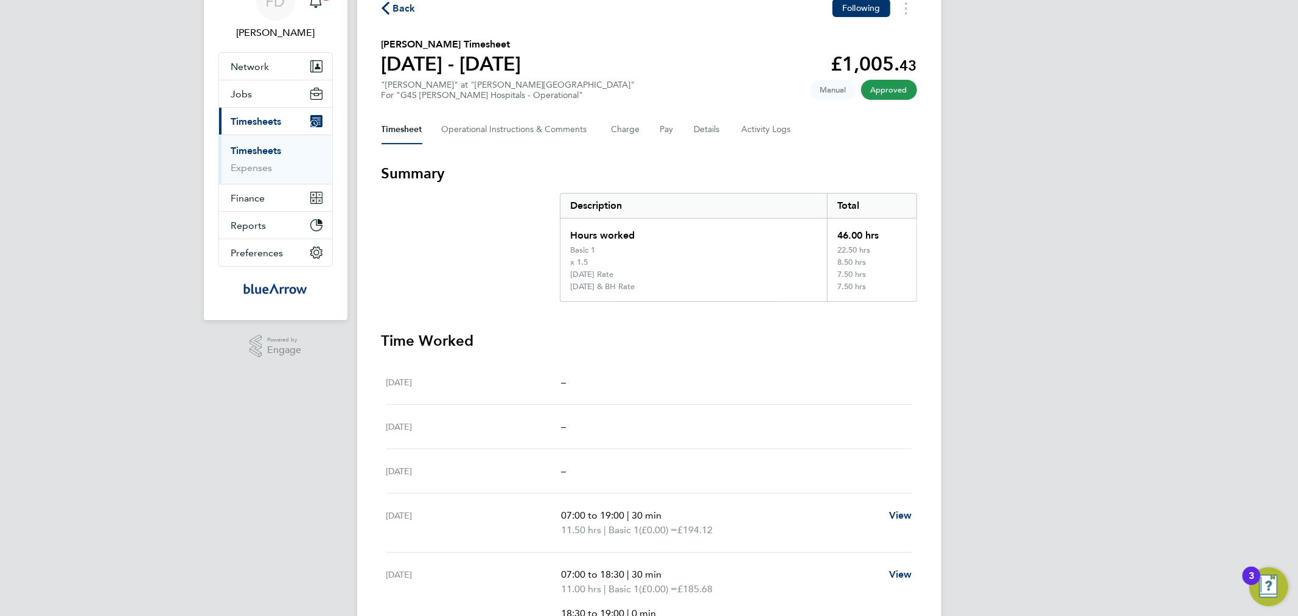
scroll to position [62, 0]
click at [622, 136] on button "Charge" at bounding box center [626, 131] width 29 height 29
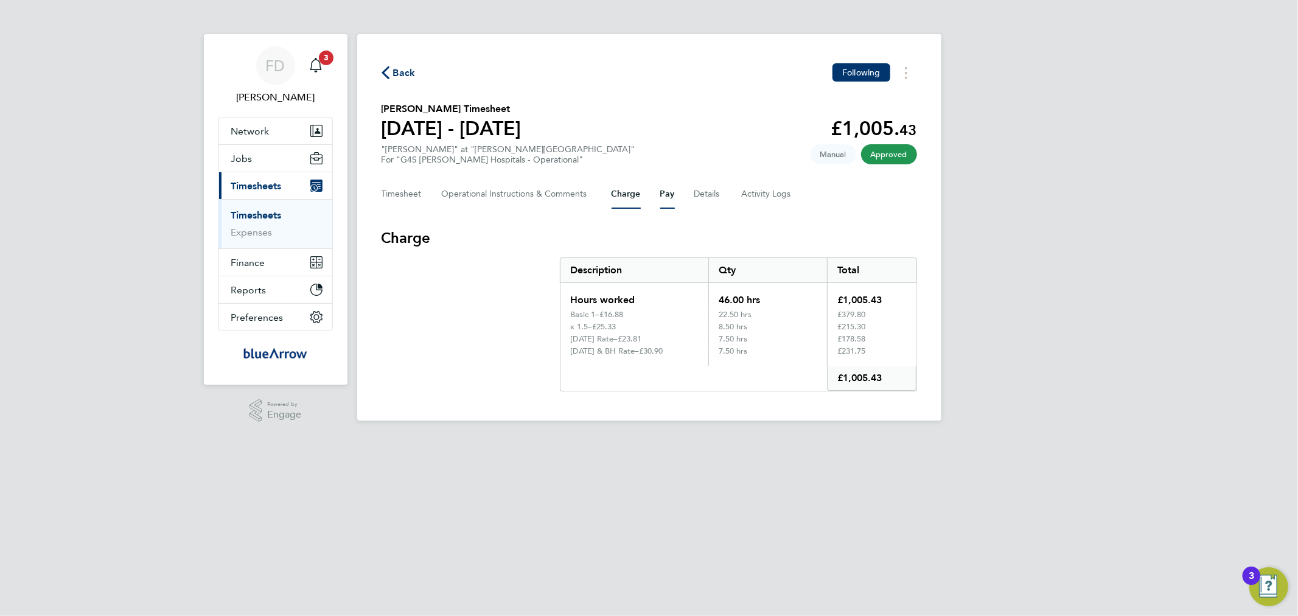
click at [670, 196] on button "Pay" at bounding box center [667, 194] width 15 height 29
click at [621, 197] on button "Charge" at bounding box center [626, 194] width 29 height 29
click at [394, 200] on button "Timesheet" at bounding box center [402, 194] width 41 height 29
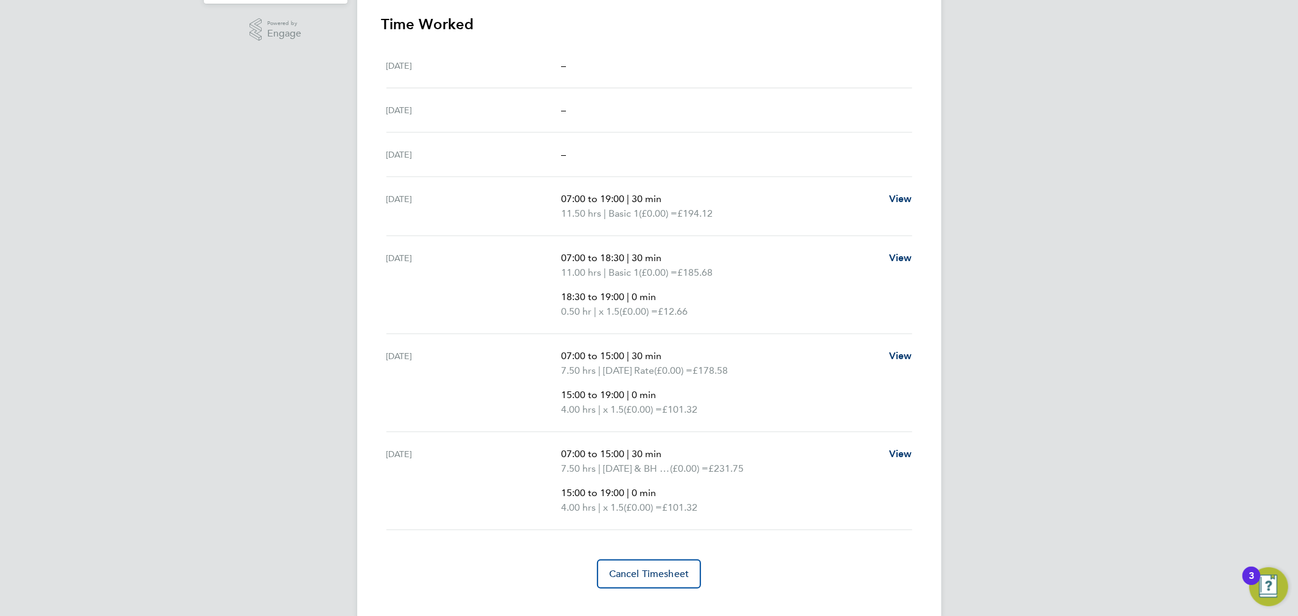
scroll to position [400, 0]
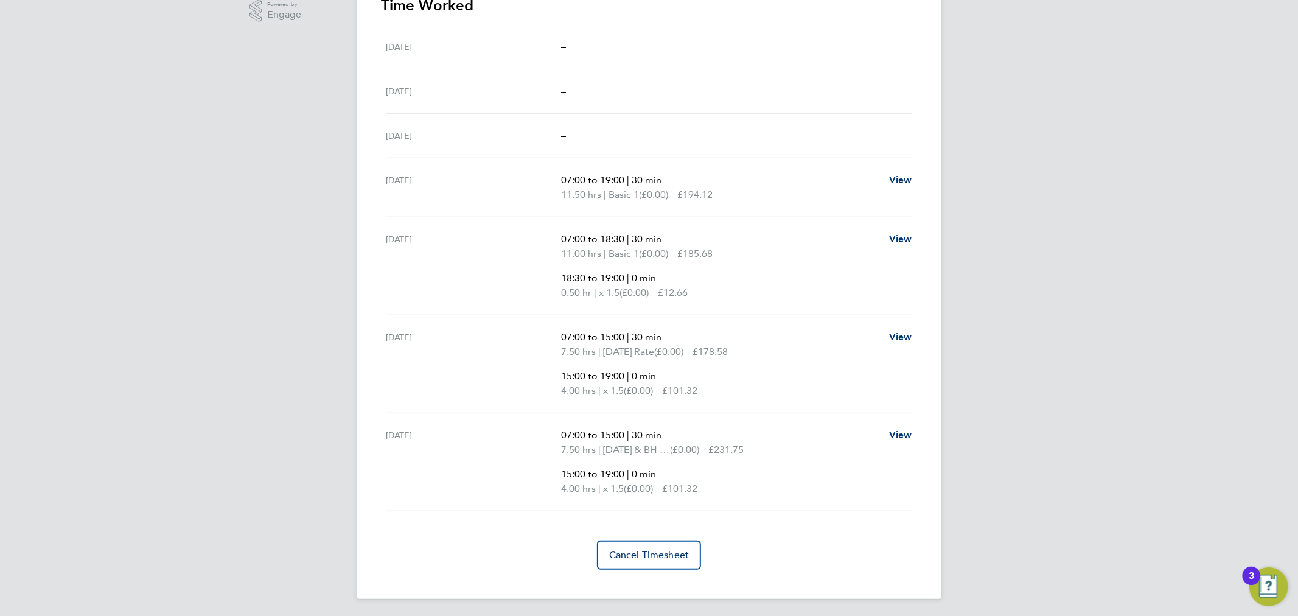
click at [633, 453] on span "Sunday & BH Rate" at bounding box center [636, 449] width 67 height 15
click at [685, 363] on ul "07:00 to 15:00 | 30 min 7.50 hrs | Saturday Rate (£0.00) = £178.58 15:00 to 19:…" at bounding box center [720, 364] width 318 height 68
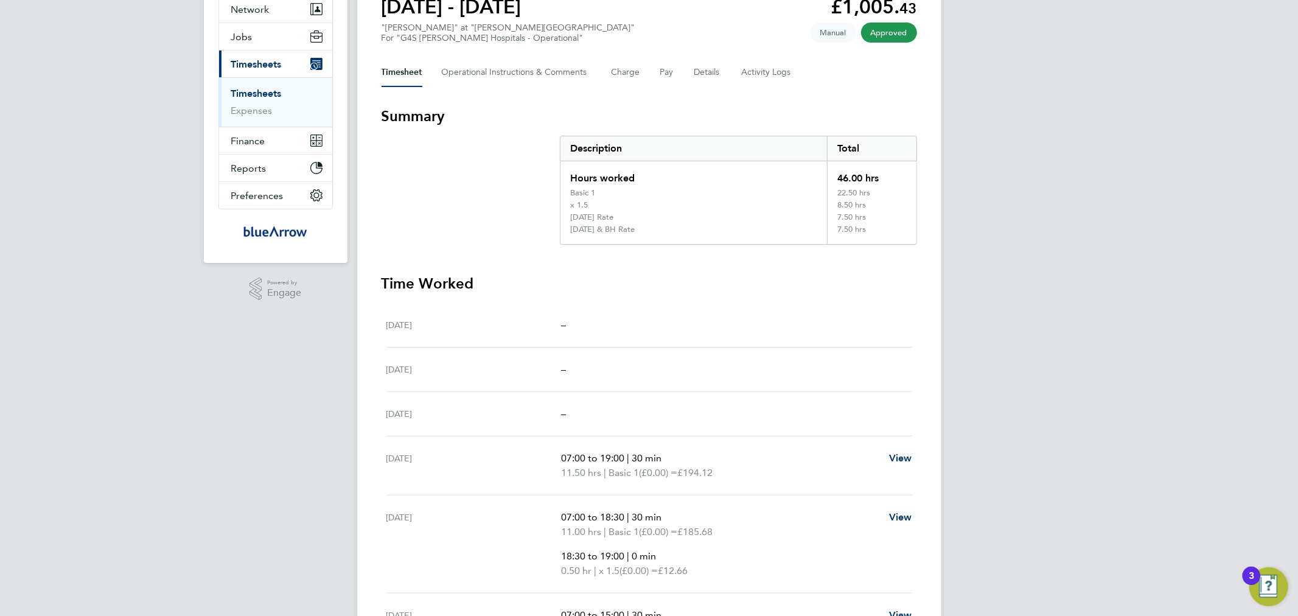
scroll to position [62, 0]
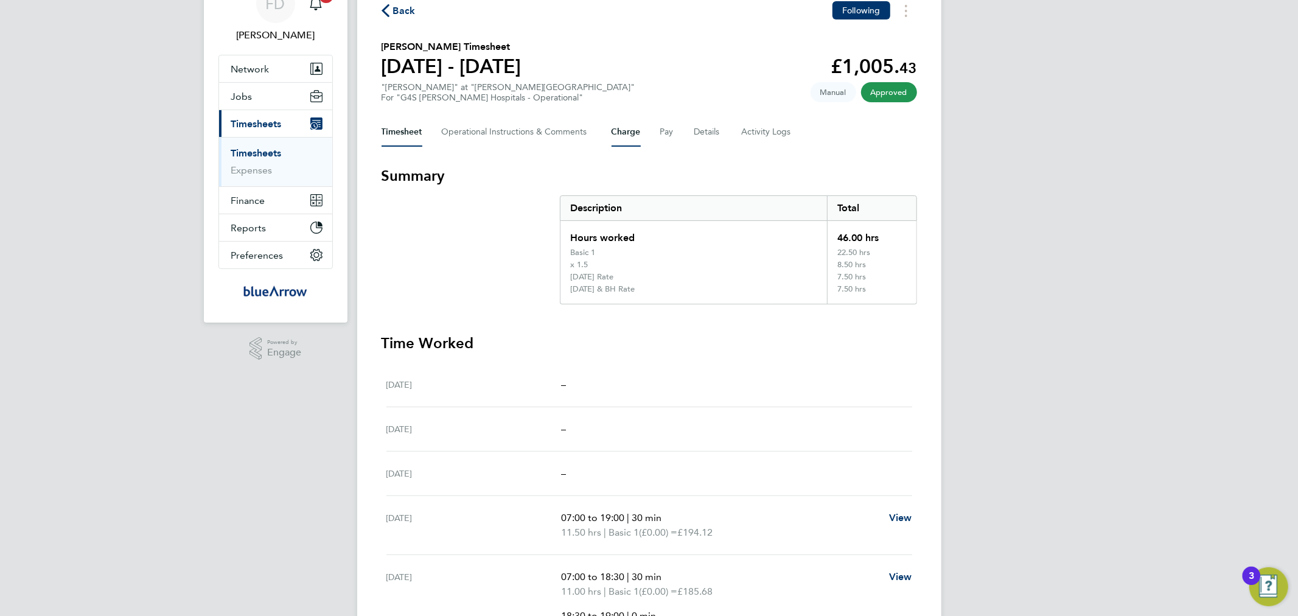
click at [622, 136] on button "Charge" at bounding box center [626, 131] width 29 height 29
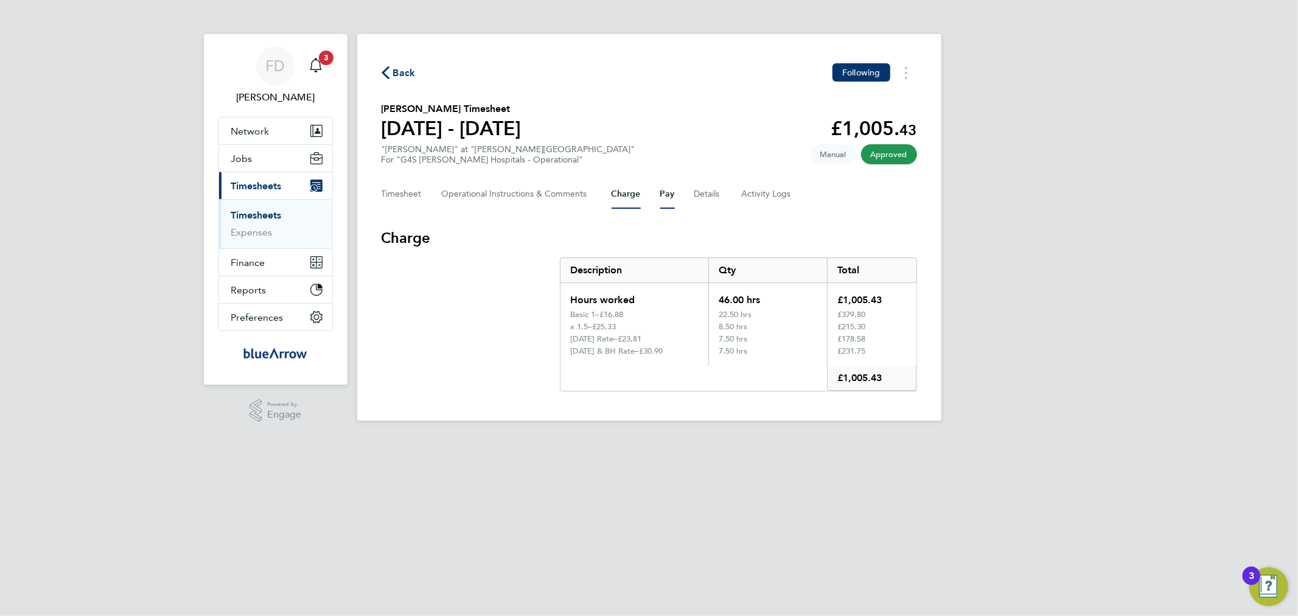
click at [668, 195] on button "Pay" at bounding box center [667, 194] width 15 height 29
click at [1045, 349] on div "FD Fabio Del Turco Notifications 3 Applications: Network Team Members Businesse…" at bounding box center [649, 220] width 1298 height 440
click at [771, 355] on div "7.50 hrs" at bounding box center [767, 355] width 119 height 19
click at [769, 338] on div "7.50 hrs" at bounding box center [767, 340] width 119 height 12
click at [405, 198] on button "Timesheet" at bounding box center [402, 194] width 41 height 29
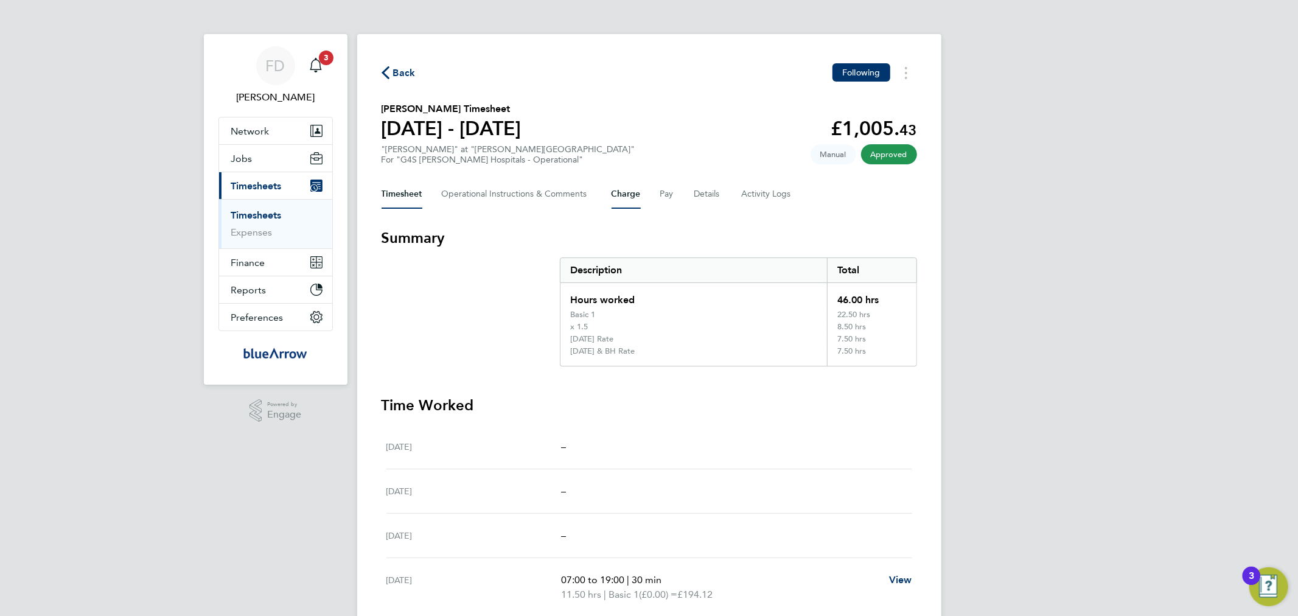
click at [623, 198] on button "Charge" at bounding box center [626, 194] width 29 height 29
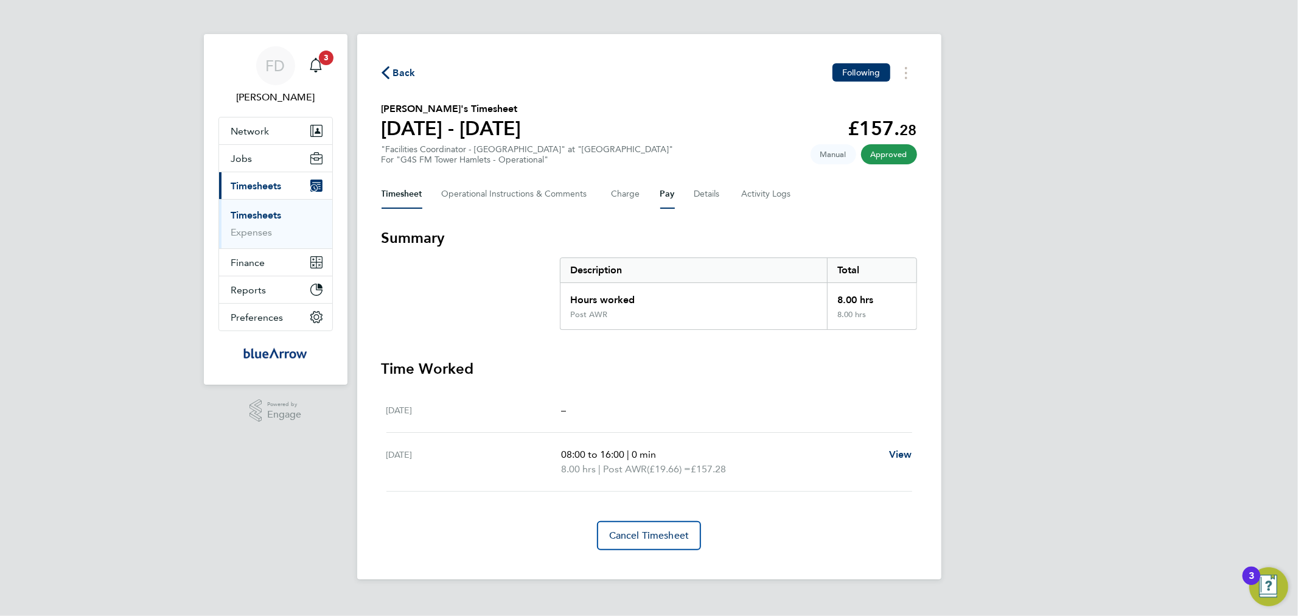
click at [666, 190] on button "Pay" at bounding box center [667, 194] width 15 height 29
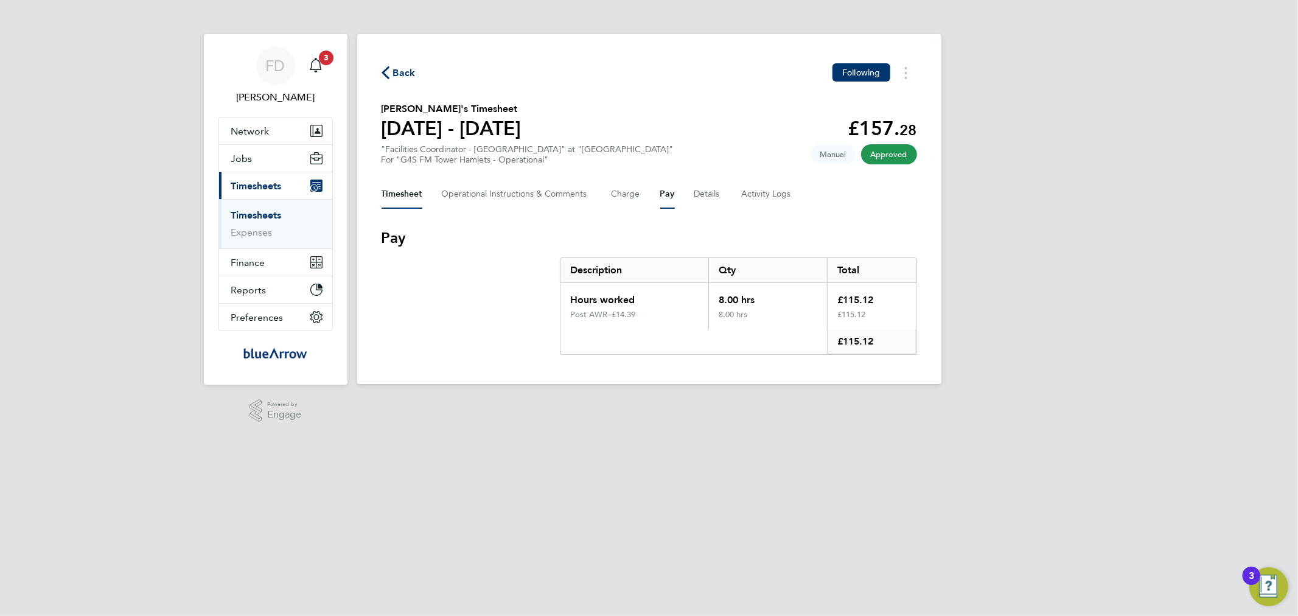
click at [406, 195] on button "Timesheet" at bounding box center [402, 194] width 41 height 29
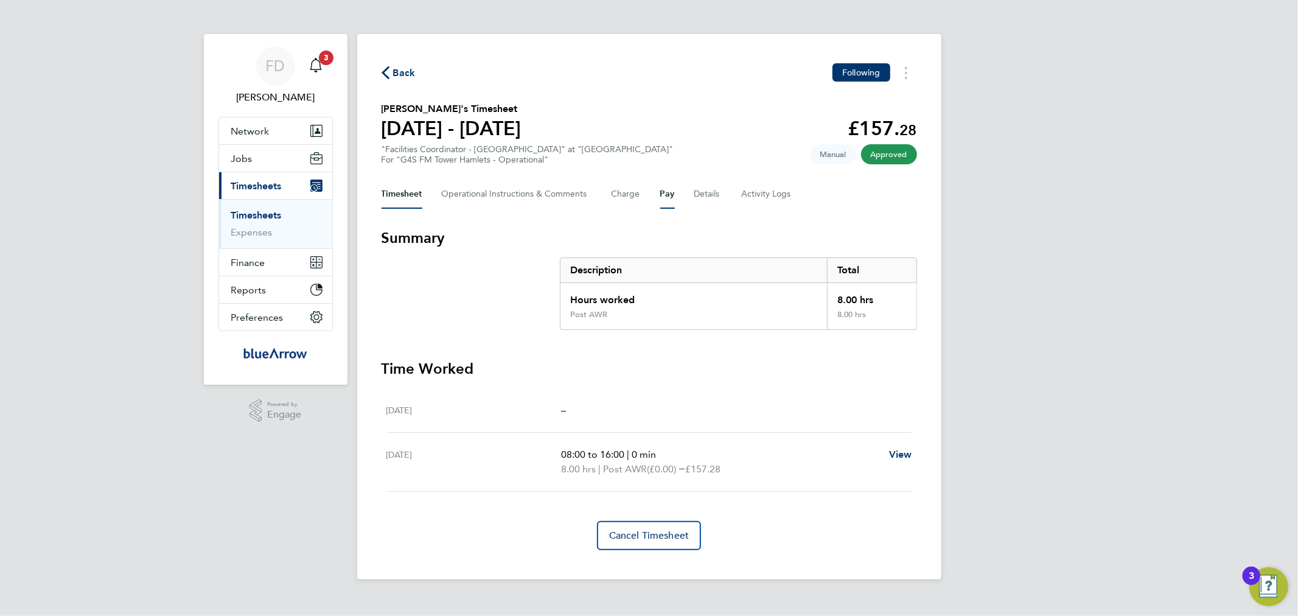
click at [663, 187] on button "Pay" at bounding box center [667, 194] width 15 height 29
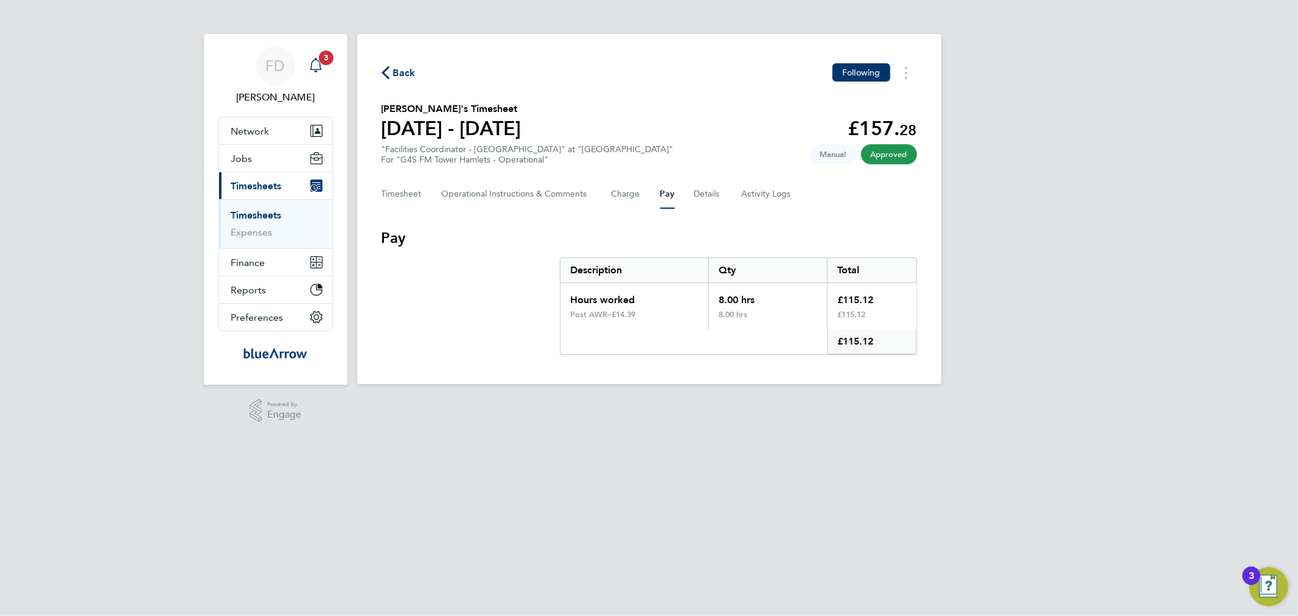
click at [313, 69] on icon "Main navigation" at bounding box center [316, 65] width 15 height 15
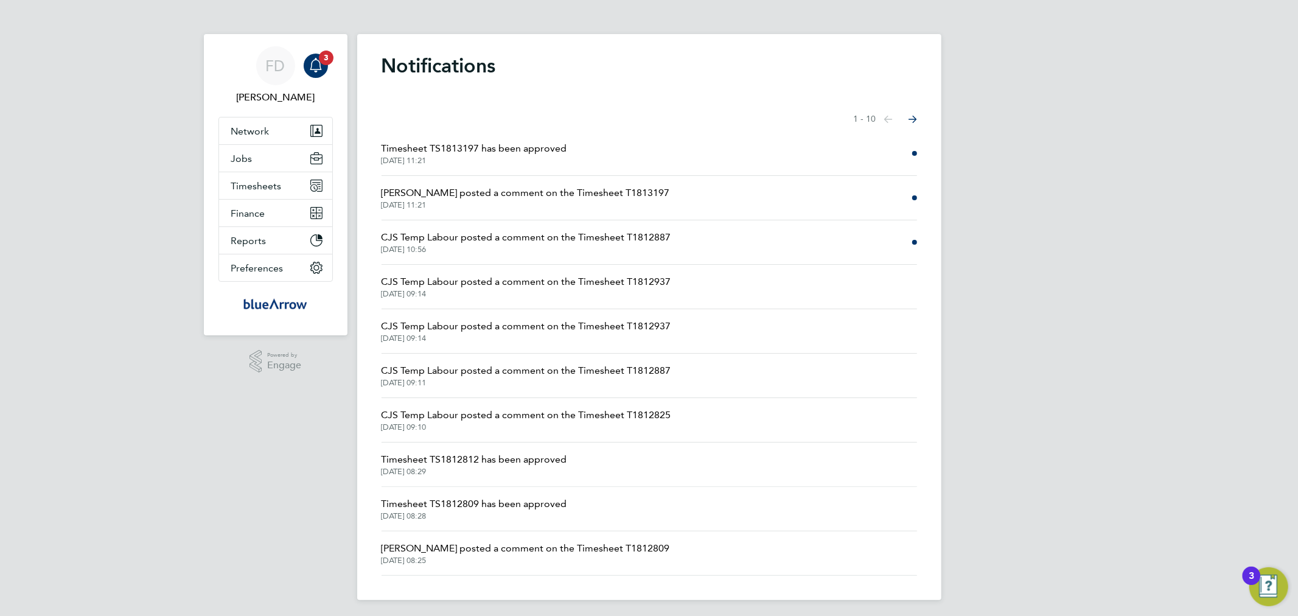
click at [433, 154] on span "Timesheet TS1813197 has been approved" at bounding box center [475, 148] width 186 height 15
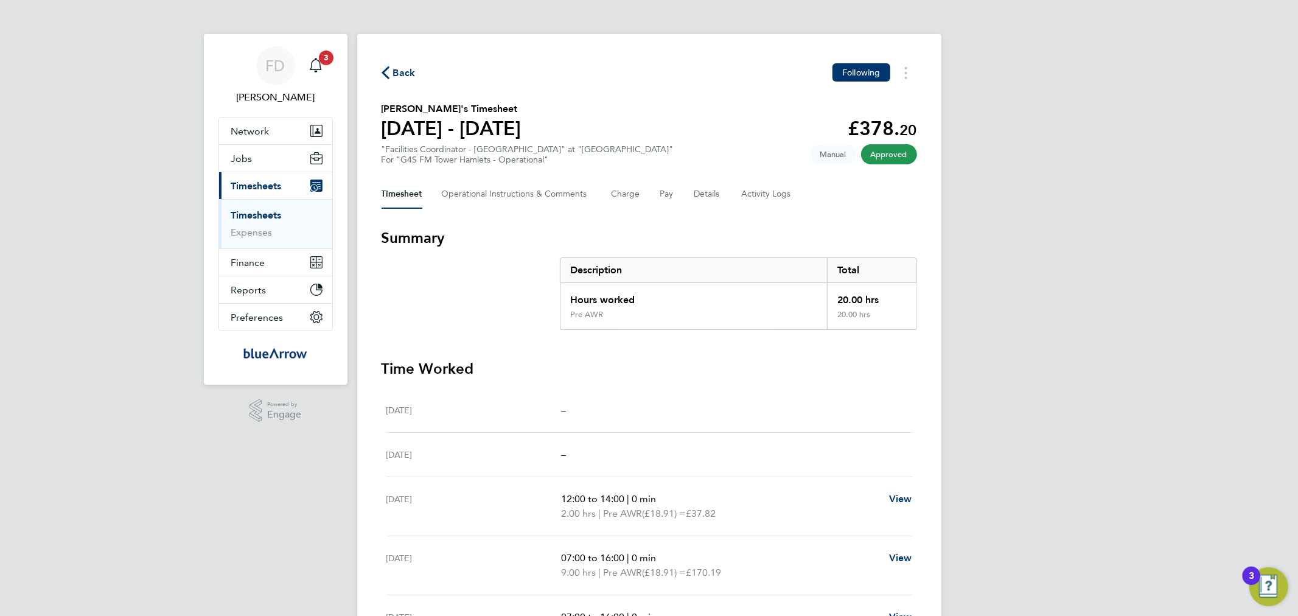
click at [262, 211] on link "Timesheets" at bounding box center [256, 215] width 51 height 12
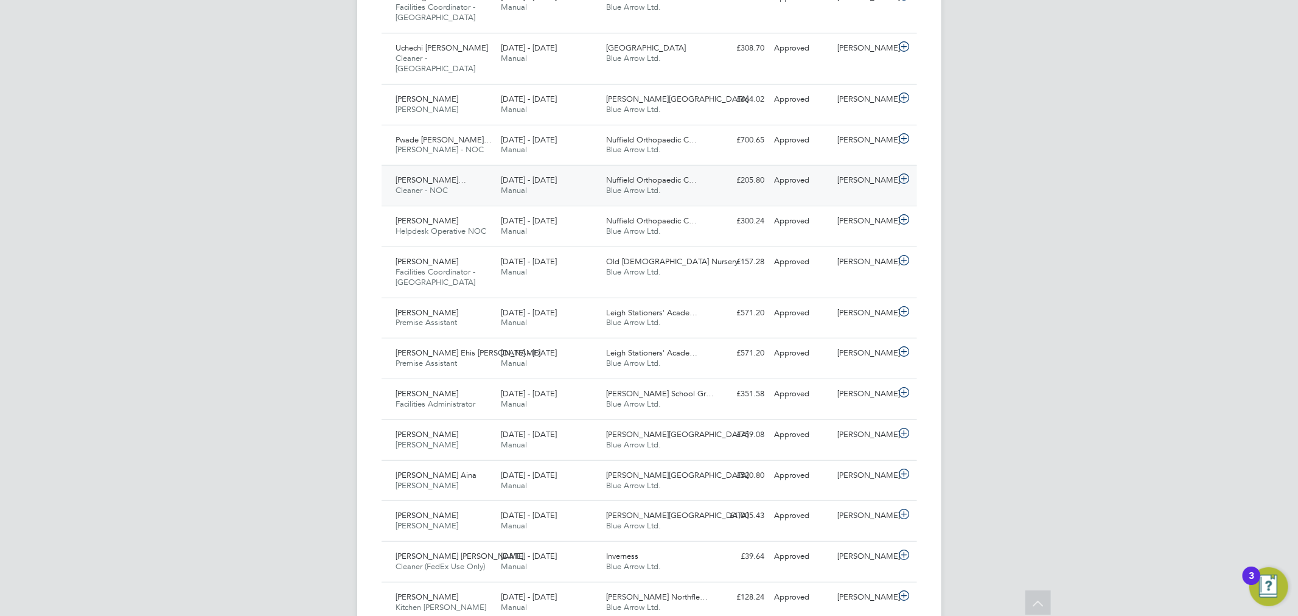
scroll to position [338, 0]
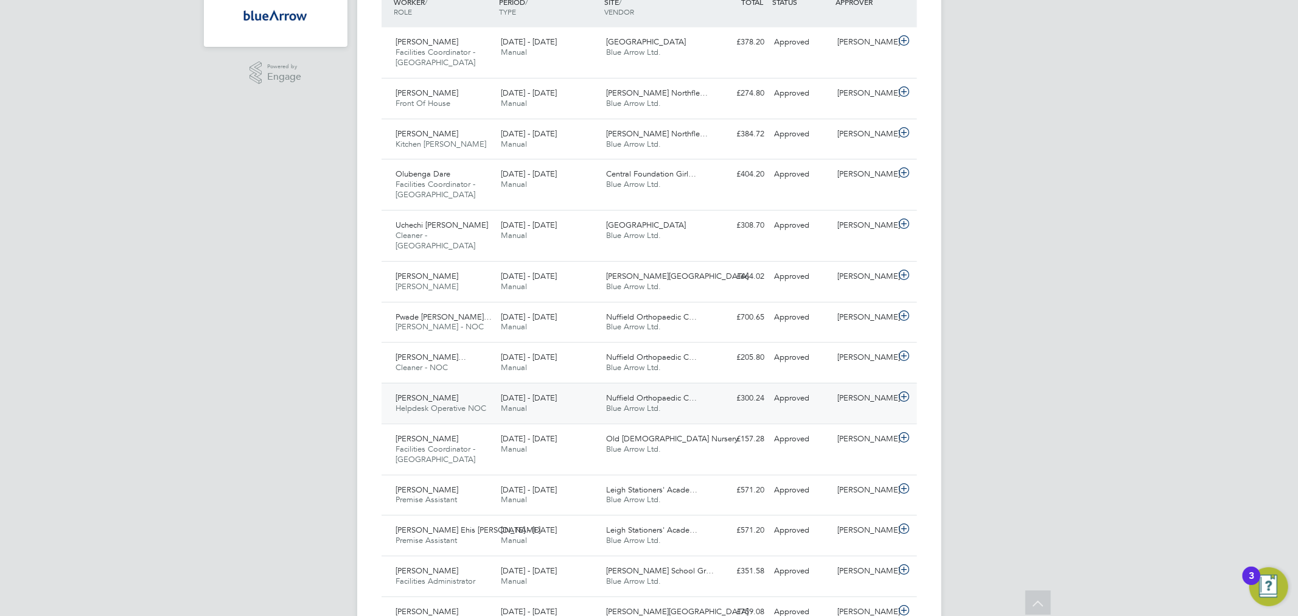
click at [450, 408] on span "Helpdesk Operative NOC" at bounding box center [441, 408] width 91 height 10
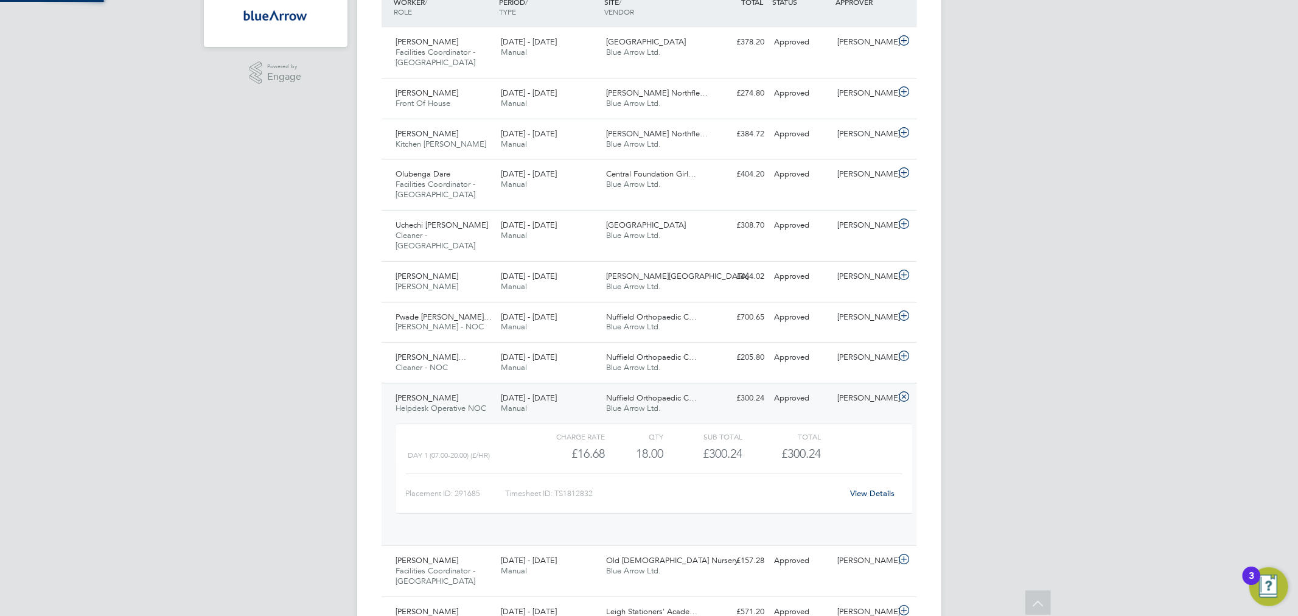
scroll to position [20, 119]
click at [441, 324] on span "[PERSON_NAME] - NOC" at bounding box center [440, 326] width 88 height 10
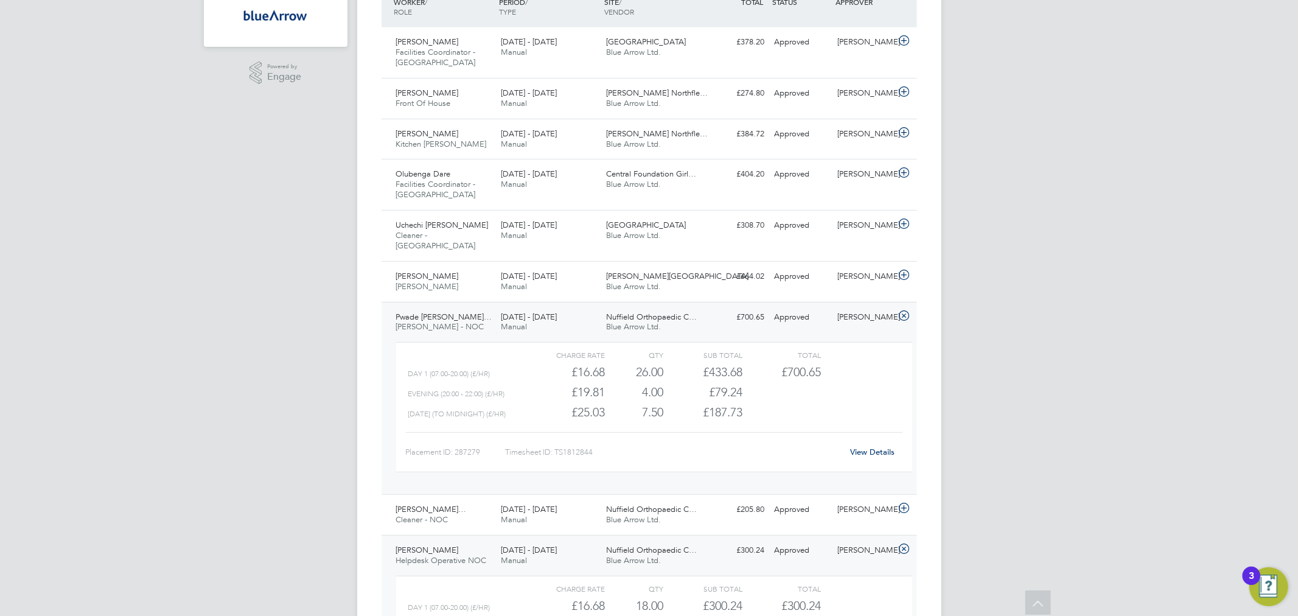
click at [873, 449] on link "View Details" at bounding box center [872, 452] width 44 height 10
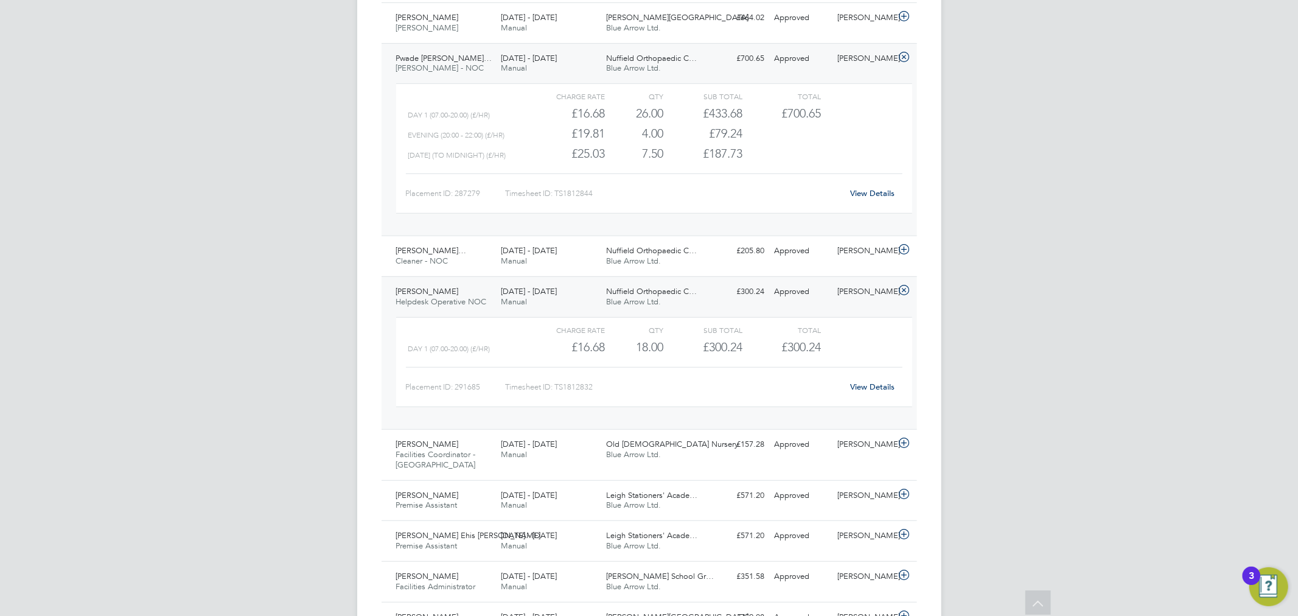
scroll to position [563, 0]
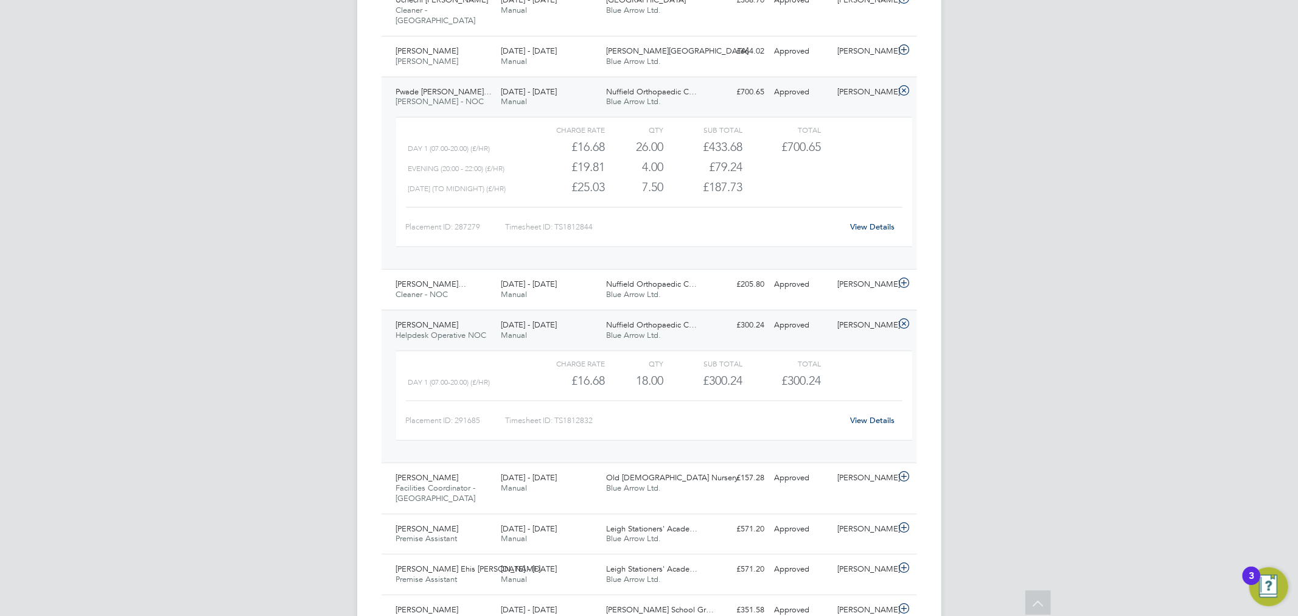
click at [887, 419] on link "View Details" at bounding box center [872, 420] width 44 height 10
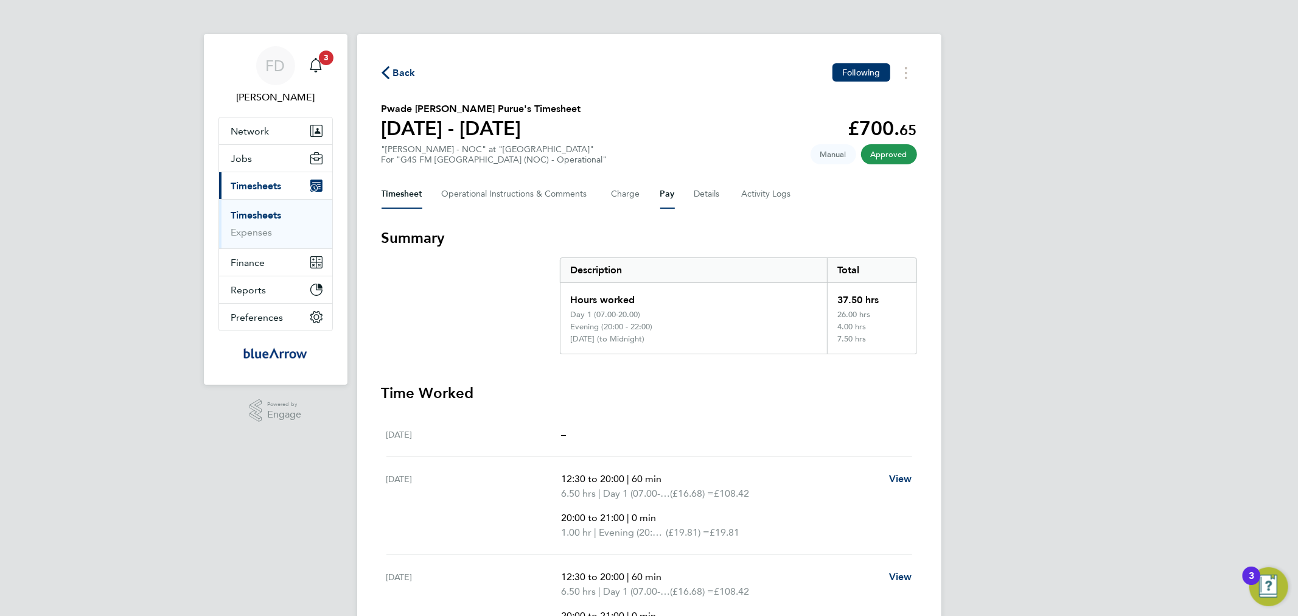
click at [663, 190] on button "Pay" at bounding box center [667, 194] width 15 height 29
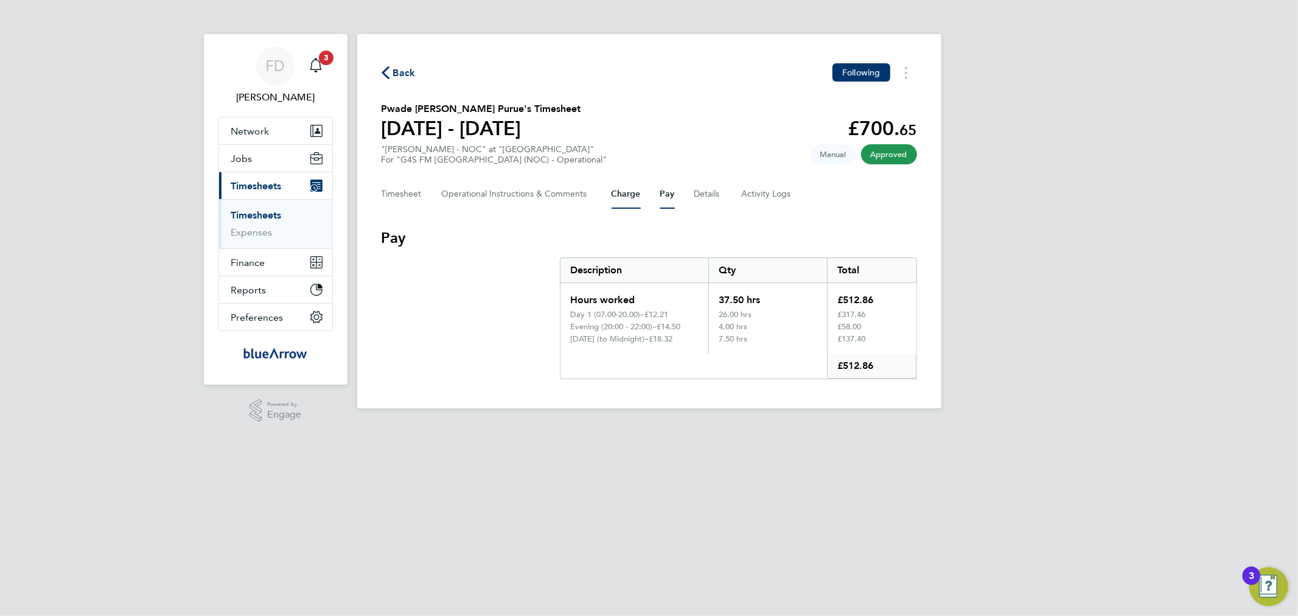
click at [626, 191] on button "Charge" at bounding box center [626, 194] width 29 height 29
click at [649, 428] on html "FD [PERSON_NAME] Notifications 3 Applications: Network Team Members Businesses …" at bounding box center [649, 214] width 1298 height 428
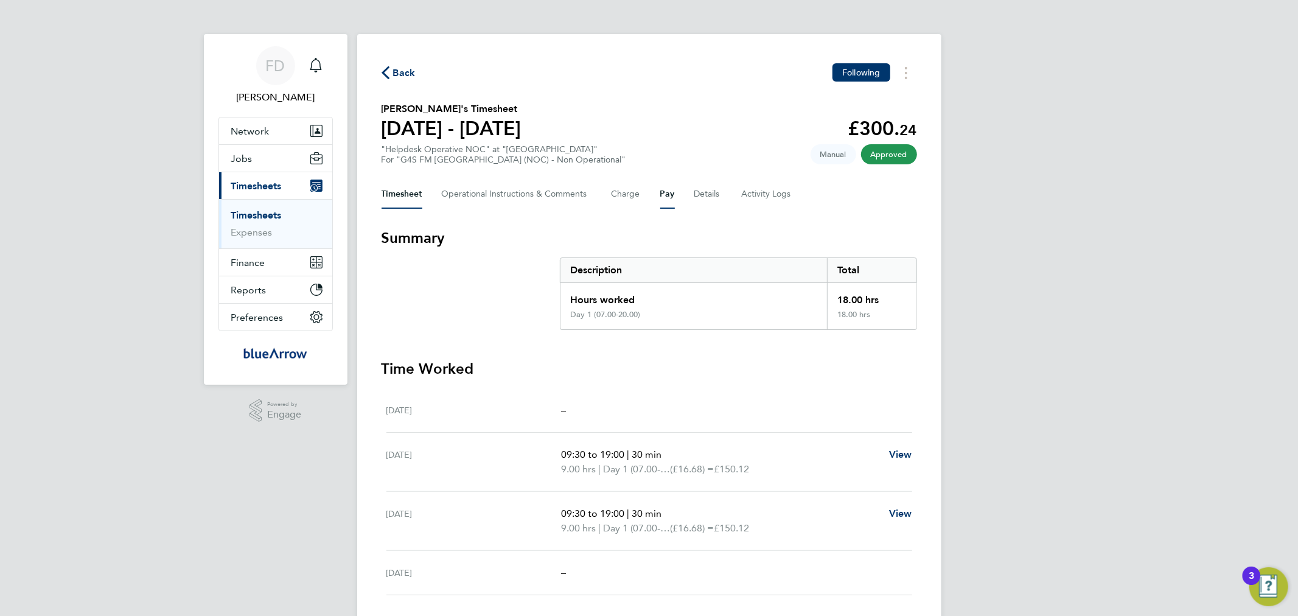
click at [672, 201] on button "Pay" at bounding box center [667, 194] width 15 height 29
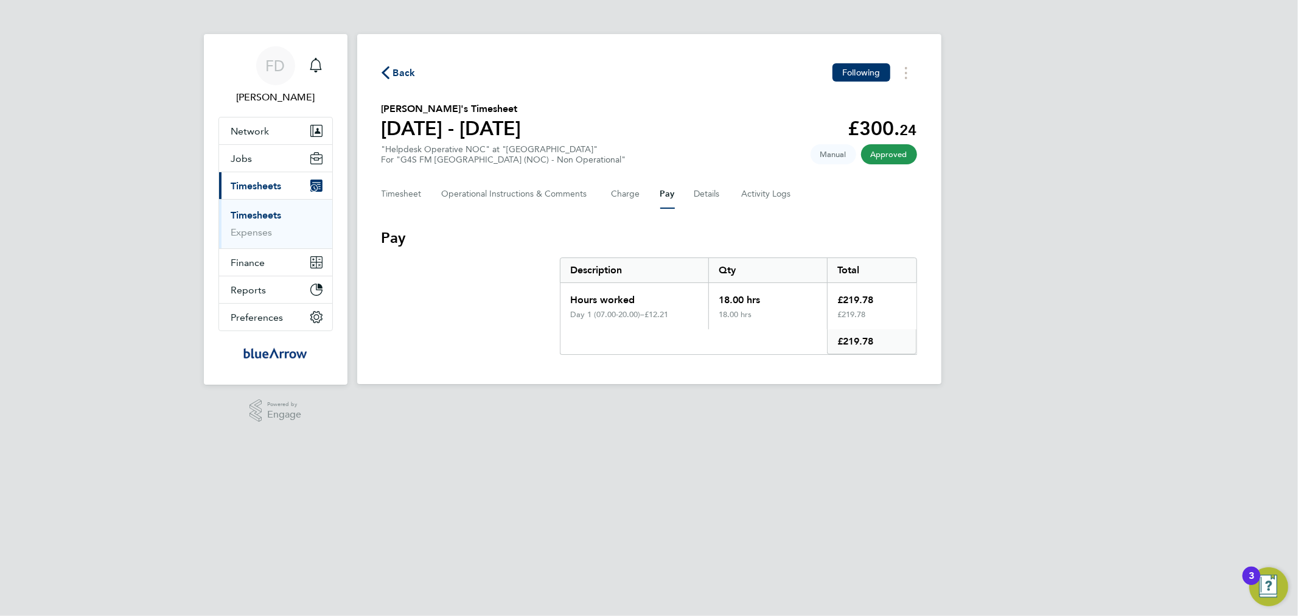
click at [664, 199] on button "Pay" at bounding box center [667, 194] width 15 height 29
click at [404, 74] on span "Back" at bounding box center [404, 73] width 23 height 15
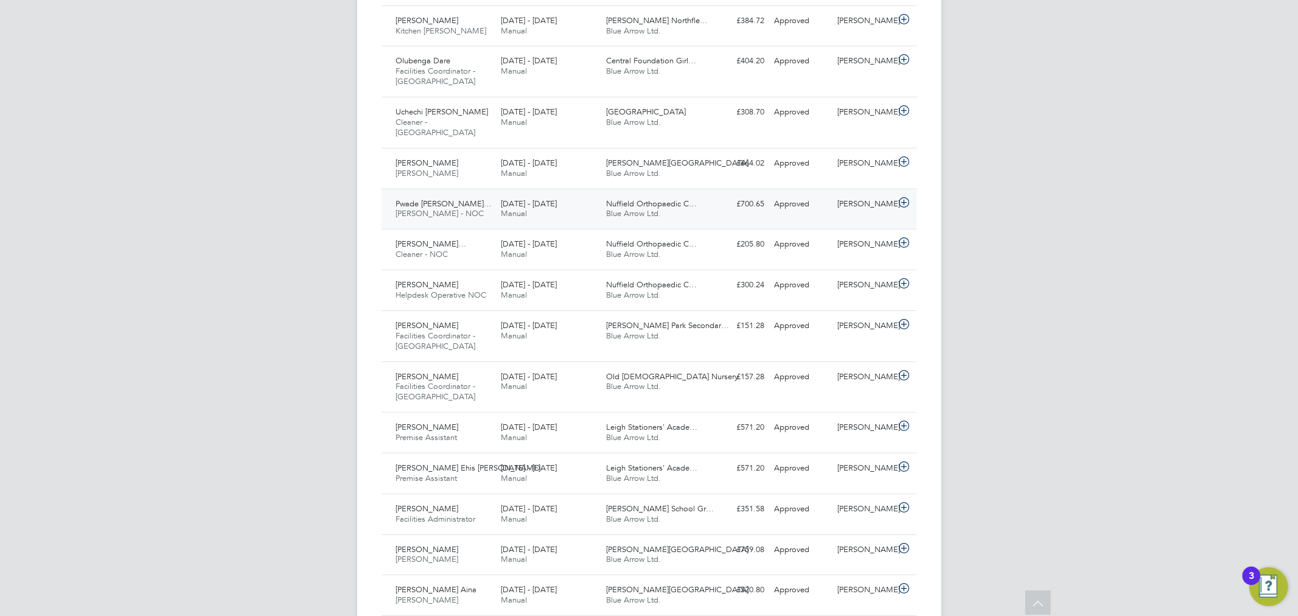
click at [489, 215] on div "Pwade Ney Gilbert Naa… Porter - NOC 25 - 31 Aug 2025" at bounding box center [443, 209] width 105 height 30
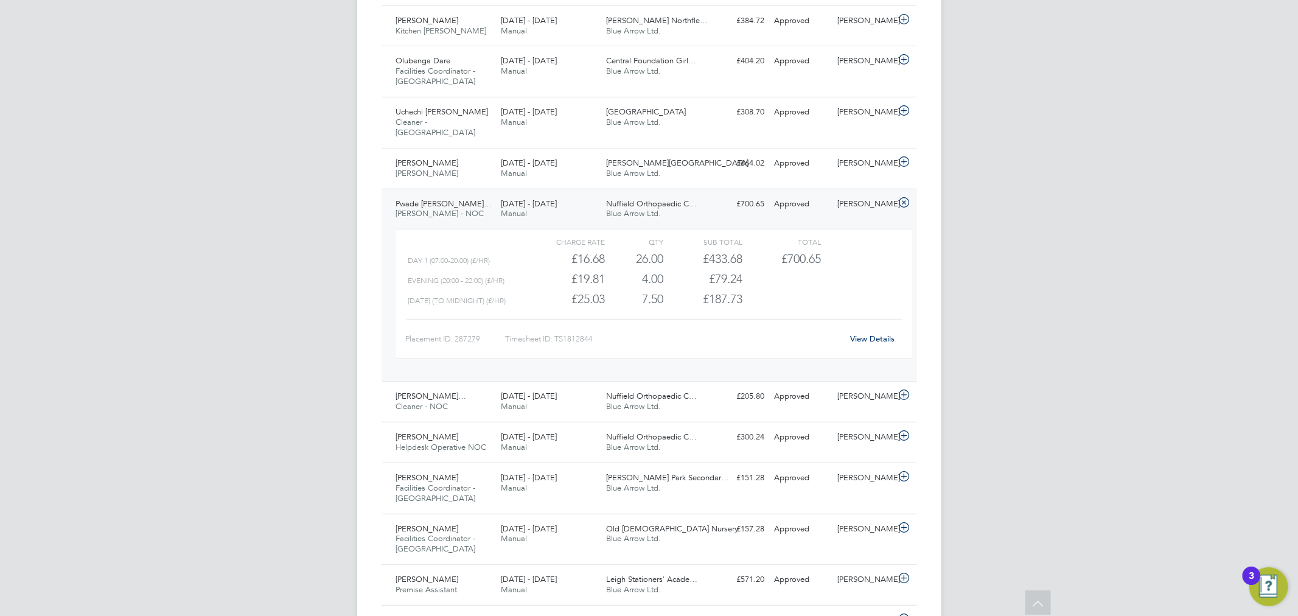
click at [860, 337] on link "View Details" at bounding box center [872, 338] width 44 height 10
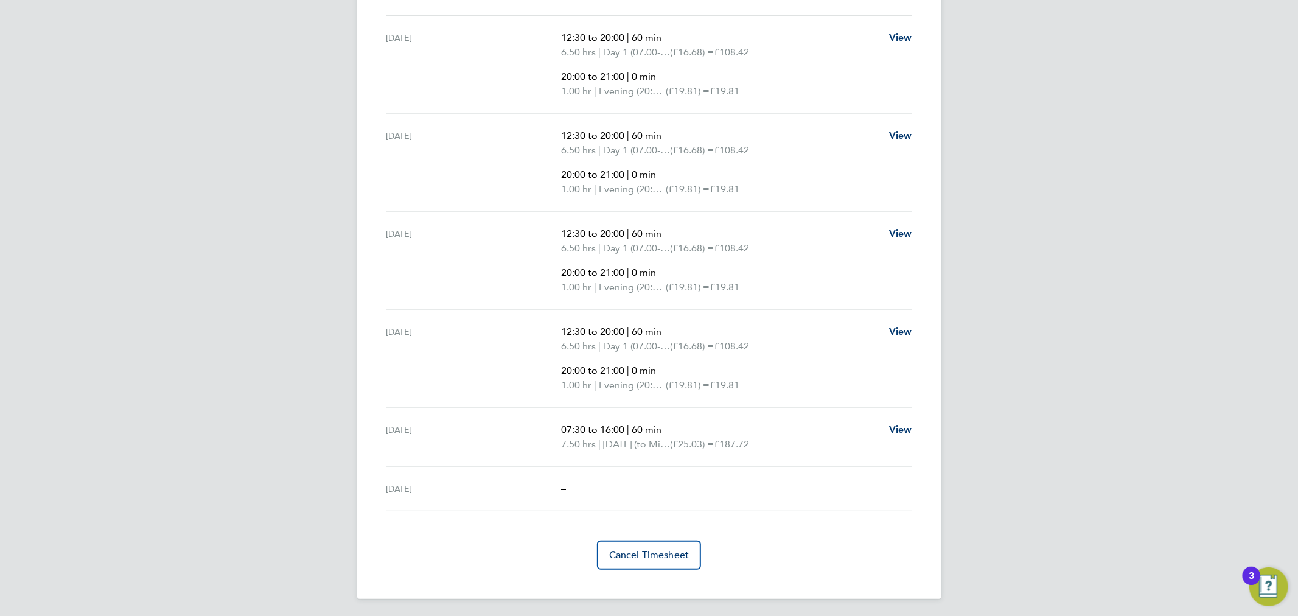
scroll to position [103, 0]
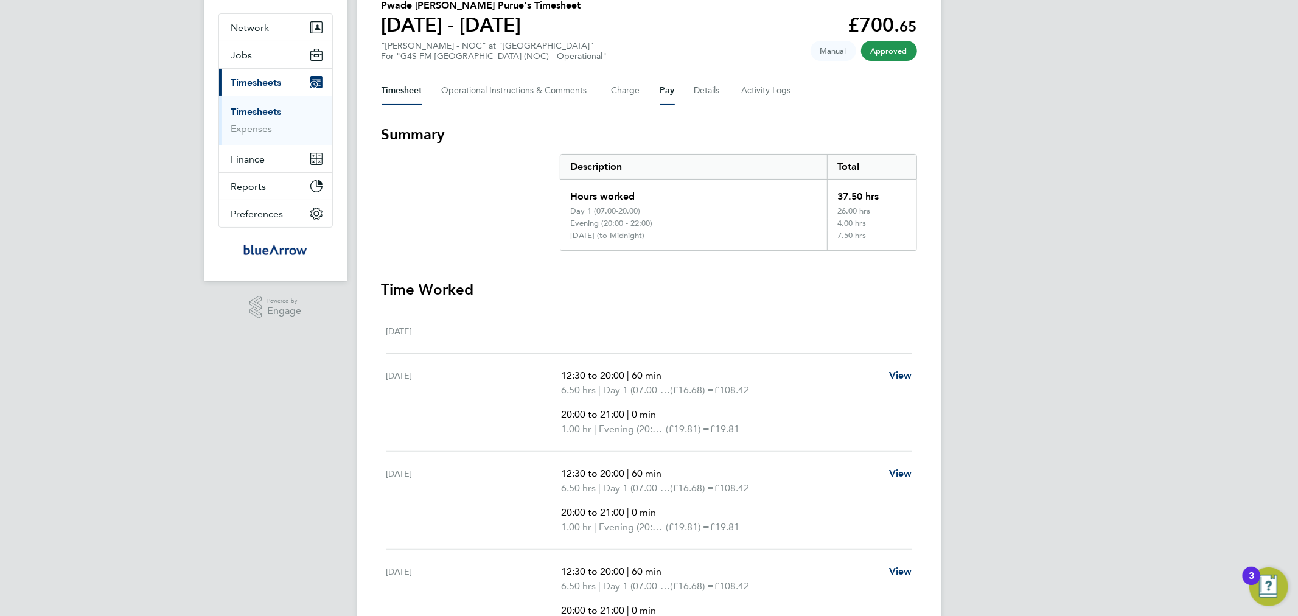
click at [662, 89] on button "Pay" at bounding box center [667, 90] width 15 height 29
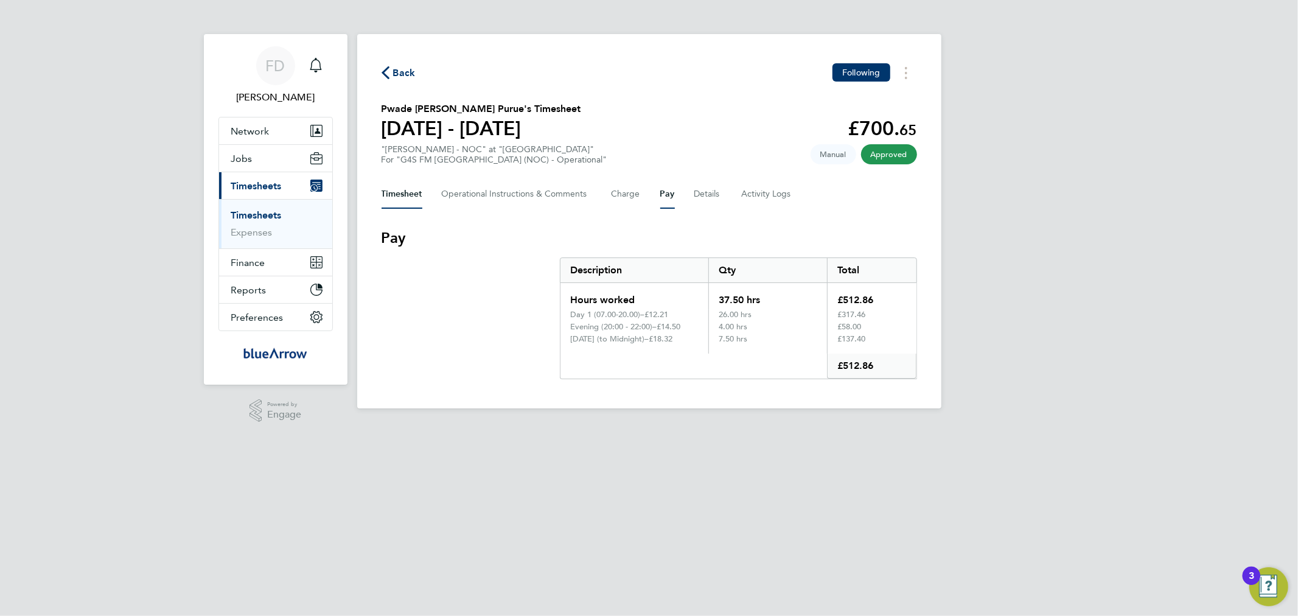
click at [409, 198] on button "Timesheet" at bounding box center [402, 194] width 41 height 29
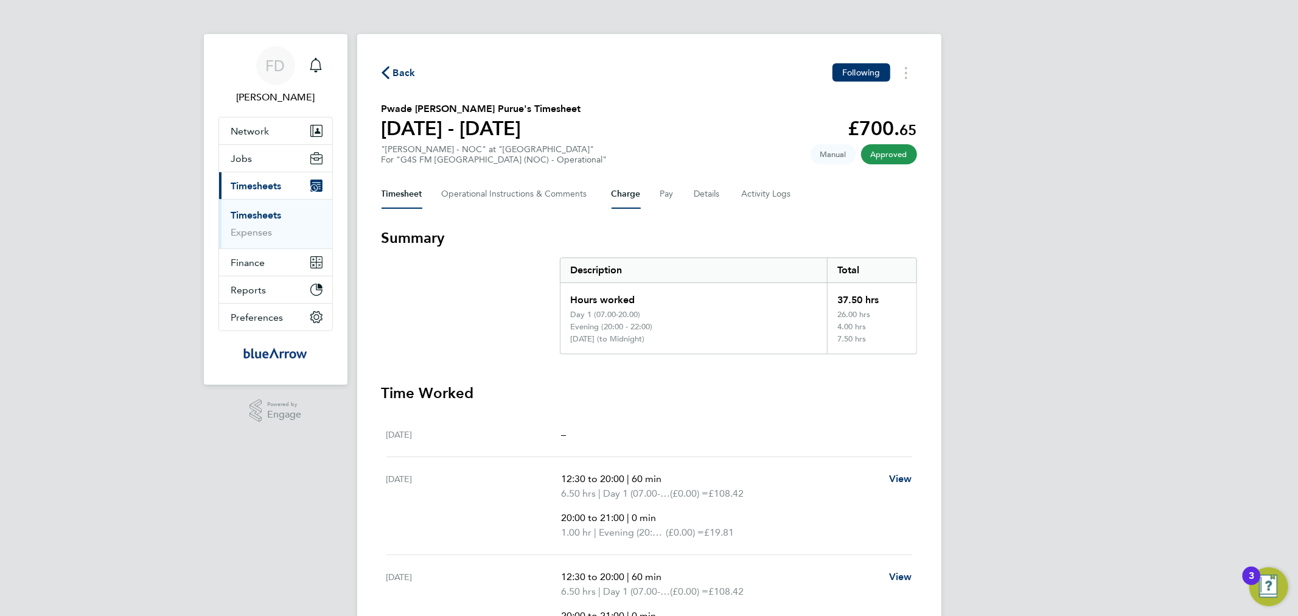
click at [630, 195] on button "Charge" at bounding box center [626, 194] width 29 height 29
